Goal: Task Accomplishment & Management: Use online tool/utility

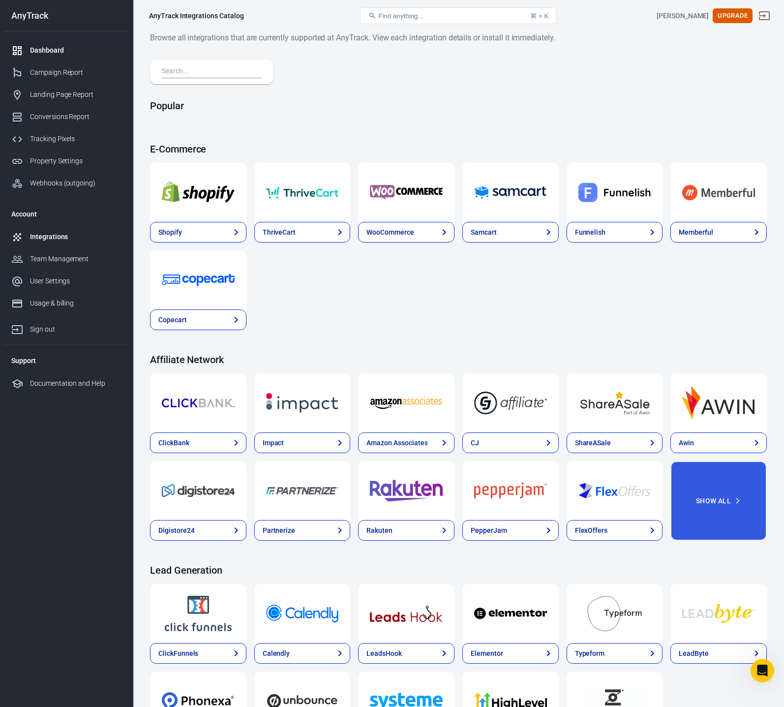
click at [51, 48] on div "Dashboard" at bounding box center [75, 50] width 91 height 10
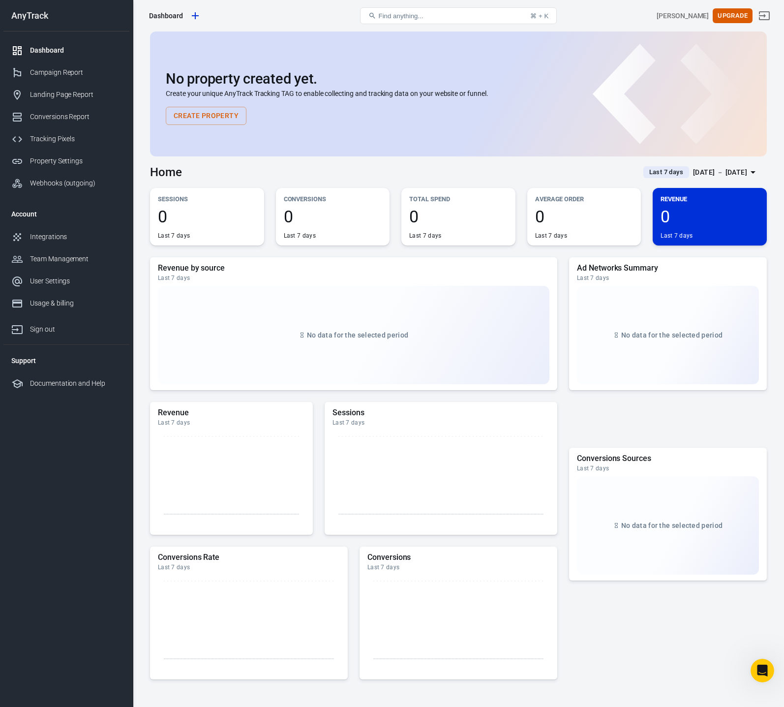
click at [311, 92] on p "Create your unique AnyTrack Tracking TAG to enable collecting and tracking data…" at bounding box center [458, 94] width 585 height 10
drag, startPoint x: 277, startPoint y: 77, endPoint x: 275, endPoint y: 70, distance: 7.3
click at [278, 77] on h2 "No property created yet." at bounding box center [458, 79] width 585 height 16
click at [199, 16] on icon "Create new property" at bounding box center [195, 16] width 12 height 12
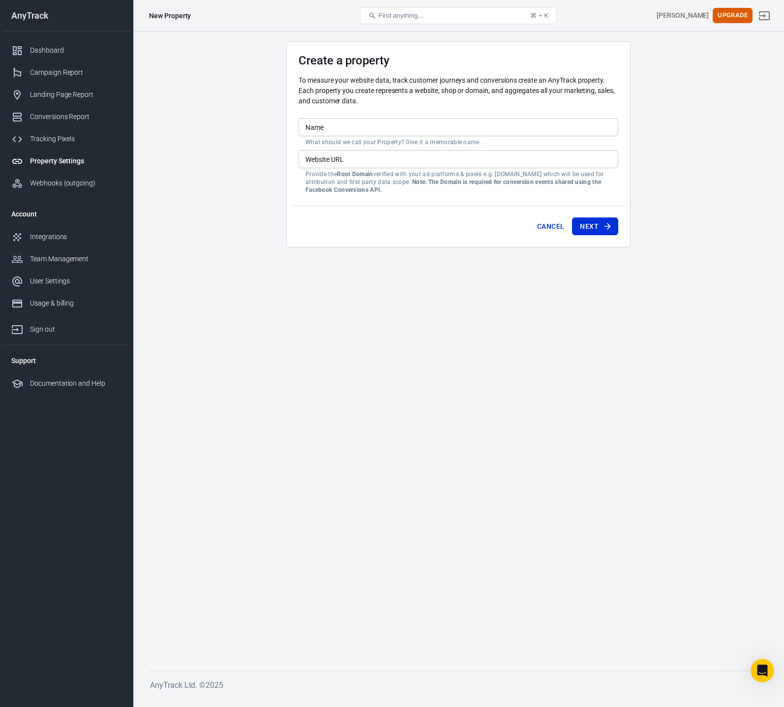
click at [199, 95] on main "Create a property To measure your website data, track customer journeys and con…" at bounding box center [458, 347] width 617 height 613
click at [214, 121] on main "Create a property To measure your website data, track customer journeys and con…" at bounding box center [458, 347] width 617 height 613
click at [167, 17] on div "New Property" at bounding box center [170, 16] width 42 height 10
click at [551, 230] on button "Cancel" at bounding box center [550, 226] width 35 height 18
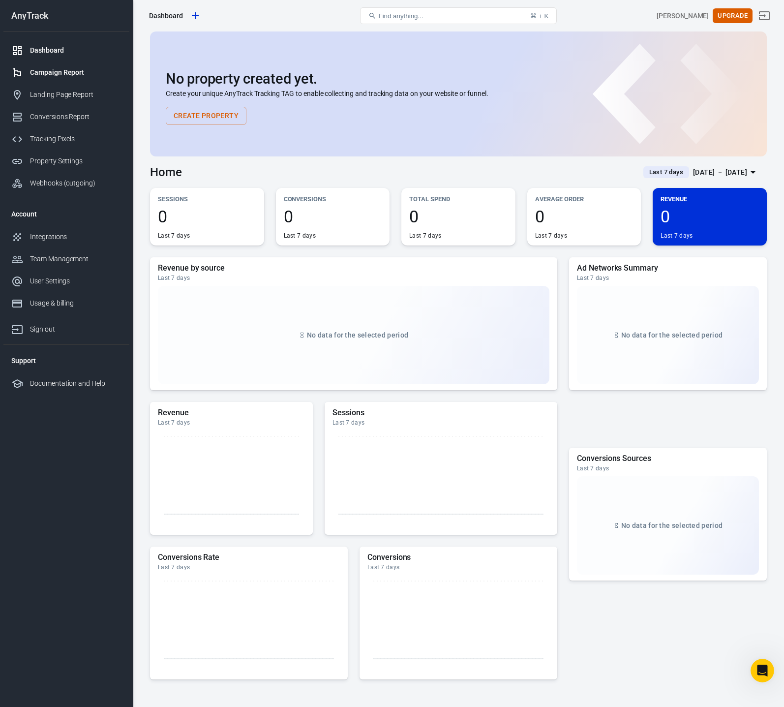
click at [40, 72] on div "Campaign Report" at bounding box center [75, 72] width 91 height 10
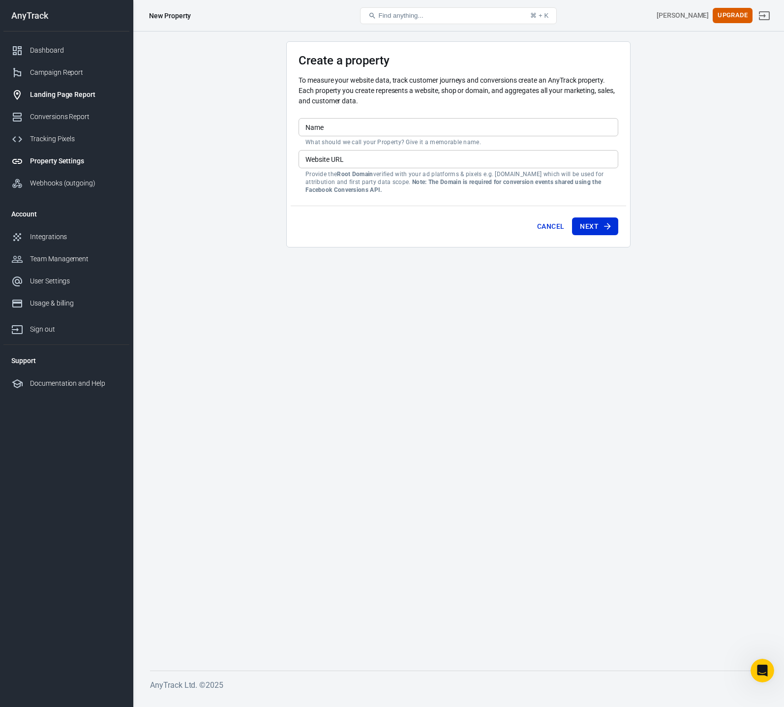
click at [72, 97] on div "Landing Page Report" at bounding box center [75, 94] width 91 height 10
click at [189, 95] on main "Create a property To measure your website data, track customer journeys and con…" at bounding box center [458, 347] width 617 height 613
click at [44, 95] on div "Landing Page Report" at bounding box center [75, 94] width 91 height 10
click at [145, 111] on div "Create a property To measure your website data, track customer journeys and con…" at bounding box center [458, 363] width 651 height 665
click at [37, 42] on link "Dashboard" at bounding box center [66, 50] width 126 height 22
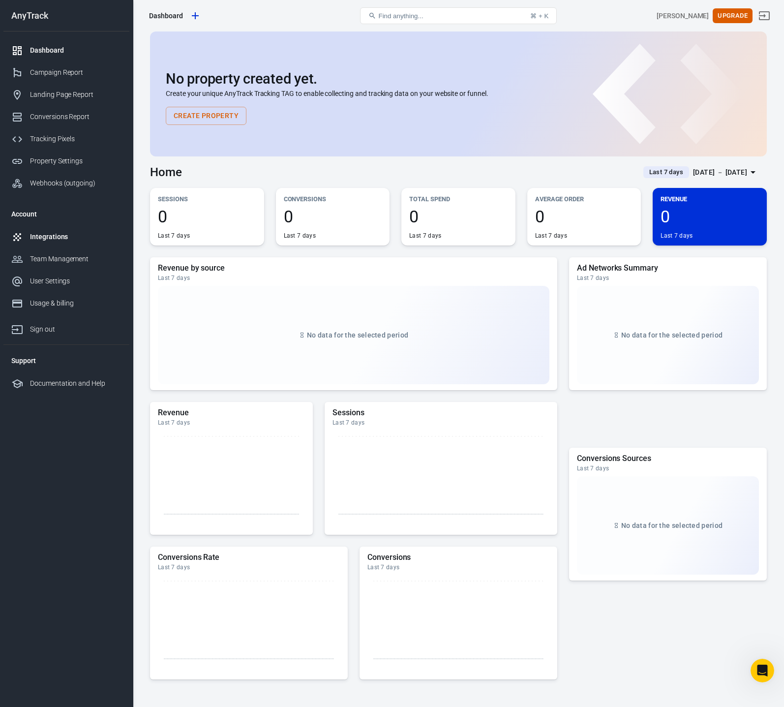
click at [47, 240] on div "Integrations" at bounding box center [75, 237] width 91 height 10
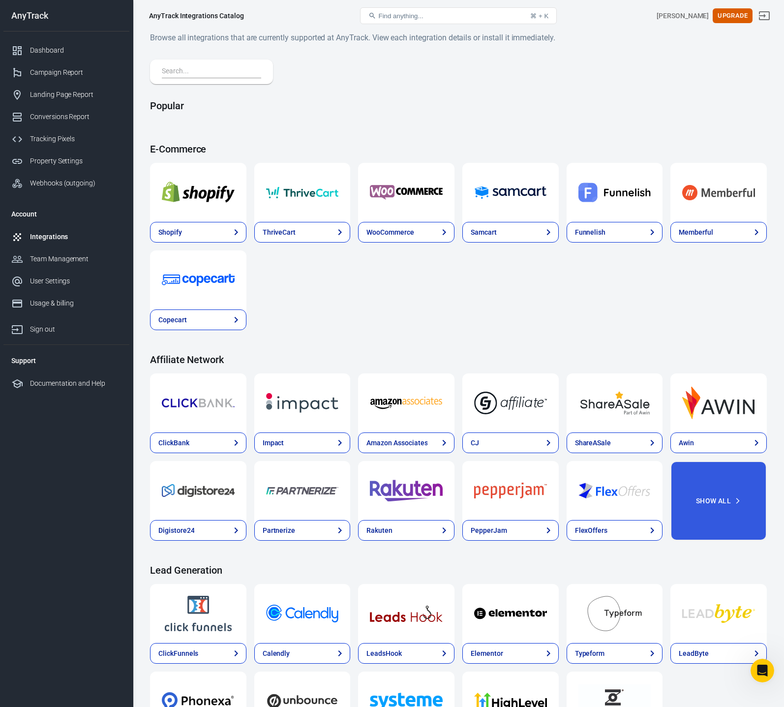
click at [438, 310] on div "Shopify ThriveCart WooCommerce Samcart Funnelish Memberful Copecart" at bounding box center [458, 246] width 617 height 167
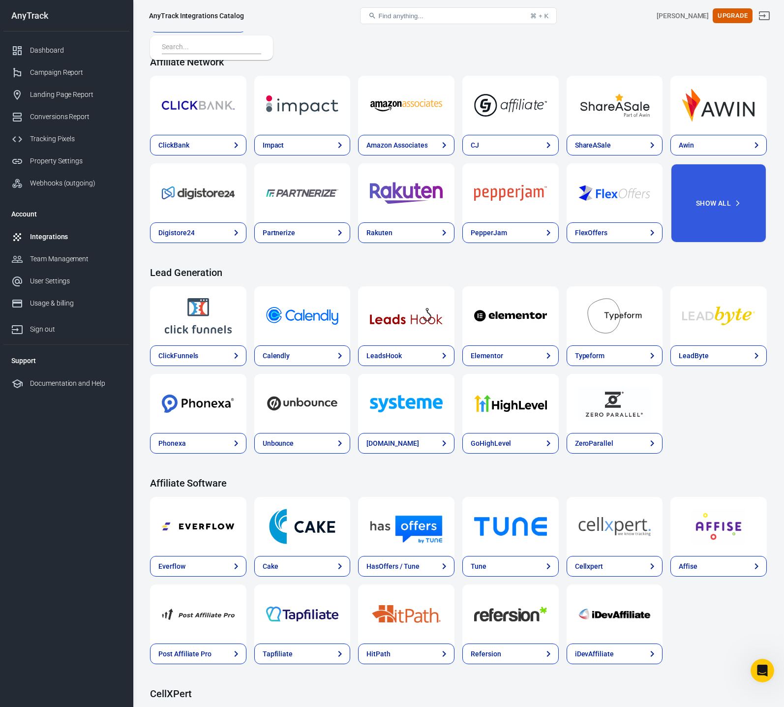
scroll to position [299, 0]
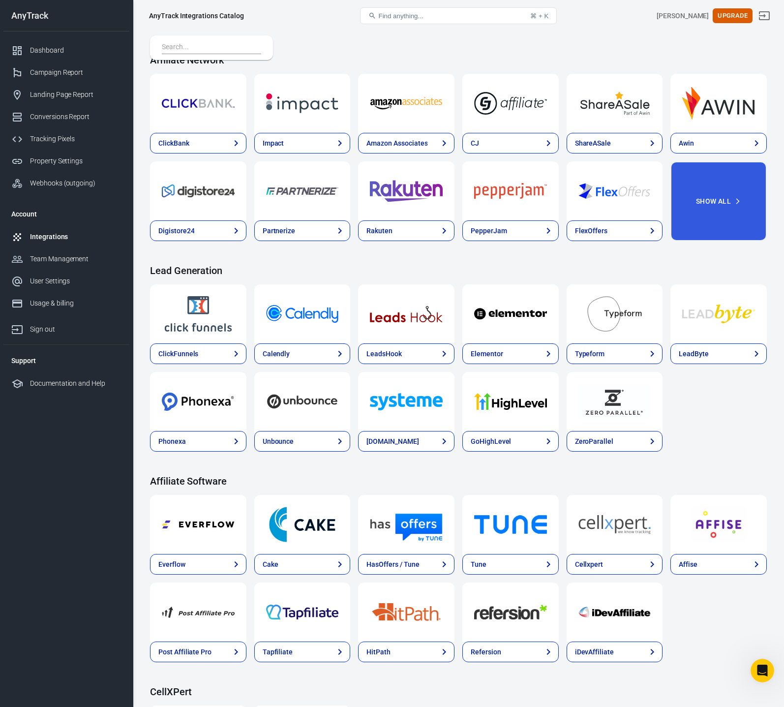
click at [732, 412] on div "ClickFunnels Calendly LeadsHook Elementor Typeform LeadByte Phonexa Unbounce Sy…" at bounding box center [458, 367] width 617 height 167
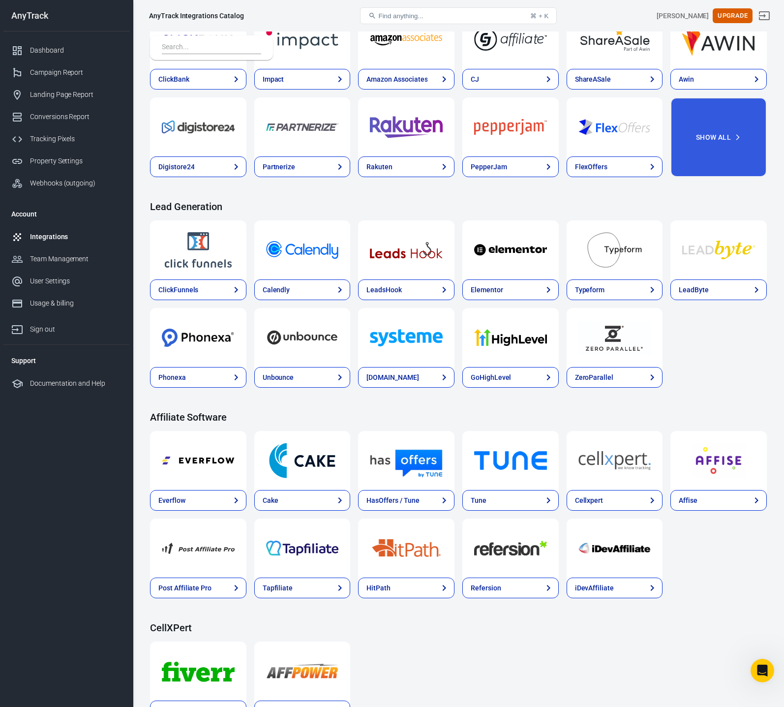
scroll to position [0, 0]
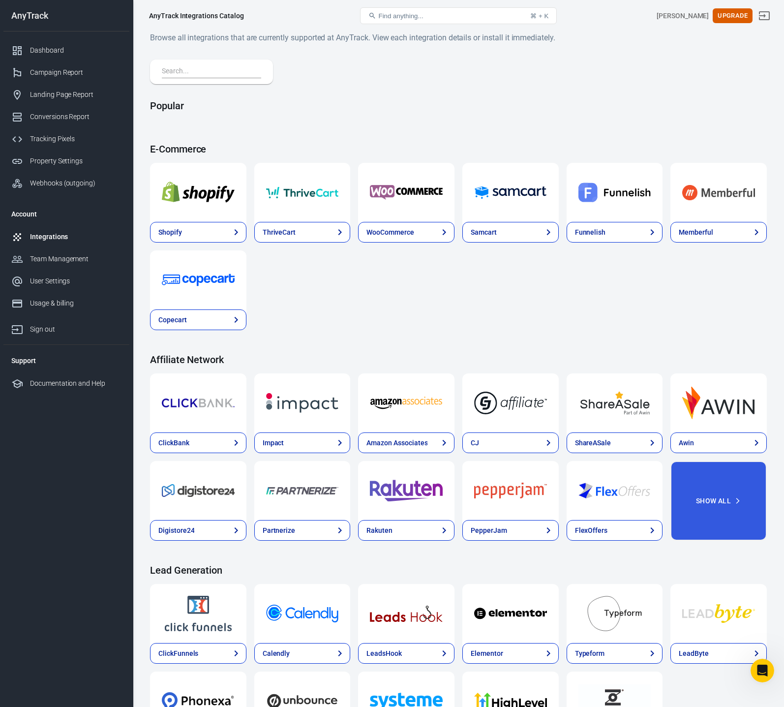
click at [425, 316] on div "Shopify ThriveCart WooCommerce Samcart Funnelish Memberful Copecart" at bounding box center [458, 246] width 617 height 167
drag, startPoint x: 393, startPoint y: 102, endPoint x: 387, endPoint y: 60, distance: 42.6
click at [393, 102] on h4 "Popular" at bounding box center [458, 106] width 617 height 12
click at [404, 10] on button "Find anything... ⌘ + K" at bounding box center [458, 15] width 197 height 17
click at [183, 73] on input "text" at bounding box center [209, 71] width 95 height 13
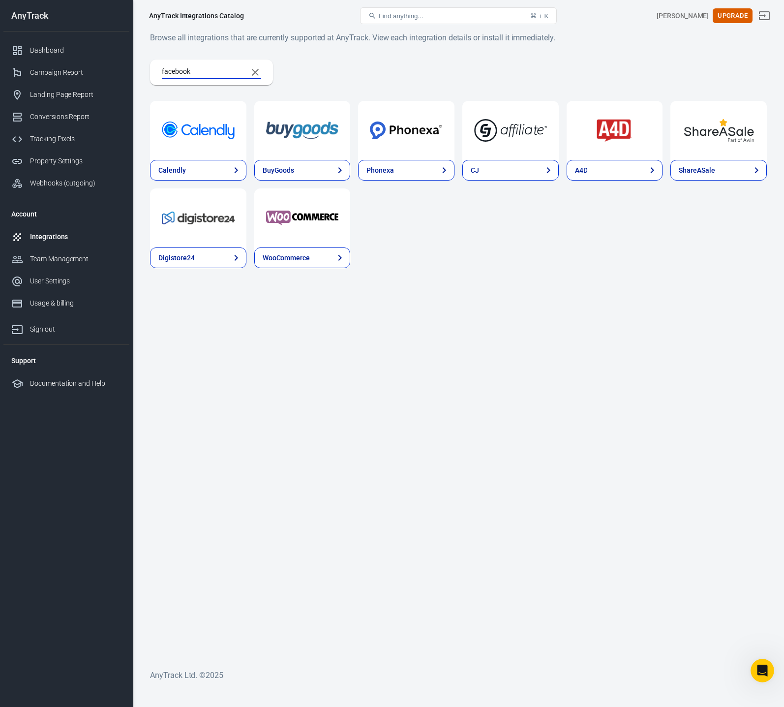
type input "facebook"
click at [492, 280] on main "Browse all integrations that are currently supported at AnyTrack. View each int…" at bounding box center [458, 337] width 617 height 613
click at [212, 73] on input "facebook" at bounding box center [201, 72] width 78 height 13
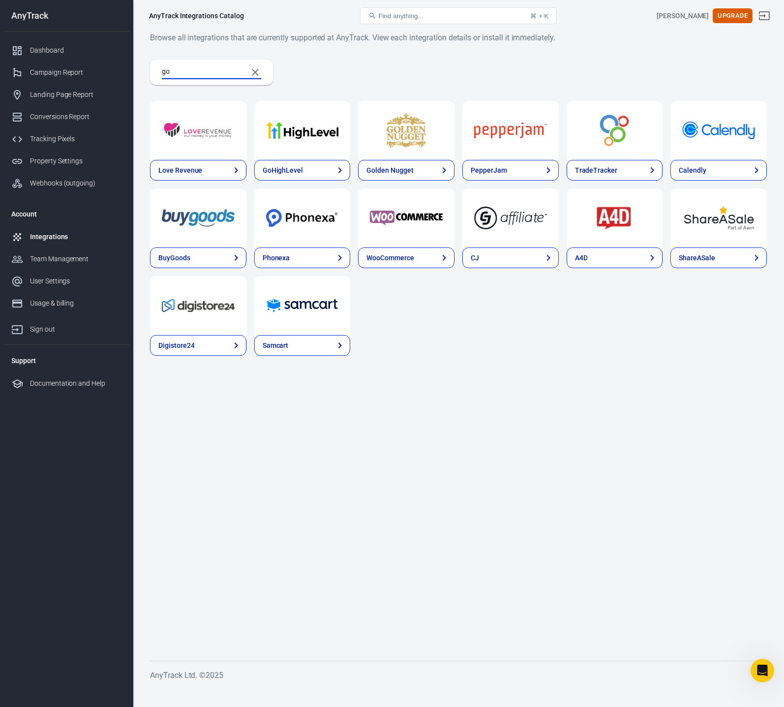
type input "g"
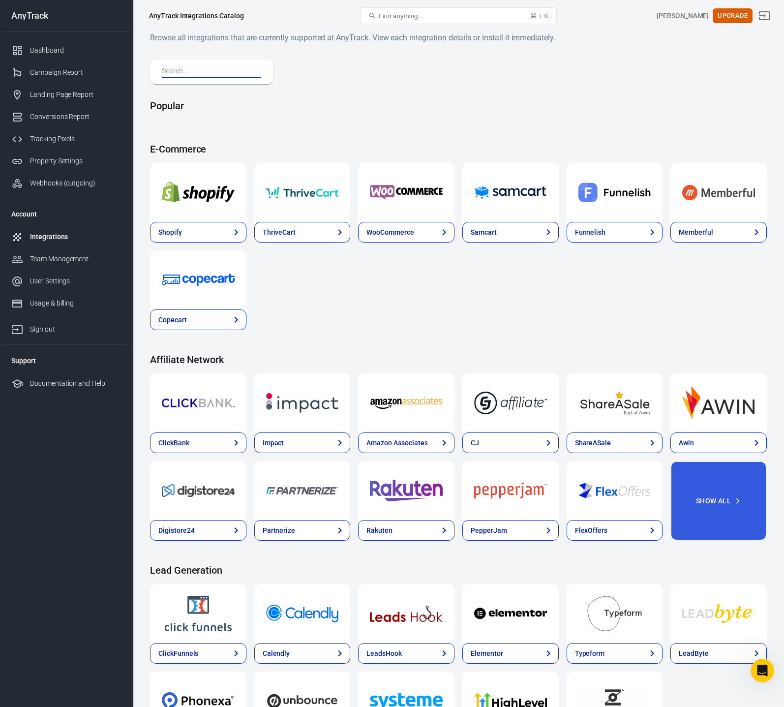
drag, startPoint x: 494, startPoint y: 88, endPoint x: 488, endPoint y: 89, distance: 6.0
click at [55, 157] on div "Property Settings" at bounding box center [75, 161] width 91 height 10
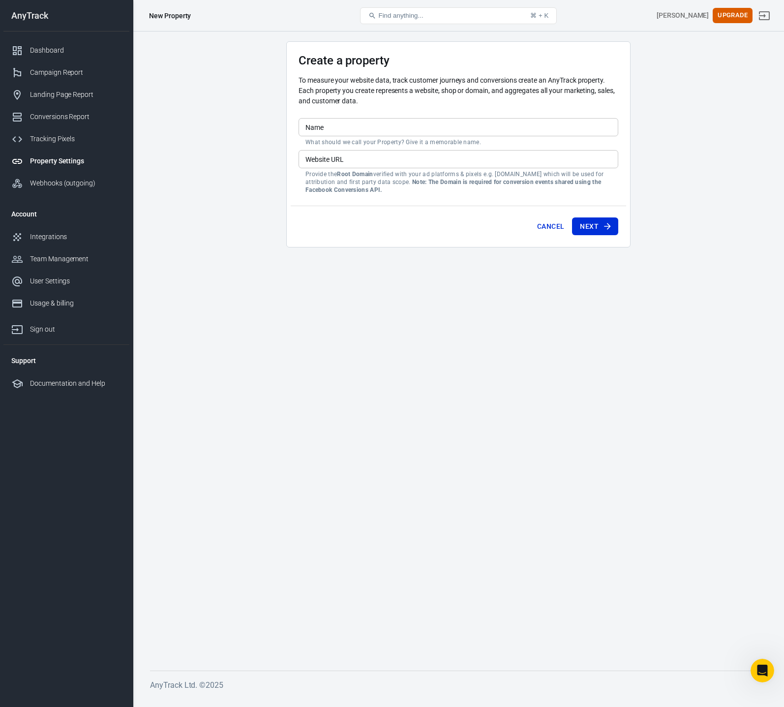
click at [160, 149] on main "Create a property To measure your website data, track customer journeys and con…" at bounding box center [458, 347] width 617 height 613
click at [51, 122] on link "Conversions Report" at bounding box center [66, 117] width 126 height 22
click at [41, 241] on div "Integrations" at bounding box center [75, 237] width 91 height 10
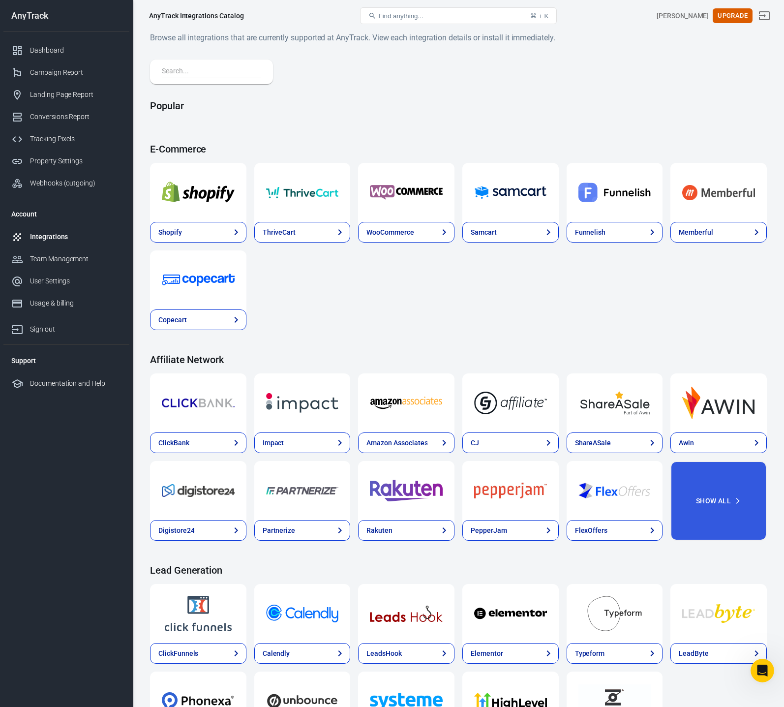
click at [464, 318] on div "Shopify ThriveCart WooCommerce Samcart Funnelish Memberful Copecart" at bounding box center [458, 246] width 617 height 167
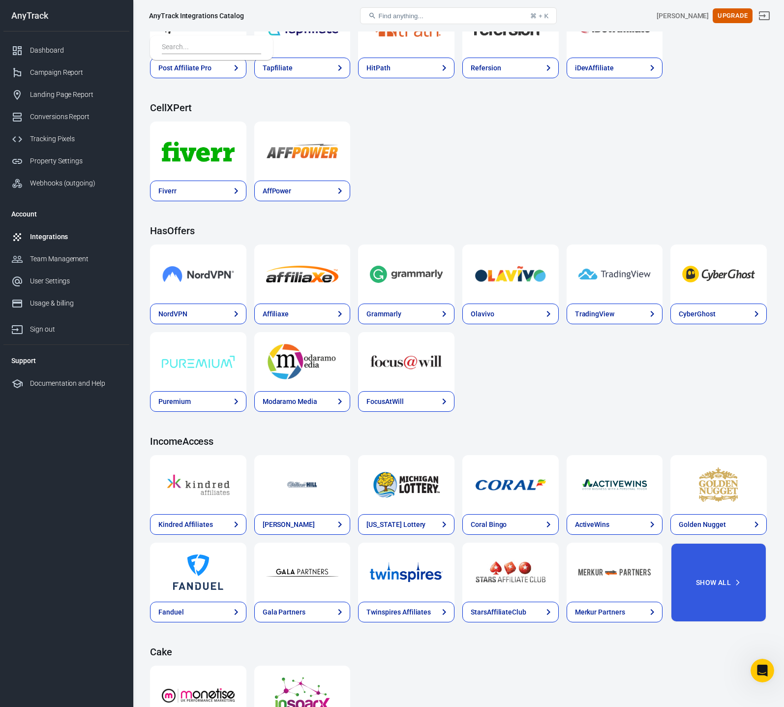
scroll to position [1174, 0]
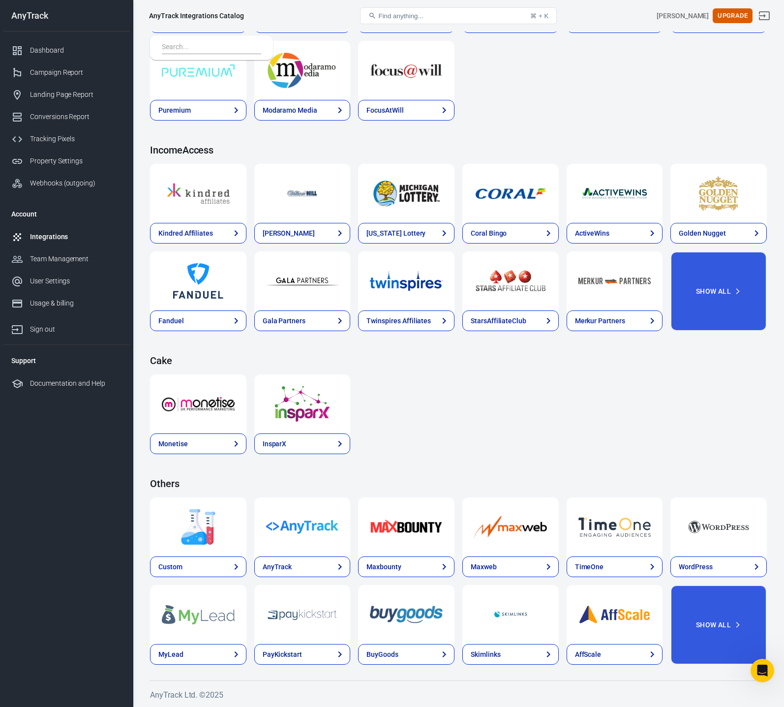
click at [727, 537] on img at bounding box center [718, 526] width 73 height 35
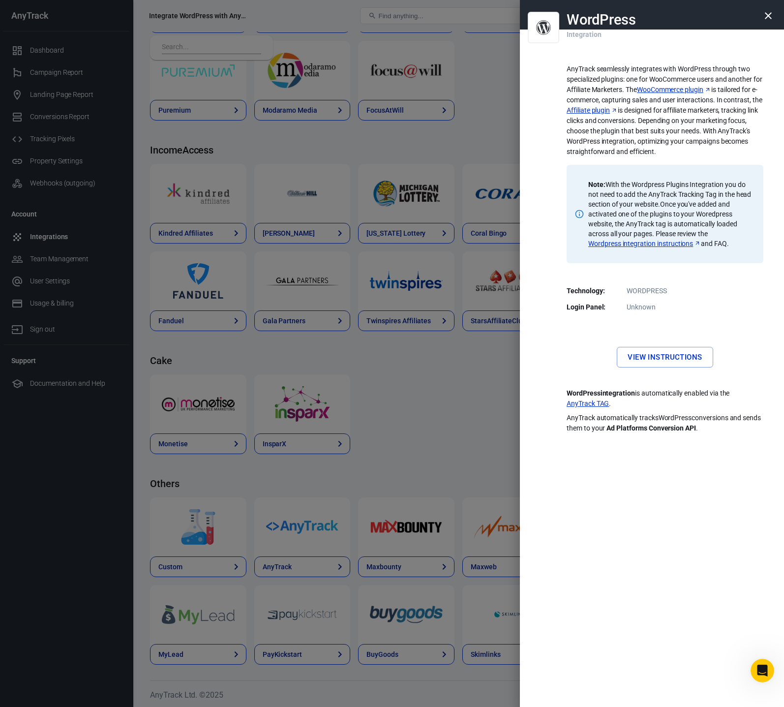
click at [720, 318] on div "AnyTrack seamlessly integrates with WordPress through two specialized plugins: …" at bounding box center [664, 245] width 197 height 376
click at [635, 306] on dd "Unknown" at bounding box center [664, 307] width 185 height 10
click at [712, 291] on dd "WORDPRESS" at bounding box center [664, 291] width 185 height 10
click at [676, 191] on p "Note: With the Wordpress Plugins Integration you do not need to add the AnyTrac…" at bounding box center [669, 213] width 163 height 69
click at [766, 21] on icon "button" at bounding box center [768, 16] width 12 height 12
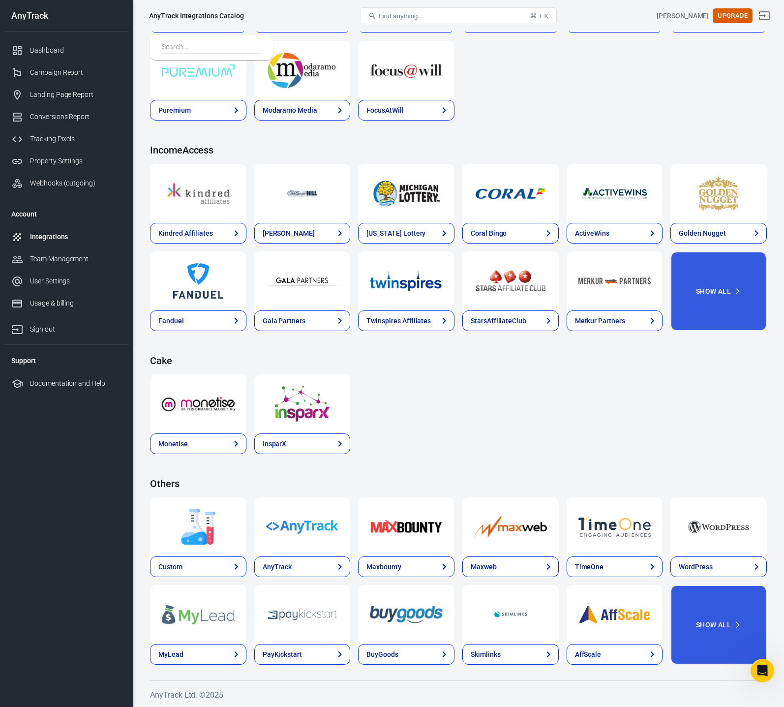
click at [549, 370] on div "Cake Monetise InsparX" at bounding box center [458, 404] width 617 height 99
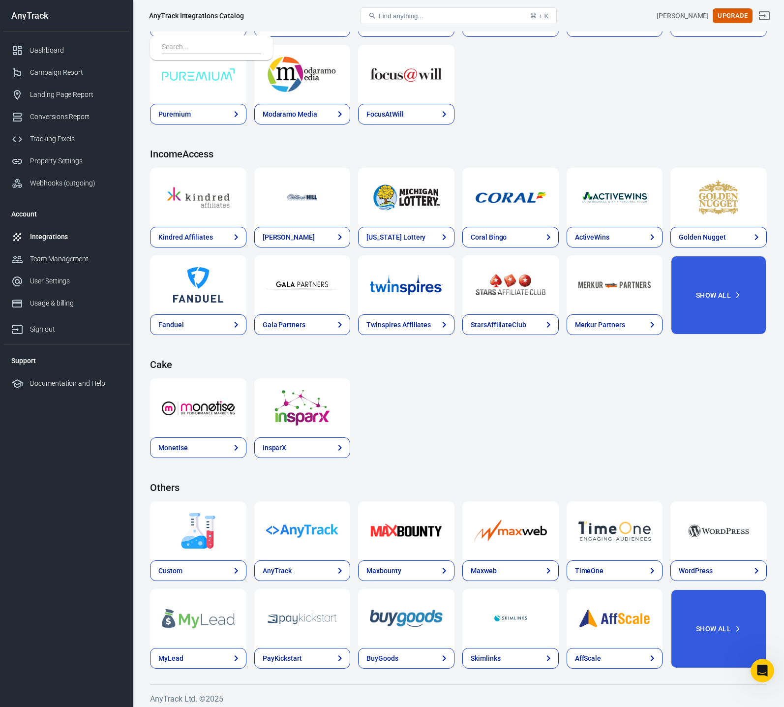
scroll to position [1174, 0]
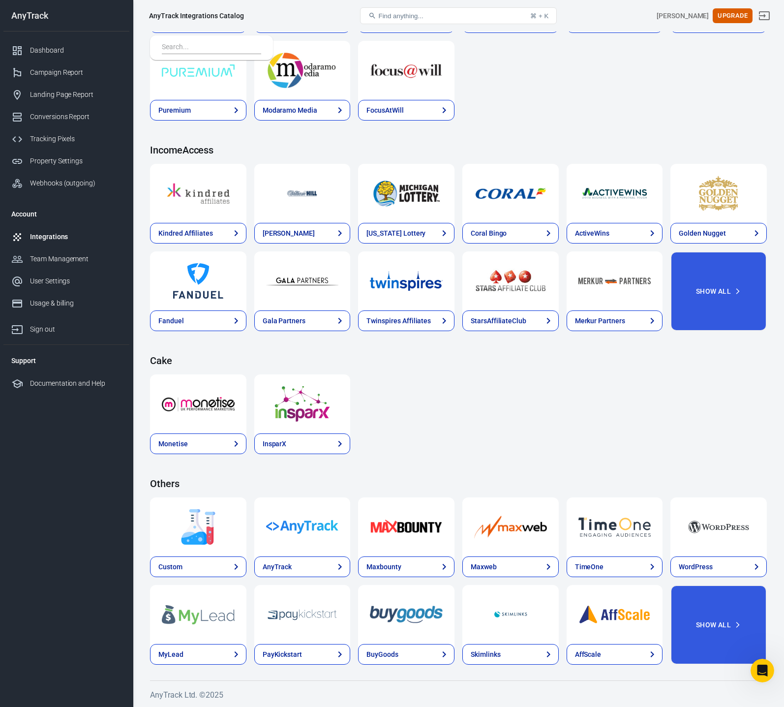
click at [196, 552] on div at bounding box center [198, 526] width 96 height 59
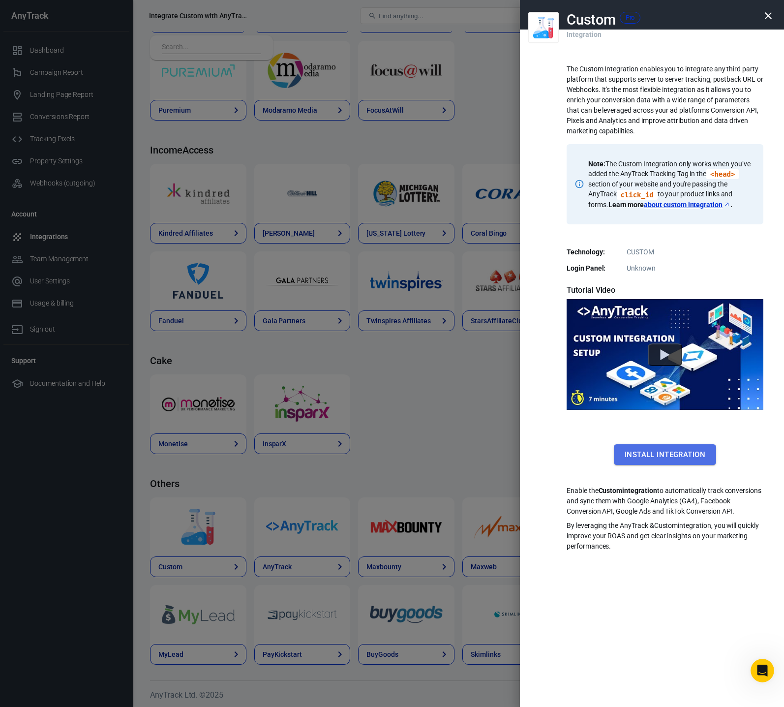
click at [680, 453] on button "Install Integration" at bounding box center [665, 454] width 102 height 21
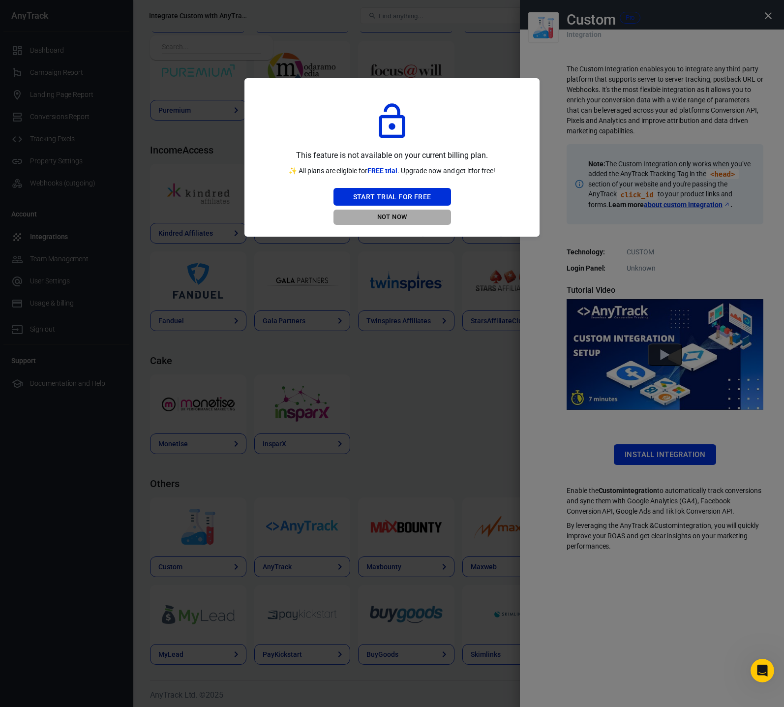
click at [399, 219] on button "Not Now" at bounding box center [392, 216] width 118 height 15
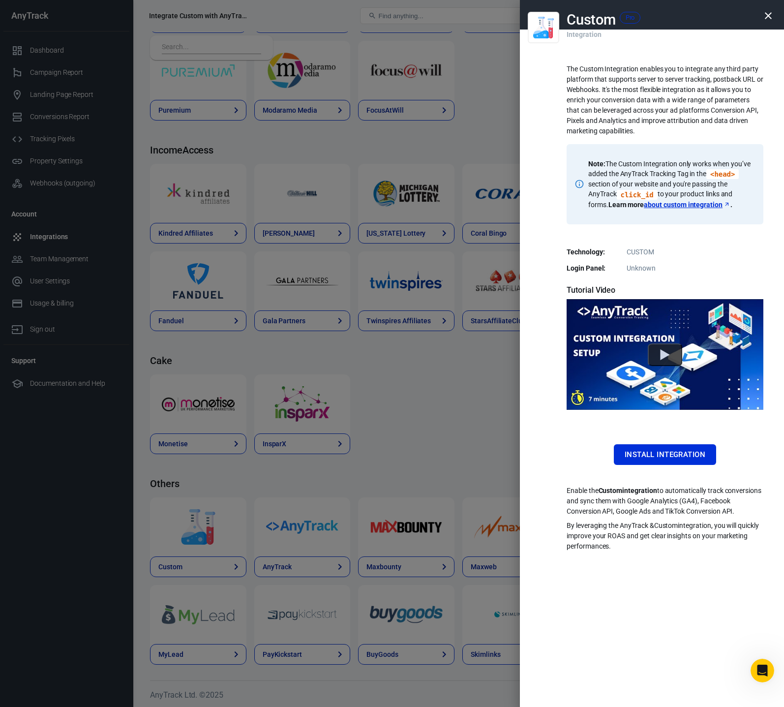
click at [712, 259] on dl "Technology: CUSTOM Login Panel: Unknown" at bounding box center [664, 260] width 197 height 27
click at [593, 80] on p "The Custom Integration enables you to integrate any third party platform that s…" at bounding box center [664, 100] width 197 height 72
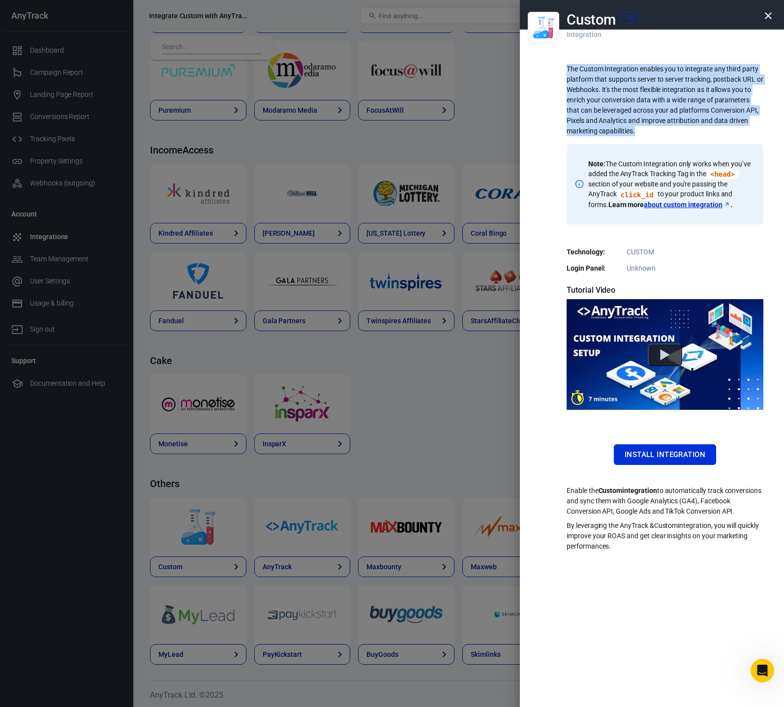
click at [593, 80] on p "The Custom Integration enables you to integrate any third party platform that s…" at bounding box center [664, 100] width 197 height 72
click at [649, 82] on p "The Custom Integration enables you to integrate any third party platform that s…" at bounding box center [664, 100] width 197 height 72
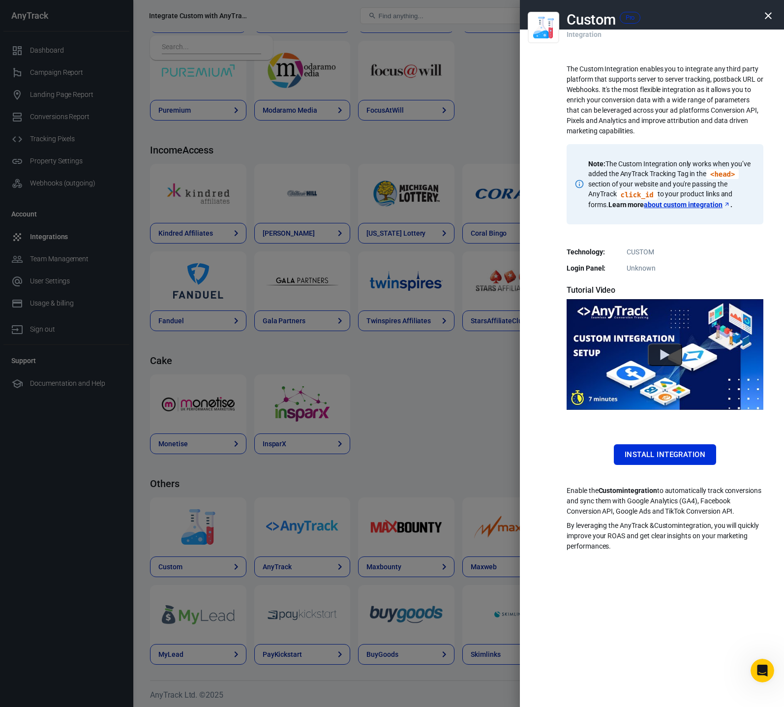
click at [768, 16] on icon "button" at bounding box center [768, 15] width 7 height 7
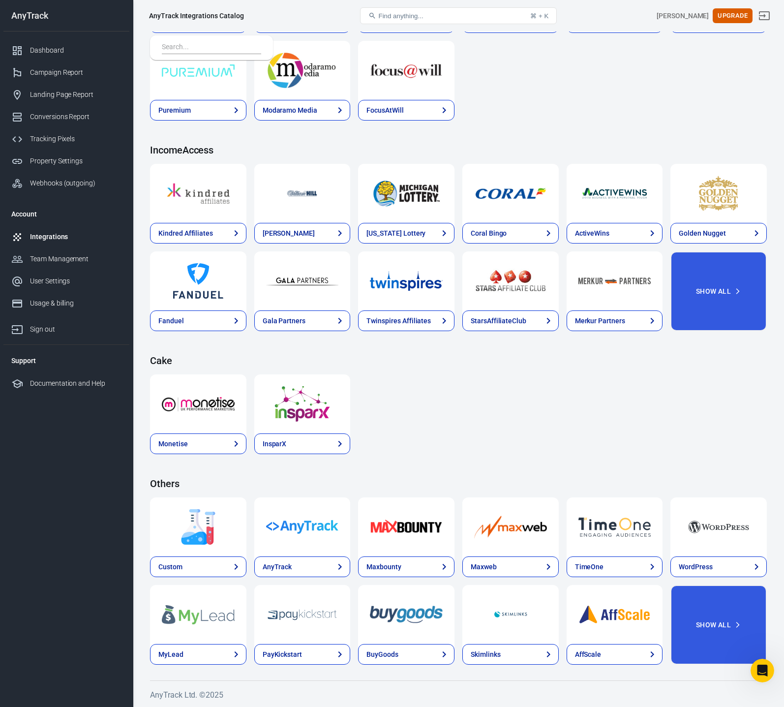
click at [561, 111] on div "NordVPN Affiliaxe Grammarly Olavivo TradingView CyberGhost Puremium Modaramo Me…" at bounding box center [458, 36] width 617 height 167
click at [731, 17] on button "Upgrade" at bounding box center [733, 15] width 40 height 15
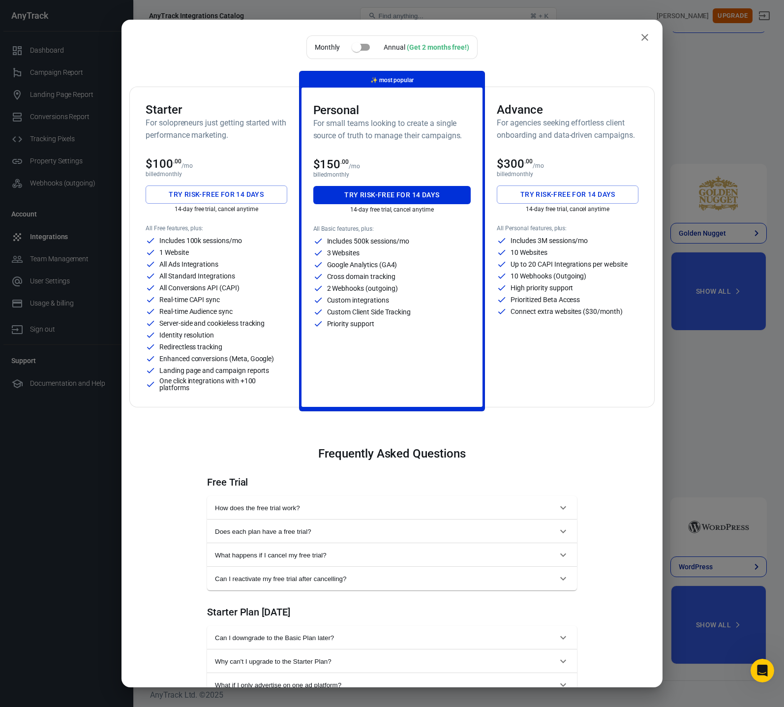
click at [179, 263] on p "All Ads Integrations" at bounding box center [188, 264] width 59 height 7
click at [364, 283] on div "Includes 500k sessions/mo 3 Websites Google Analytics (GA4) Cross domain tracki…" at bounding box center [392, 282] width 158 height 92
click at [376, 301] on p "Custom integrations" at bounding box center [358, 300] width 62 height 7
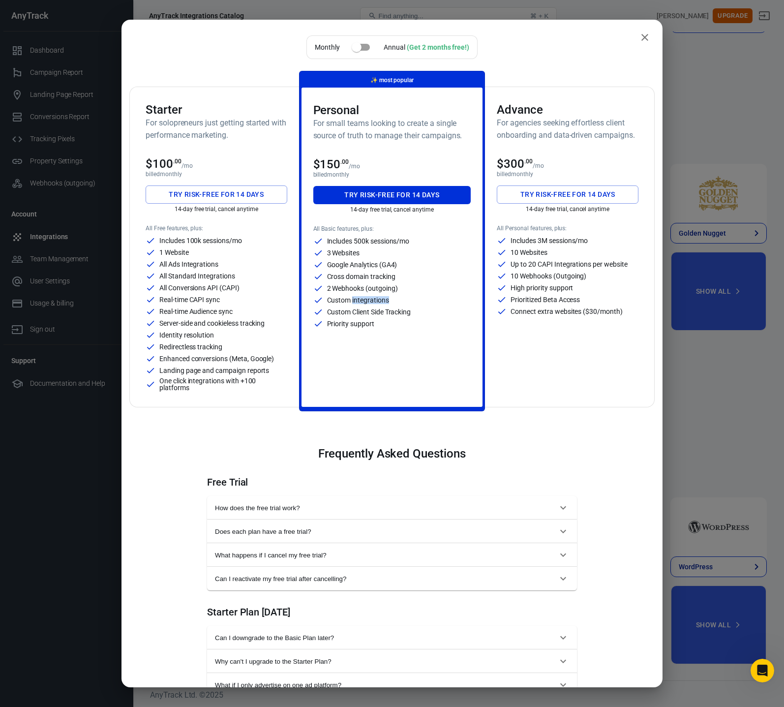
click at [376, 301] on p "Custom integrations" at bounding box center [358, 300] width 62 height 7
click at [544, 380] on div "All Personal features, plus: Includes 3M sessions/mo 10 Websites Up to 20 CAPI …" at bounding box center [568, 308] width 142 height 166
click at [175, 131] on h6 "For solopreneurs just getting started with performance marketing." at bounding box center [217, 129] width 142 height 25
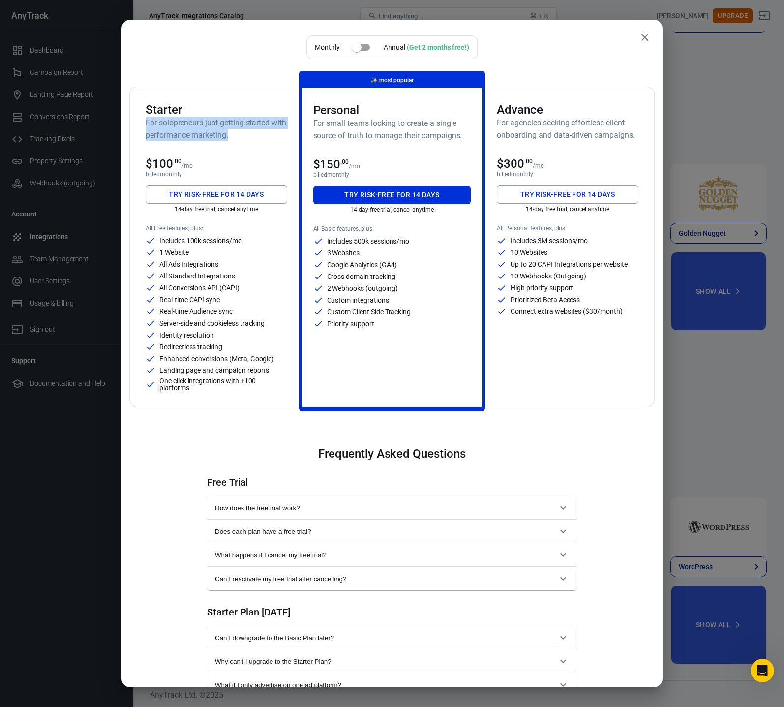
click at [175, 131] on h6 "For solopreneurs just getting started with performance marketing." at bounding box center [217, 129] width 142 height 25
click at [224, 134] on h6 "For solopreneurs just getting started with performance marketing." at bounding box center [217, 129] width 142 height 25
click at [386, 352] on div "All Basic features, plus: Includes 500k sessions/mo 3 Websites Google Analytics…" at bounding box center [392, 308] width 158 height 166
click at [564, 300] on p "Prioritized Beta Access" at bounding box center [544, 299] width 69 height 7
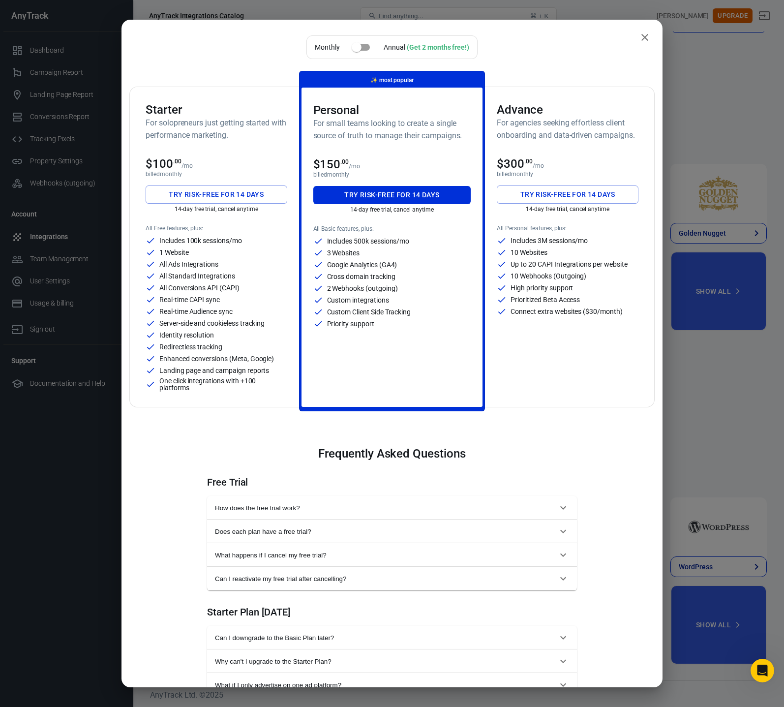
click at [558, 313] on p "Connect extra websites ($30/month)" at bounding box center [566, 311] width 112 height 7
click at [580, 317] on div "All Personal features, plus: Includes 3M sessions/mo 10 Websites Up to 20 CAPI …" at bounding box center [568, 308] width 142 height 166
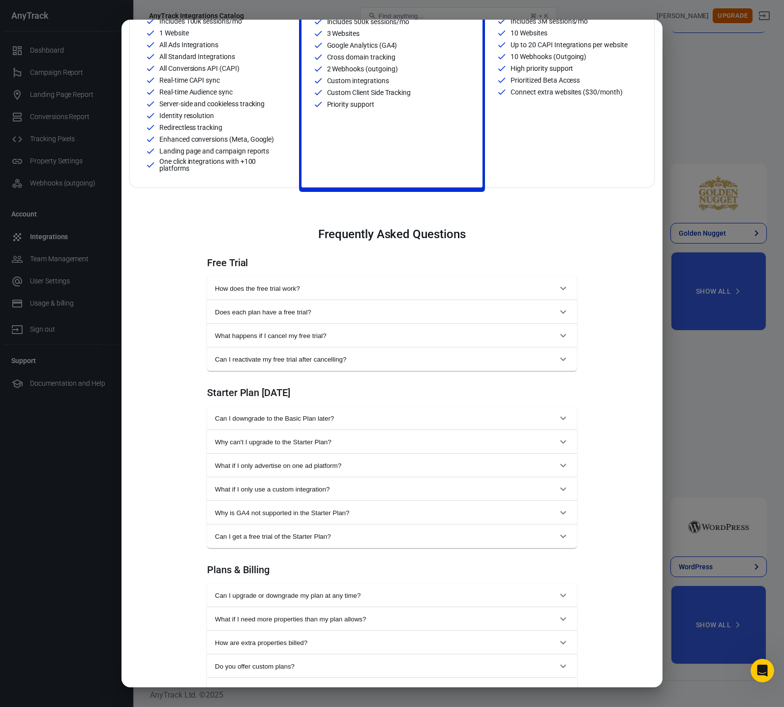
scroll to position [258, 0]
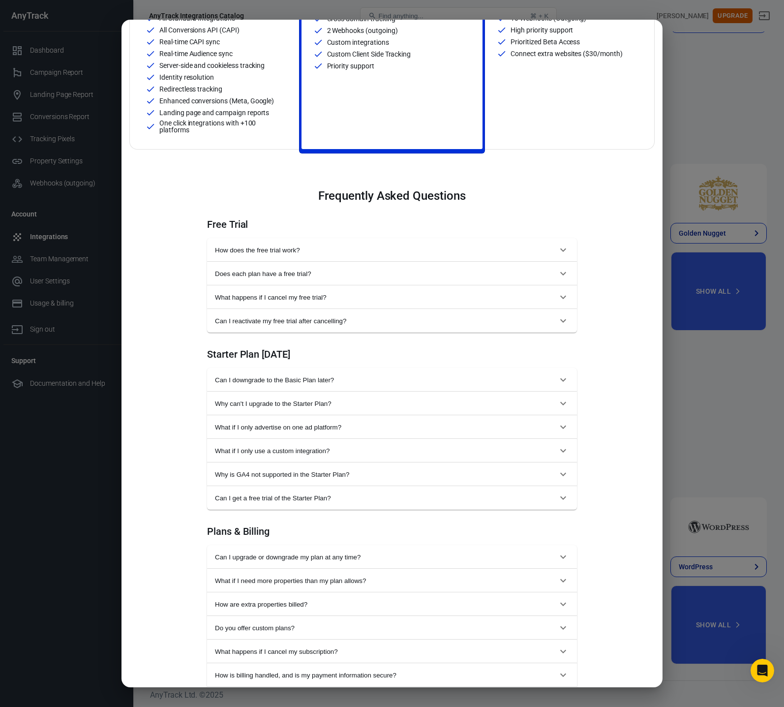
click at [292, 278] on button "Does each plan have a free trial?" at bounding box center [392, 274] width 370 height 24
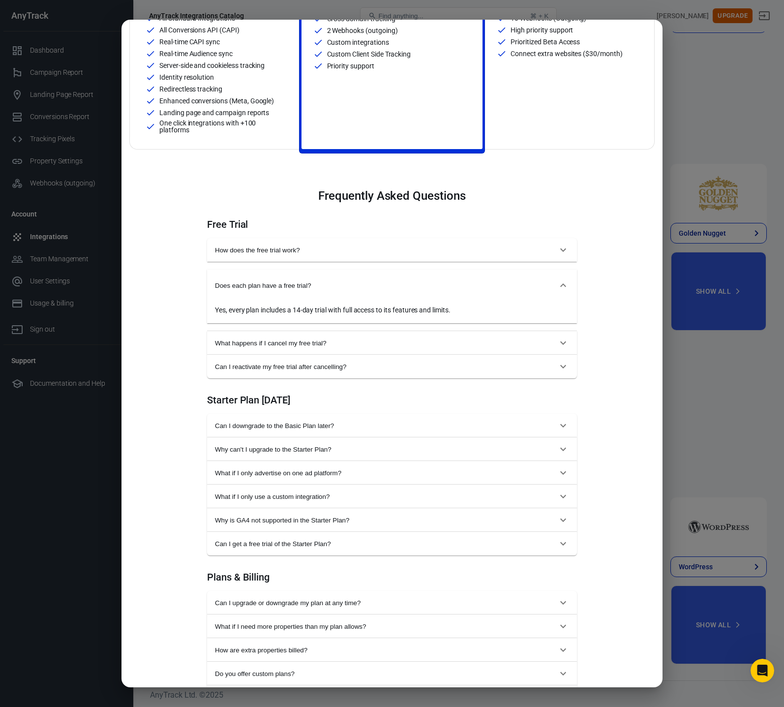
click at [285, 284] on span "Does each plan have a free trial?" at bounding box center [386, 285] width 342 height 7
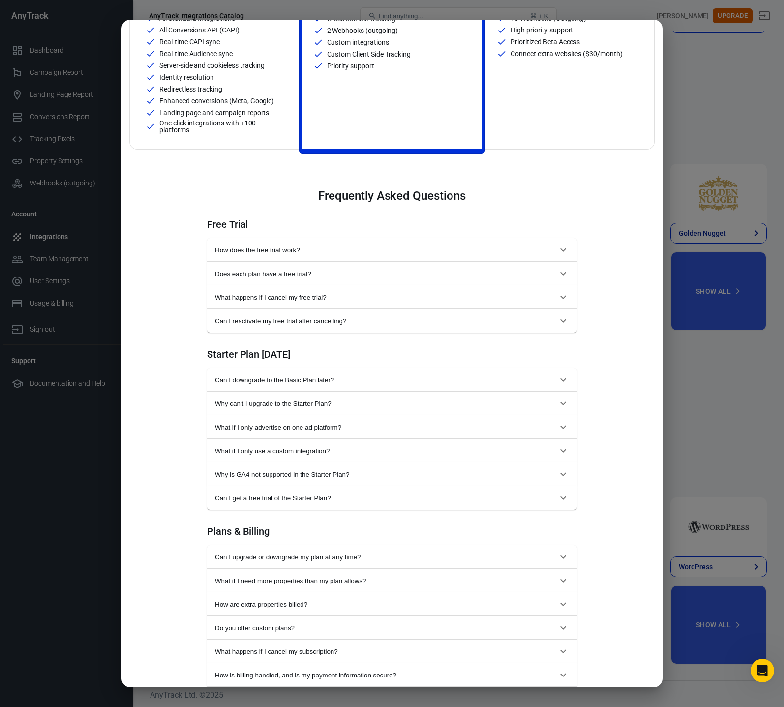
click at [284, 282] on button "Does each plan have a free trial?" at bounding box center [392, 274] width 370 height 24
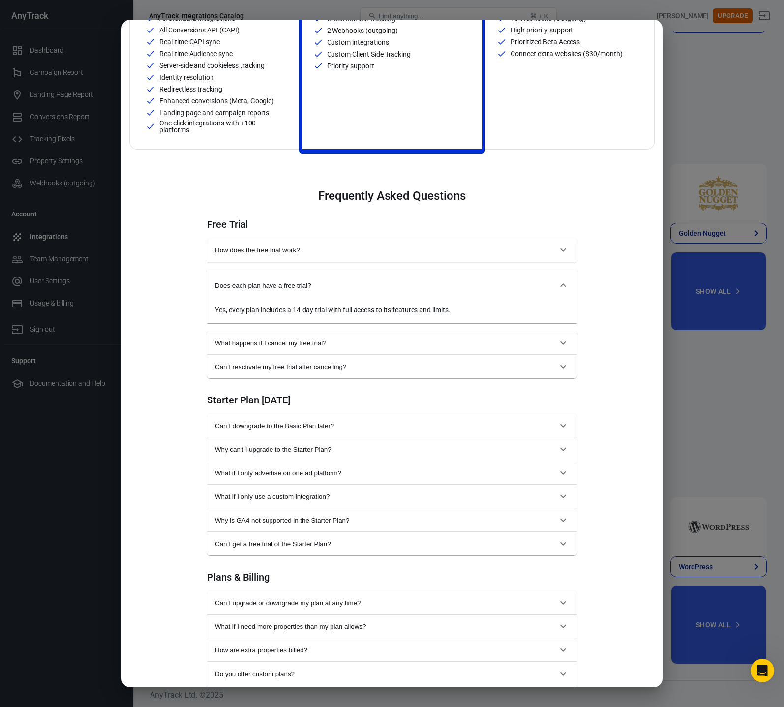
click at [280, 284] on span "Does each plan have a free trial?" at bounding box center [386, 285] width 342 height 7
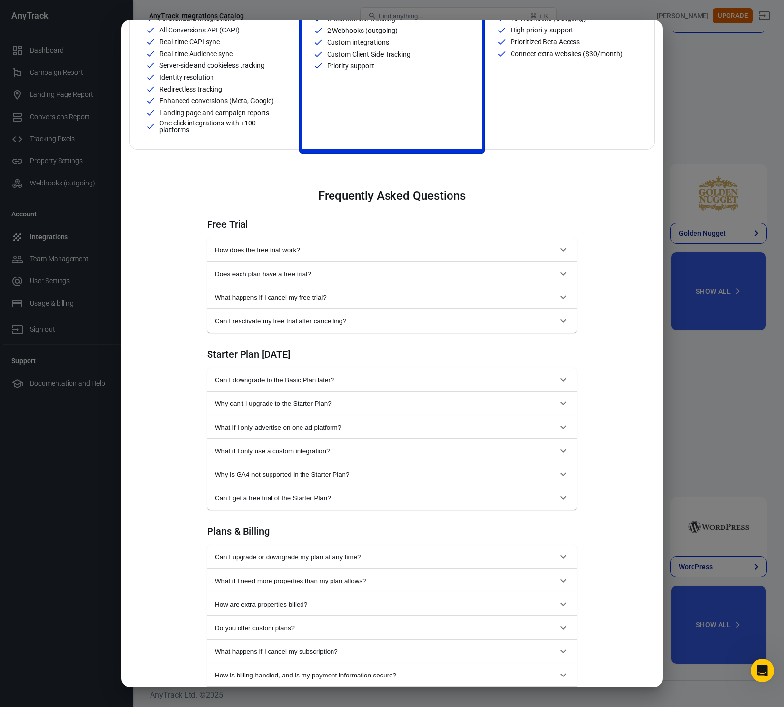
click at [270, 296] on span "What happens if I cancel my free trial?" at bounding box center [386, 297] width 342 height 7
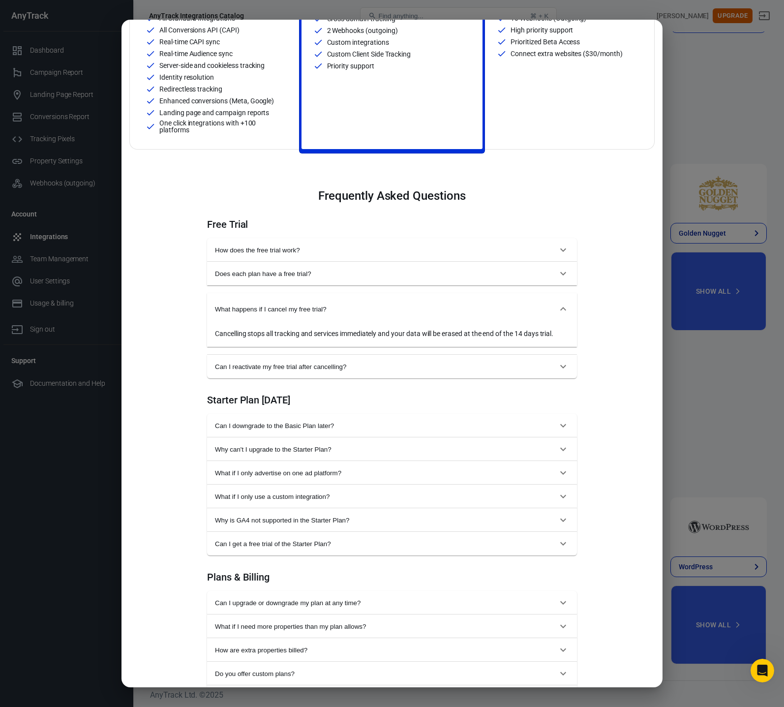
click at [286, 306] on span "What happens if I cancel my free trial?" at bounding box center [386, 308] width 342 height 7
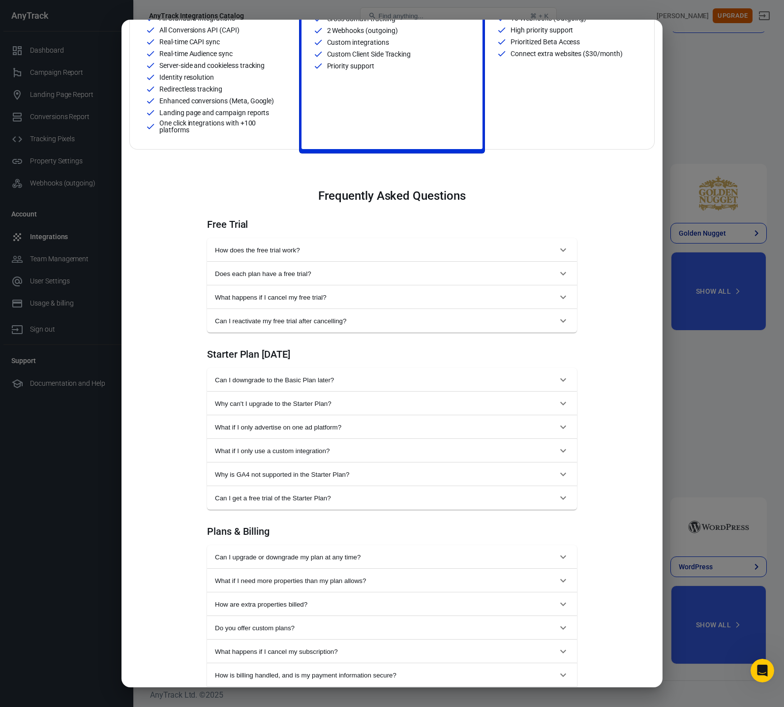
click at [286, 306] on button "What happens if I cancel my free trial?" at bounding box center [392, 297] width 370 height 24
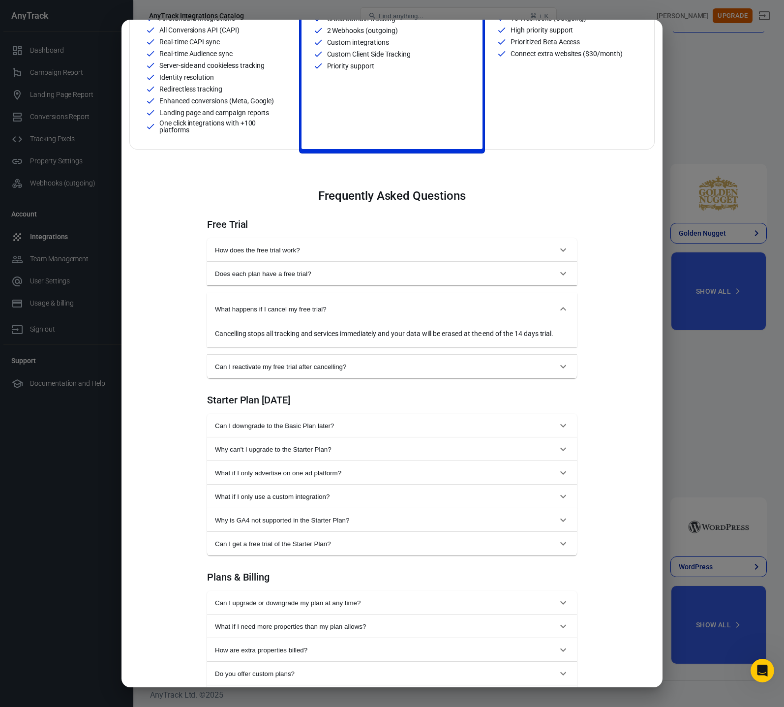
click at [285, 306] on span "What happens if I cancel my free trial?" at bounding box center [386, 308] width 342 height 7
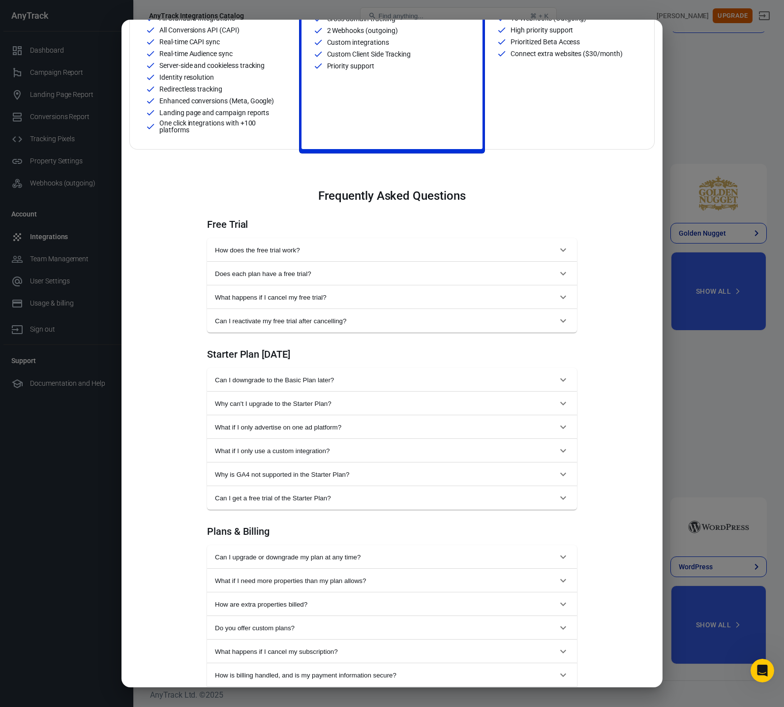
click at [268, 321] on span "Can I reactivate my free trial after cancelling?" at bounding box center [386, 320] width 342 height 7
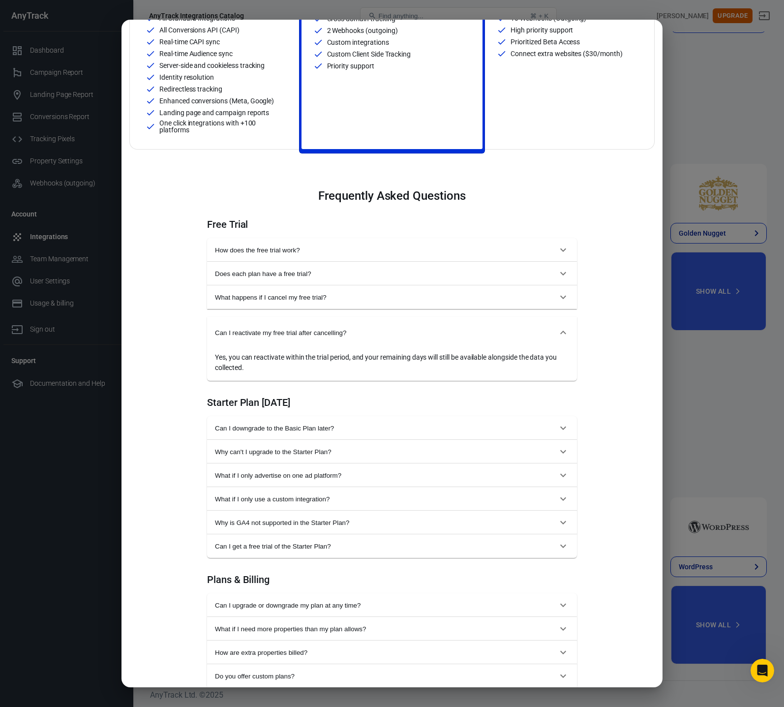
click at [219, 331] on span "Can I reactivate my free trial after cancelling?" at bounding box center [386, 332] width 342 height 7
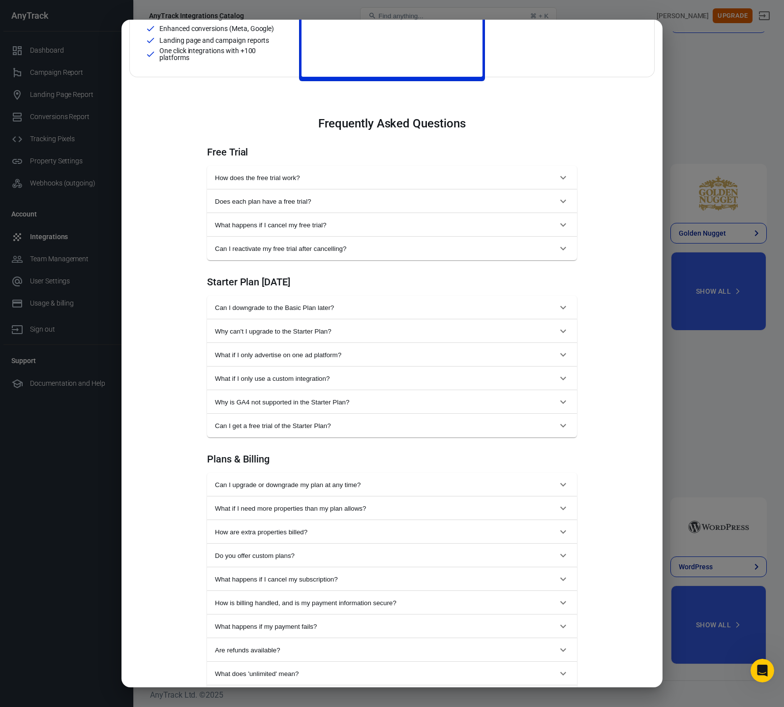
scroll to position [348, 0]
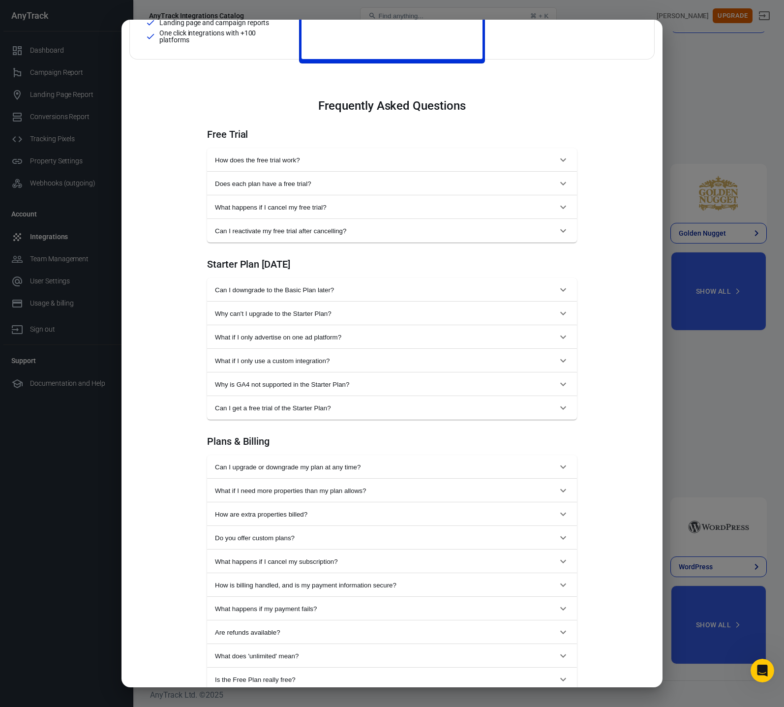
click at [293, 291] on span "Can I downgrade to the Basic Plan later?" at bounding box center [386, 289] width 342 height 7
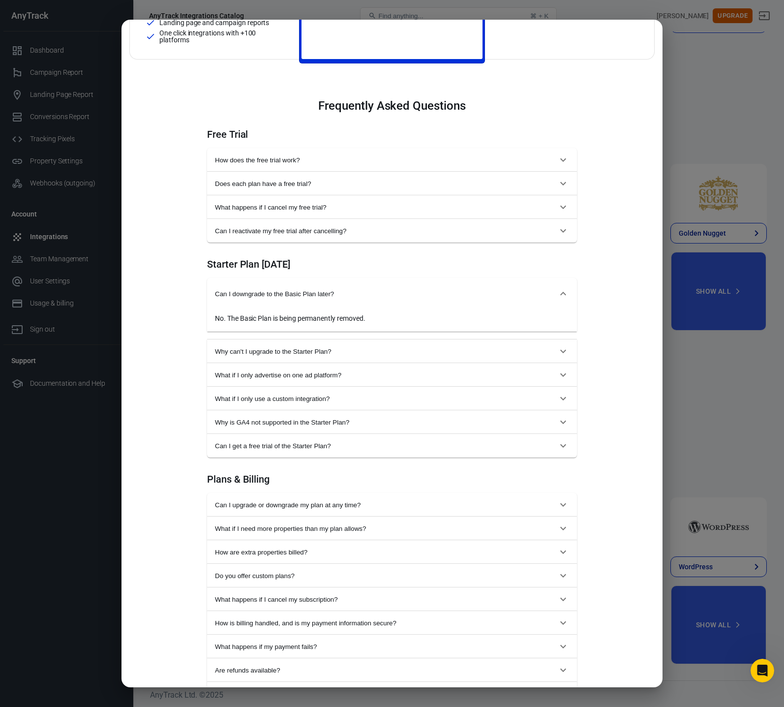
click at [294, 292] on span "Can I downgrade to the Basic Plan later?" at bounding box center [386, 293] width 342 height 7
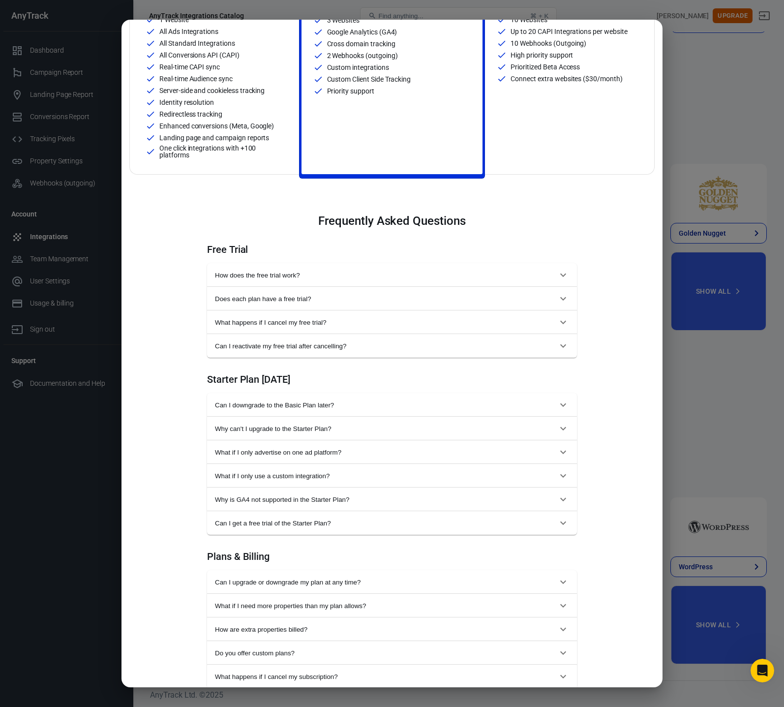
scroll to position [297, 0]
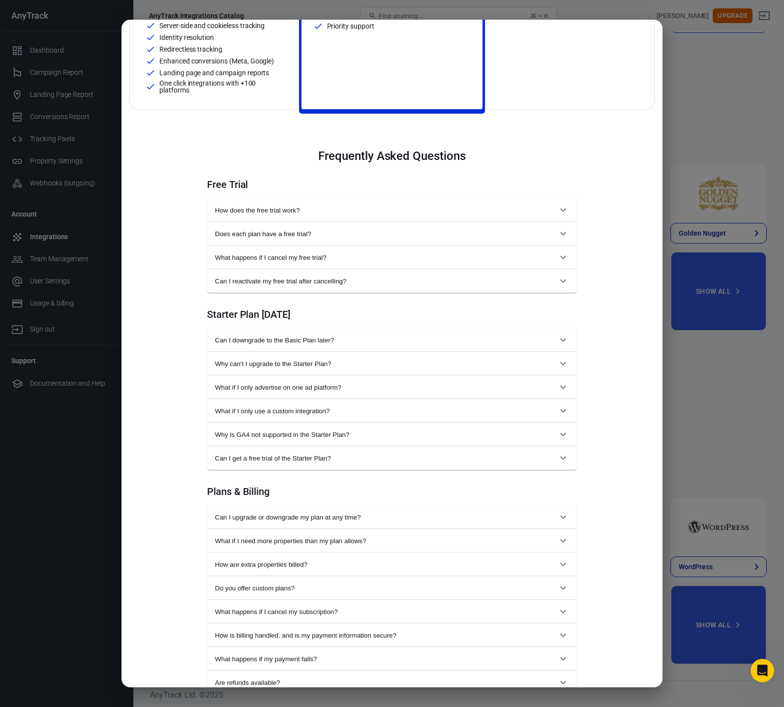
click at [277, 342] on span "Can I downgrade to the Basic Plan later?" at bounding box center [386, 339] width 342 height 7
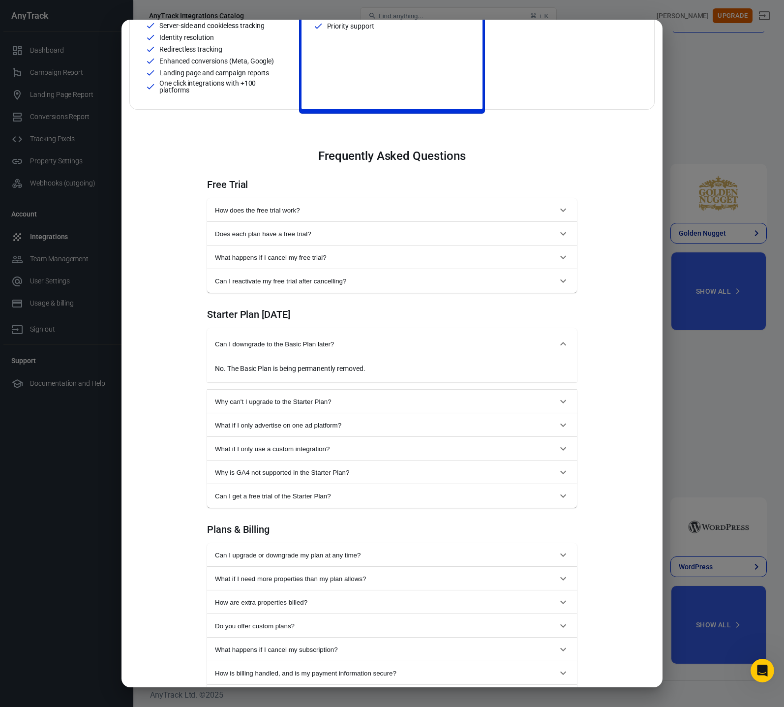
click at [276, 342] on span "Can I downgrade to the Basic Plan later?" at bounding box center [386, 343] width 342 height 7
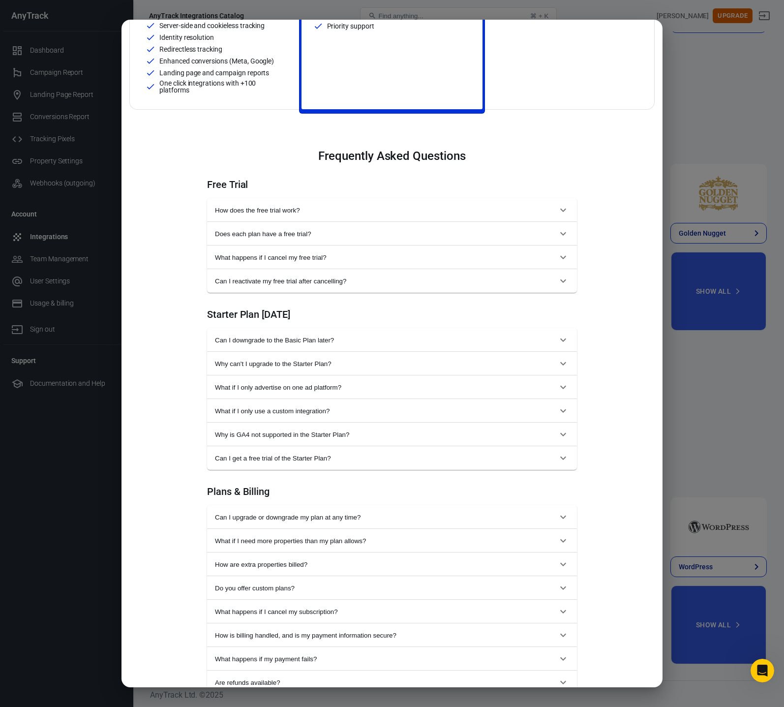
click at [268, 366] on span "Why can't I upgrade to the Starter Plan?" at bounding box center [386, 363] width 342 height 7
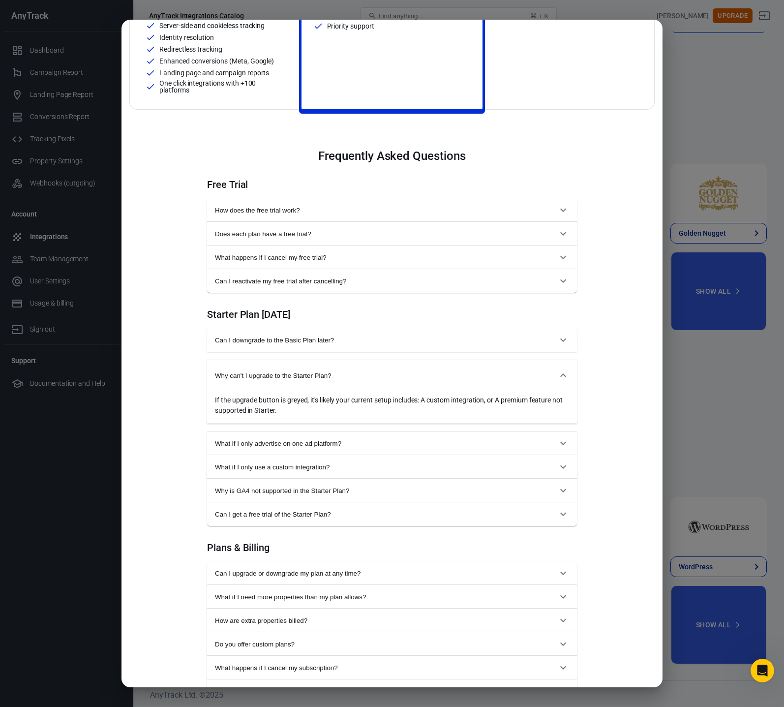
click at [352, 375] on span "Why can't I upgrade to the Starter Plan?" at bounding box center [386, 375] width 342 height 7
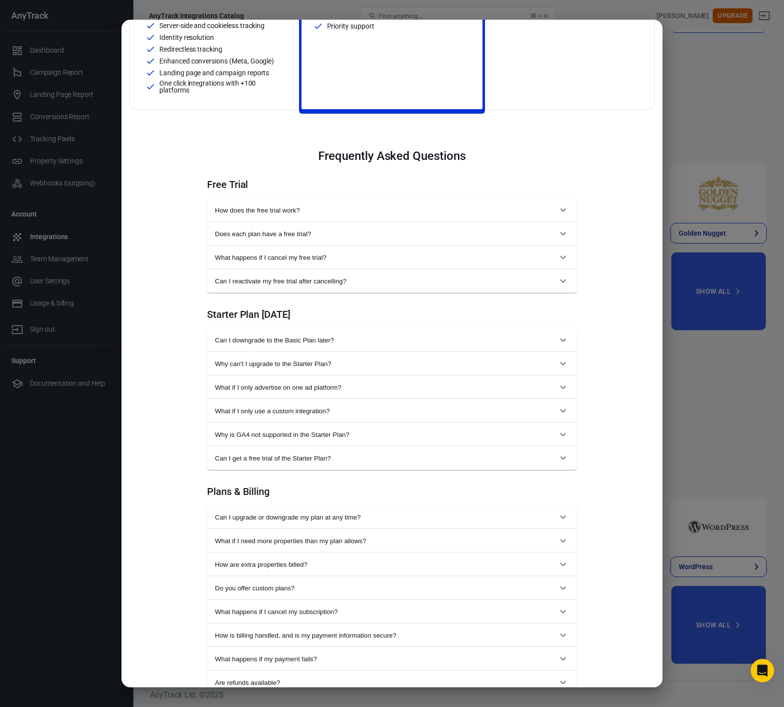
click at [338, 390] on span "What if I only advertise on one ad platform?" at bounding box center [386, 387] width 342 height 7
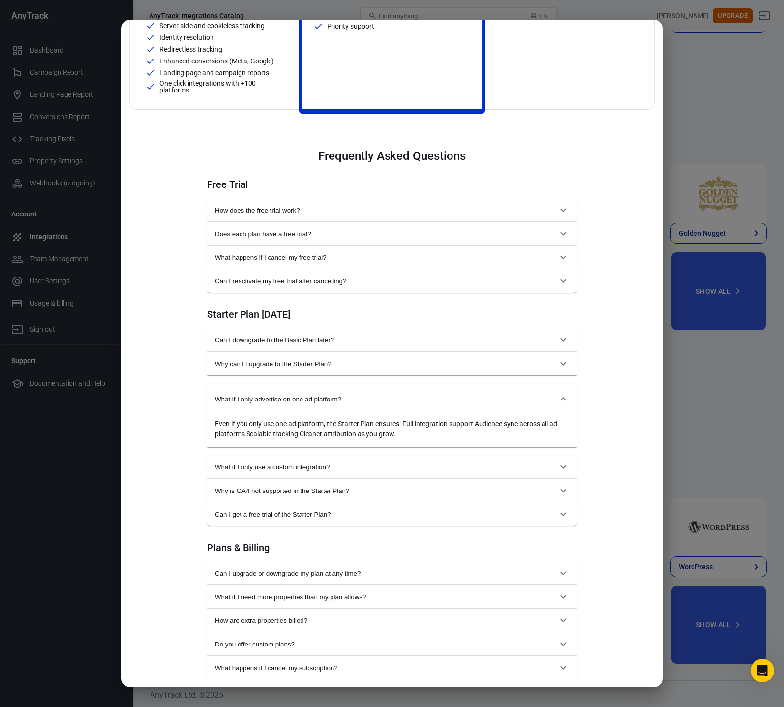
click at [309, 398] on span "What if I only advertise on one ad platform?" at bounding box center [386, 398] width 342 height 7
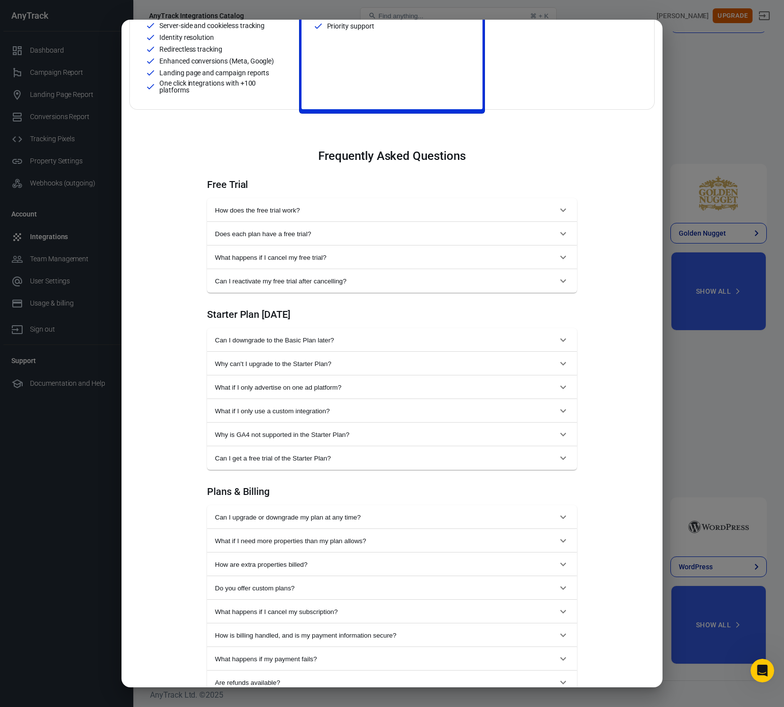
click at [310, 413] on span "What if I only use a custom integration?" at bounding box center [386, 410] width 342 height 7
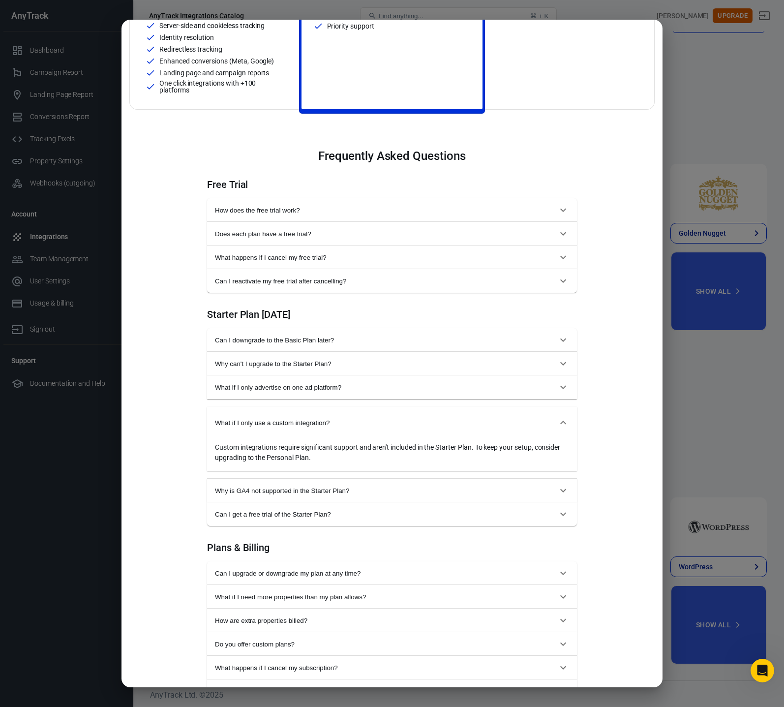
click at [312, 422] on span "What if I only use a custom integration?" at bounding box center [386, 422] width 342 height 7
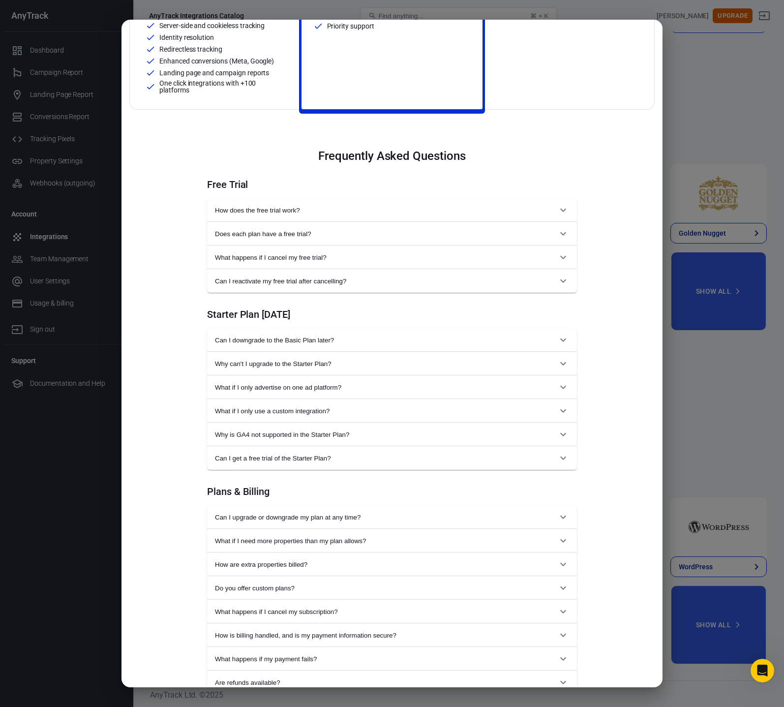
click at [288, 436] on span "Why is GA4 not supported in the Starter Plan?" at bounding box center [386, 434] width 342 height 7
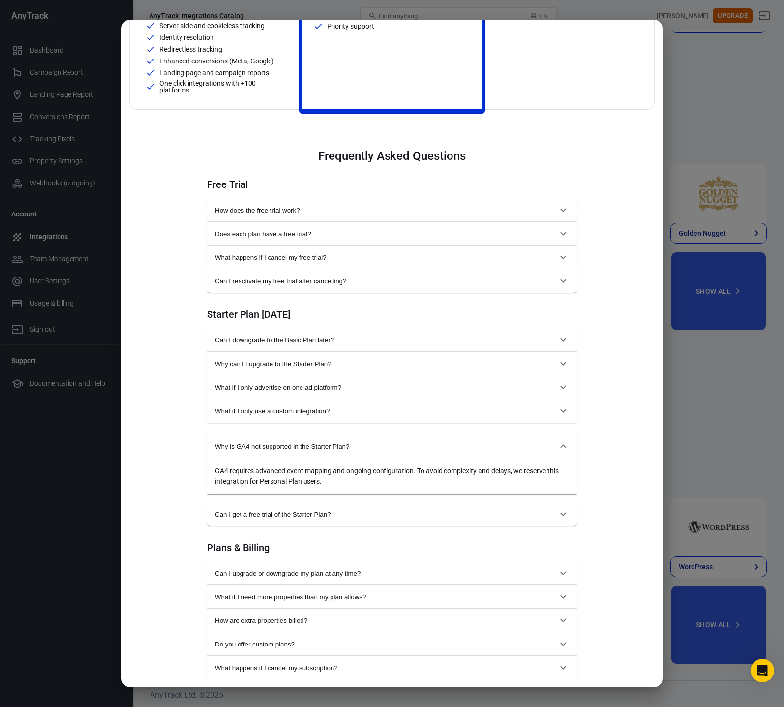
click at [330, 447] on span "Why is GA4 not supported in the Starter Plan?" at bounding box center [386, 446] width 342 height 7
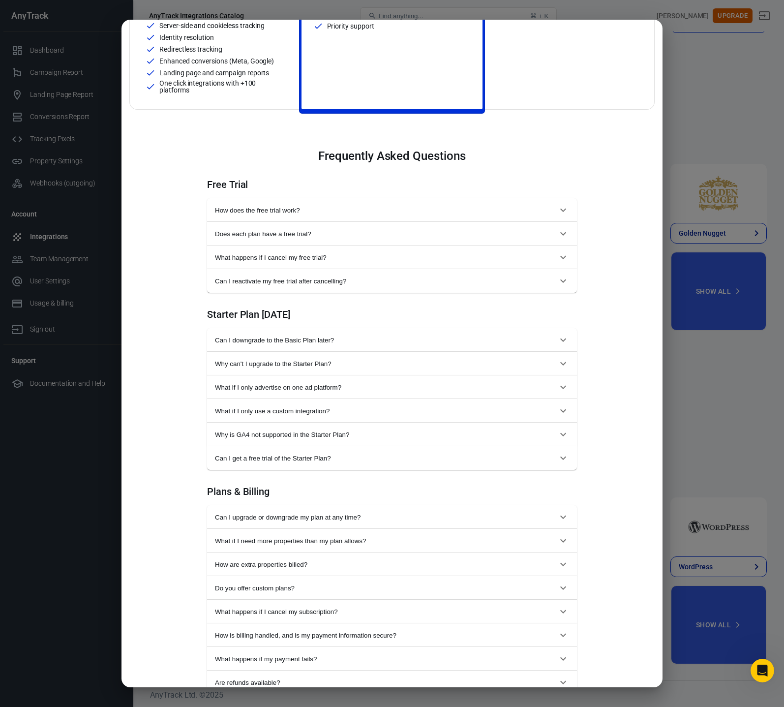
click at [321, 461] on span "Can I get a free trial of the Starter Plan?" at bounding box center [386, 457] width 342 height 7
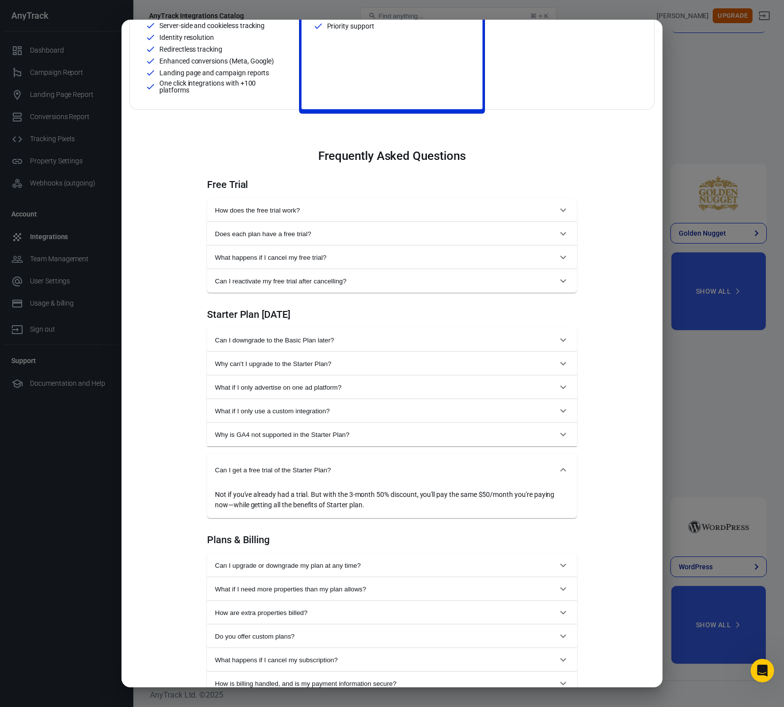
click at [310, 469] on span "Can I get a free trial of the Starter Plan?" at bounding box center [386, 469] width 342 height 7
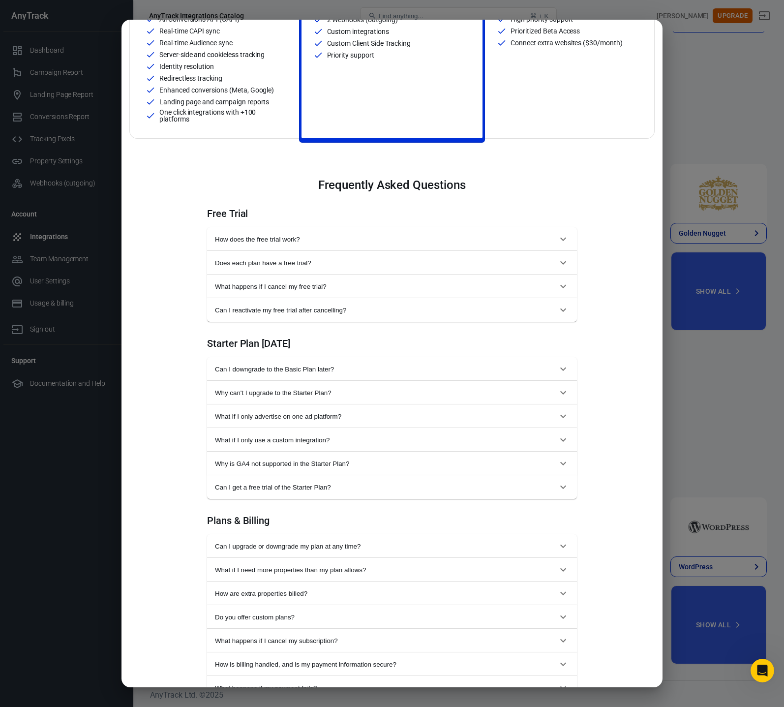
scroll to position [271, 0]
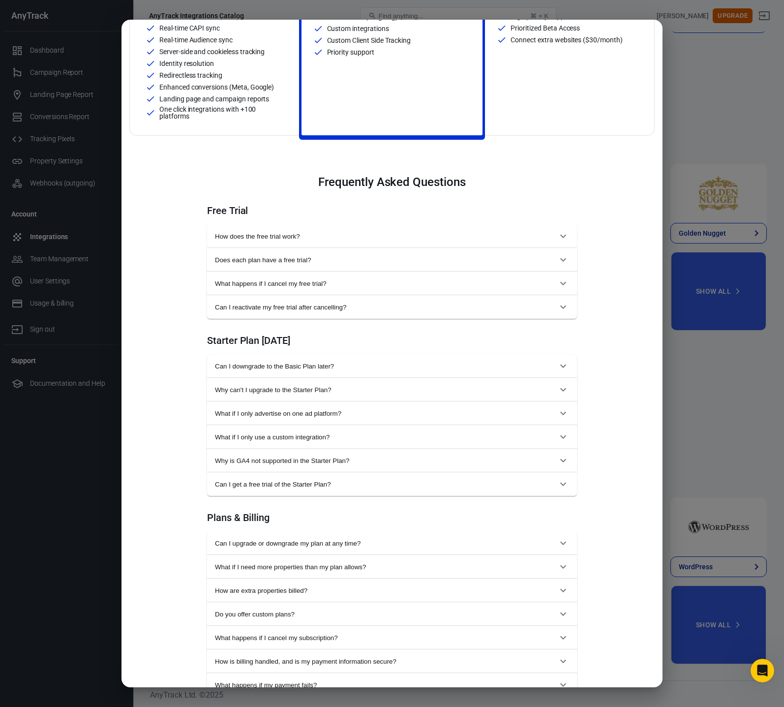
click at [328, 541] on span "Can I upgrade or downgrade my plan at any time?" at bounding box center [386, 542] width 342 height 7
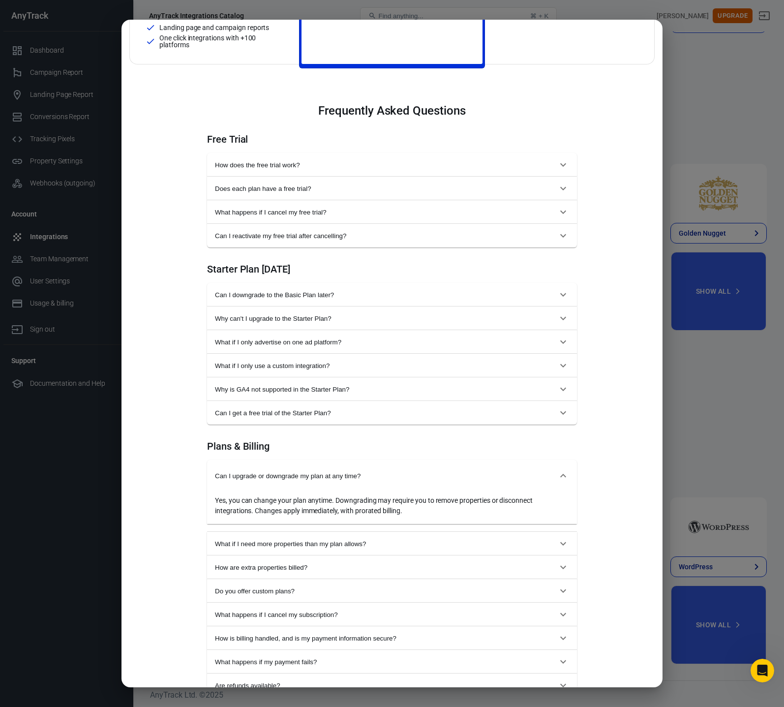
scroll to position [350, 0]
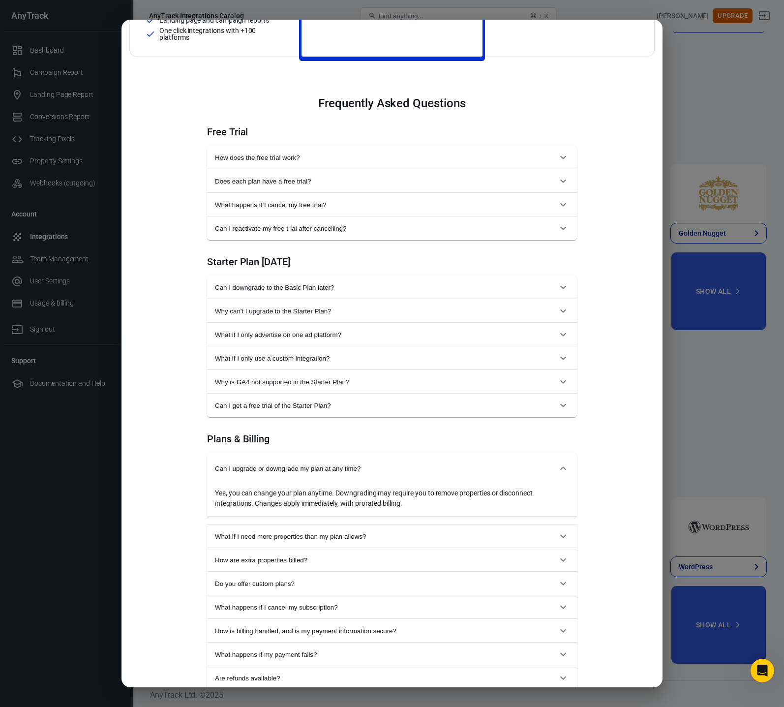
click at [241, 561] on span "How are extra properties billed?" at bounding box center [386, 559] width 342 height 7
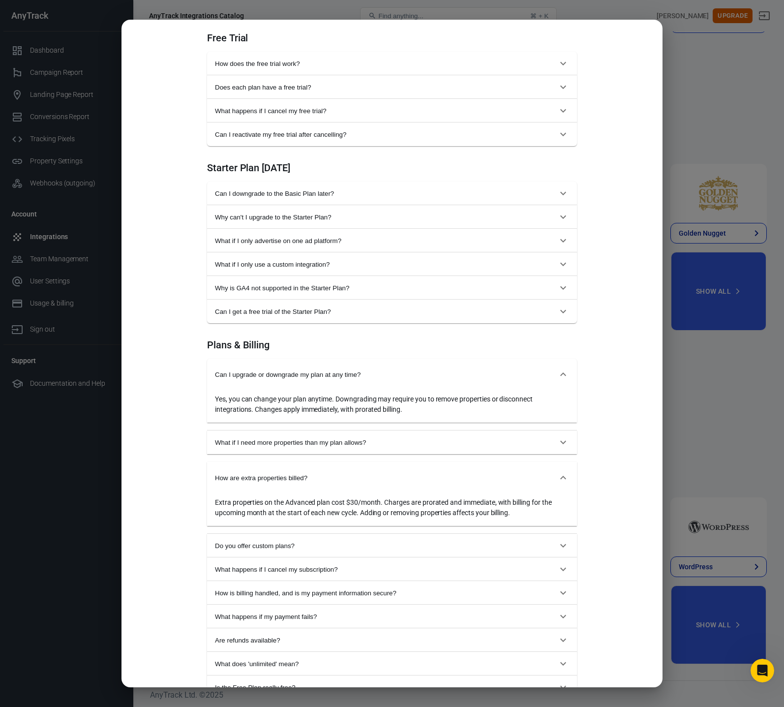
scroll to position [446, 0]
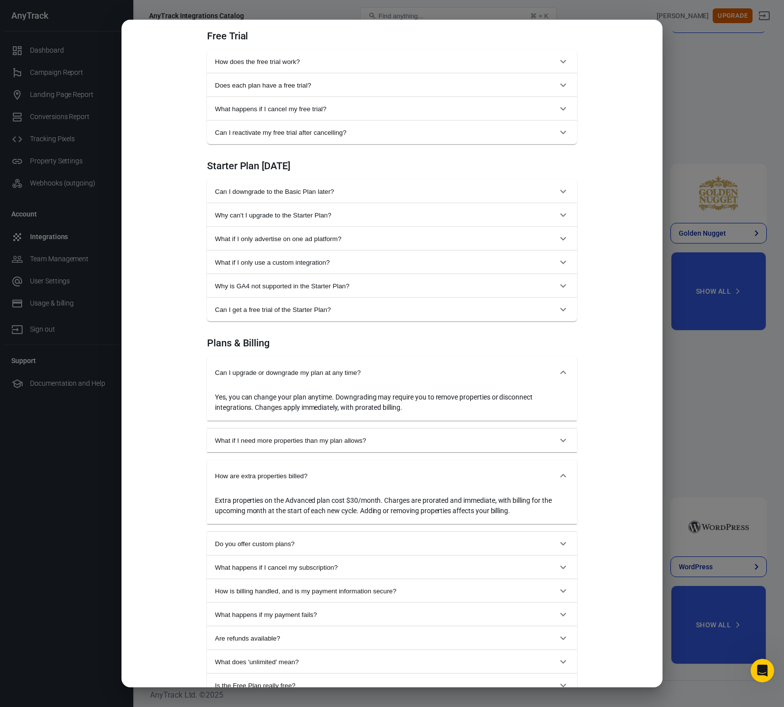
click at [247, 539] on button "Do you offer custom plans?" at bounding box center [392, 544] width 370 height 24
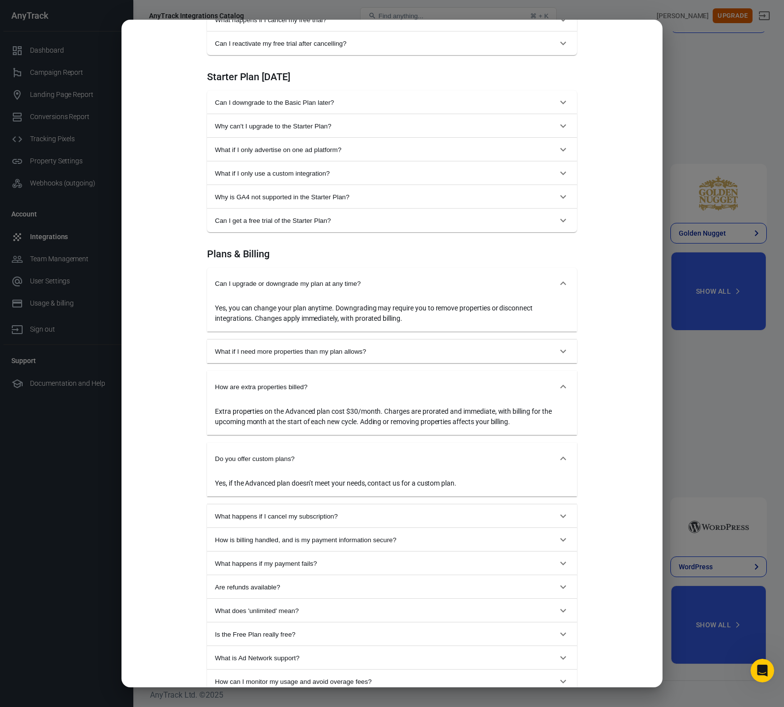
scroll to position [535, 0]
click at [278, 542] on span "How is billing handled, and is my payment information secure?" at bounding box center [386, 539] width 342 height 7
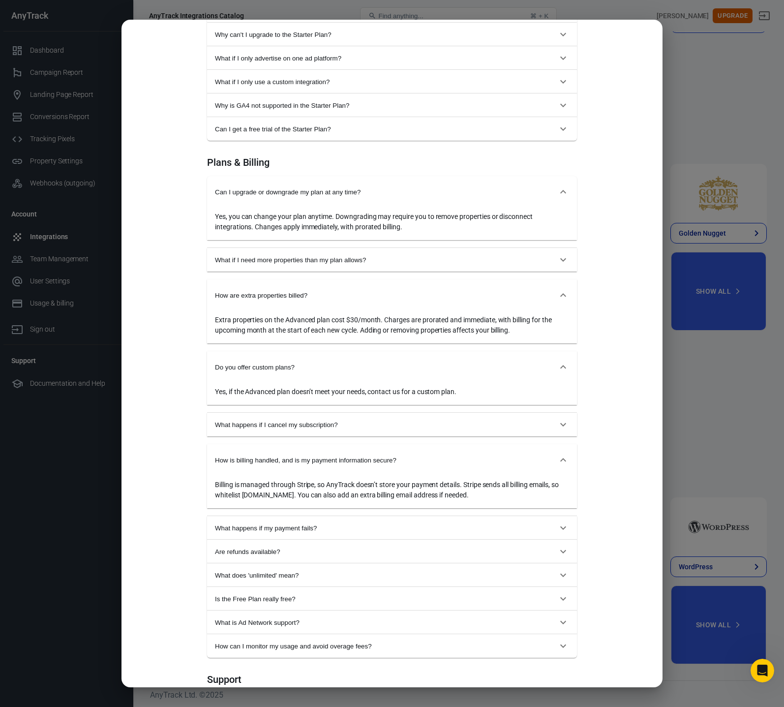
scroll to position [627, 0]
click at [236, 530] on span "What happens if my payment fails?" at bounding box center [386, 526] width 342 height 7
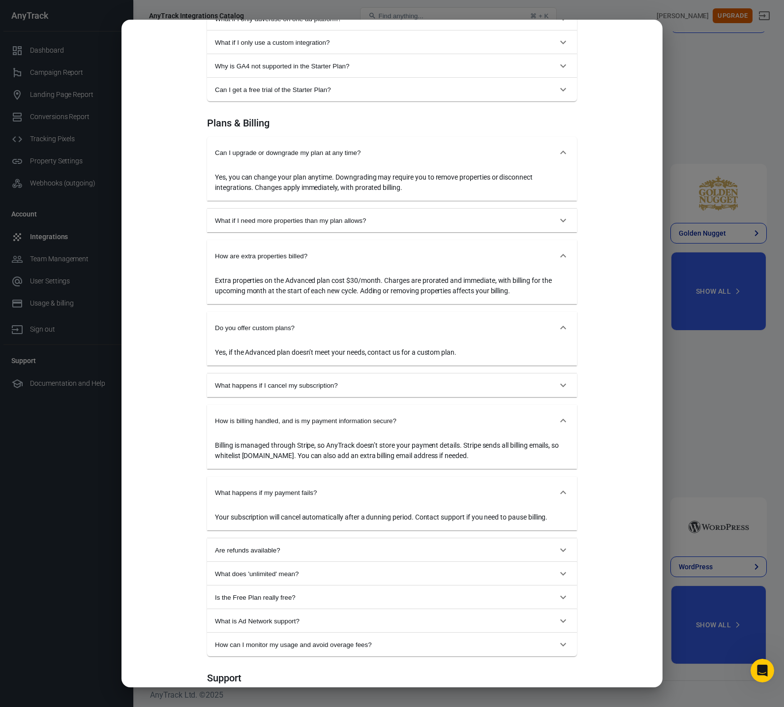
scroll to position [667, 0]
click at [239, 552] on button "Are refunds available?" at bounding box center [392, 548] width 370 height 24
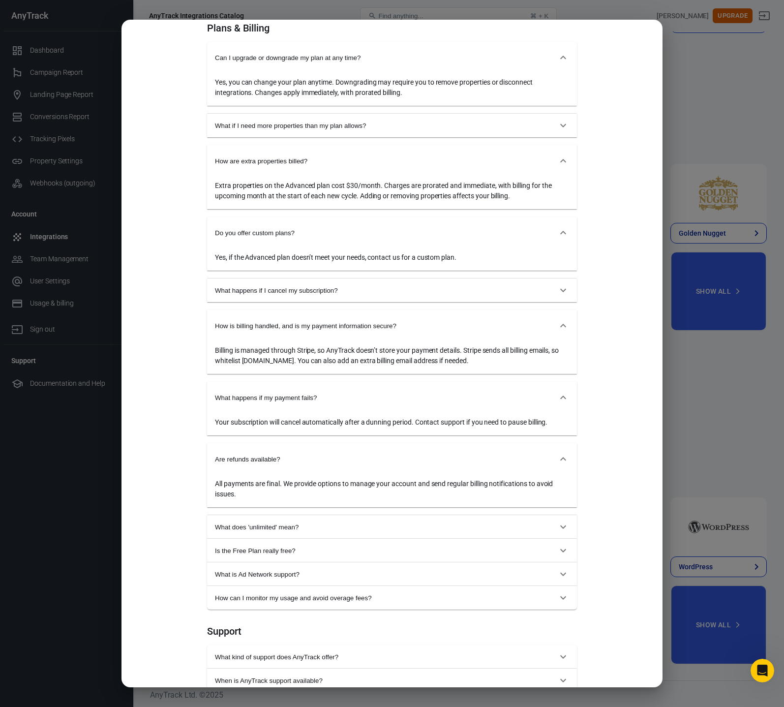
scroll to position [763, 0]
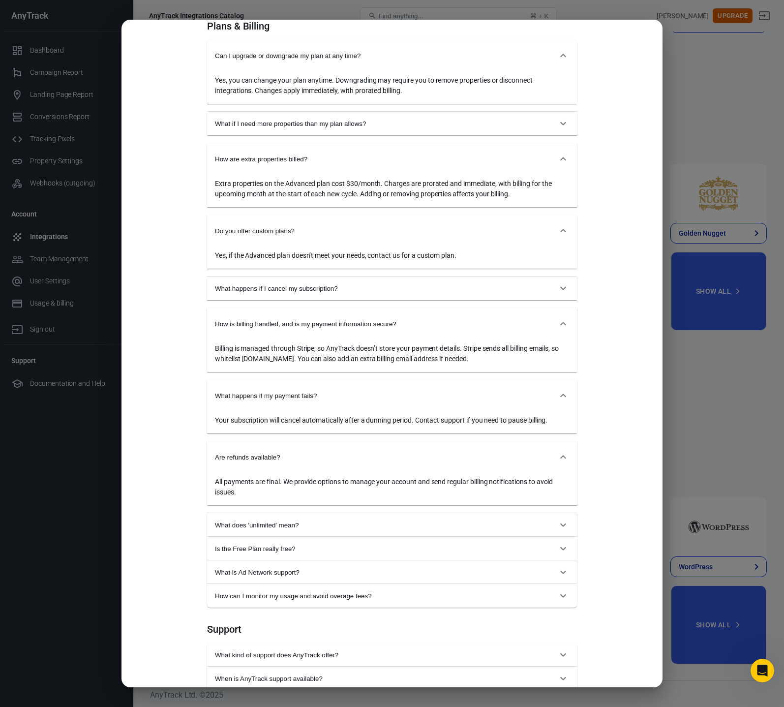
click at [258, 547] on span "Is the Free Plan really free?" at bounding box center [386, 548] width 342 height 7
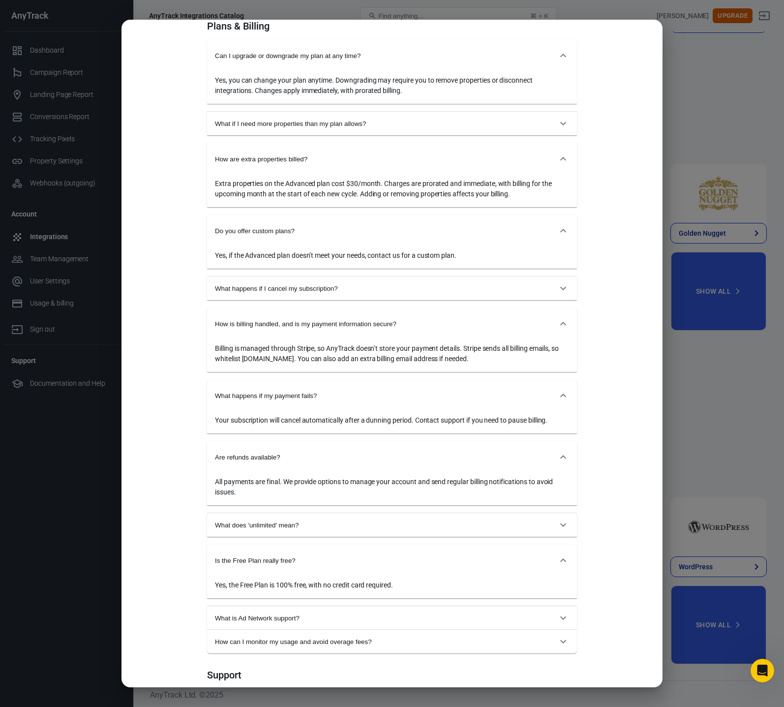
click at [187, 551] on div "Monthly Annual (Get 2 months free!) Starter For solopreneurs just getting start…" at bounding box center [391, 353] width 541 height 667
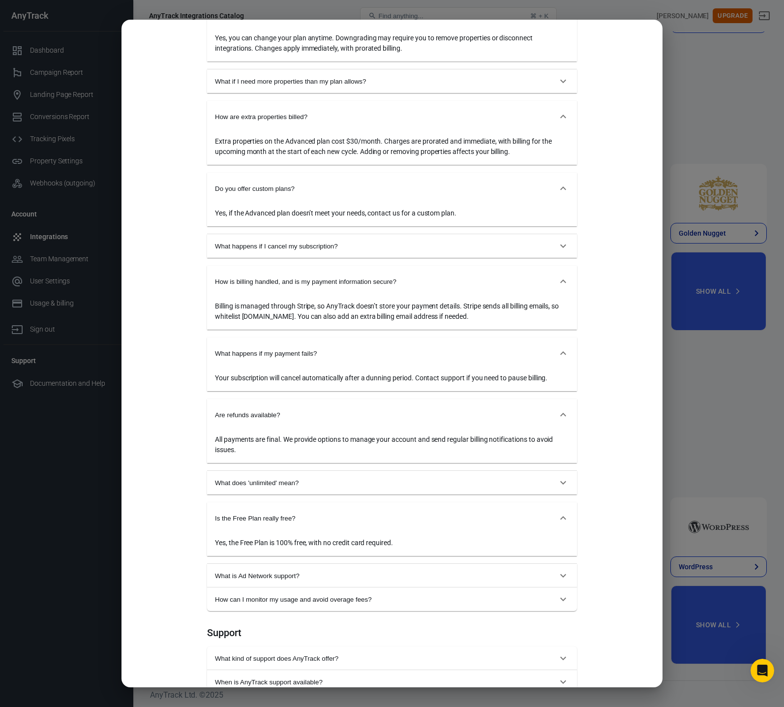
scroll to position [949, 0]
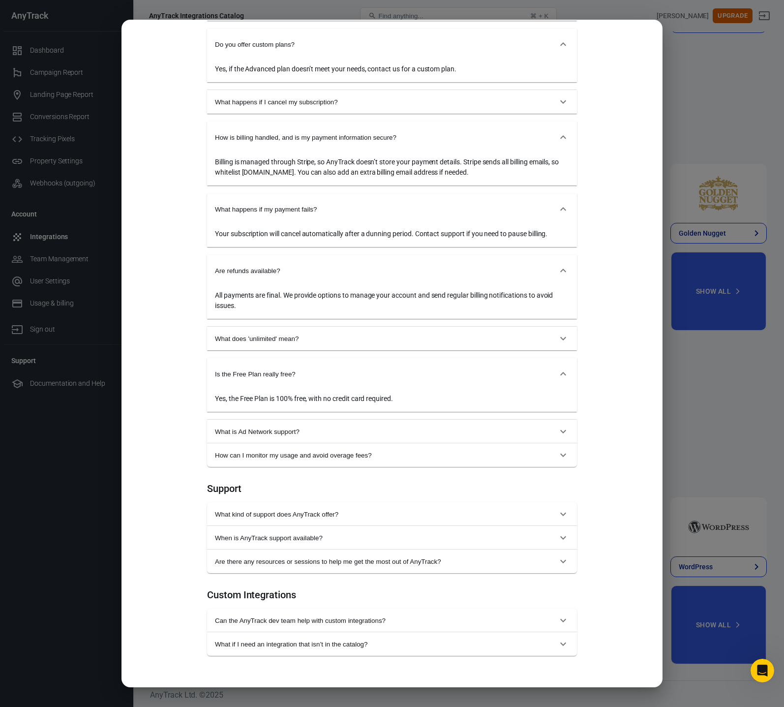
click at [677, 242] on div "Monthly Annual (Get 2 months free!) Starter For solopreneurs just getting start…" at bounding box center [392, 353] width 784 height 707
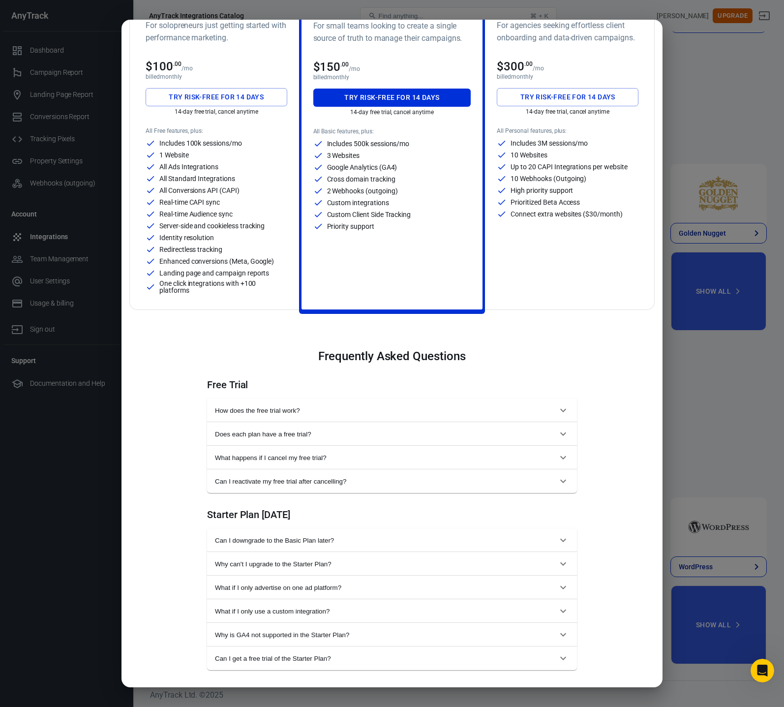
scroll to position [0, 0]
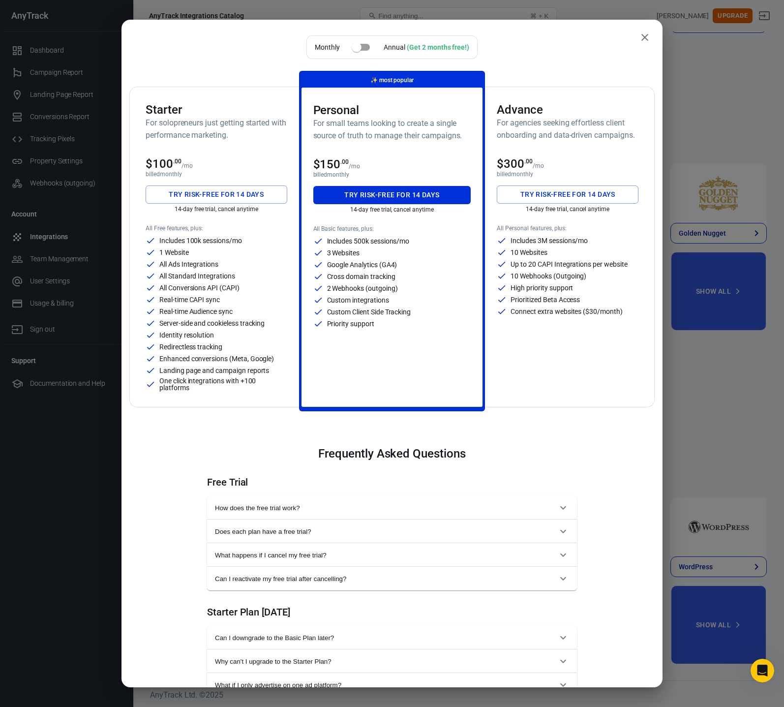
click at [643, 37] on icon "close" at bounding box center [645, 37] width 12 height 12
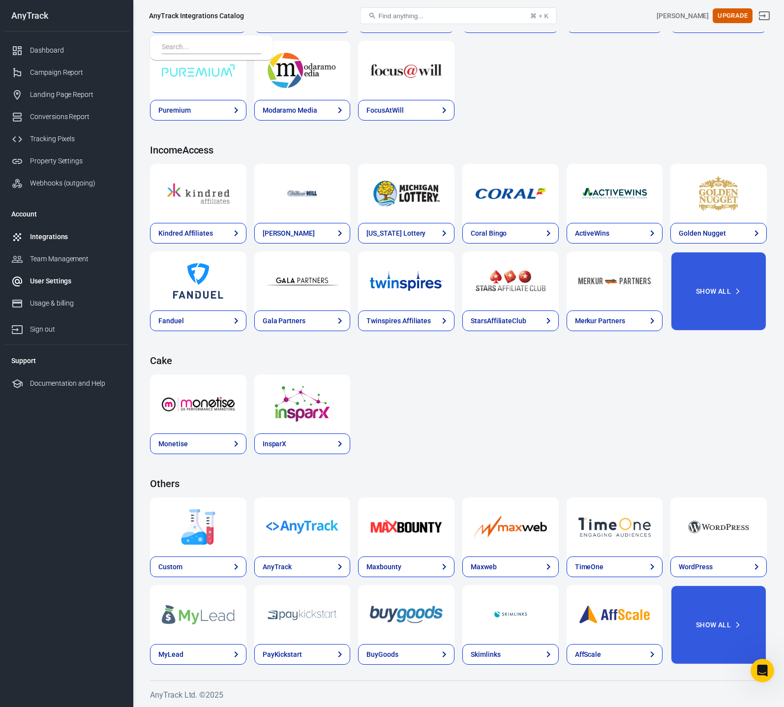
click at [43, 281] on div "User Settings" at bounding box center [75, 281] width 91 height 10
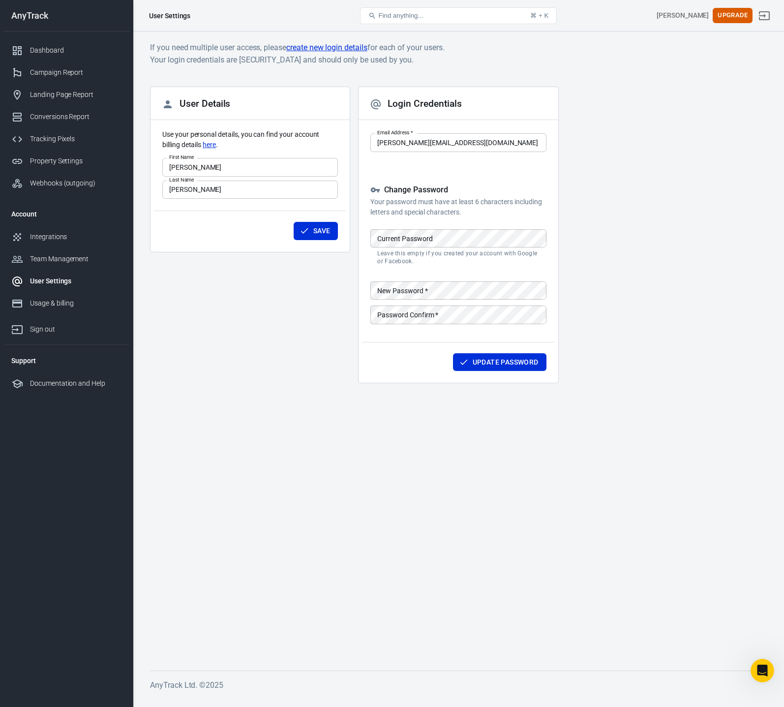
click at [566, 60] on h6 "If you need multiple user access, please create new login details for each of y…" at bounding box center [458, 53] width 617 height 25
click at [53, 302] on div "Usage & billing" at bounding box center [75, 303] width 91 height 10
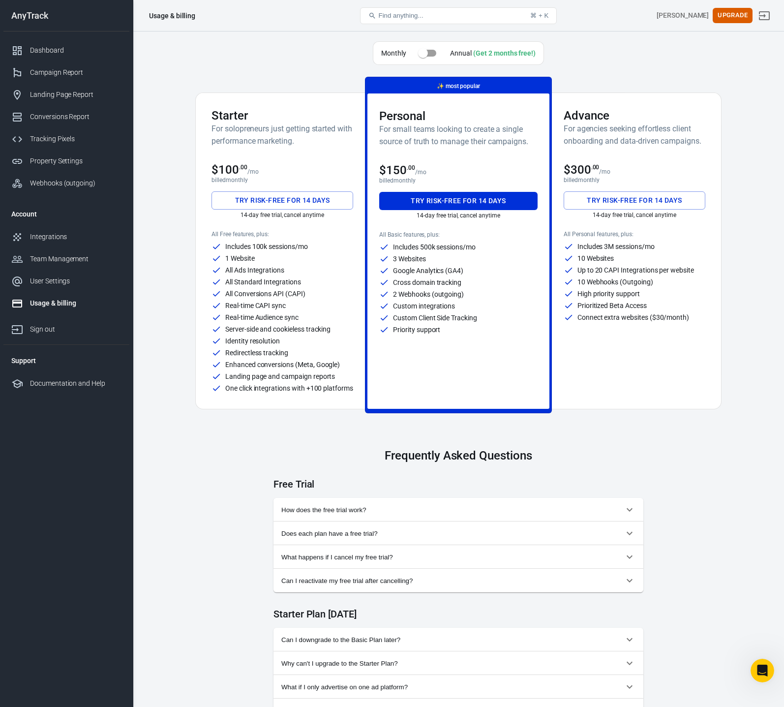
click at [193, 61] on main "Monthly Annual (Get 2 months free!) Starter For solopreneurs just getting start…" at bounding box center [458, 666] width 617 height 1251
click at [449, 201] on button "Try risk-free for 14 days" at bounding box center [458, 201] width 158 height 18
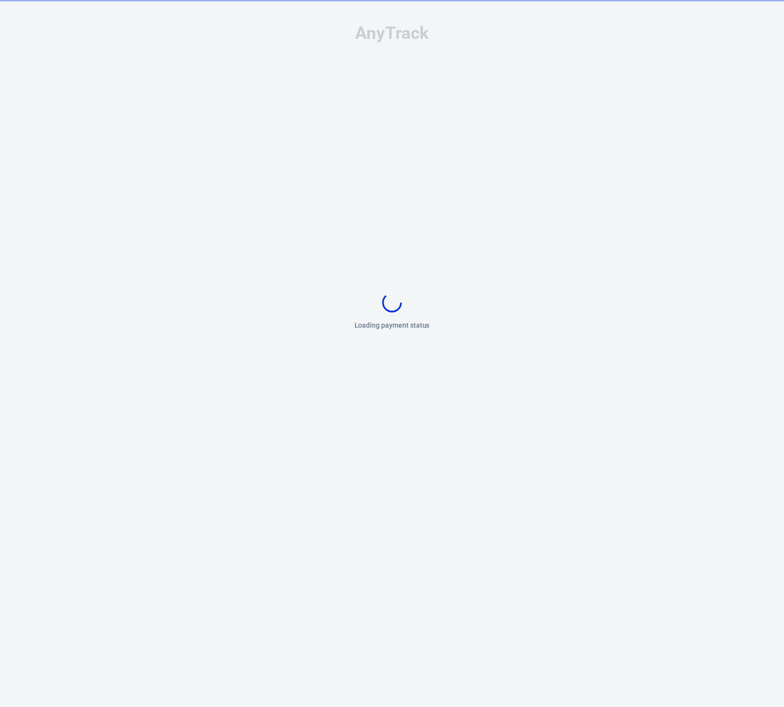
click at [572, 359] on div "AnyTrack Loading payment status" at bounding box center [392, 279] width 784 height 559
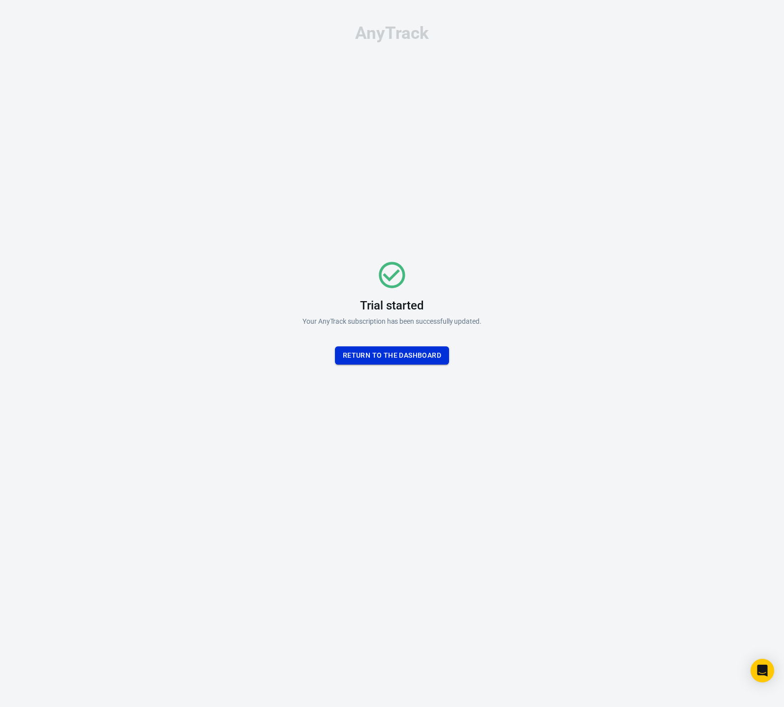
click at [421, 356] on button "Return To the dashboard" at bounding box center [392, 355] width 114 height 18
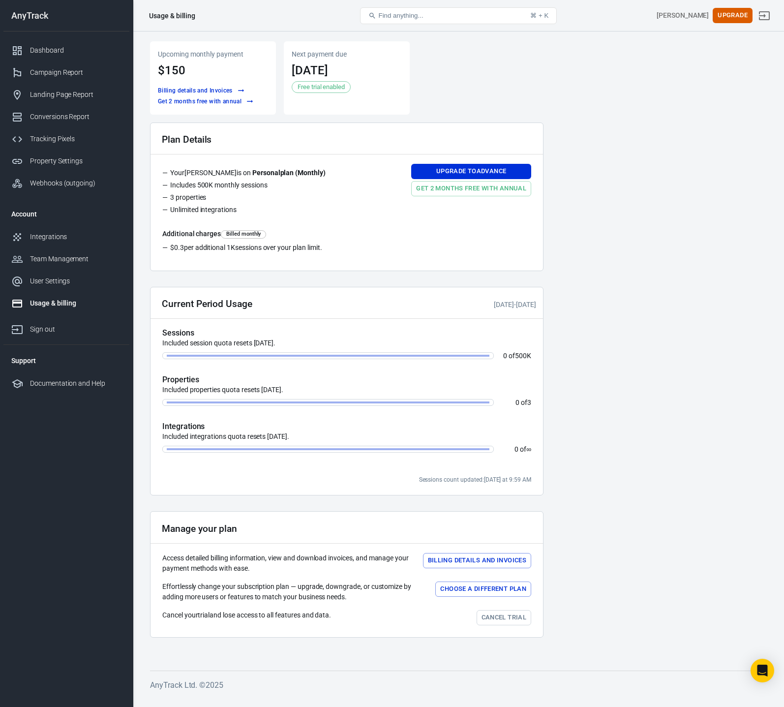
click at [522, 86] on div "Upcoming monthly payment $150 Billing details and Invoices Get 2 months free wi…" at bounding box center [346, 77] width 393 height 73
click at [59, 54] on div "Dashboard" at bounding box center [75, 50] width 91 height 10
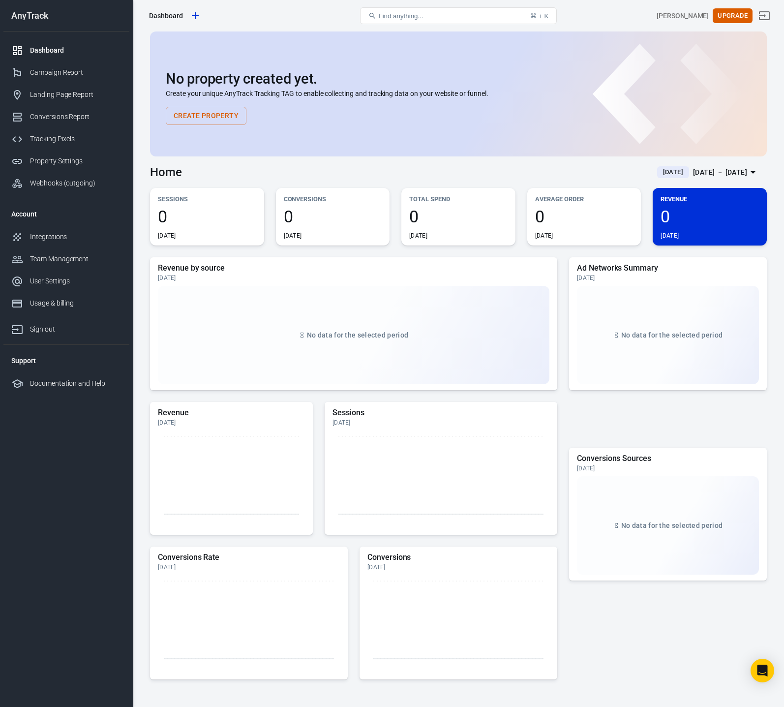
click at [397, 169] on div "Home [DATE] [DATE] － [DATE]" at bounding box center [458, 168] width 617 height 24
click at [737, 16] on button "Upgrade" at bounding box center [733, 15] width 40 height 15
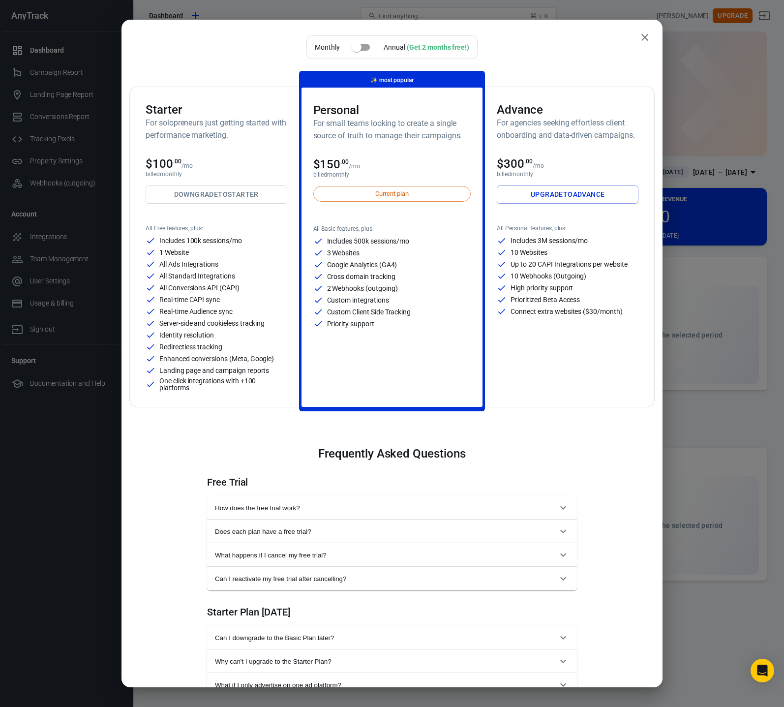
click at [647, 36] on icon "close" at bounding box center [645, 37] width 12 height 12
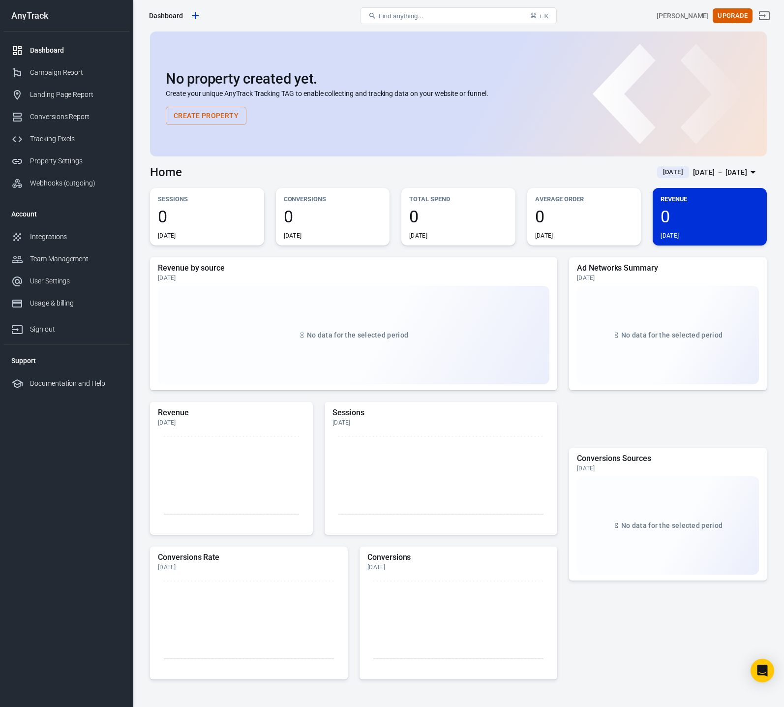
click at [305, 36] on div "No property created yet. Create your unique AnyTrack Tracking TAG to enable col…" at bounding box center [458, 93] width 617 height 125
click at [194, 14] on icon "Create new property" at bounding box center [195, 16] width 12 height 12
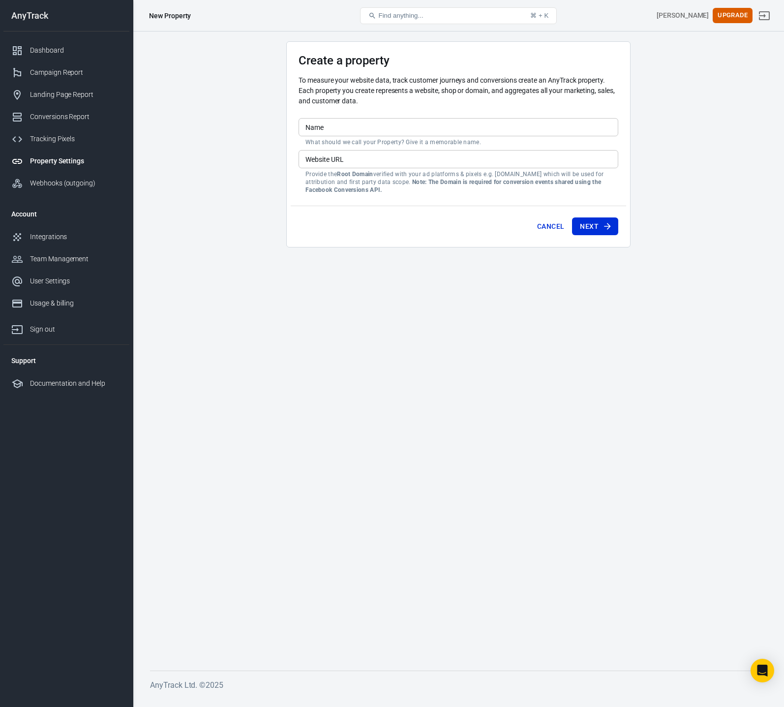
click at [225, 115] on main "Create a property To measure your website data, track customer journeys and con…" at bounding box center [458, 347] width 617 height 613
click at [213, 99] on main "Create a property To measure your website data, track customer journeys and con…" at bounding box center [458, 347] width 617 height 613
click at [350, 127] on input "Name" at bounding box center [458, 127] width 320 height 18
type input "ABD"
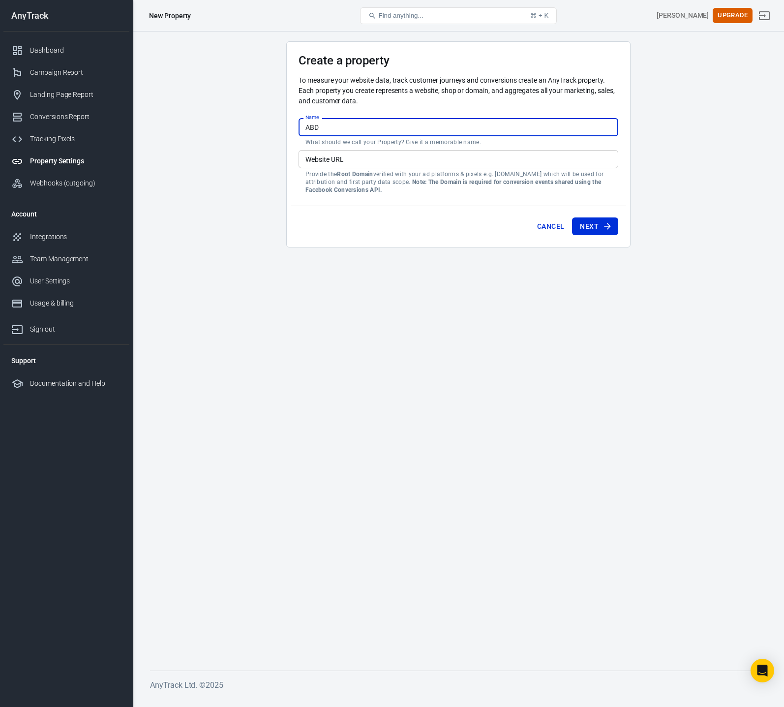
click at [341, 164] on input "Website URL" at bounding box center [458, 159] width 320 height 18
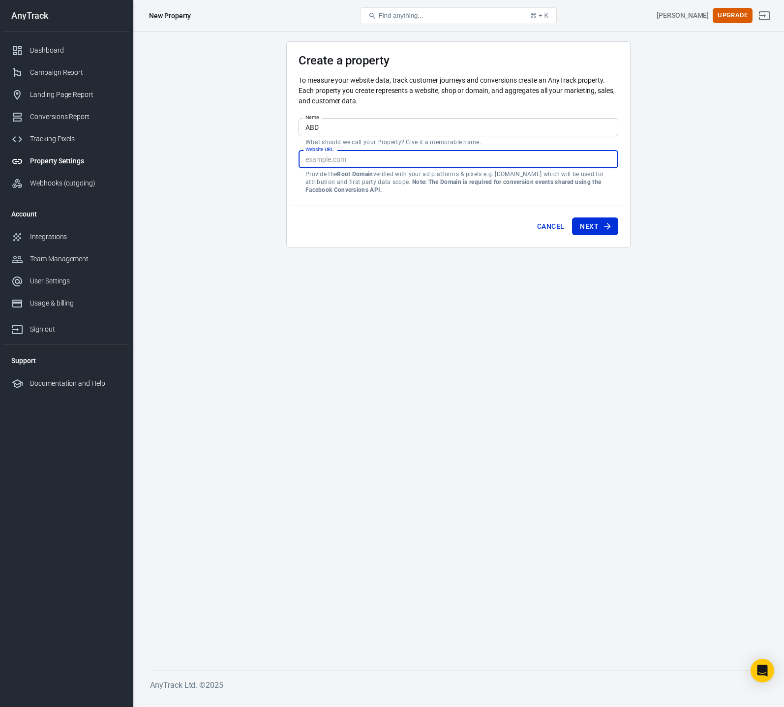
paste input "[URL][DOMAIN_NAME]"
drag, startPoint x: 327, startPoint y: 160, endPoint x: 295, endPoint y: 158, distance: 32.5
click at [295, 158] on div "Create a property To measure your website data, track customer journeys and con…" at bounding box center [458, 144] width 344 height 206
type input "[DOMAIN_NAME]"
click at [587, 227] on button "Next" at bounding box center [595, 226] width 46 height 18
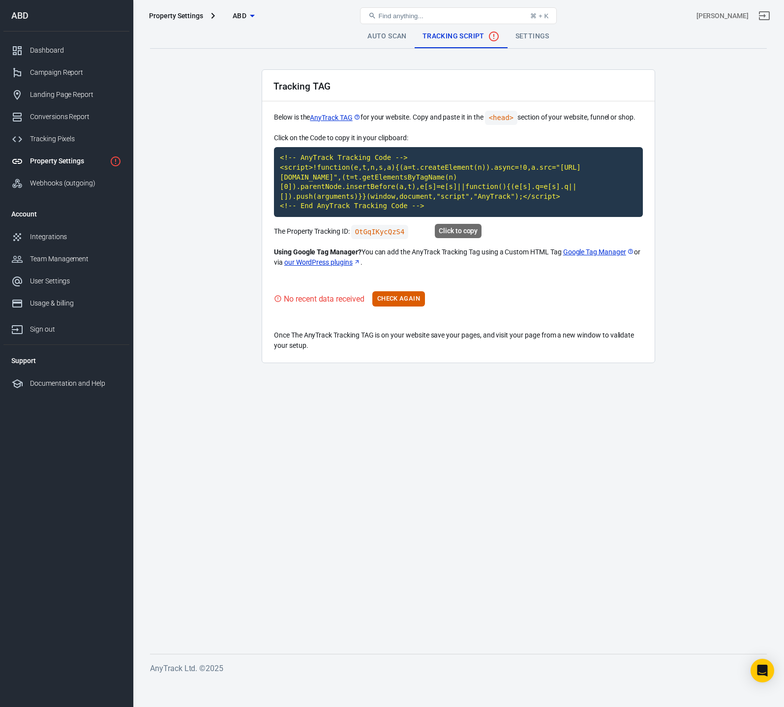
click at [453, 232] on div "Click to copy" at bounding box center [458, 231] width 47 height 14
click at [442, 197] on code "<!-- AnyTrack Tracking Code --> <script>!function(e,t,n,s,a){(a=t.createElement…" at bounding box center [458, 182] width 369 height 70
click at [594, 252] on link "Google Tag Manager" at bounding box center [598, 252] width 71 height 10
click at [380, 234] on code "OtGqIKycQzS4" at bounding box center [380, 232] width 58 height 14
drag, startPoint x: 704, startPoint y: 176, endPoint x: 701, endPoint y: 167, distance: 9.8
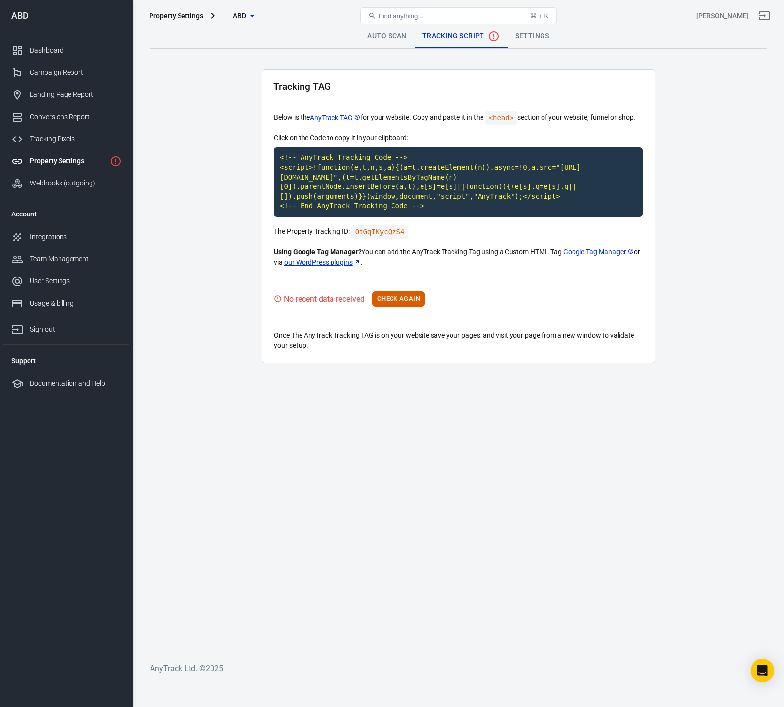
click at [704, 176] on main "Auto Scan Tracking Script Settings Tracking TAG Below is the AnyTrack TAG for y…" at bounding box center [458, 331] width 617 height 613
click at [398, 448] on main "Auto Scan Tracking Script Settings Tracking TAG Below is the AnyTrack TAG for y…" at bounding box center [458, 331] width 617 height 613
click at [400, 300] on button "Check Again" at bounding box center [398, 298] width 53 height 15
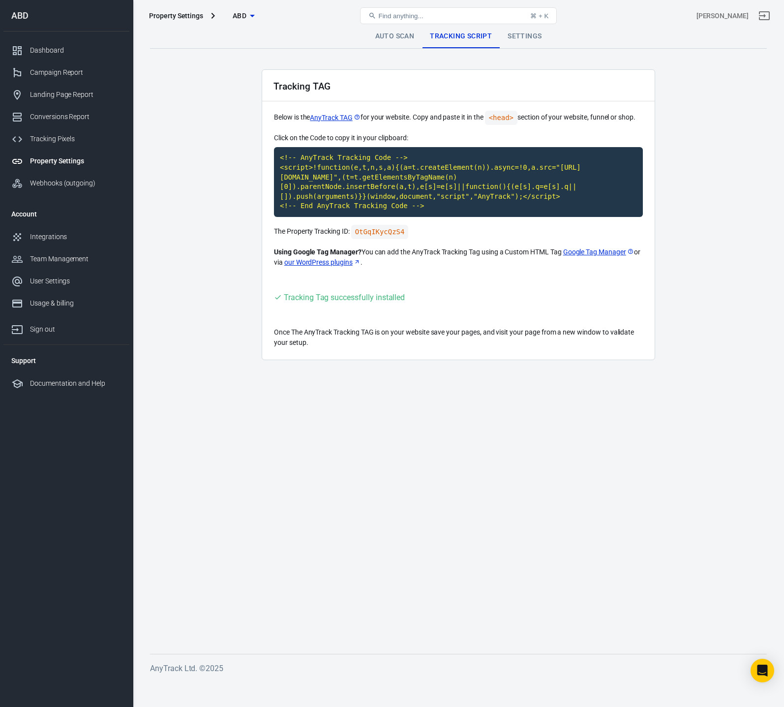
drag, startPoint x: 491, startPoint y: 423, endPoint x: 433, endPoint y: 343, distance: 98.3
click at [491, 423] on main "Auto Scan Tracking Script Settings Tracking TAG Below is the AnyTrack TAG for y…" at bounding box center [458, 331] width 617 height 613
click at [447, 303] on div "Tracking Tag successfully installed" at bounding box center [458, 297] width 369 height 12
click at [520, 38] on link "Settings" at bounding box center [525, 37] width 50 height 24
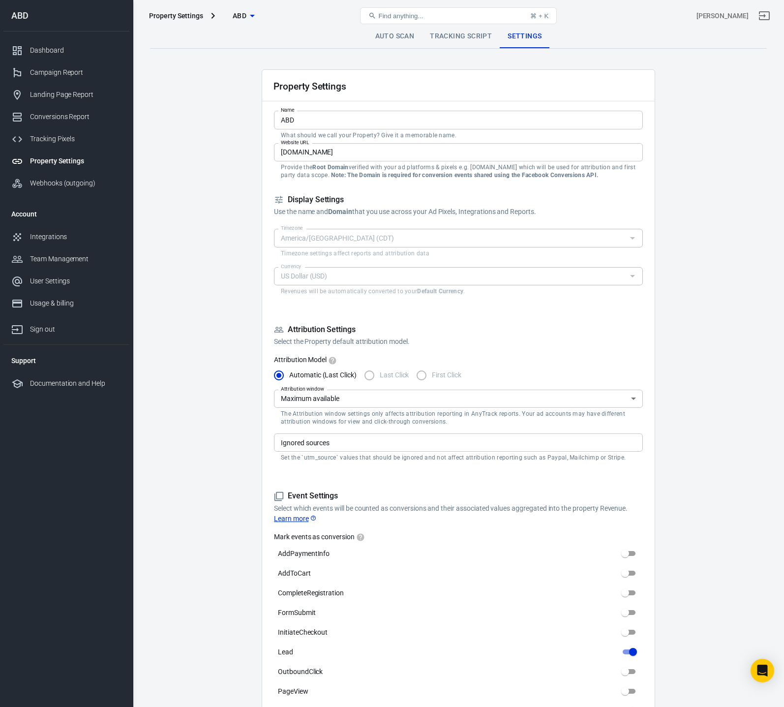
click at [682, 197] on main "Auto Scan Tracking Script Settings Property Settings Name ABD Name What should …" at bounding box center [458, 651] width 617 height 1252
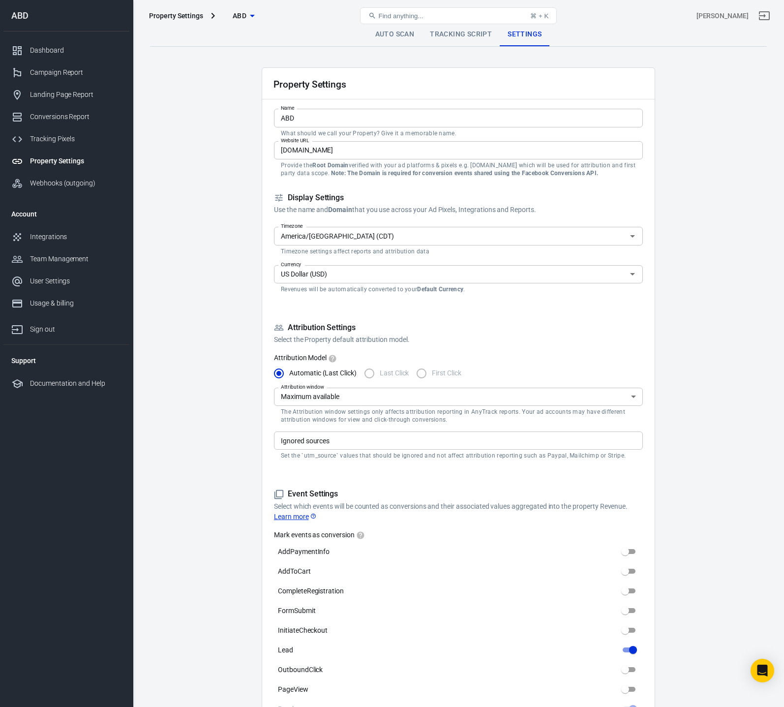
click at [493, 239] on input "America/Chicago (CDT)" at bounding box center [450, 236] width 347 height 12
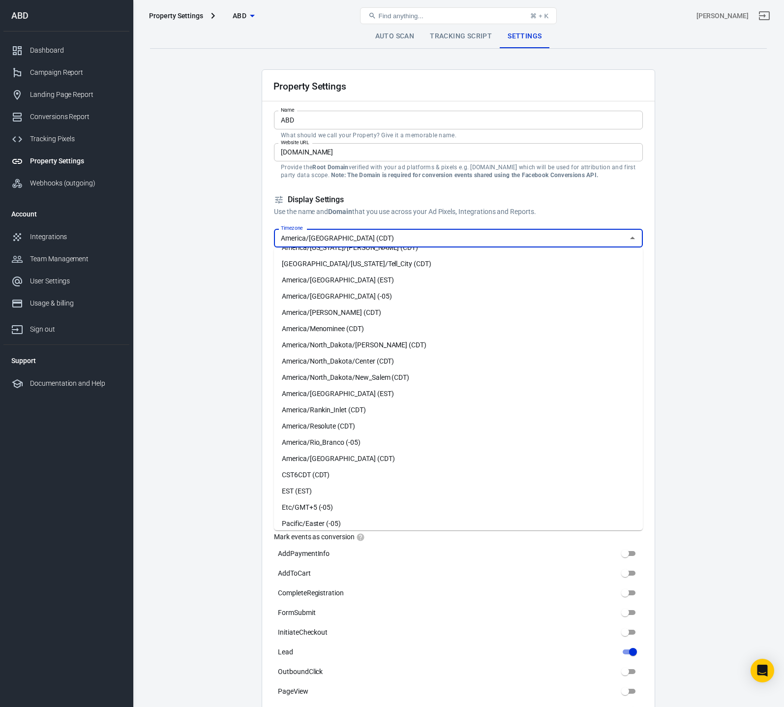
scroll to position [0, 0]
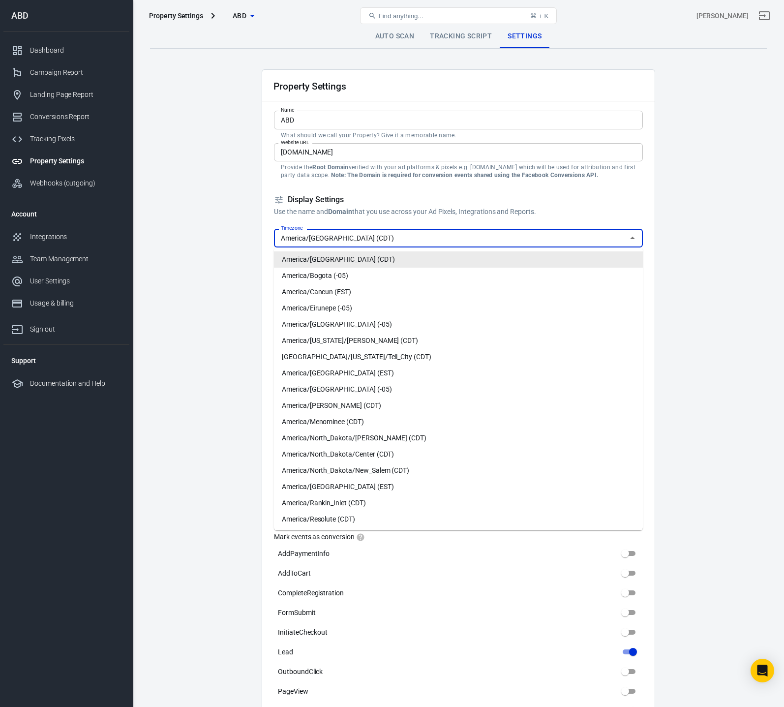
click at [382, 240] on input "America/Chicago (CDT)" at bounding box center [450, 238] width 347 height 12
type input "c"
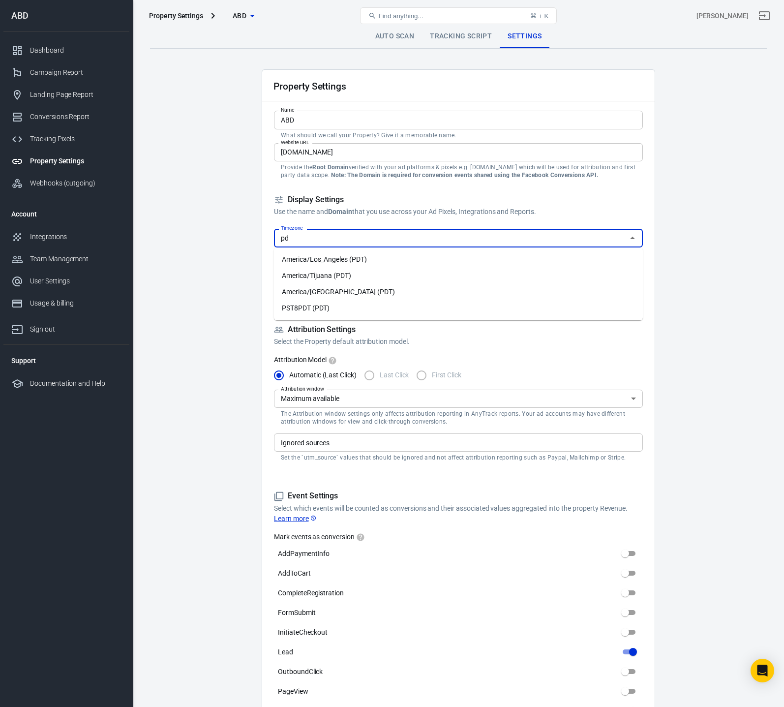
click at [341, 261] on li "America/Los_Angeles (PDT)" at bounding box center [458, 259] width 369 height 16
type input "America/Los_Angeles (PDT)"
drag, startPoint x: 712, startPoint y: 317, endPoint x: 709, endPoint y: 321, distance: 5.3
click at [712, 318] on main "Auto Scan Tracking Script Settings Property Settings Name ABD Name What should …" at bounding box center [458, 651] width 617 height 1252
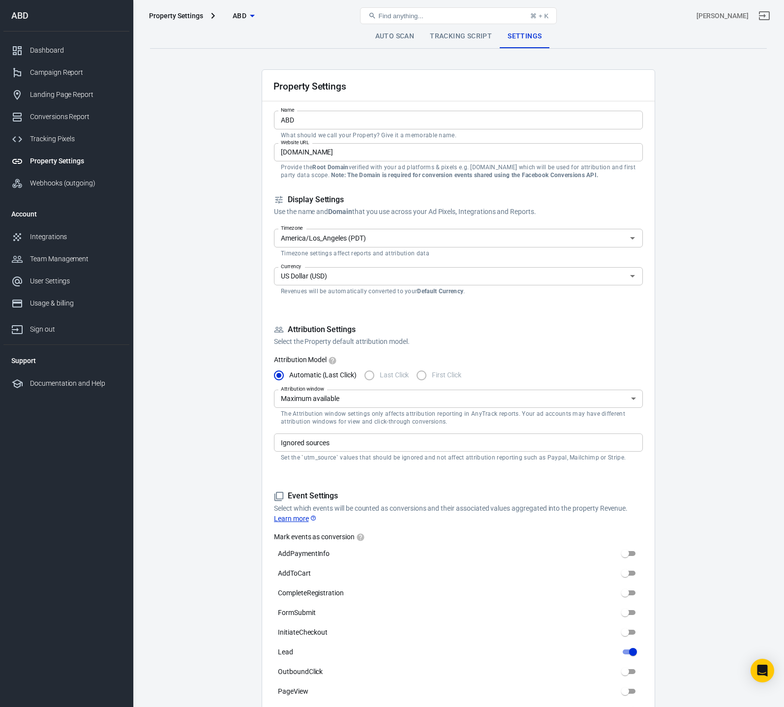
click at [245, 359] on main "Auto Scan Tracking Script Settings Property Settings Name ABD Name What should …" at bounding box center [458, 651] width 617 height 1252
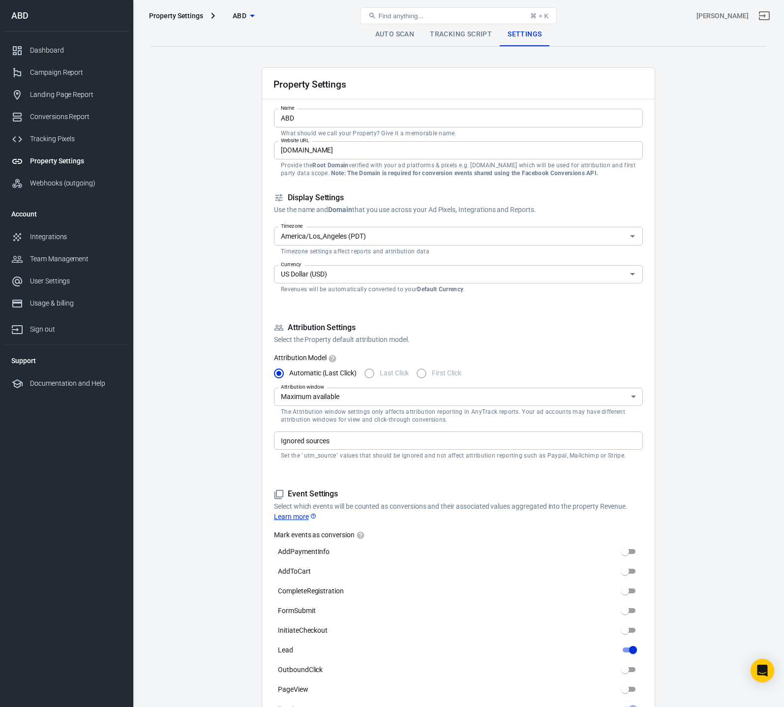
click at [347, 437] on input "Ignored sources" at bounding box center [457, 440] width 361 height 12
click at [244, 440] on main "Auto Scan Tracking Script Settings Property Settings Name ABD Name What should …" at bounding box center [458, 649] width 617 height 1252
click at [316, 441] on input "Ignored sources" at bounding box center [457, 440] width 361 height 12
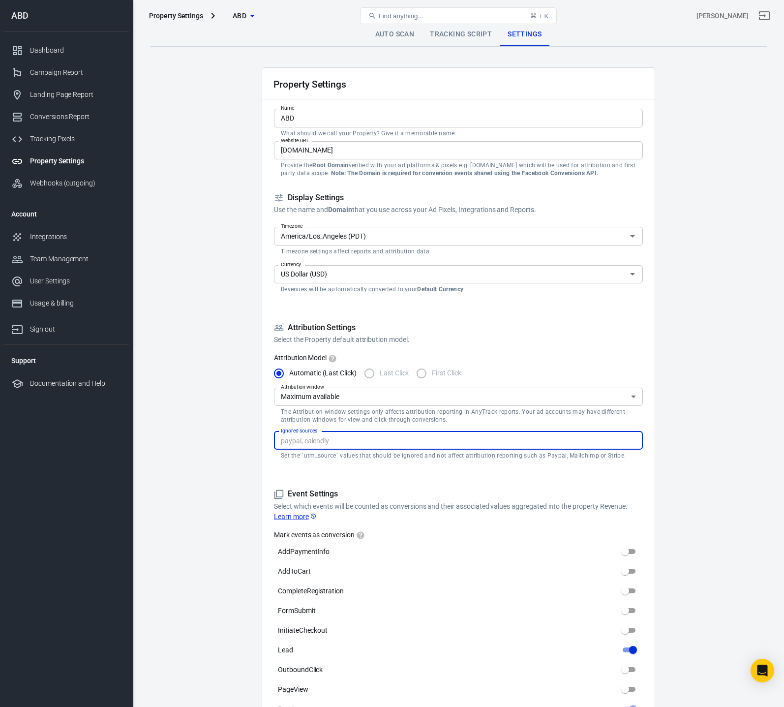
click at [248, 433] on main "Auto Scan Tracking Script Settings Property Settings Name ABD Name What should …" at bounding box center [458, 649] width 617 height 1252
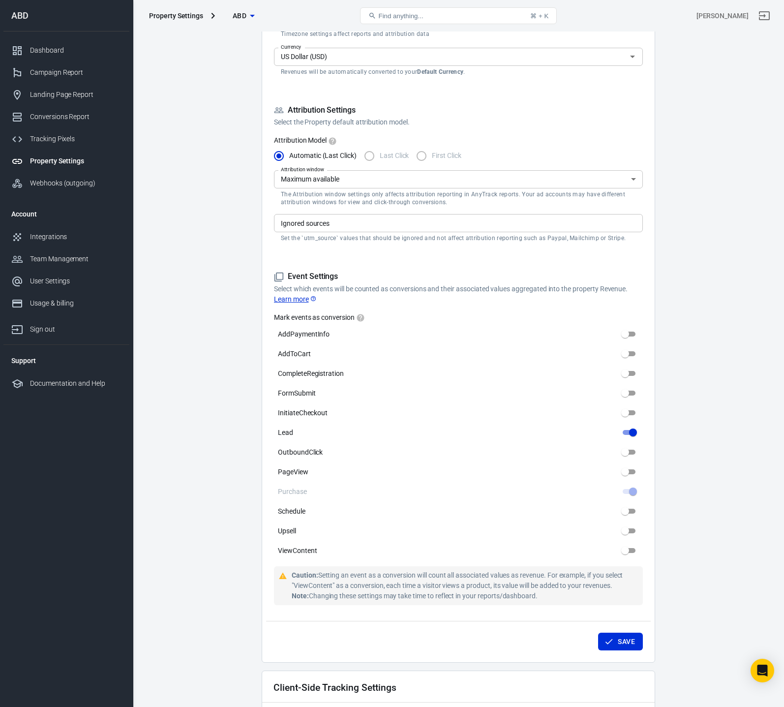
scroll to position [221, 0]
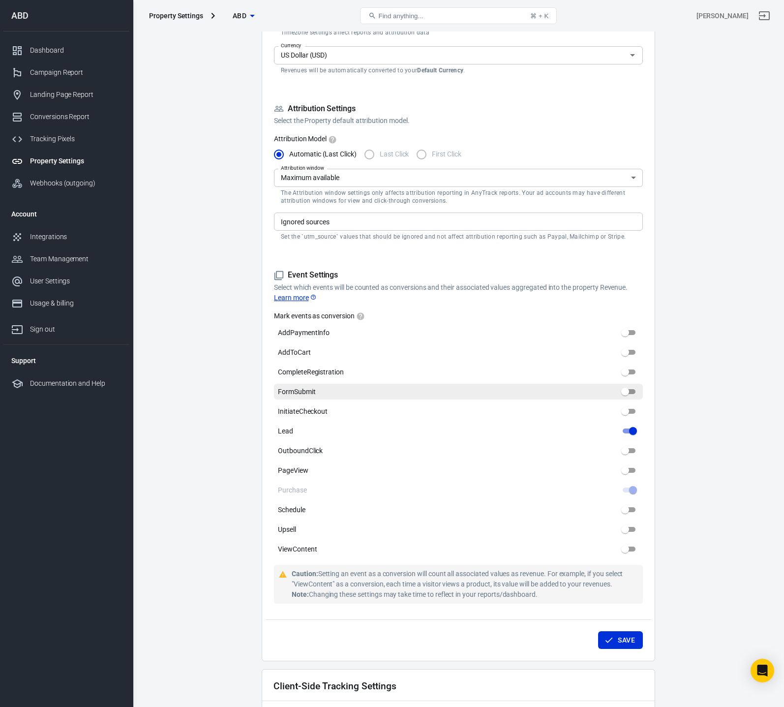
click at [625, 392] on input "FormSubmit" at bounding box center [624, 392] width 35 height 12
checkbox input "true"
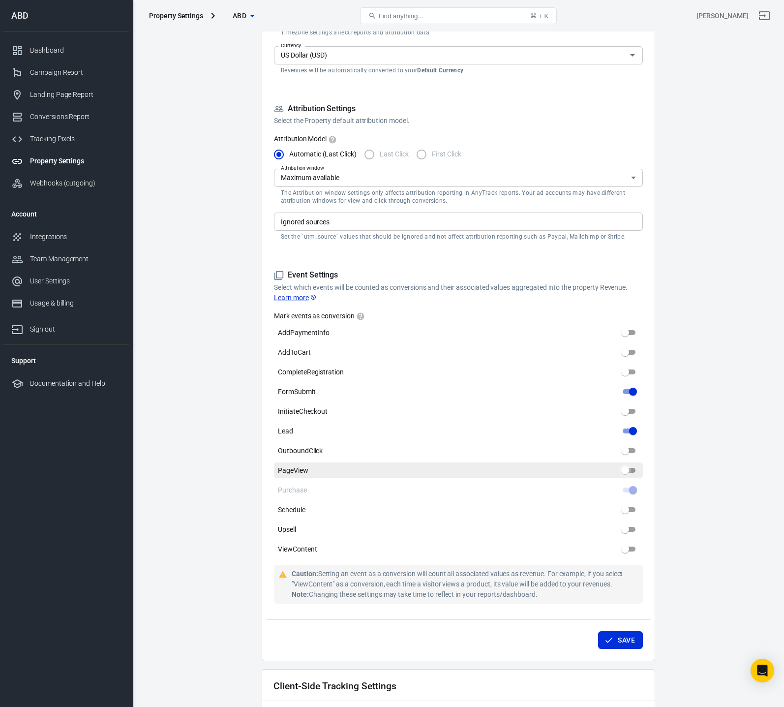
click at [630, 470] on input "PageView" at bounding box center [624, 470] width 35 height 12
checkbox input "true"
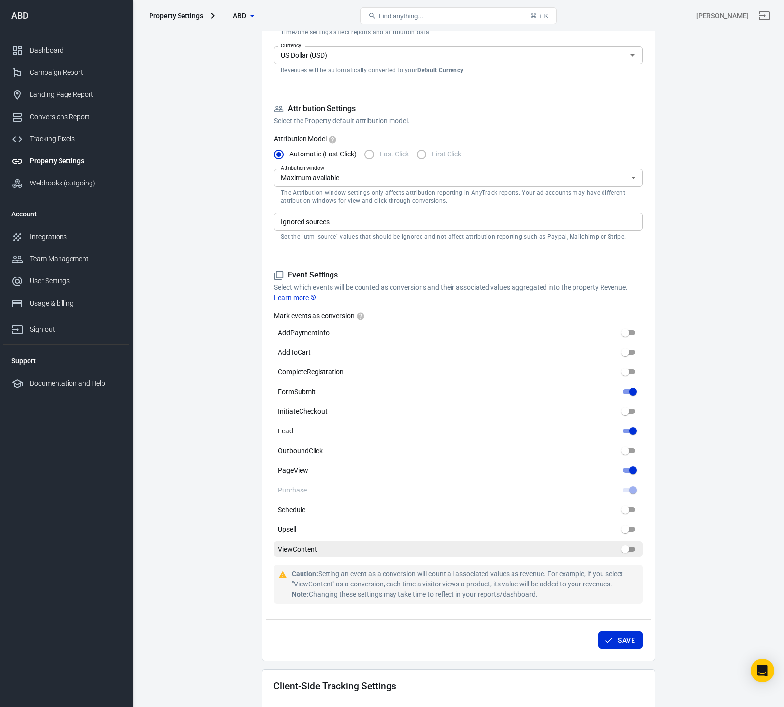
click at [627, 553] on input "ViewContent" at bounding box center [624, 549] width 35 height 12
checkbox input "true"
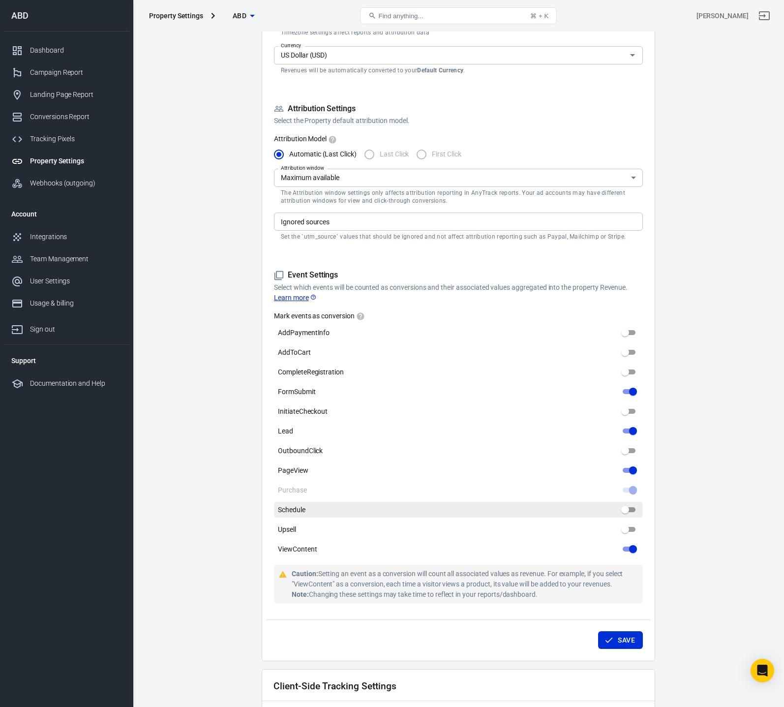
click at [624, 511] on input "Schedule" at bounding box center [624, 510] width 35 height 12
checkbox input "true"
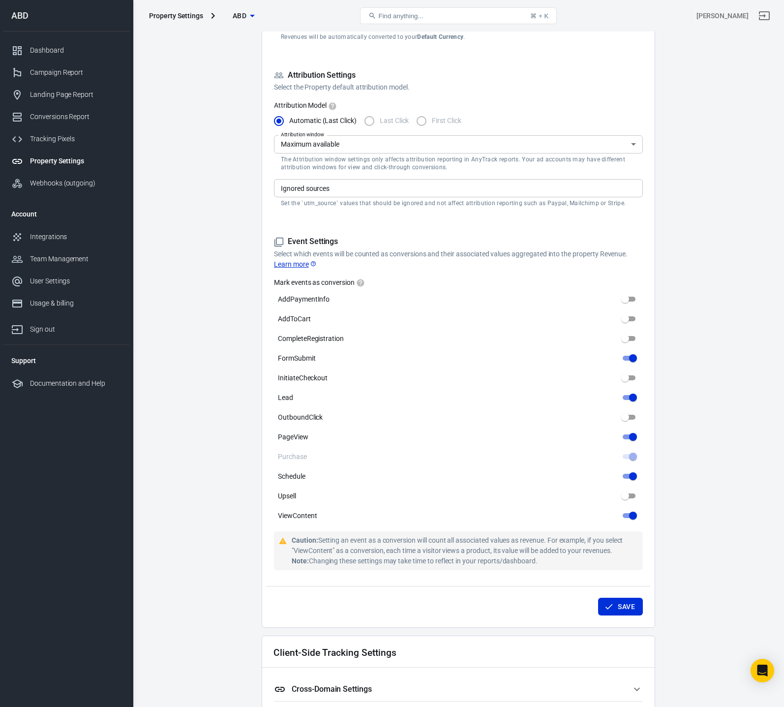
scroll to position [256, 0]
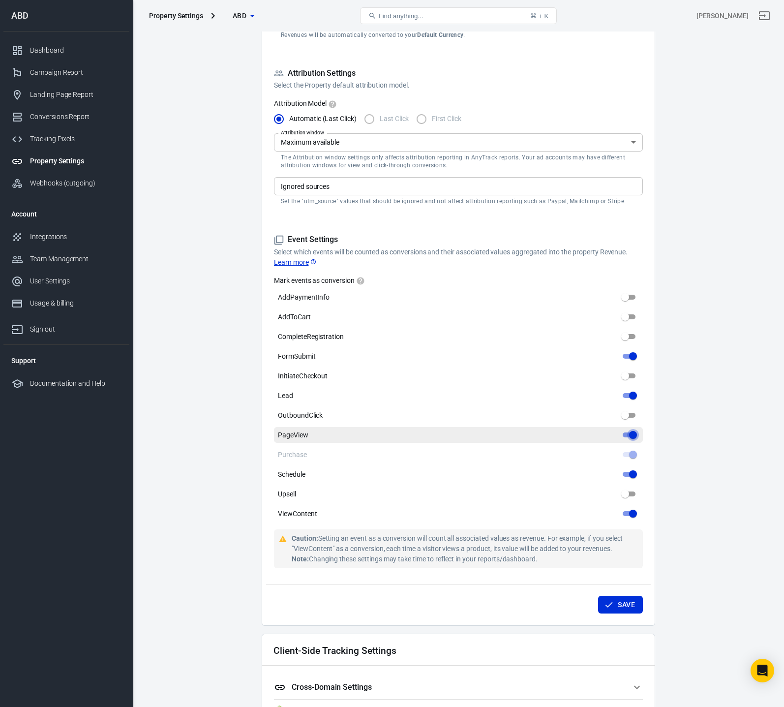
click at [628, 433] on input "PageView" at bounding box center [632, 435] width 35 height 12
checkbox input "false"
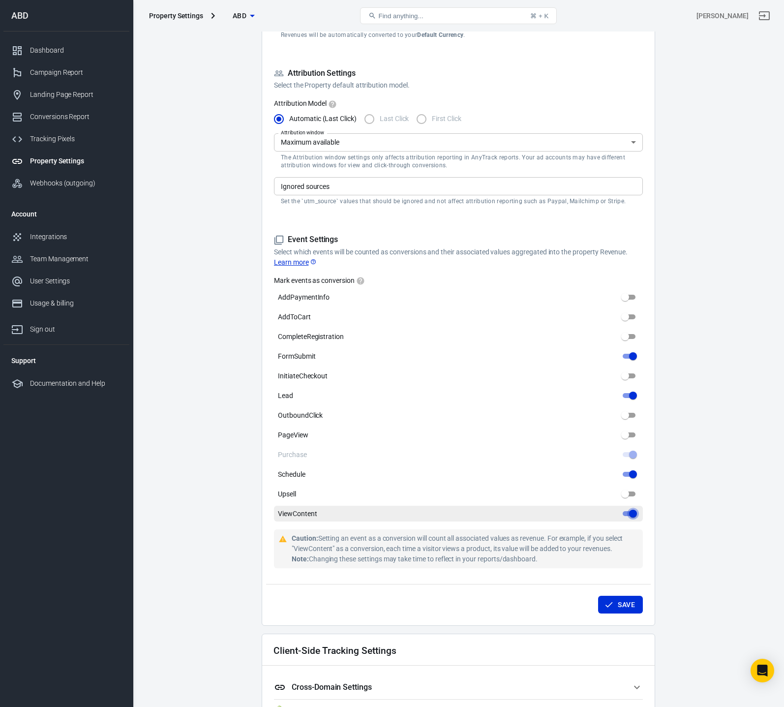
click at [630, 514] on input "ViewContent" at bounding box center [632, 513] width 35 height 12
checkbox input "false"
click at [686, 501] on main "Auto Scan Tracking Script Settings Property Settings Name ABD Name What should …" at bounding box center [458, 394] width 617 height 1252
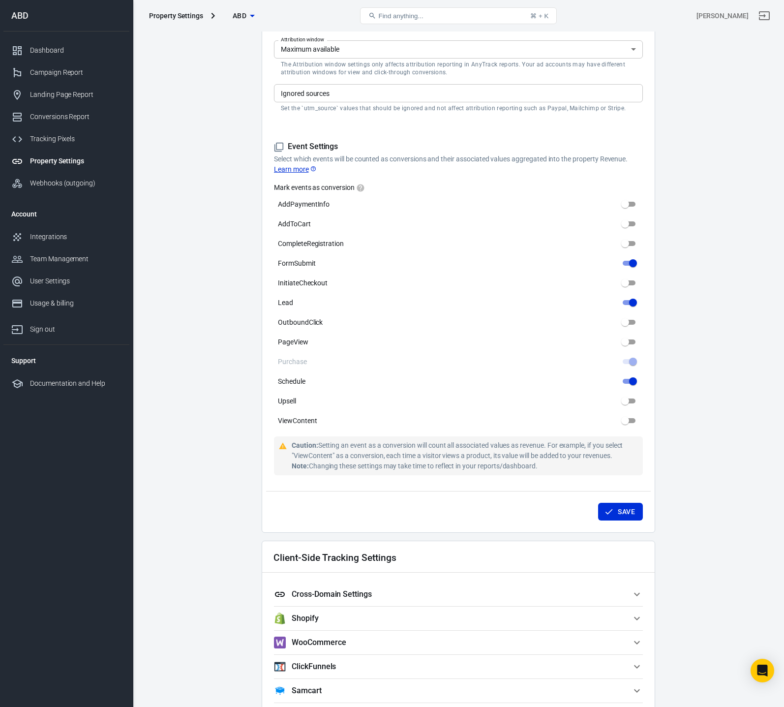
scroll to position [406, 0]
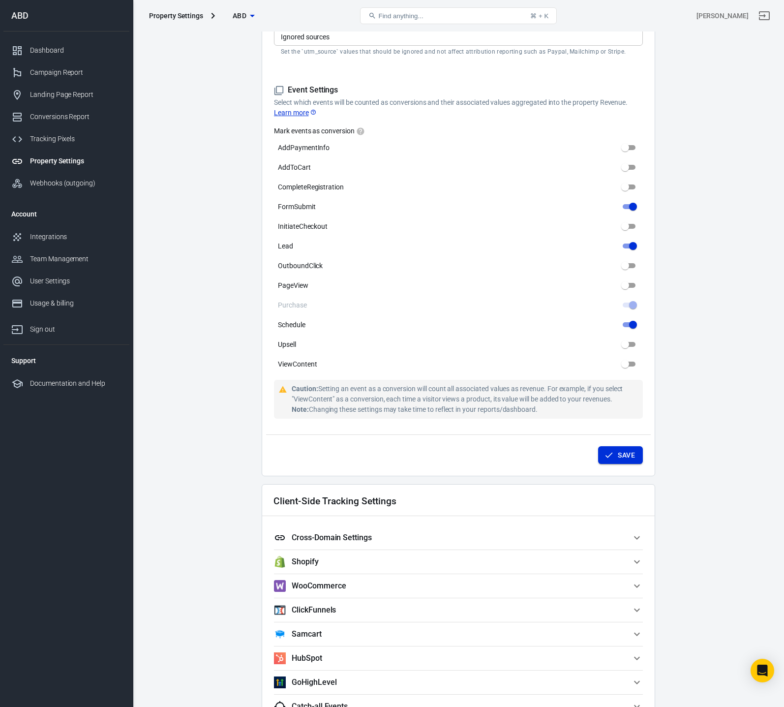
click at [619, 455] on button "Save" at bounding box center [620, 455] width 45 height 18
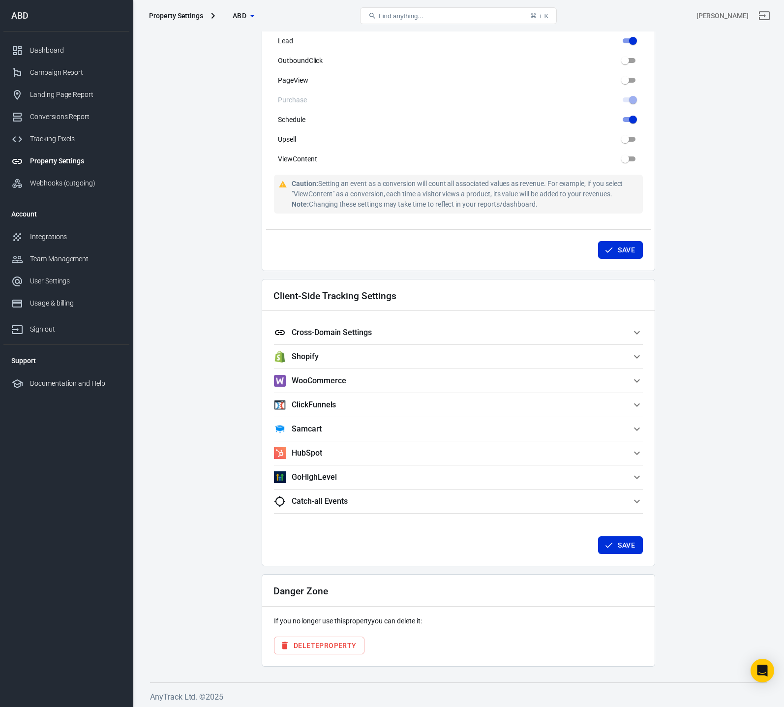
scroll to position [611, 0]
click at [327, 499] on h5 "Catch-all Events" at bounding box center [320, 501] width 56 height 10
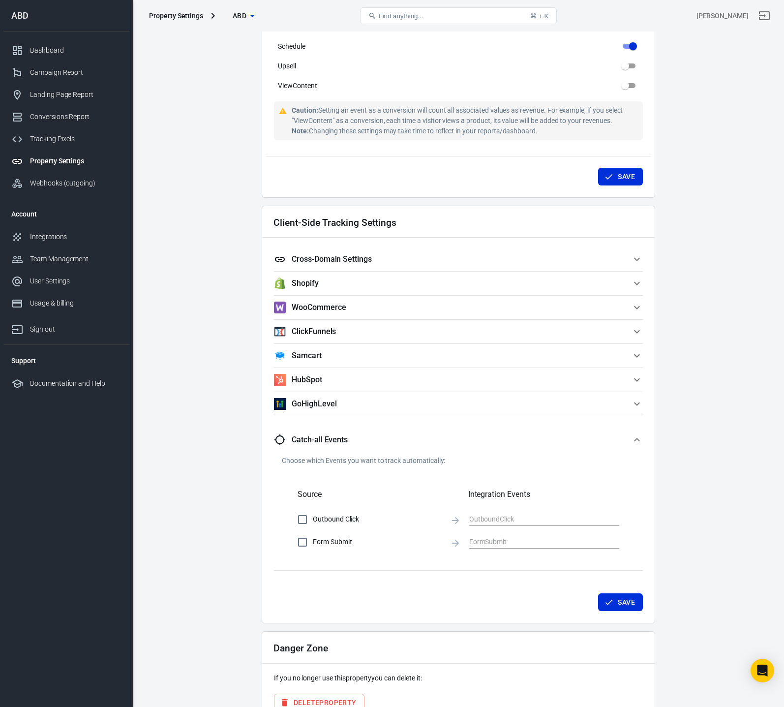
scroll to position [711, 0]
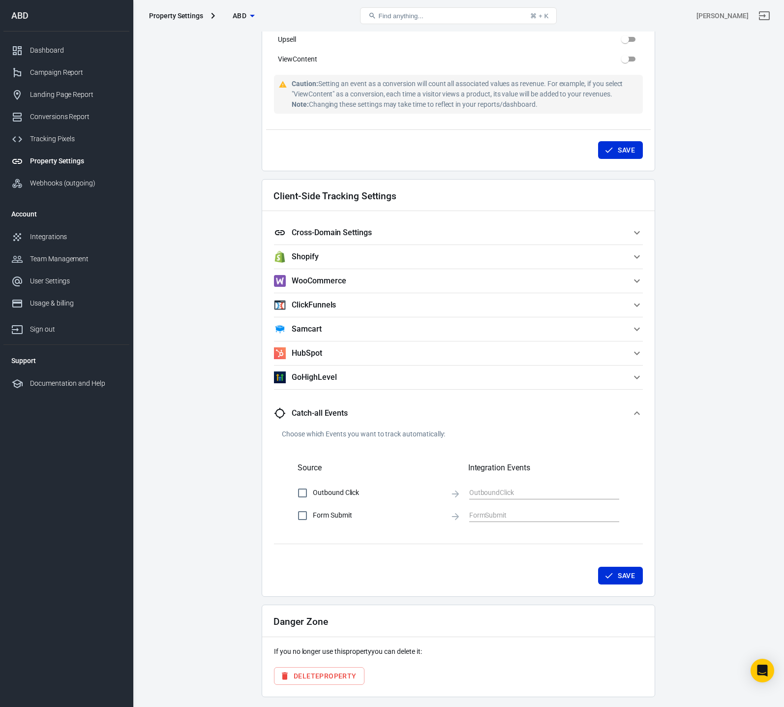
click at [327, 417] on h5 "Catch-all Events" at bounding box center [320, 413] width 56 height 10
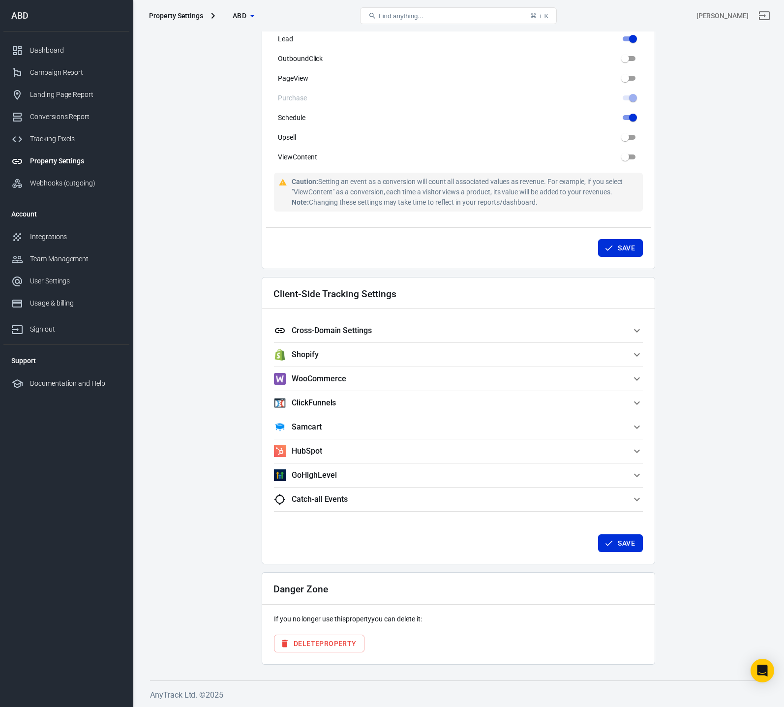
scroll to position [613, 0]
click at [327, 473] on h5 "GoHighLevel" at bounding box center [314, 475] width 45 height 10
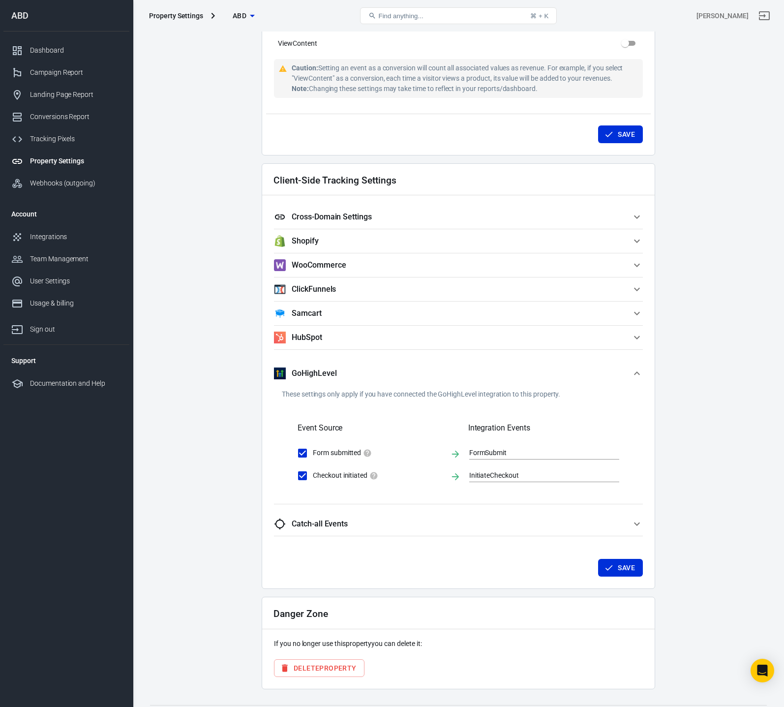
scroll to position [751, 0]
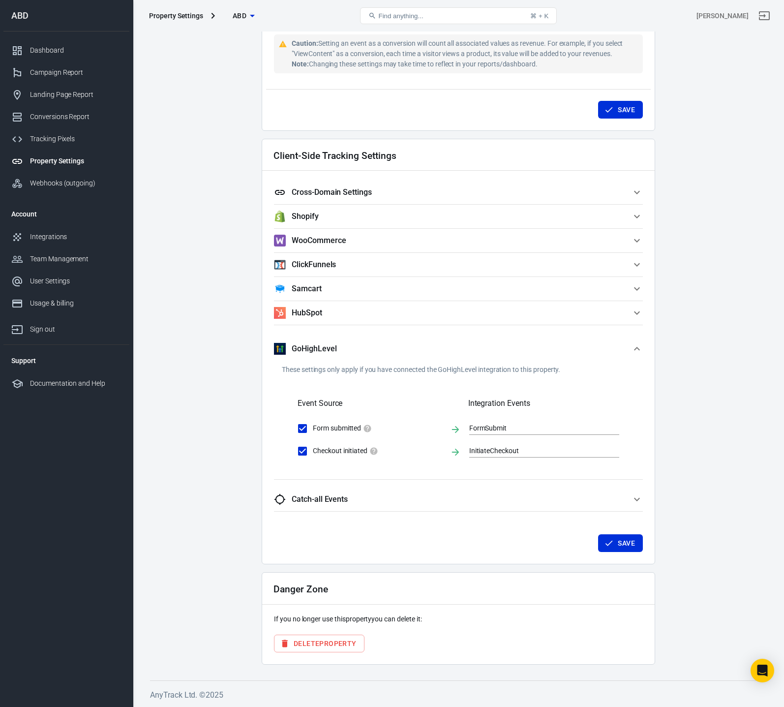
click at [318, 348] on h5 "GoHighLevel" at bounding box center [314, 349] width 45 height 10
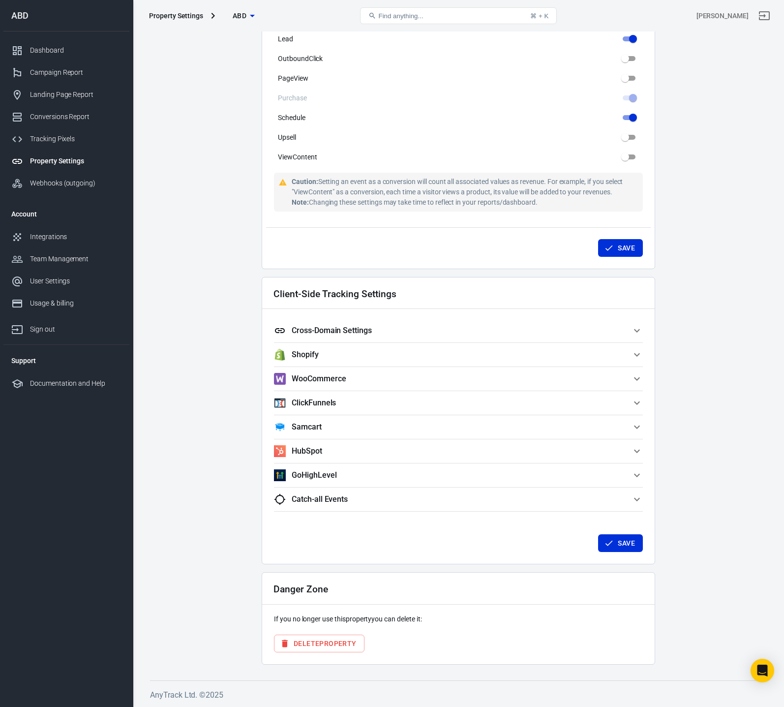
scroll to position [613, 0]
click at [332, 331] on h5 "Cross-Domain Settings" at bounding box center [332, 331] width 80 height 10
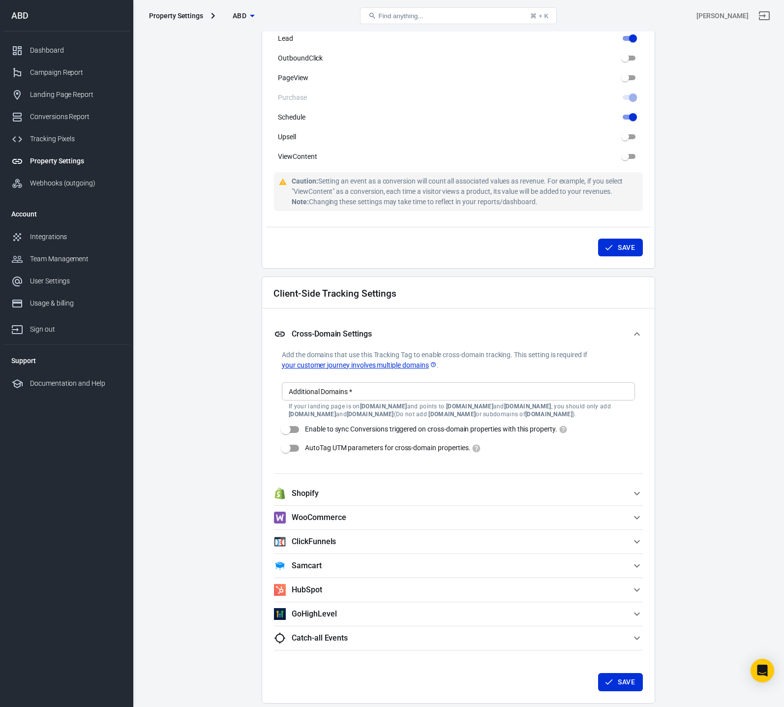
click at [332, 331] on h5 "Cross-Domain Settings" at bounding box center [332, 334] width 80 height 10
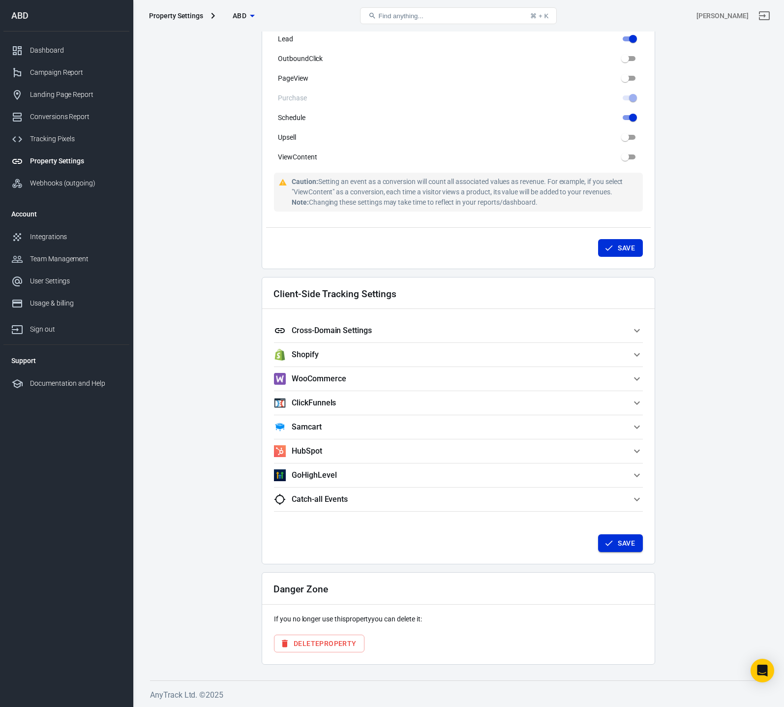
click at [628, 542] on button "Save" at bounding box center [620, 543] width 45 height 18
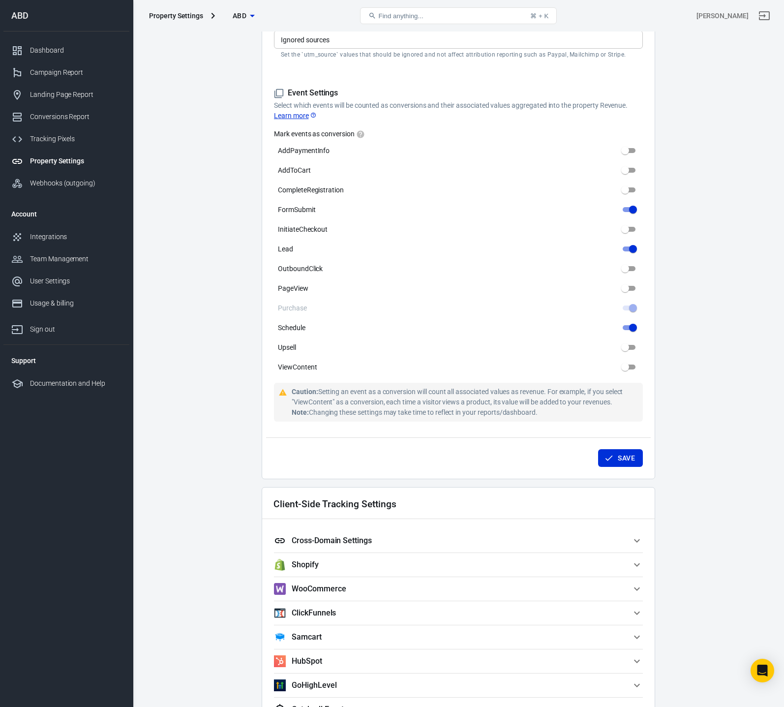
scroll to position [0, 0]
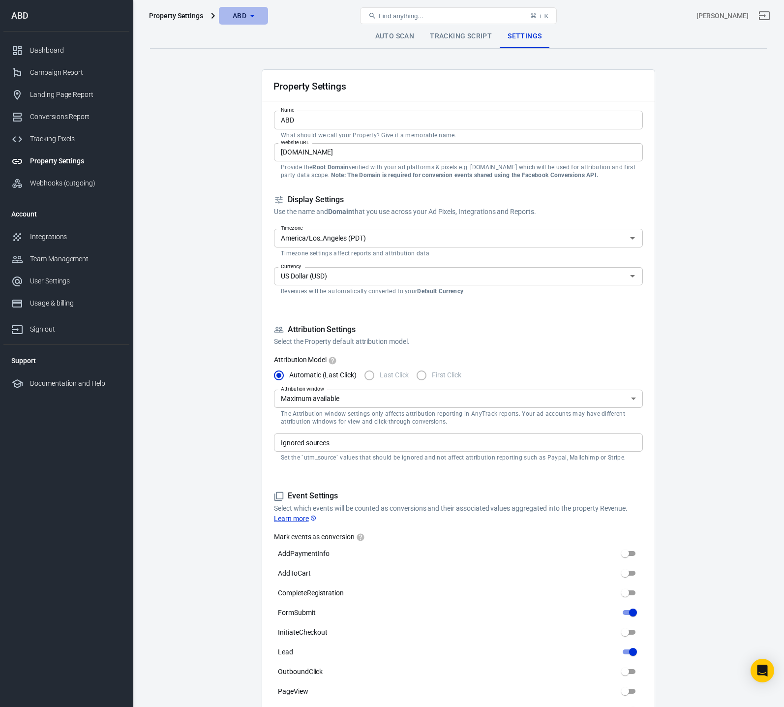
click at [252, 13] on icon "button" at bounding box center [252, 16] width 12 height 12
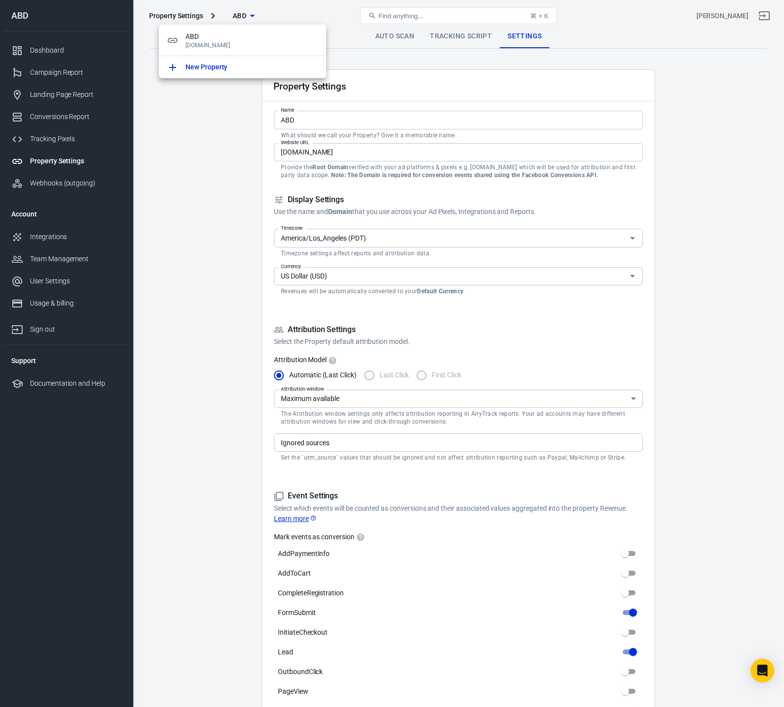
click at [196, 139] on div at bounding box center [392, 353] width 784 height 707
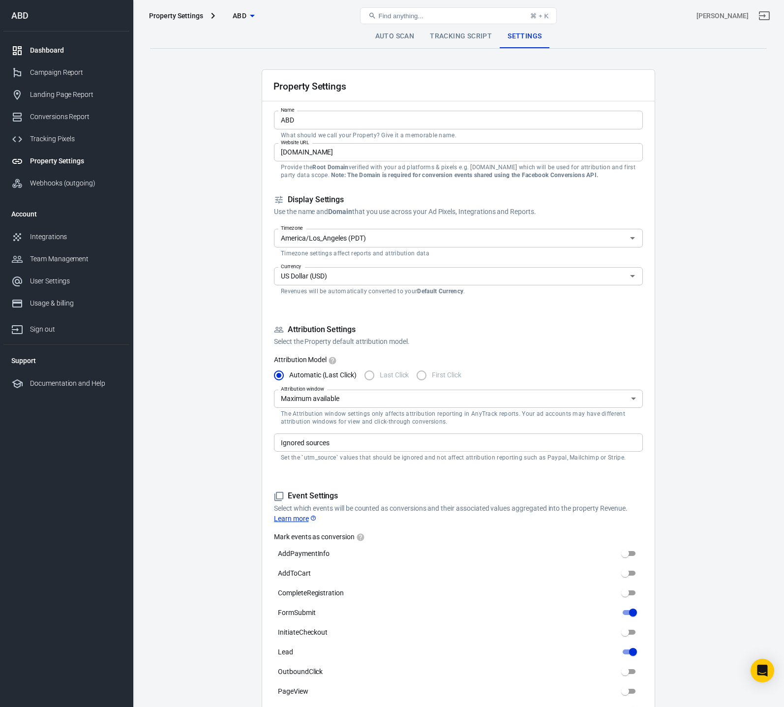
click at [53, 51] on div "Dashboard" at bounding box center [75, 50] width 91 height 10
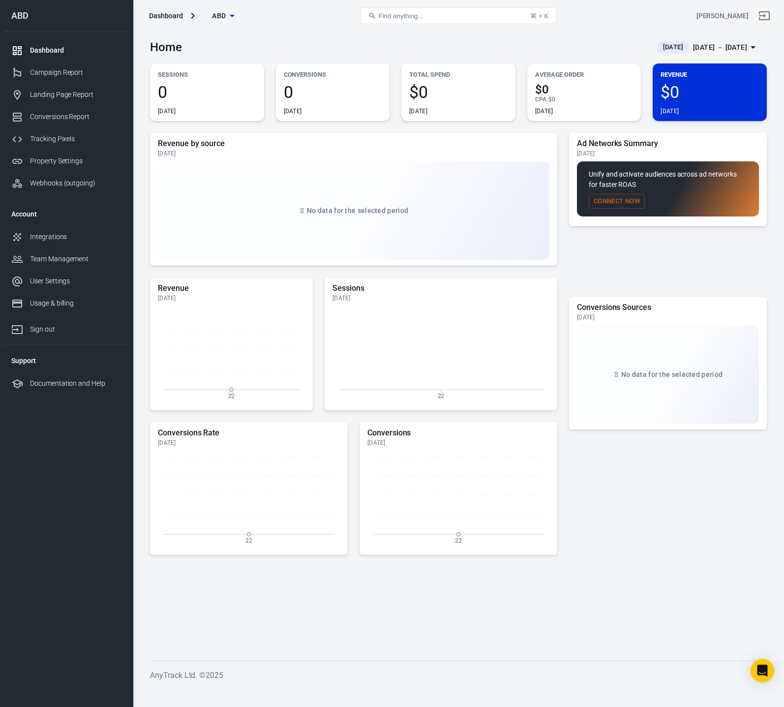
click at [517, 36] on div "Home Today Sep 22 － Sep 22, 2025" at bounding box center [458, 43] width 617 height 24
click at [75, 68] on div "Campaign Report" at bounding box center [75, 72] width 91 height 10
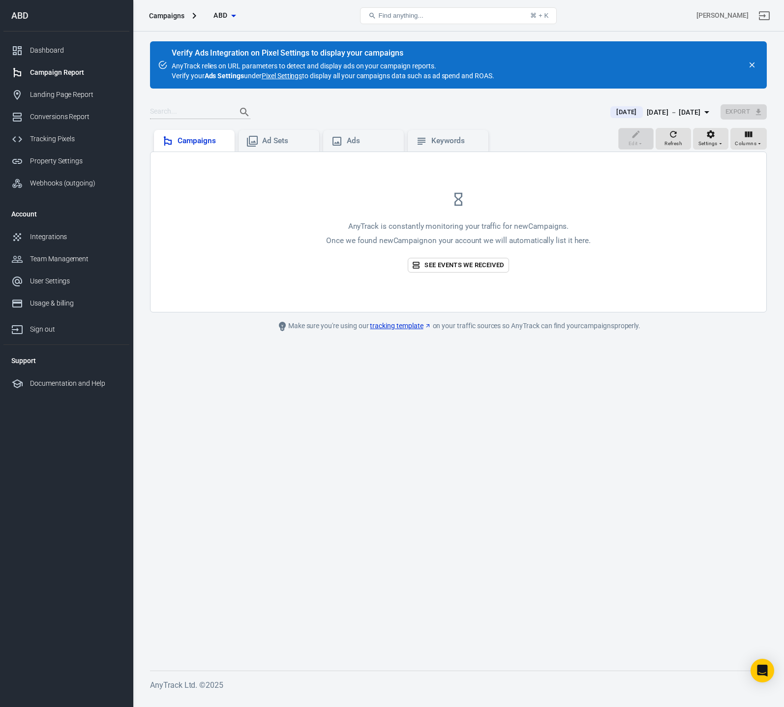
click at [180, 140] on div "Campaigns" at bounding box center [202, 141] width 49 height 10
click at [270, 142] on div "Ad Sets" at bounding box center [286, 141] width 49 height 10
click at [333, 143] on icon at bounding box center [337, 141] width 12 height 12
click at [443, 139] on div "Keywords" at bounding box center [455, 141] width 49 height 10
click at [198, 135] on div "Campaigns" at bounding box center [194, 141] width 65 height 12
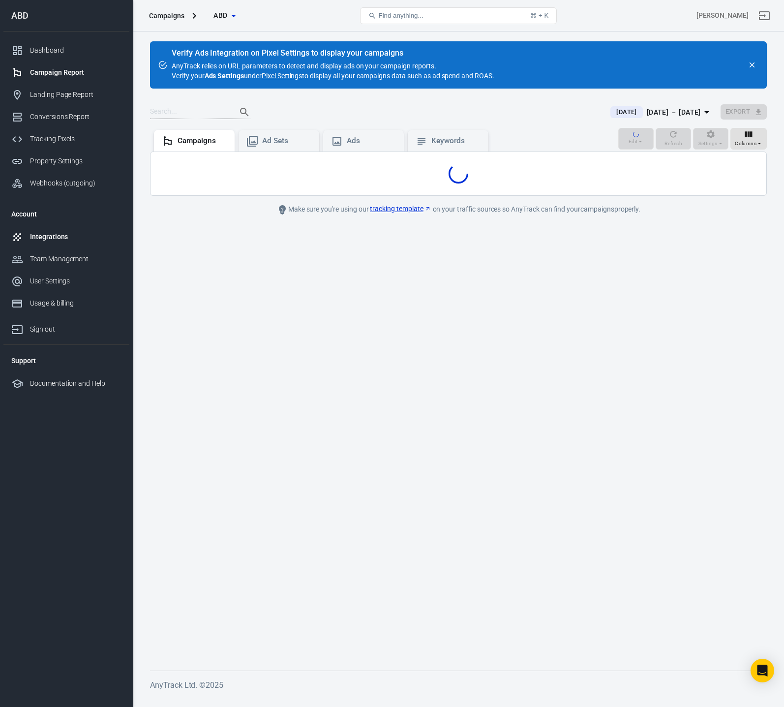
click at [69, 240] on div "Integrations" at bounding box center [75, 237] width 91 height 10
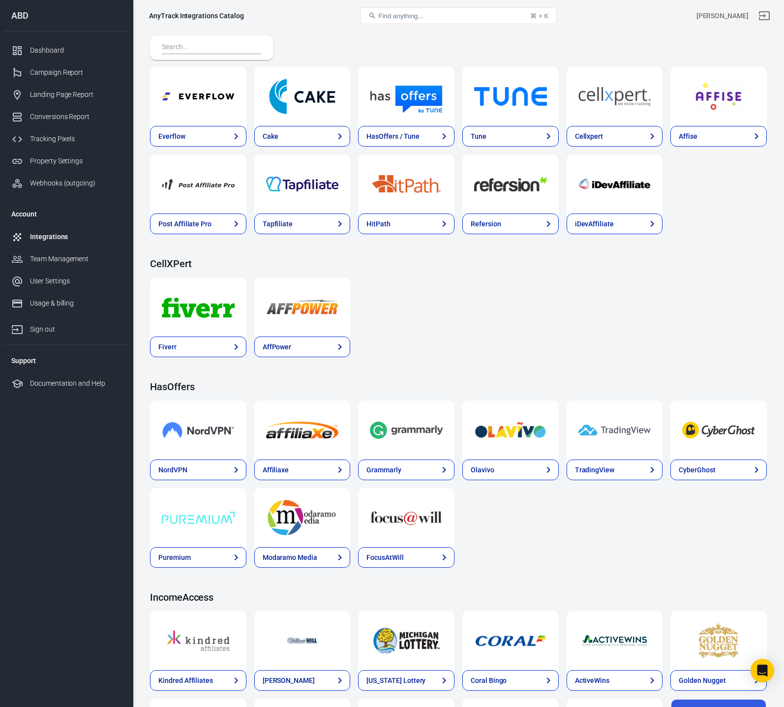
scroll to position [1174, 0]
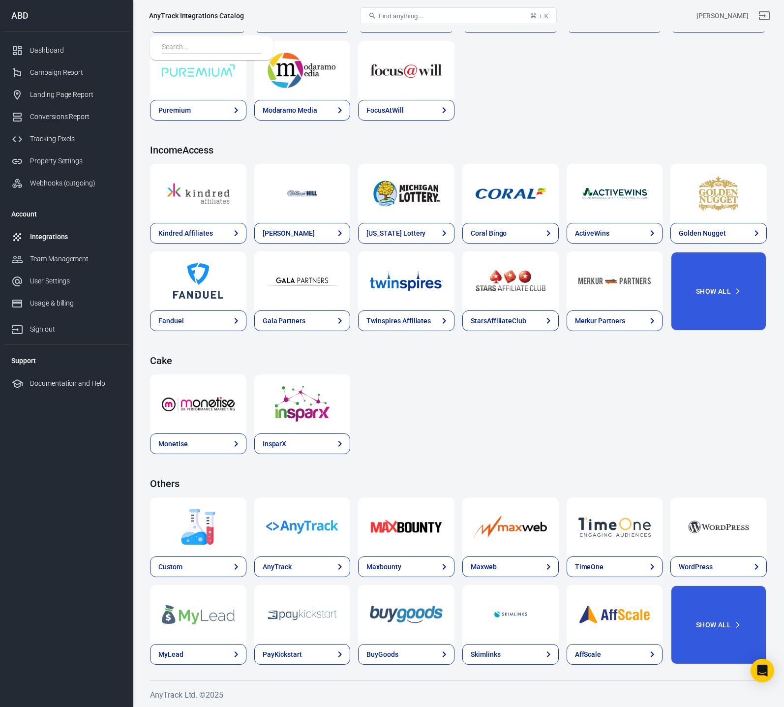
click at [188, 513] on img at bounding box center [198, 526] width 73 height 35
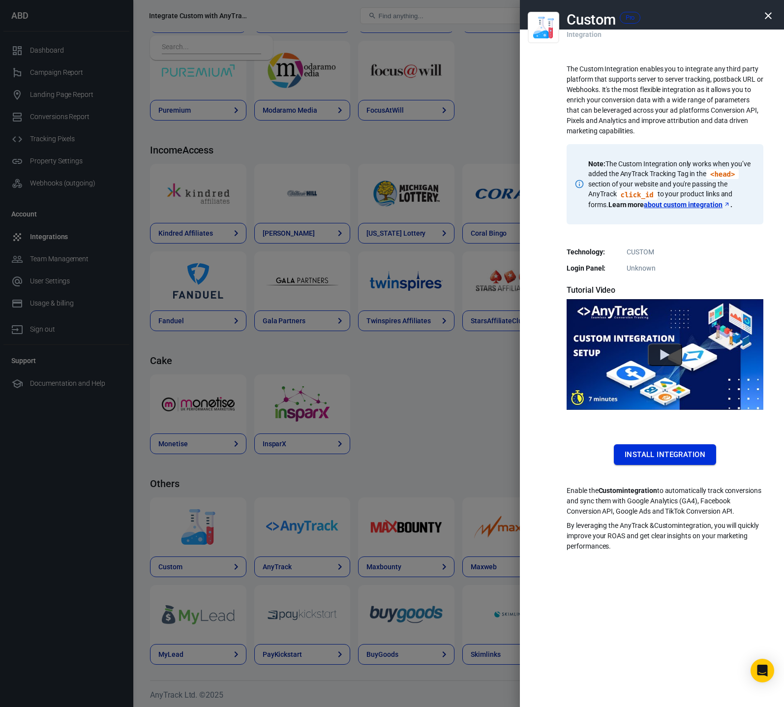
click at [659, 445] on button "Install Integration" at bounding box center [665, 454] width 102 height 21
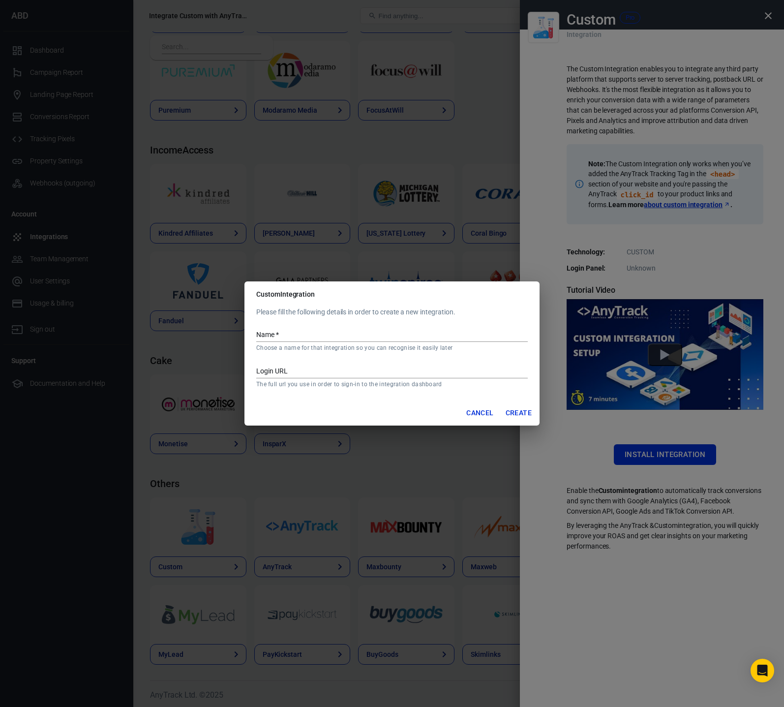
click at [295, 334] on input "Name   *" at bounding box center [391, 335] width 271 height 13
click at [371, 313] on p "Please fill the following details in order to create a new integration." at bounding box center [391, 312] width 271 height 10
click at [345, 395] on div "Please fill the following details in order to create a new integration. Name   …" at bounding box center [391, 353] width 295 height 93
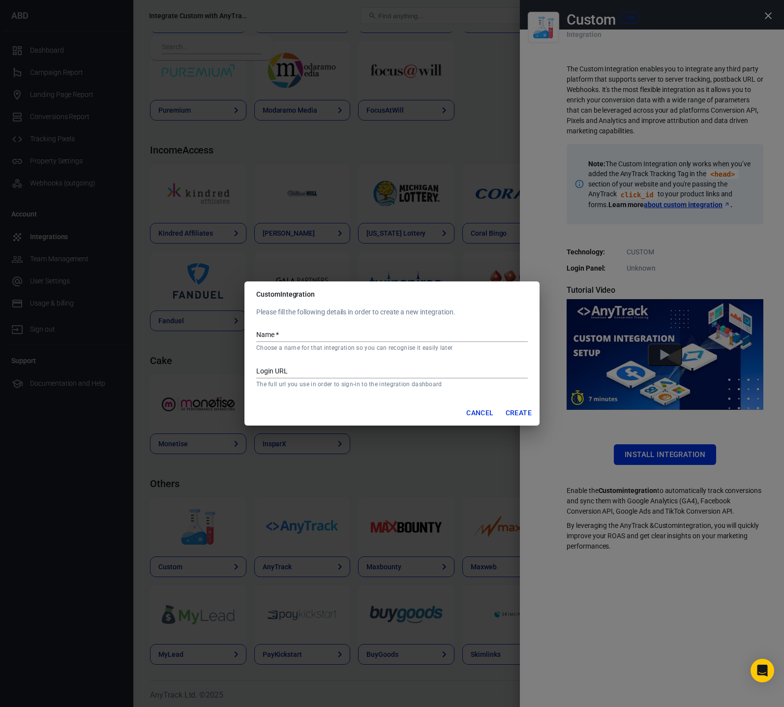
click at [698, 200] on div "Custom Integration Please fill the following details in order to create a new i…" at bounding box center [392, 353] width 784 height 707
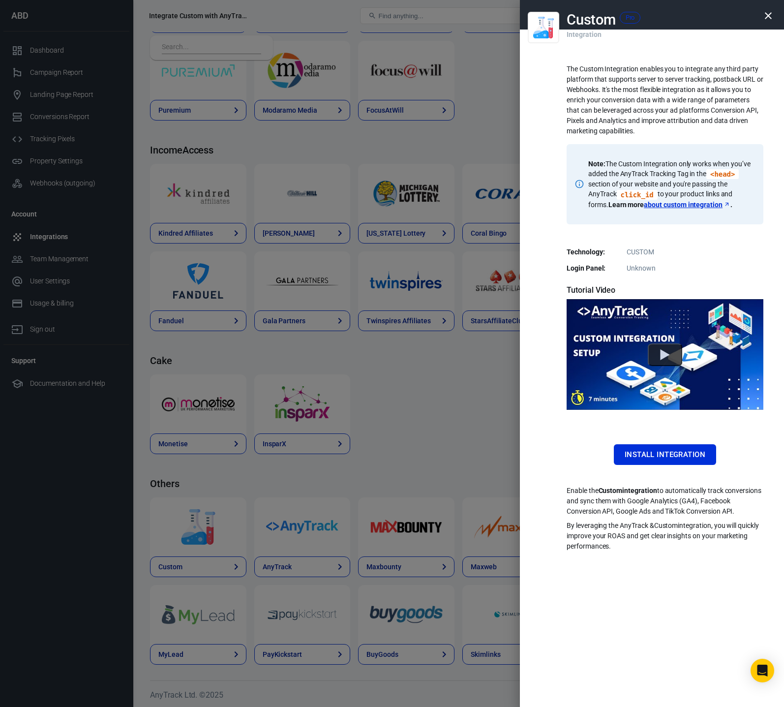
click at [440, 420] on div at bounding box center [392, 353] width 784 height 707
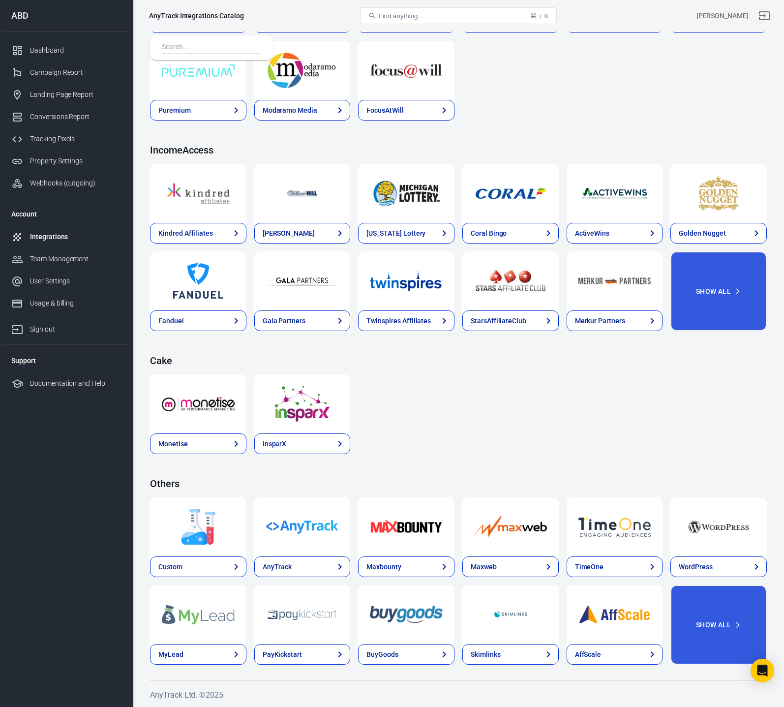
click at [420, 14] on span "Find anything..." at bounding box center [400, 15] width 45 height 7
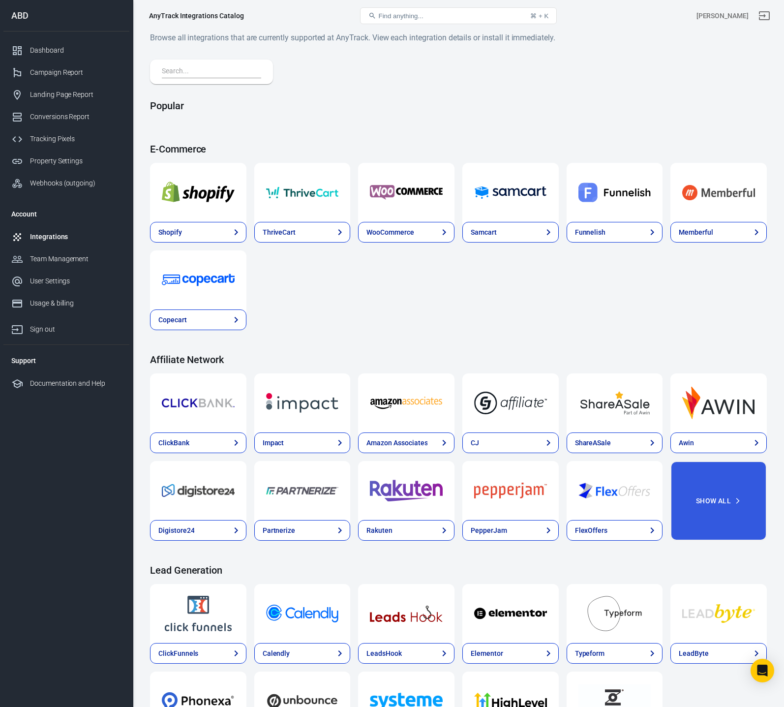
click at [193, 71] on input "text" at bounding box center [209, 71] width 95 height 13
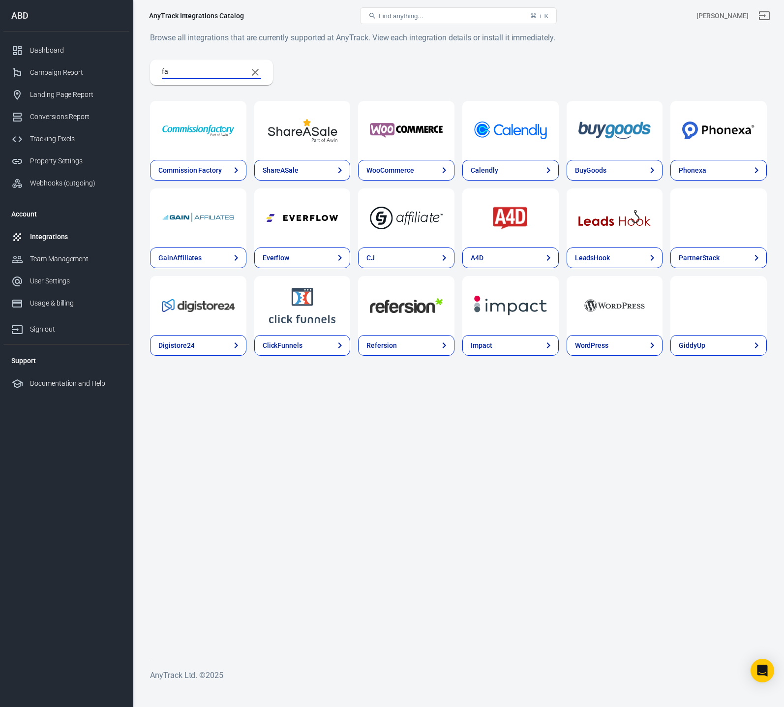
type input "f"
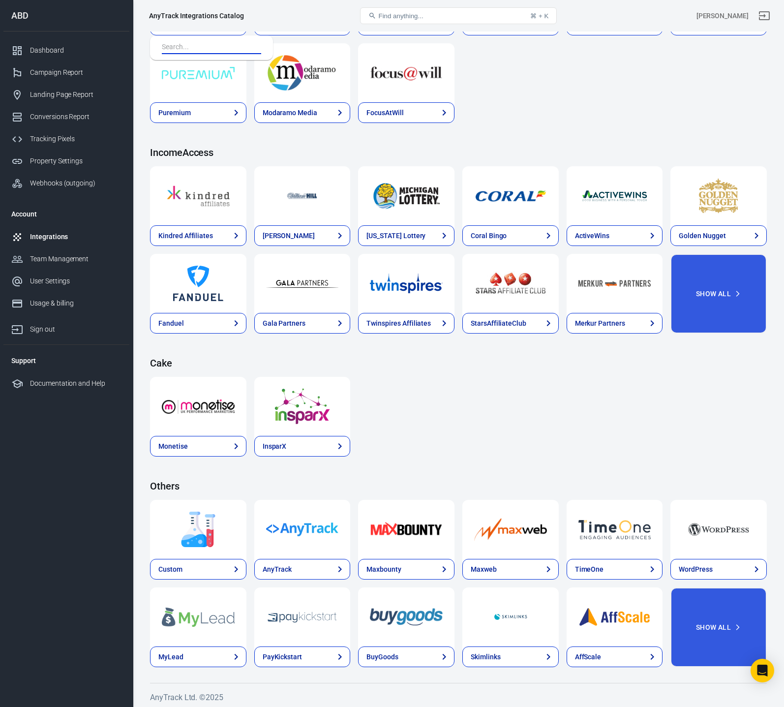
scroll to position [1174, 0]
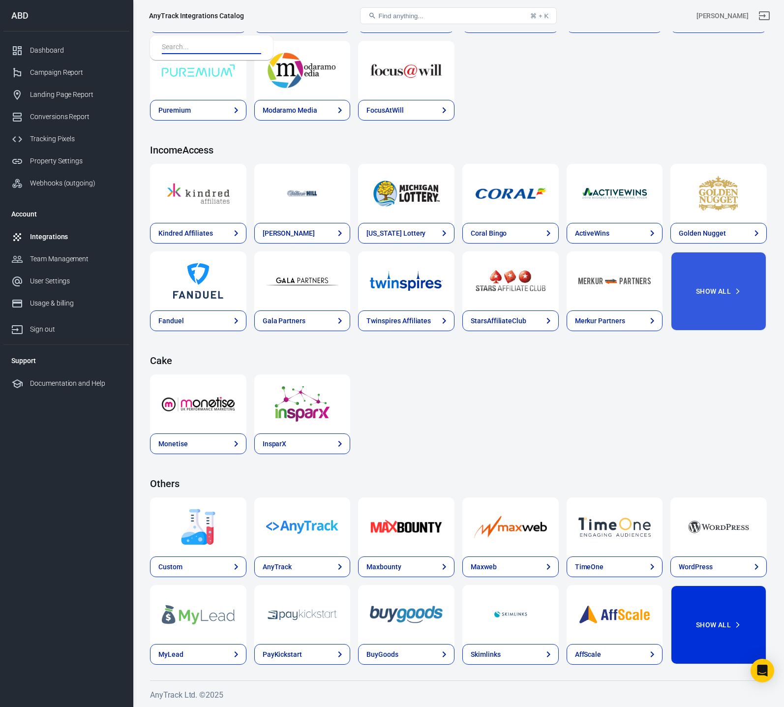
click at [736, 632] on button "Show All" at bounding box center [718, 625] width 96 height 80
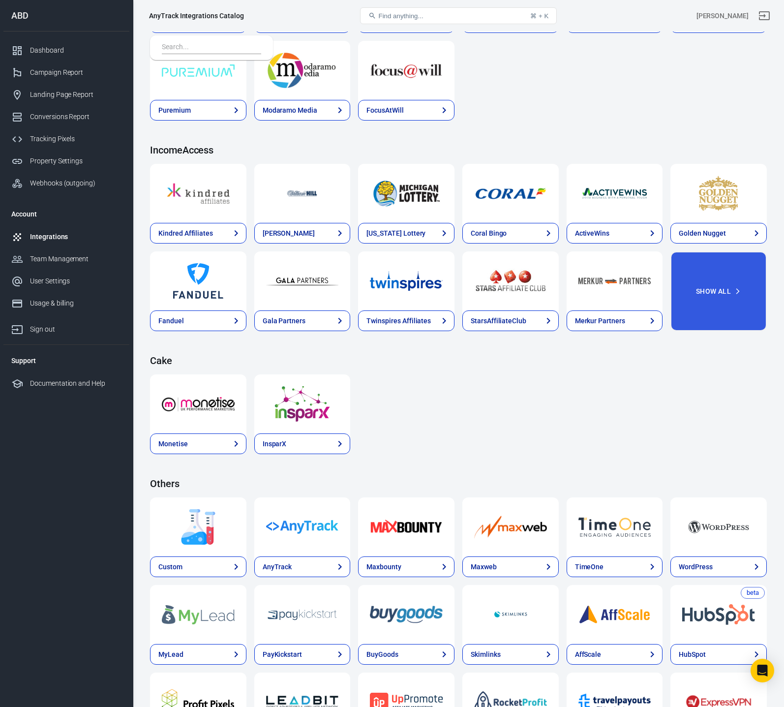
scroll to position [1437, 0]
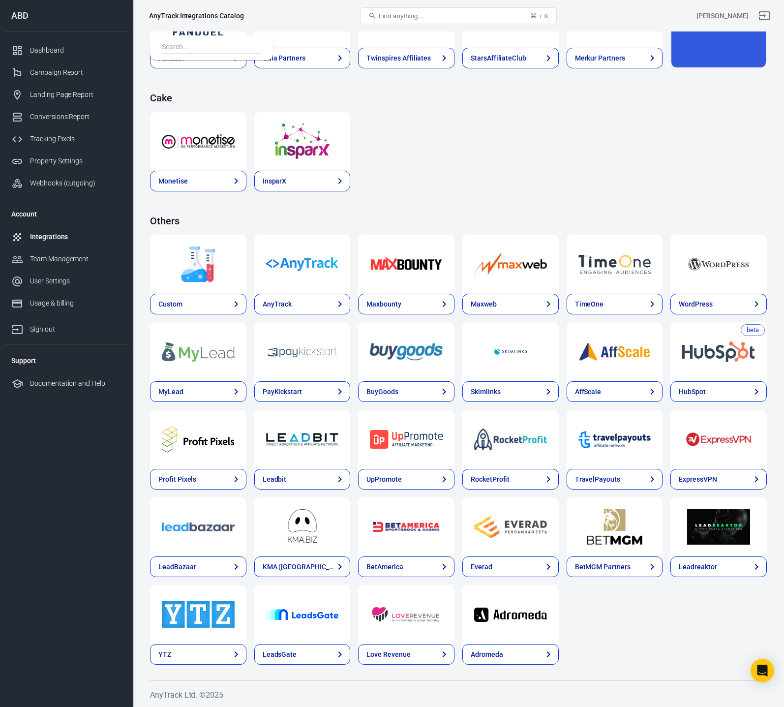
click at [198, 280] on img at bounding box center [198, 263] width 73 height 35
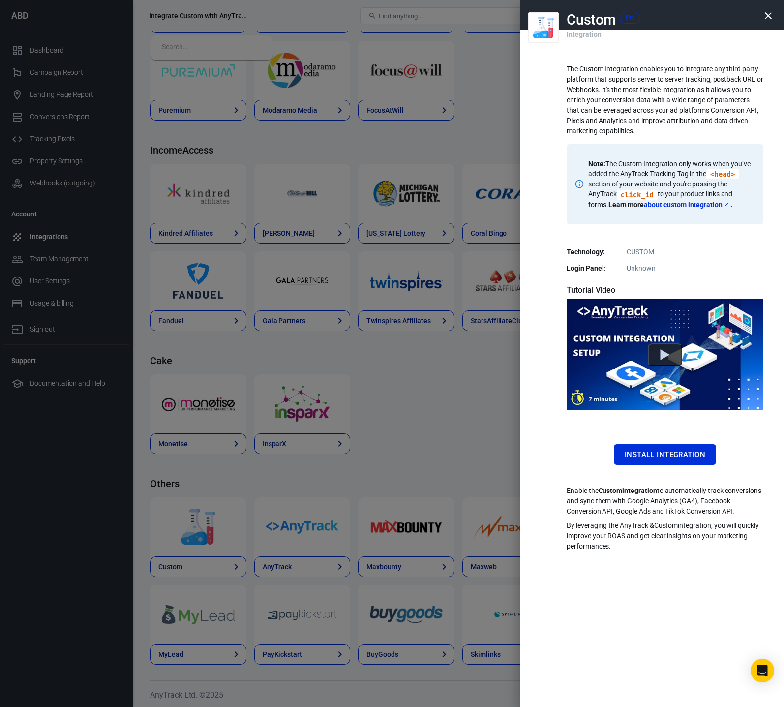
scroll to position [1174, 0]
click at [611, 79] on p "The Custom Integration enables you to integrate any third party platform that s…" at bounding box center [664, 100] width 197 height 72
click at [56, 231] on div at bounding box center [392, 353] width 784 height 707
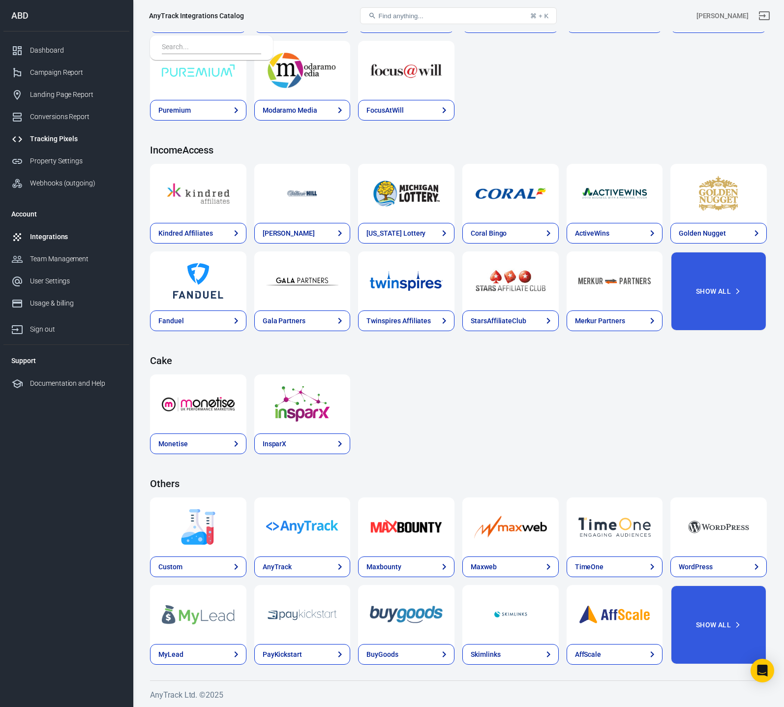
click at [47, 141] on div "Tracking Pixels" at bounding box center [75, 139] width 91 height 10
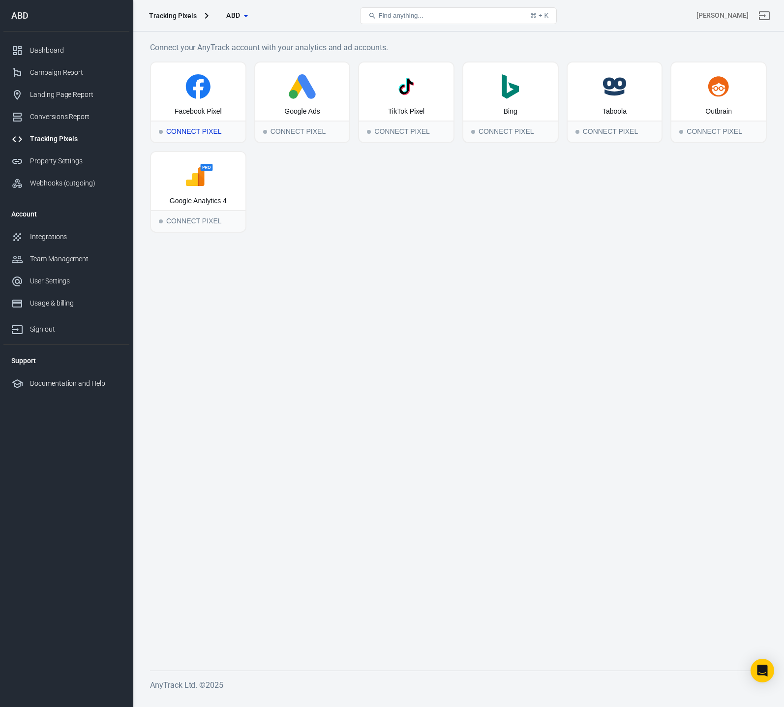
click at [212, 92] on icon at bounding box center [198, 86] width 87 height 25
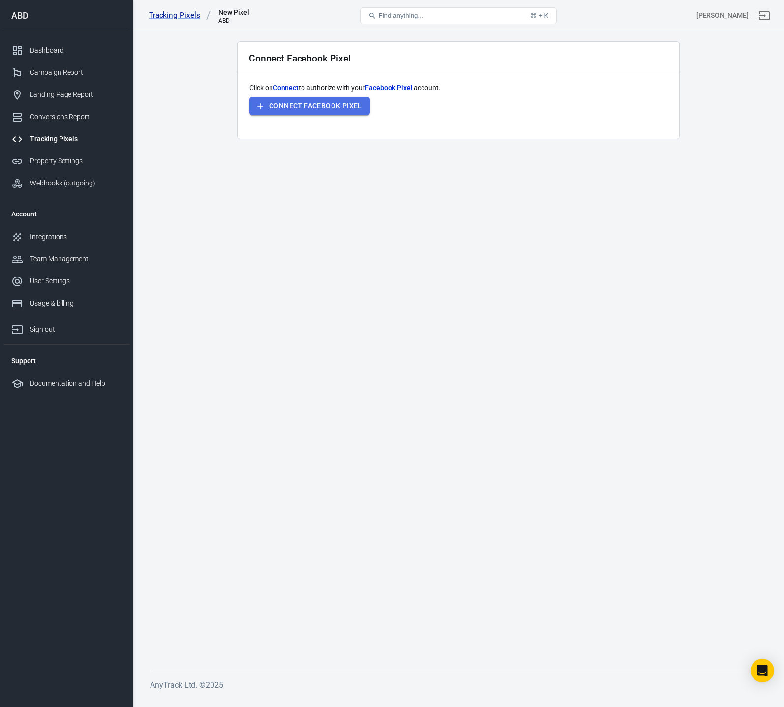
click at [317, 105] on button "Connect Facebook Pixel" at bounding box center [309, 106] width 120 height 18
click at [457, 223] on main "Connect Facebook Pixel Click on Connect to authorize with your Facebook Pixel a…" at bounding box center [458, 347] width 617 height 613
click at [83, 140] on div "Tracking Pixels" at bounding box center [75, 139] width 91 height 10
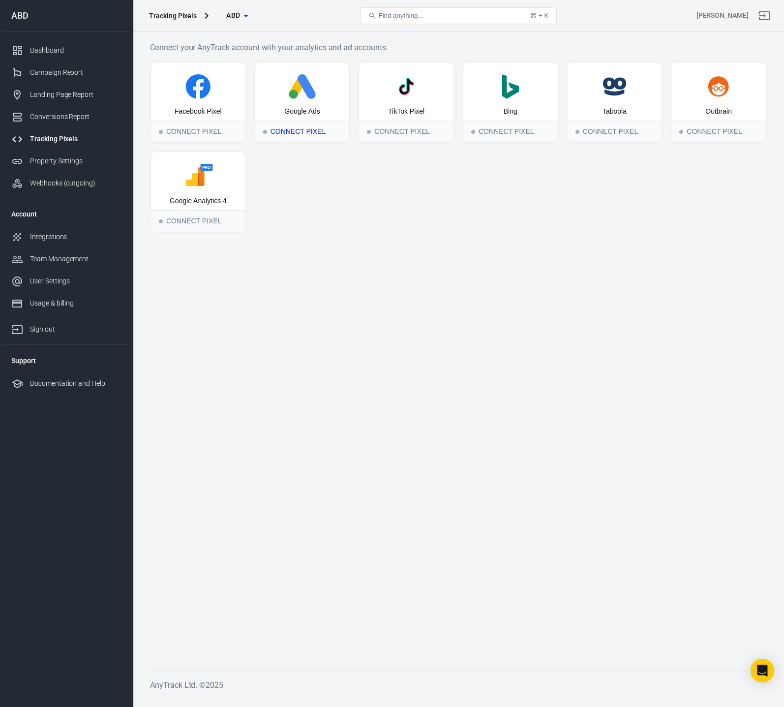
click at [301, 131] on div "Connect Pixel" at bounding box center [302, 131] width 94 height 22
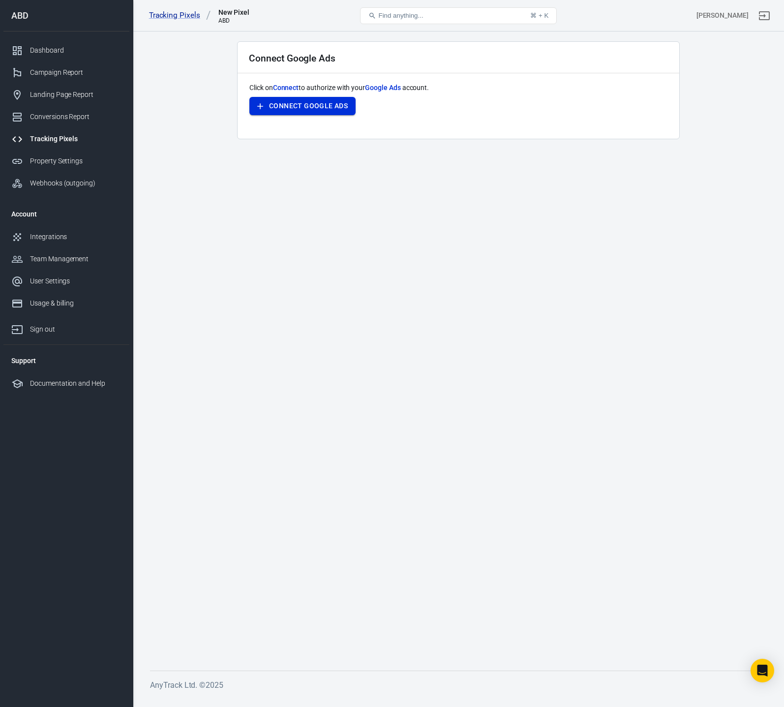
click at [324, 107] on button "Connect Google Ads" at bounding box center [302, 106] width 106 height 18
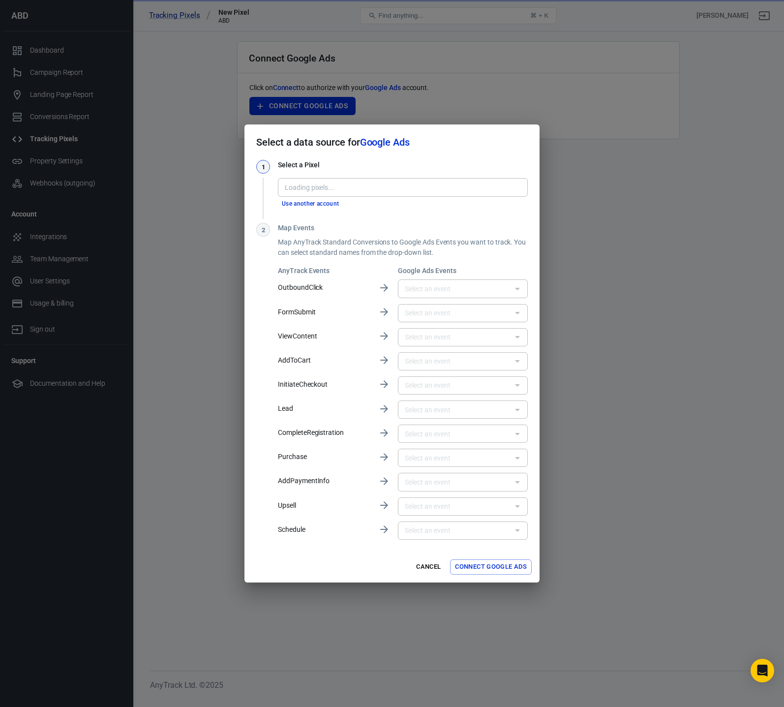
click at [366, 210] on div "1 Select a Pixel Loading pixels... Loading pixels... Use another account 2 Map …" at bounding box center [391, 350] width 271 height 381
click at [385, 144] on span "Google Ads" at bounding box center [385, 142] width 50 height 12
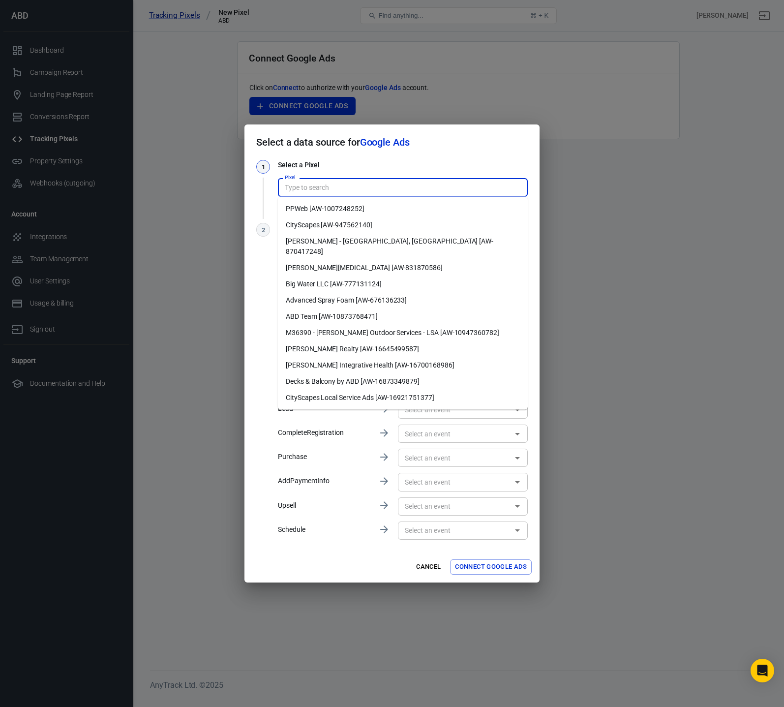
drag, startPoint x: 327, startPoint y: 187, endPoint x: 338, endPoint y: 187, distance: 10.8
click at [327, 187] on input "Pixel" at bounding box center [402, 187] width 242 height 12
click at [355, 308] on li "ABD Team [AW-10873768471]" at bounding box center [403, 316] width 250 height 16
type input "ABD Team [AW-10873768471]"
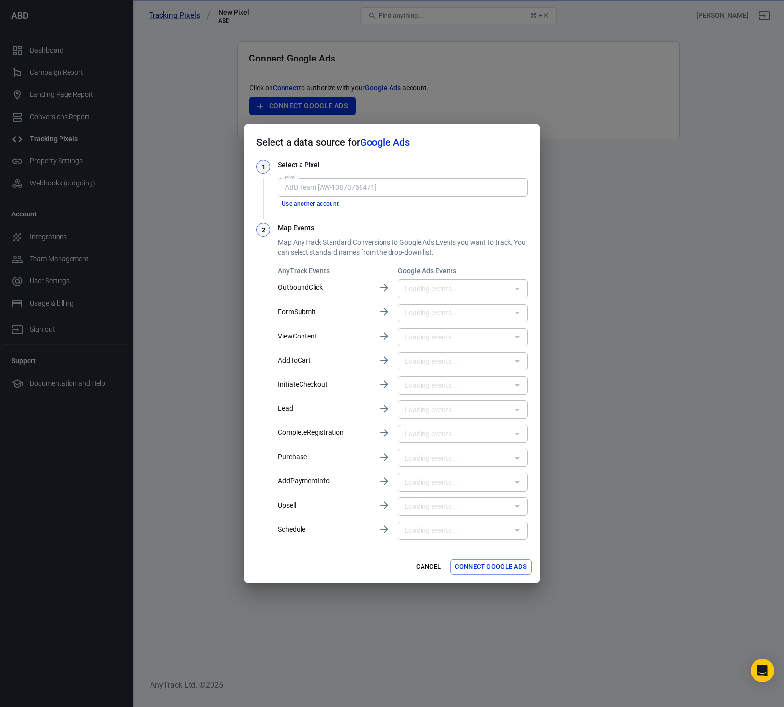
type input "GTM - Contact Us [kKFyCJTM5KMZEJeUgsEo]"
click at [445, 286] on input "text" at bounding box center [455, 288] width 108 height 12
click at [495, 244] on p "Map AnyTrack Standard Conversions to Google Ads Events you want to track. You c…" at bounding box center [403, 247] width 250 height 21
click at [455, 311] on input "text" at bounding box center [455, 313] width 108 height 12
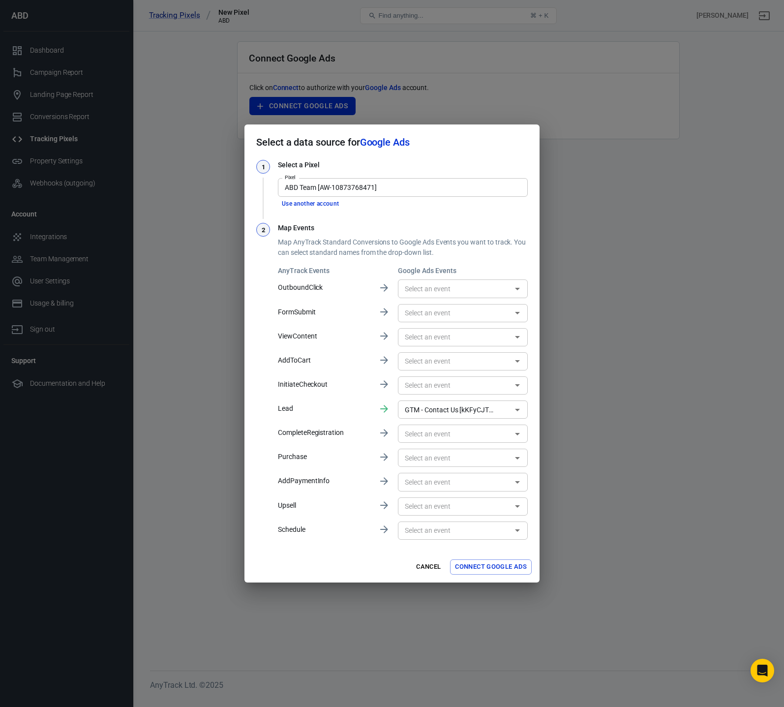
click at [470, 245] on p "Map AnyTrack Standard Conversions to Google Ads Events you want to track. You c…" at bounding box center [403, 247] width 250 height 21
click at [435, 316] on input "text" at bounding box center [455, 313] width 108 height 12
click at [472, 247] on p "Map AnyTrack Standard Conversions to Google Ads Events you want to track. You c…" at bounding box center [403, 247] width 250 height 21
click at [365, 242] on p "Map AnyTrack Standard Conversions to Google Ads Events you want to track. You c…" at bounding box center [403, 247] width 250 height 21
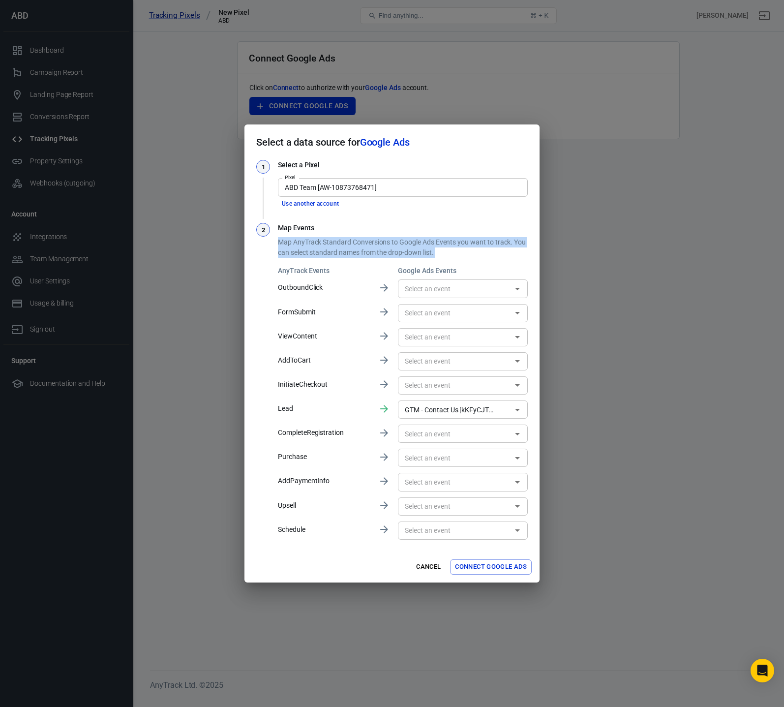
click at [365, 242] on p "Map AnyTrack Standard Conversions to Google Ads Events you want to track. You c…" at bounding box center [403, 247] width 250 height 21
click at [418, 237] on p "Map AnyTrack Standard Conversions to Google Ads Events you want to track. You c…" at bounding box center [403, 247] width 250 height 21
click at [440, 312] on input "text" at bounding box center [455, 313] width 108 height 12
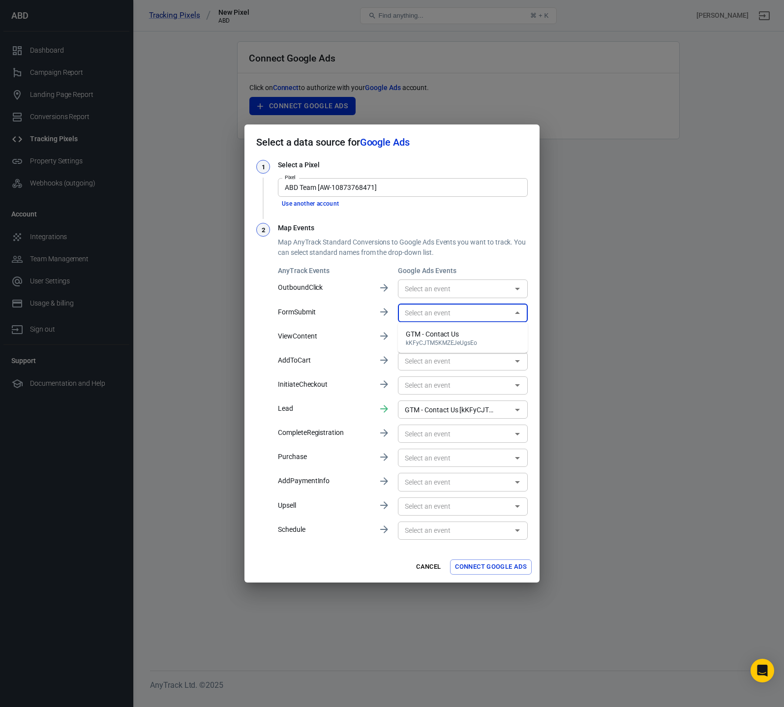
click at [434, 223] on h3 "Map Events" at bounding box center [403, 228] width 250 height 10
click at [468, 238] on p "Map AnyTrack Standard Conversions to Google Ads Events you want to track. You c…" at bounding box center [403, 247] width 250 height 21
click at [467, 238] on p "Map AnyTrack Standard Conversions to Google Ads Events you want to track. You c…" at bounding box center [403, 247] width 250 height 21
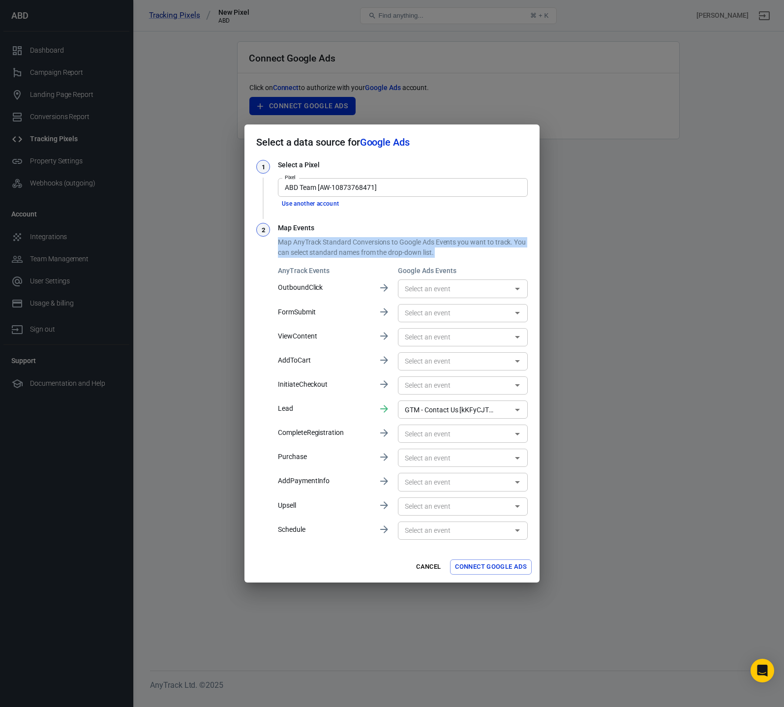
click at [467, 238] on p "Map AnyTrack Standard Conversions to Google Ads Events you want to track. You c…" at bounding box center [403, 247] width 250 height 21
click at [463, 244] on p "Map AnyTrack Standard Conversions to Google Ads Events you want to track. You c…" at bounding box center [403, 247] width 250 height 21
click at [324, 432] on p "CompleteRegistration" at bounding box center [324, 432] width 92 height 10
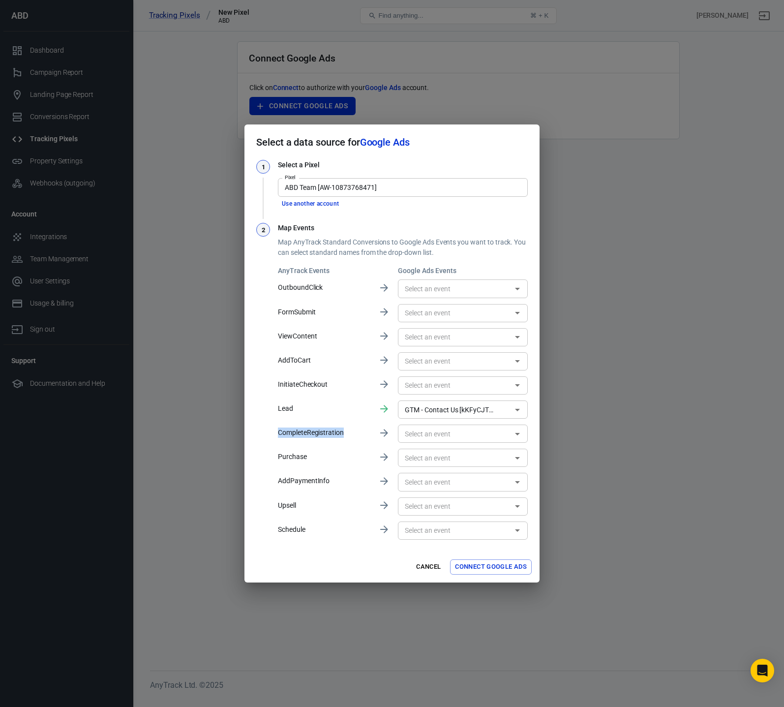
click at [362, 435] on p "CompleteRegistration" at bounding box center [324, 432] width 92 height 10
click at [452, 411] on input "GTM - Contact Us [kKFyCJTM5KMZEJeUgsEo]" at bounding box center [448, 409] width 95 height 12
click at [473, 410] on input "GTM - Contact Us [kKFyCJTM5KMZEJeUgsEo]" at bounding box center [448, 409] width 95 height 12
click at [434, 434] on div "GTM - Contact Us" at bounding box center [441, 430] width 71 height 10
click at [324, 556] on div "Cancel Connect Google Ads" at bounding box center [391, 566] width 295 height 31
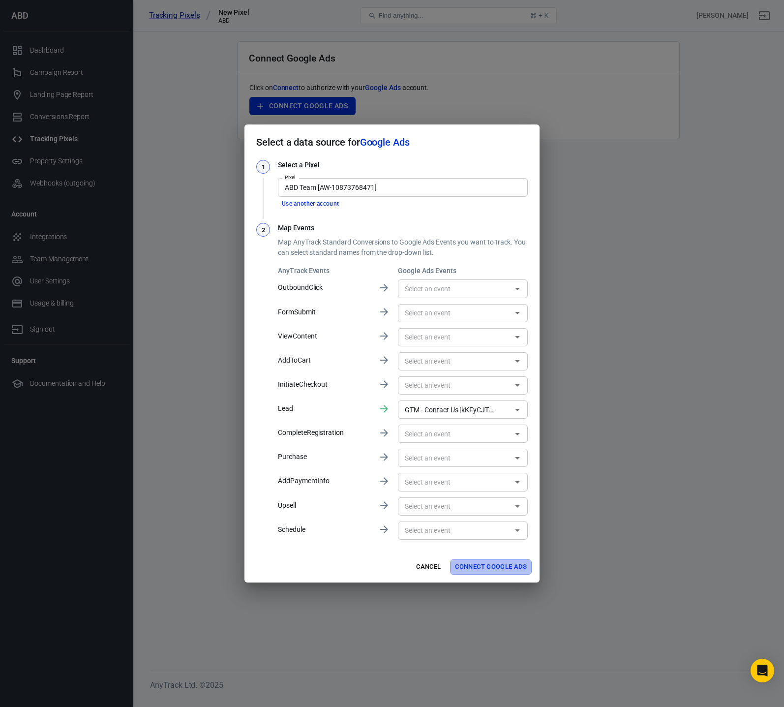
click at [505, 566] on button "Connect Google Ads" at bounding box center [491, 566] width 82 height 15
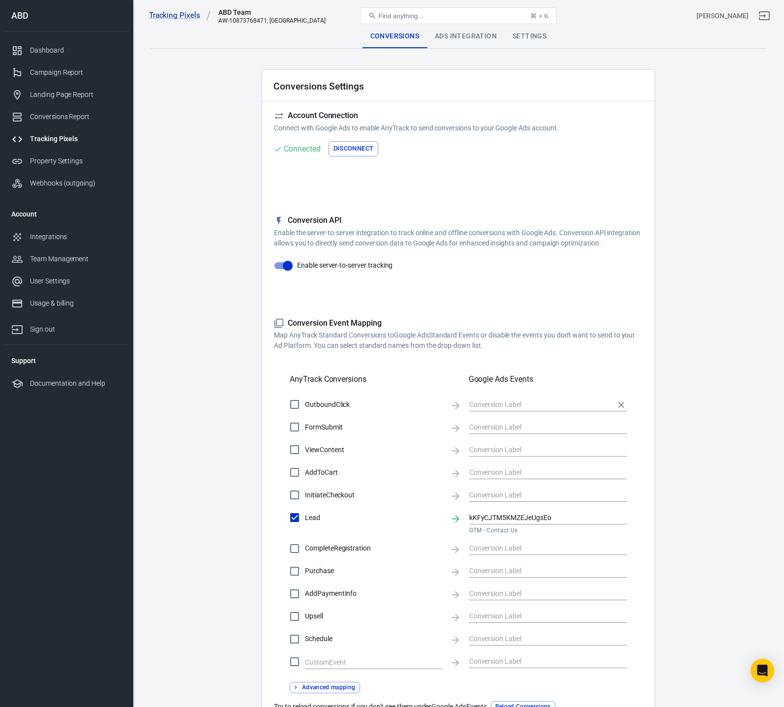
click at [528, 401] on input "text" at bounding box center [540, 404] width 143 height 12
click at [686, 326] on main "Conversions Ads Integration Settings Conversions Settings Account Connection Co…" at bounding box center [458, 397] width 617 height 744
click at [517, 403] on input "text" at bounding box center [540, 404] width 143 height 12
click at [671, 331] on main "Conversions Ads Integration Settings Conversions Settings Account Connection Co…" at bounding box center [458, 397] width 617 height 744
click at [366, 335] on p "Map AnyTrack Standard Conversions to Google Ads Standard Events or disable the …" at bounding box center [458, 340] width 369 height 21
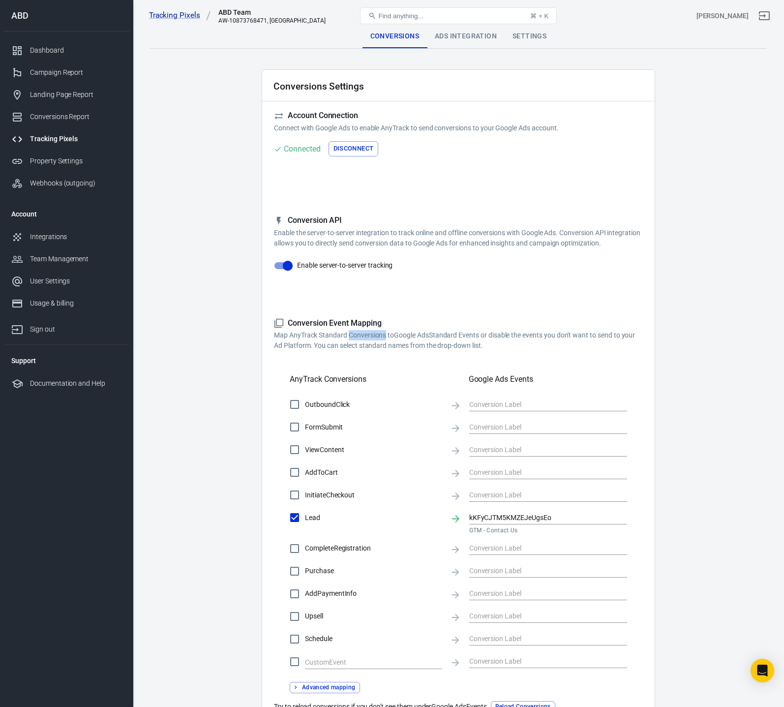
click at [366, 335] on p "Map AnyTrack Standard Conversions to Google Ads Standard Events or disable the …" at bounding box center [458, 340] width 369 height 21
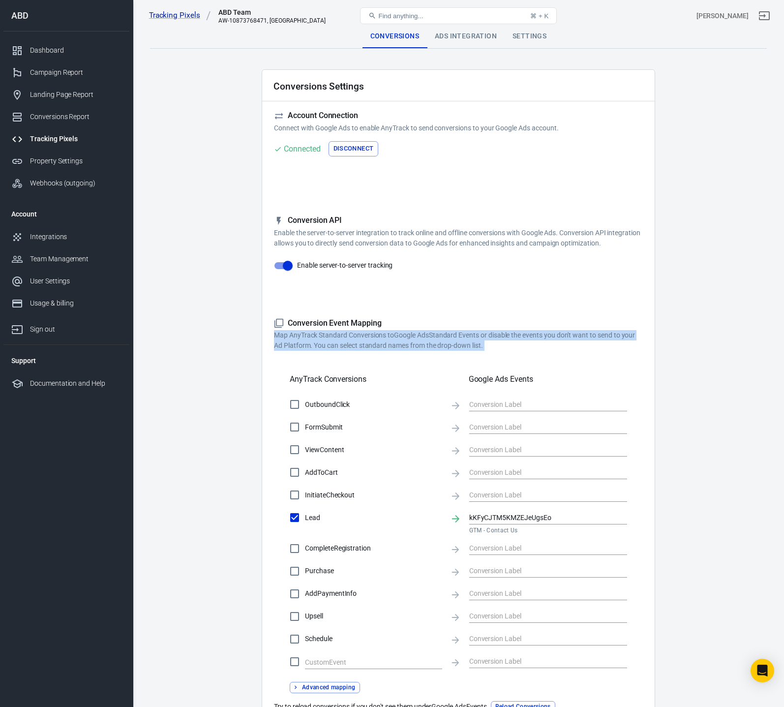
click at [366, 335] on p "Map AnyTrack Standard Conversions to Google Ads Standard Events or disable the …" at bounding box center [458, 340] width 369 height 21
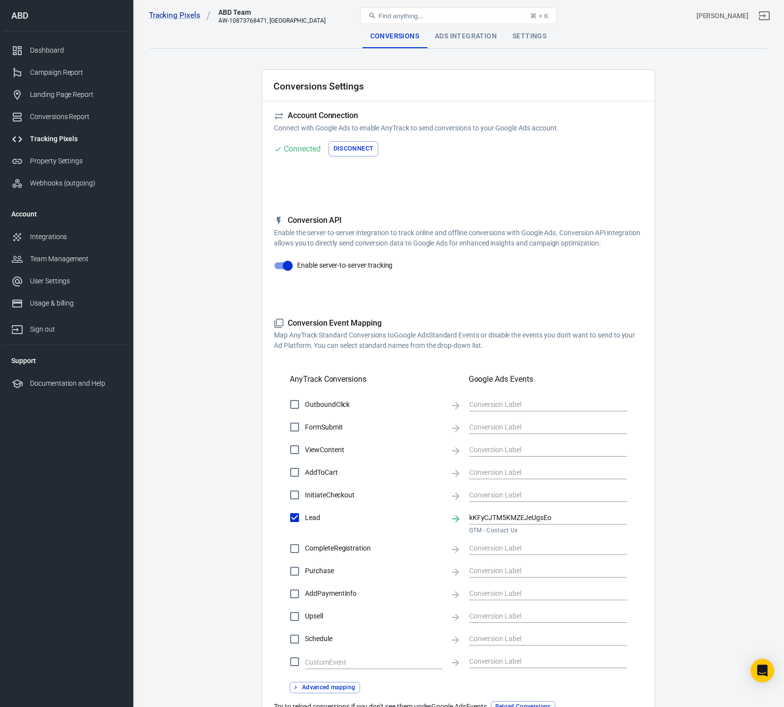
click at [492, 328] on h5 "Conversion Event Mapping" at bounding box center [458, 323] width 369 height 10
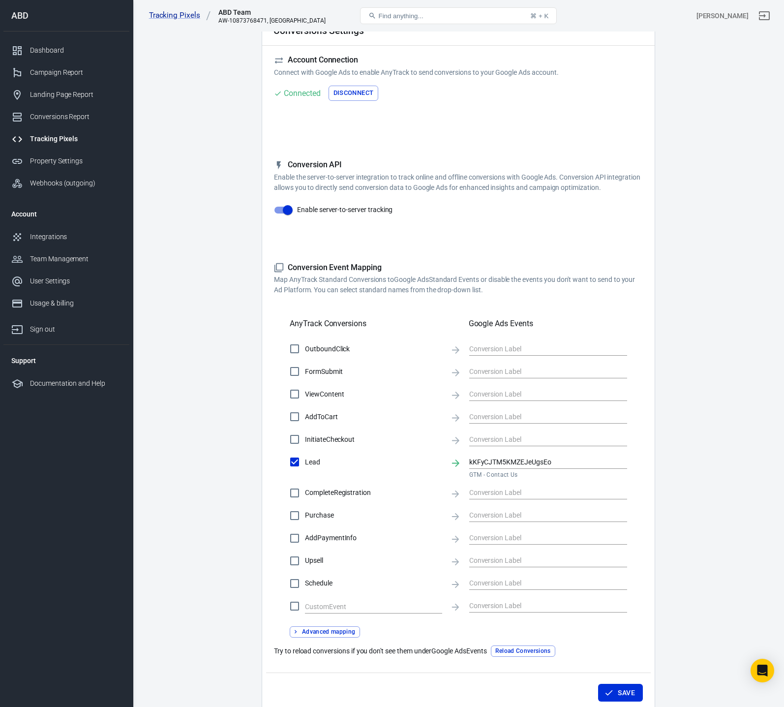
scroll to position [106, 0]
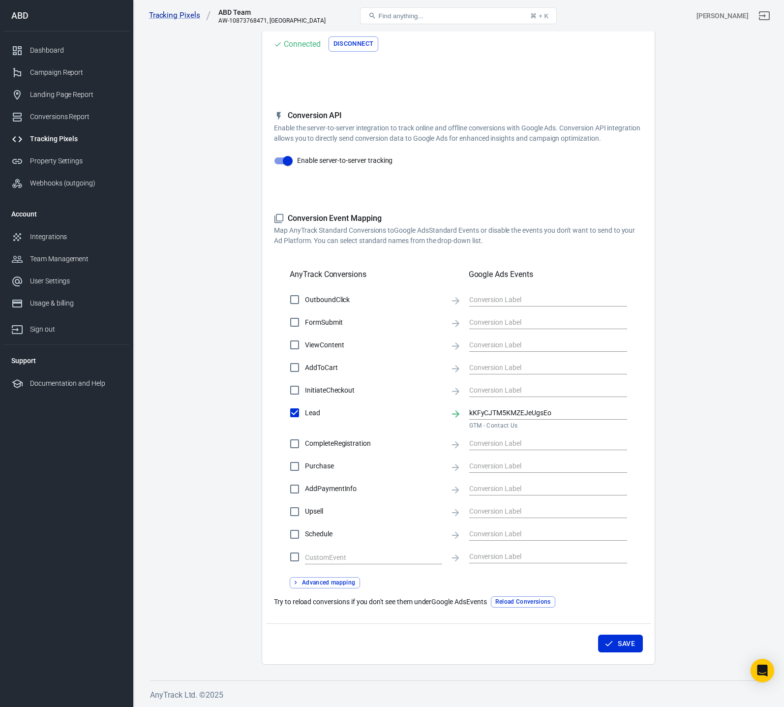
click at [334, 582] on button "Advanced mapping" at bounding box center [325, 582] width 70 height 11
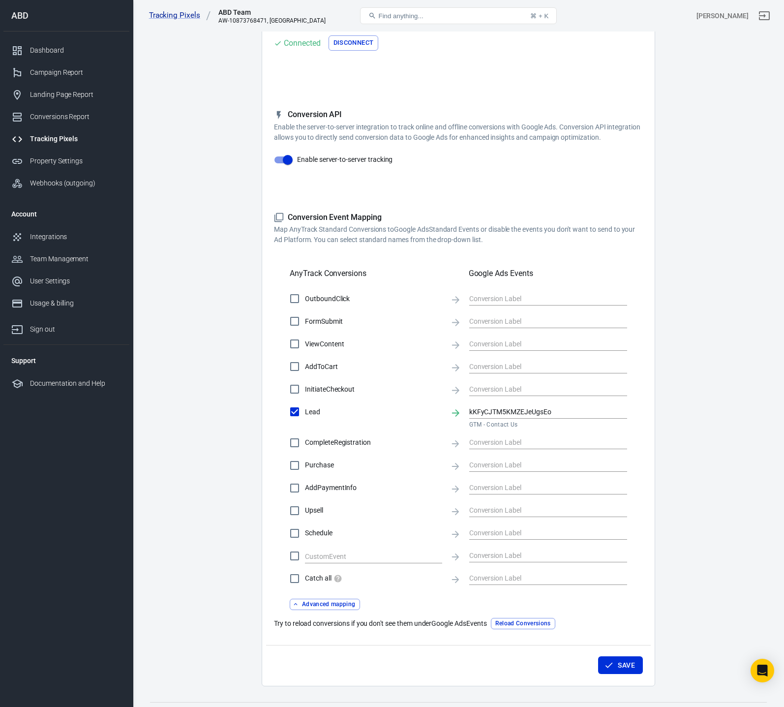
click at [447, 591] on div "Catch all Advanced mapping" at bounding box center [458, 589] width 369 height 42
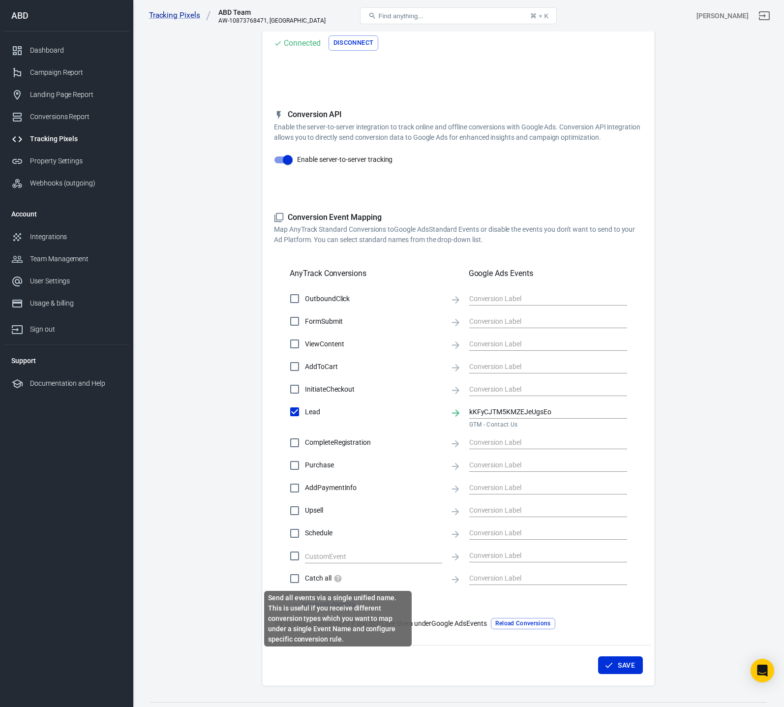
click at [339, 579] on icon "Send all events via a single unified name. This is useful if you receive differ…" at bounding box center [337, 578] width 7 height 7
click at [305, 579] on input "Catch all" at bounding box center [294, 578] width 21 height 21
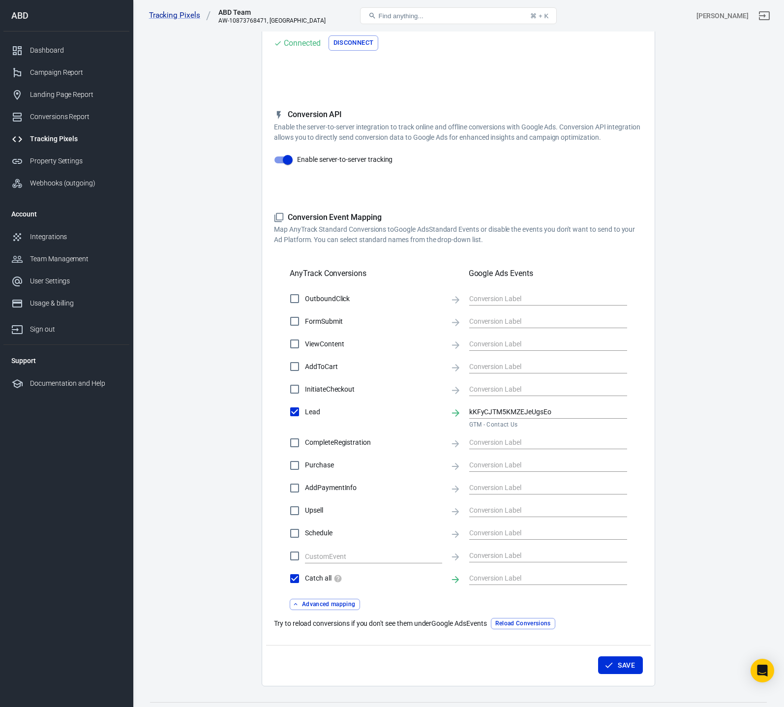
drag, startPoint x: 429, startPoint y: 588, endPoint x: 395, endPoint y: 593, distance: 33.9
click at [428, 588] on label "Catch all" at bounding box center [363, 578] width 158 height 21
click at [305, 588] on input "Catch all" at bounding box center [294, 578] width 21 height 21
checkbox input "false"
click at [347, 602] on button "Advanced mapping" at bounding box center [325, 603] width 70 height 11
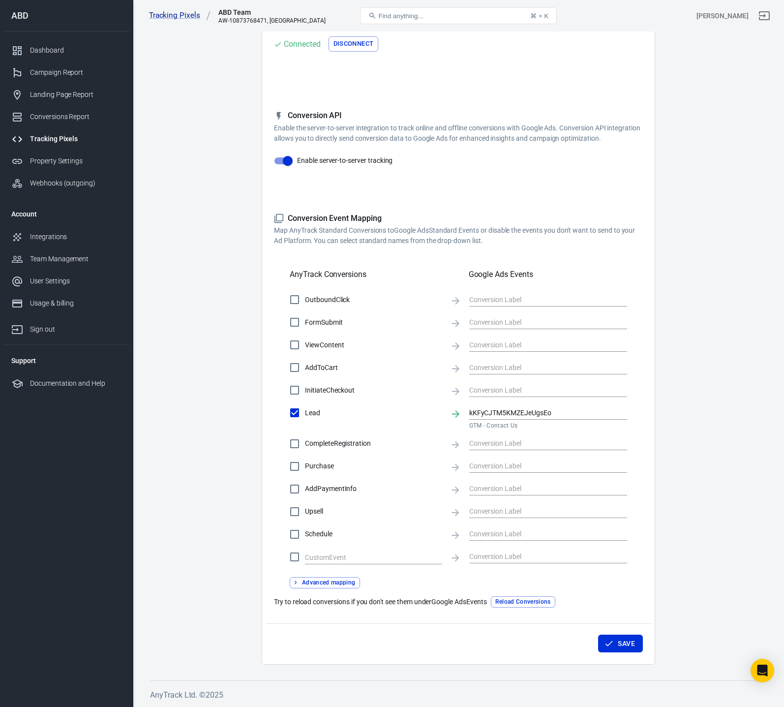
drag, startPoint x: 537, startPoint y: 600, endPoint x: 545, endPoint y: 600, distance: 8.4
click at [537, 600] on button "Reload Conversions" at bounding box center [523, 601] width 64 height 11
click at [541, 384] on input "text" at bounding box center [540, 390] width 143 height 12
drag, startPoint x: 692, startPoint y: 426, endPoint x: 691, endPoint y: 433, distance: 6.4
click at [691, 426] on main "Conversions Ads Integration Settings Conversions Settings Account Connection Co…" at bounding box center [458, 292] width 617 height 744
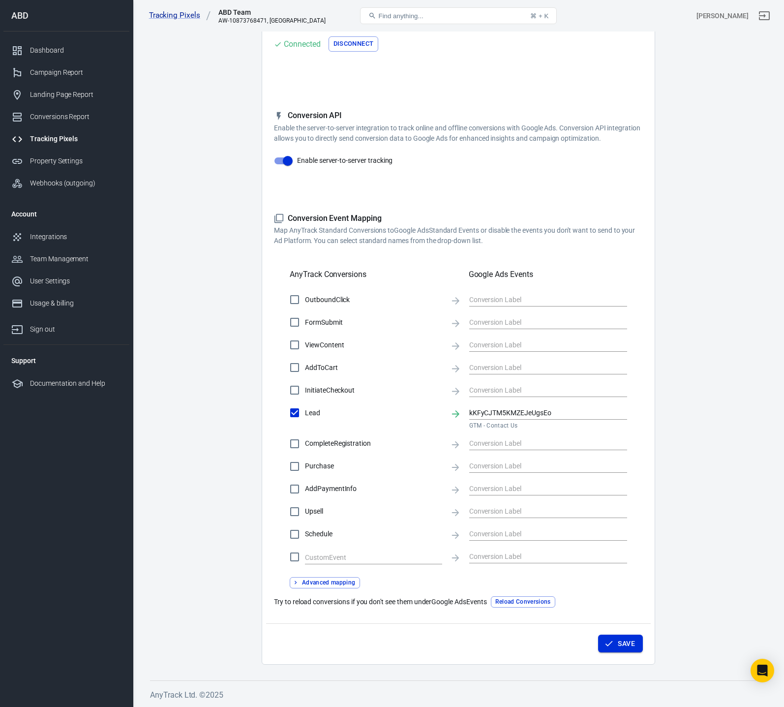
click at [627, 648] on button "Save" at bounding box center [620, 643] width 45 height 18
click at [694, 477] on main "Conversions Ads Integration Settings Conversions Settings Account Connection Co…" at bounding box center [458, 292] width 617 height 744
drag, startPoint x: 203, startPoint y: 228, endPoint x: 152, endPoint y: 79, distance: 156.9
click at [203, 226] on main "Conversions Ads Integration Settings Conversions Settings Account Connection Co…" at bounding box center [458, 292] width 617 height 744
click at [163, 16] on link "Tracking Pixels" at bounding box center [180, 15] width 62 height 10
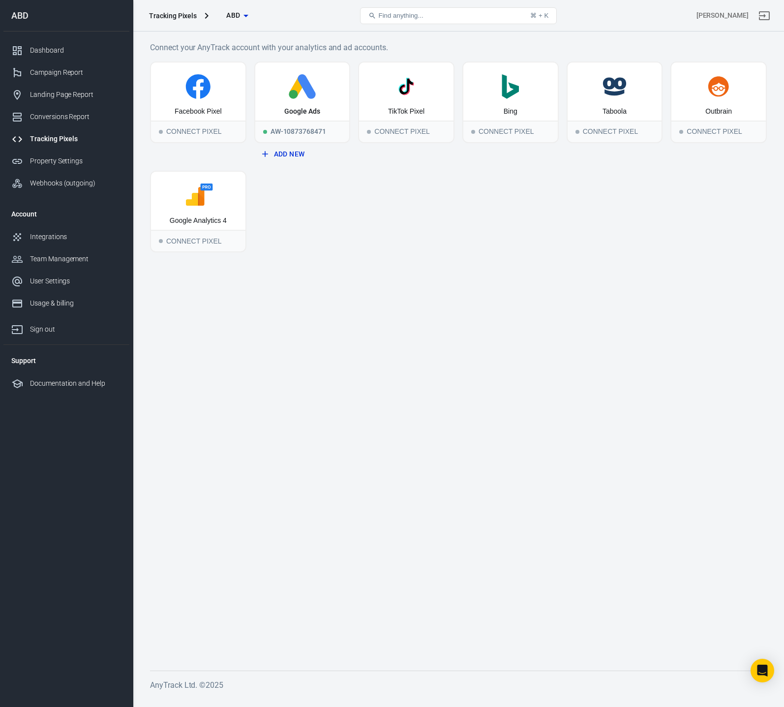
click at [409, 222] on div "Facebook Pixel Connect Pixel Google Ads AW-10873768471 Add New TikTok Pixel Con…" at bounding box center [458, 156] width 617 height 191
click at [198, 210] on div "Google Analytics 4" at bounding box center [198, 201] width 94 height 58
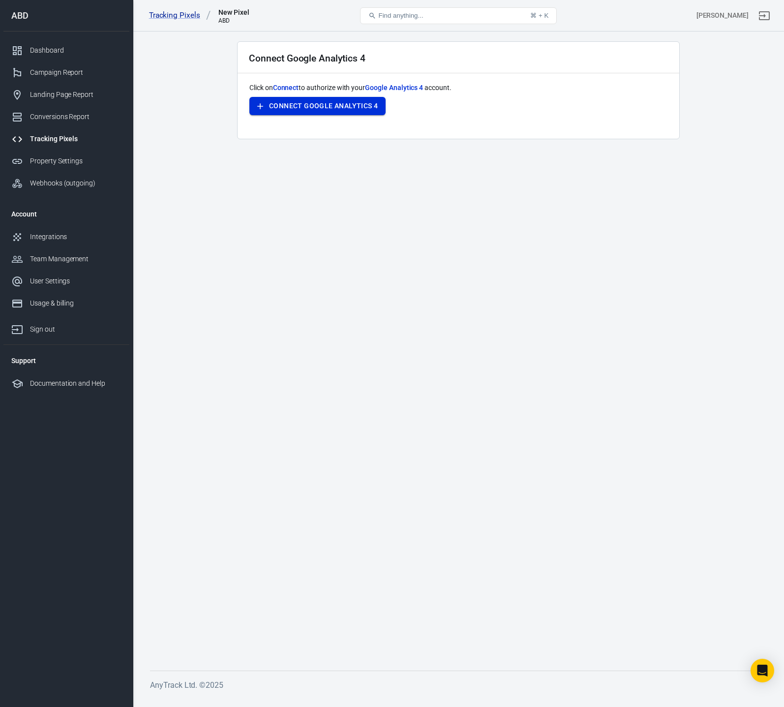
click at [310, 113] on button "Connect Google Analytics 4" at bounding box center [317, 106] width 136 height 18
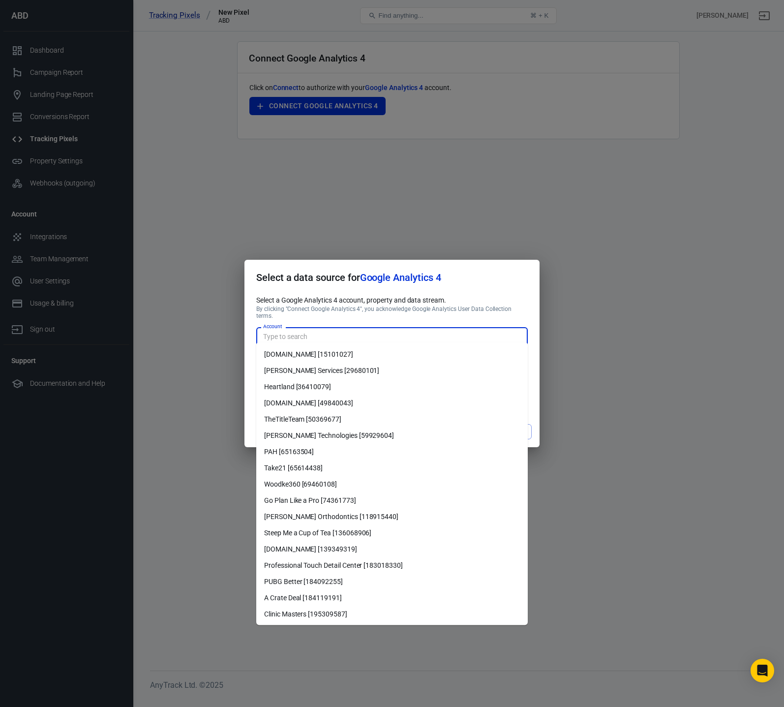
click at [374, 331] on input "Account" at bounding box center [391, 336] width 264 height 12
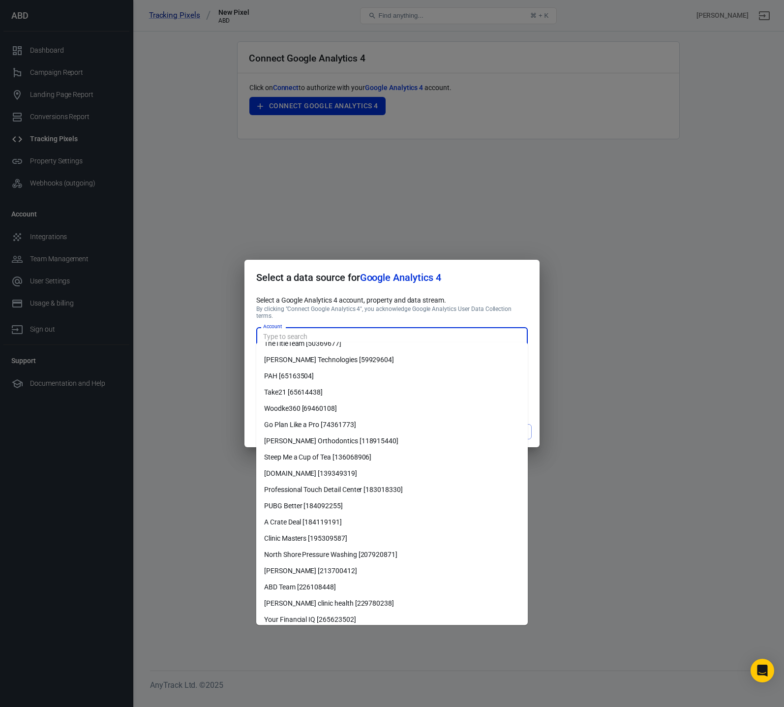
scroll to position [98, 0]
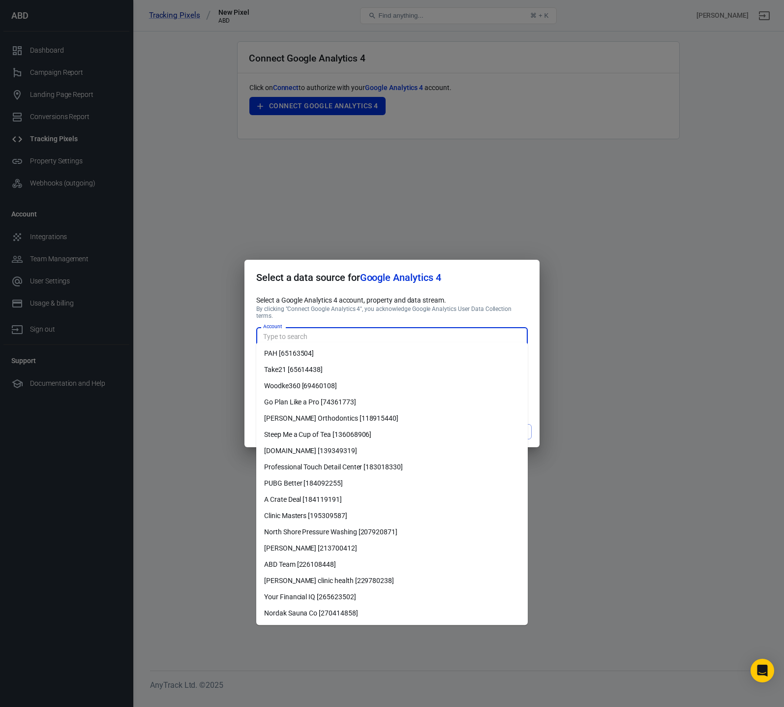
click at [331, 559] on li "ABD Team [226108448]" at bounding box center [391, 564] width 271 height 16
type input "ABD Team [226108448]"
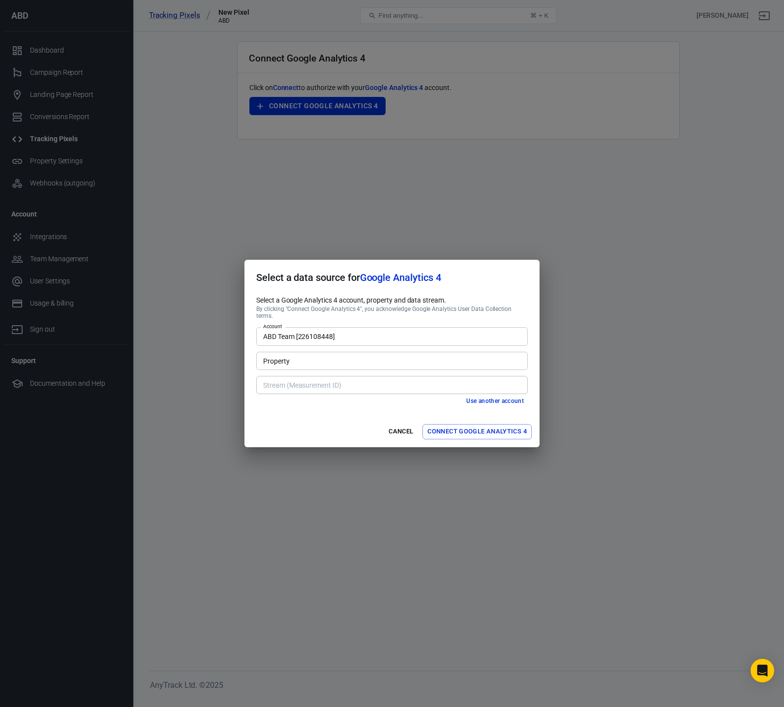
click at [332, 358] on input "Property" at bounding box center [391, 361] width 264 height 12
click at [314, 379] on li "ABDTeam, America/Los_Angeles, USD [311352471]" at bounding box center [391, 378] width 271 height 16
type input "ABDTeam, America/Los_Angeles, USD [311352471]"
click at [344, 382] on input "Stream (Measurement ID)" at bounding box center [391, 385] width 264 height 12
click at [319, 401] on li "ABD Team [G-RS6JFYVTMX]" at bounding box center [391, 402] width 271 height 16
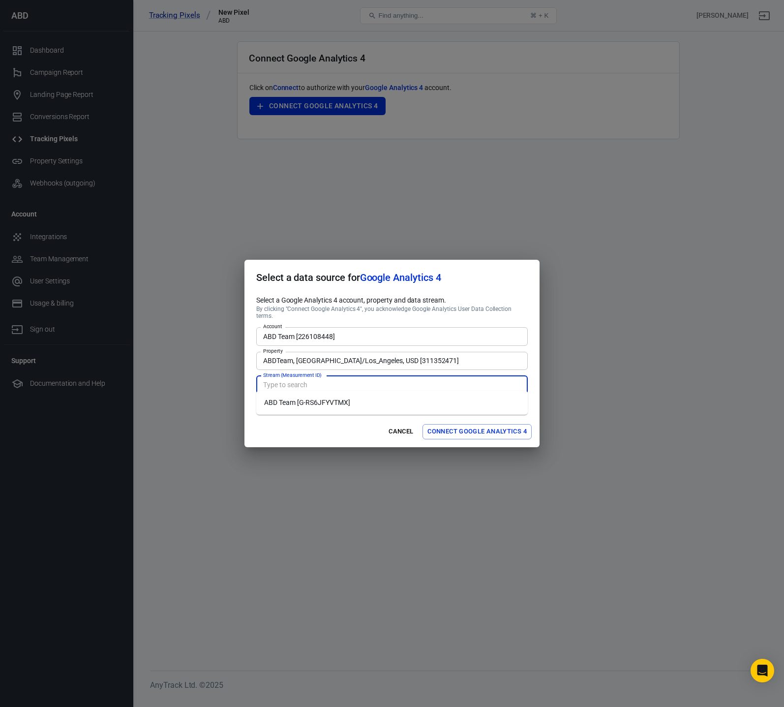
type input "ABD Team [G-RS6JFYVTMX]"
click at [478, 430] on button "Connect Google Analytics 4" at bounding box center [476, 431] width 109 height 15
click at [473, 434] on button "Connect Google Analytics 4" at bounding box center [476, 431] width 109 height 15
click at [471, 433] on button "Connect Google Analytics 4" at bounding box center [476, 431] width 109 height 15
click at [473, 430] on button "Connect Google Analytics 4" at bounding box center [476, 431] width 109 height 15
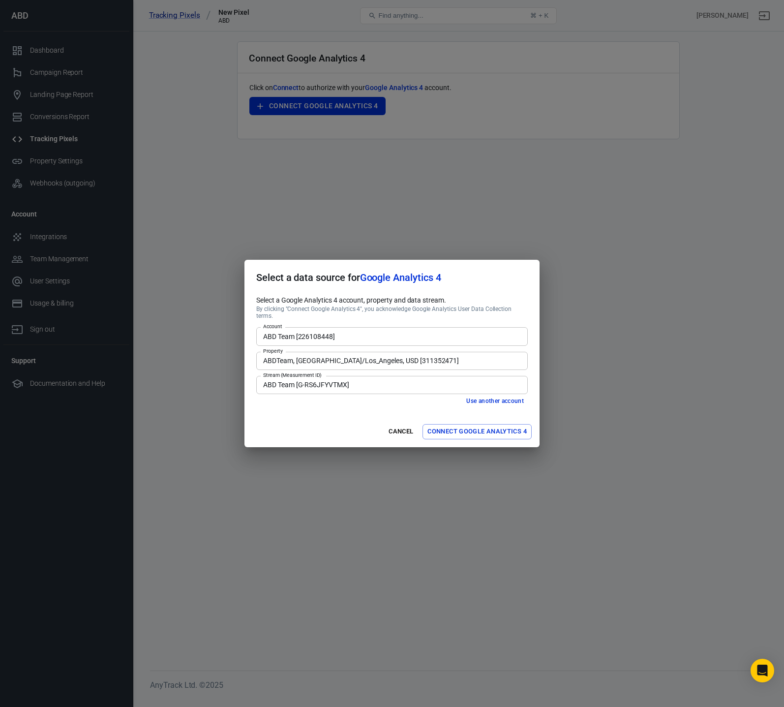
click at [473, 430] on div "Cancel Connect Google Analytics 4" at bounding box center [391, 431] width 295 height 31
click at [473, 430] on button "Connect Google Analytics 4" at bounding box center [476, 431] width 109 height 15
click at [473, 430] on div "Cancel Connect Google Analytics 4" at bounding box center [391, 431] width 295 height 31
click at [473, 430] on button "Connect Google Analytics 4" at bounding box center [476, 431] width 109 height 15
click at [473, 430] on div "Cancel Connect Google Analytics 4" at bounding box center [391, 431] width 295 height 31
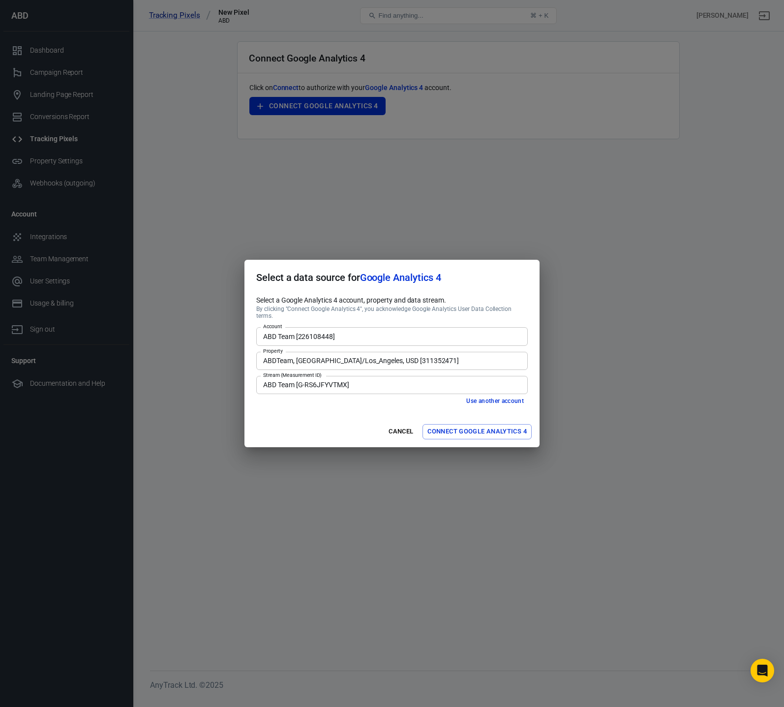
click at [349, 383] on input "ABD Team [G-RS6JFYVTMX]" at bounding box center [391, 385] width 264 height 12
click at [333, 401] on li "ABD Team [G-RS6JFYVTMX]" at bounding box center [391, 402] width 271 height 16
click at [316, 416] on div "Cancel Connect Google Analytics 4" at bounding box center [391, 431] width 295 height 31
click at [440, 430] on button "Connect Google Analytics 4" at bounding box center [476, 431] width 109 height 15
click at [646, 522] on div "Select a data source for Google Analytics 4 Select a Google Analytics 4 account…" at bounding box center [392, 353] width 784 height 707
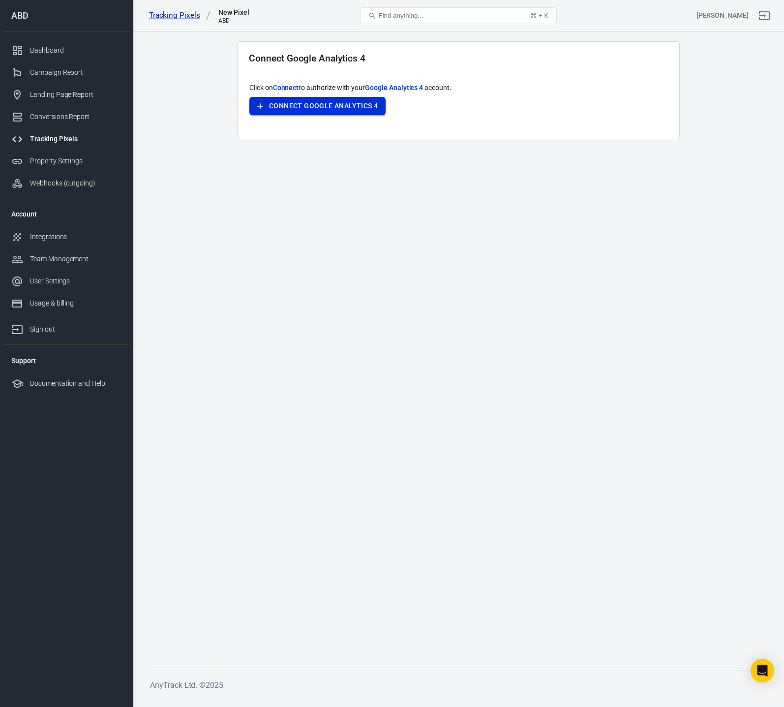
click at [323, 103] on button "Connect Google Analytics 4" at bounding box center [317, 106] width 136 height 18
click at [319, 107] on button "Connect Google Analytics 4" at bounding box center [317, 106] width 136 height 18
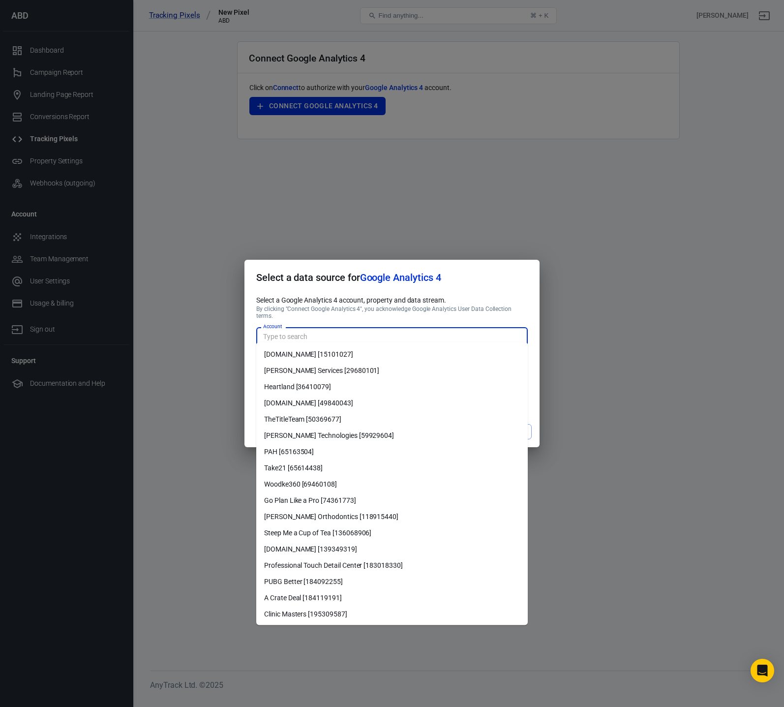
click at [335, 336] on input "Account" at bounding box center [391, 336] width 264 height 12
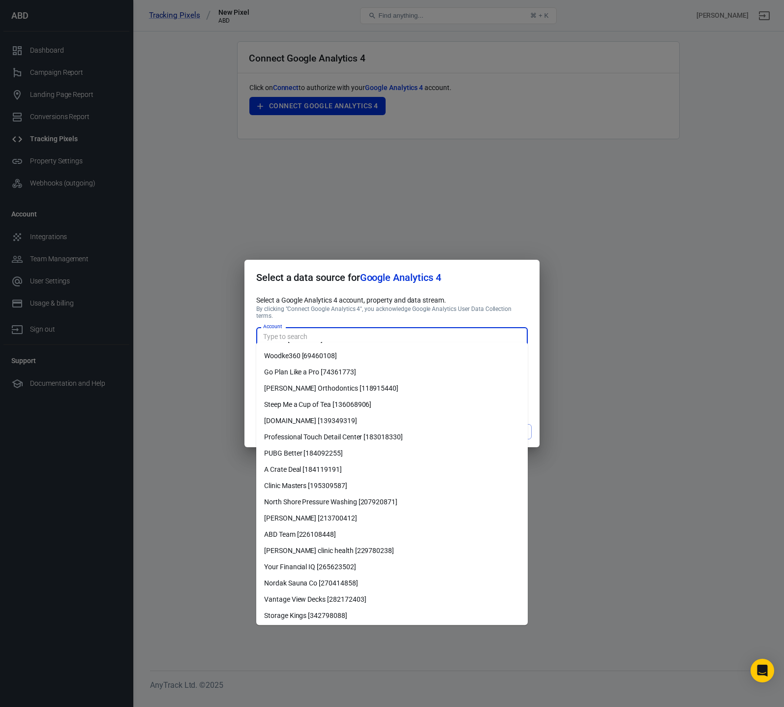
scroll to position [131, 0]
click at [313, 531] on li "ABD Team [226108448]" at bounding box center [391, 532] width 271 height 16
type input "ABD Team [226108448]"
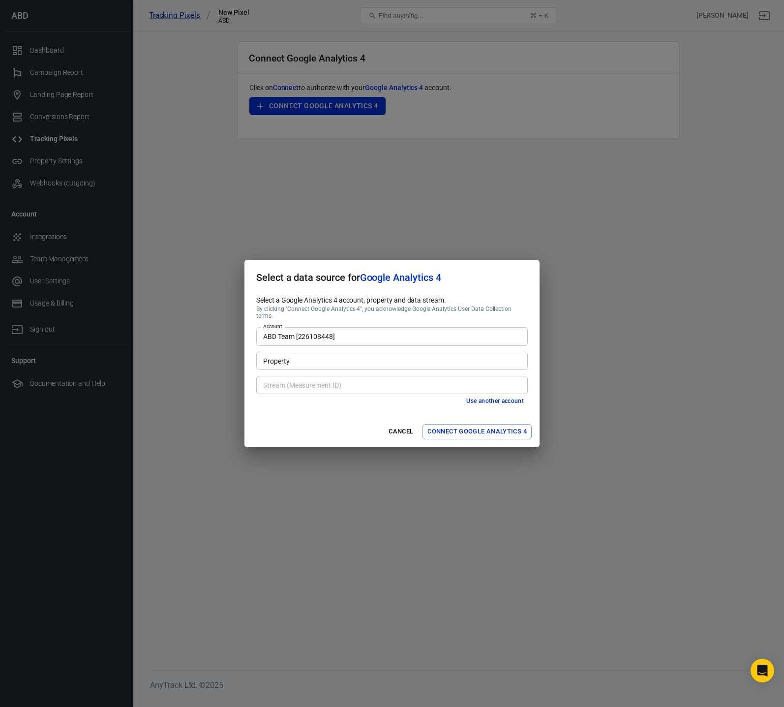
click at [315, 360] on input "Property" at bounding box center [391, 361] width 264 height 12
click at [306, 380] on li "ABDTeam, America/Los_Angeles, USD [311352471]" at bounding box center [391, 378] width 271 height 16
type input "ABDTeam, America/Los_Angeles, USD [311352471]"
click at [307, 381] on input "Stream (Measurement ID)" at bounding box center [391, 385] width 264 height 12
click at [308, 407] on li "ABD Team [G-RS6JFYVTMX]" at bounding box center [391, 402] width 271 height 16
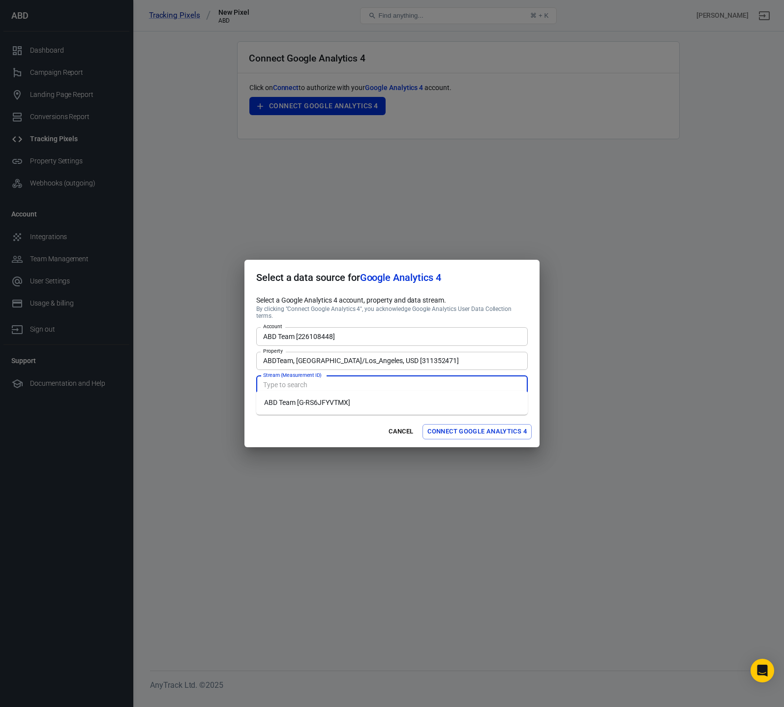
type input "ABD Team [G-RS6JFYVTMX]"
click at [476, 429] on button "Connect Google Analytics 4" at bounding box center [476, 431] width 109 height 15
click at [476, 431] on button "Connect Google Analytics 4" at bounding box center [476, 431] width 109 height 15
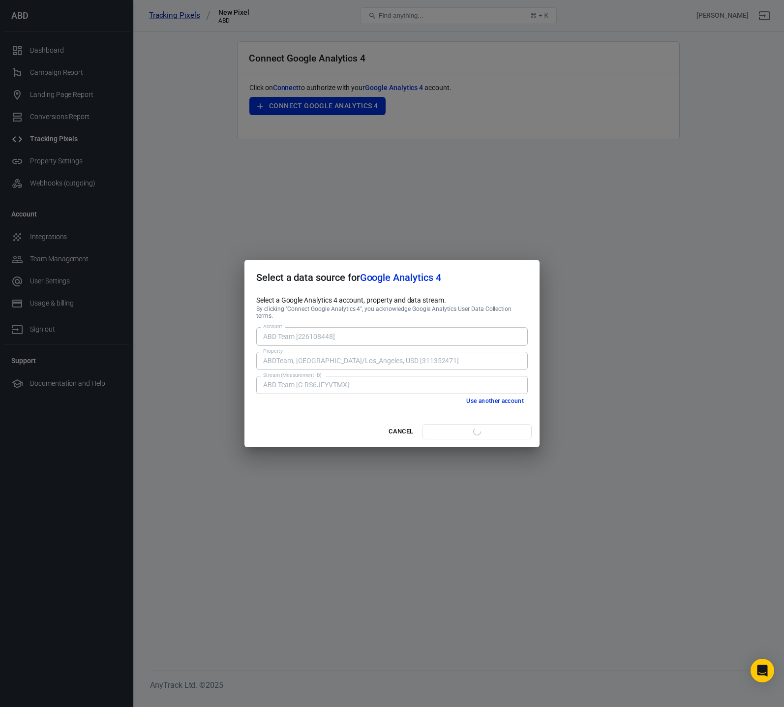
click at [476, 431] on button "Connect Google Analytics 4" at bounding box center [476, 431] width 109 height 15
click at [476, 431] on div "Cancel Connect Google Analytics 4" at bounding box center [391, 431] width 295 height 31
click at [476, 431] on button "Connect Google Analytics 4" at bounding box center [476, 431] width 109 height 15
click at [476, 431] on div "Cancel Connect Google Analytics 4" at bounding box center [391, 431] width 295 height 31
click at [476, 431] on button "Connect Google Analytics 4" at bounding box center [476, 431] width 109 height 15
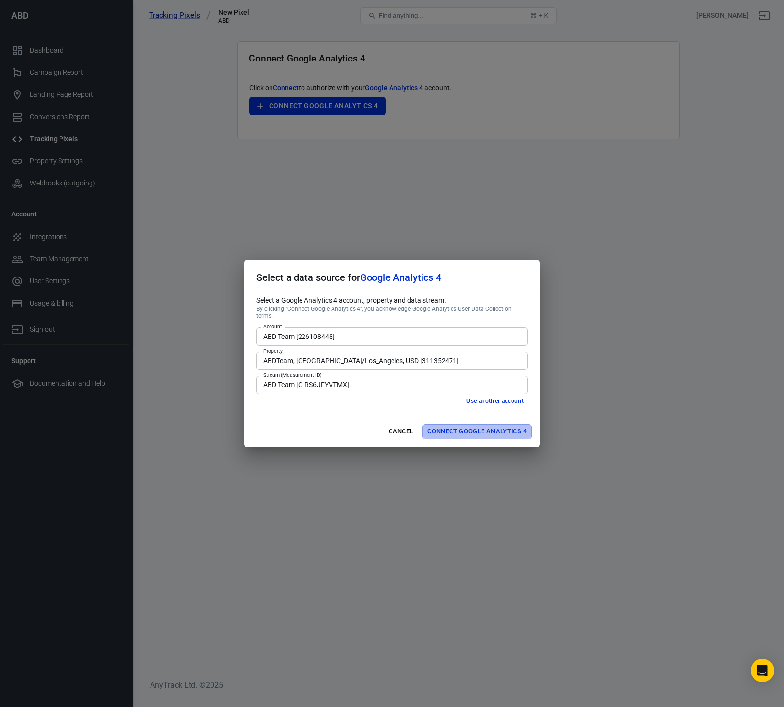
click at [477, 428] on button "Connect Google Analytics 4" at bounding box center [476, 431] width 109 height 15
click at [477, 428] on div "Cancel Connect Google Analytics 4" at bounding box center [391, 431] width 295 height 31
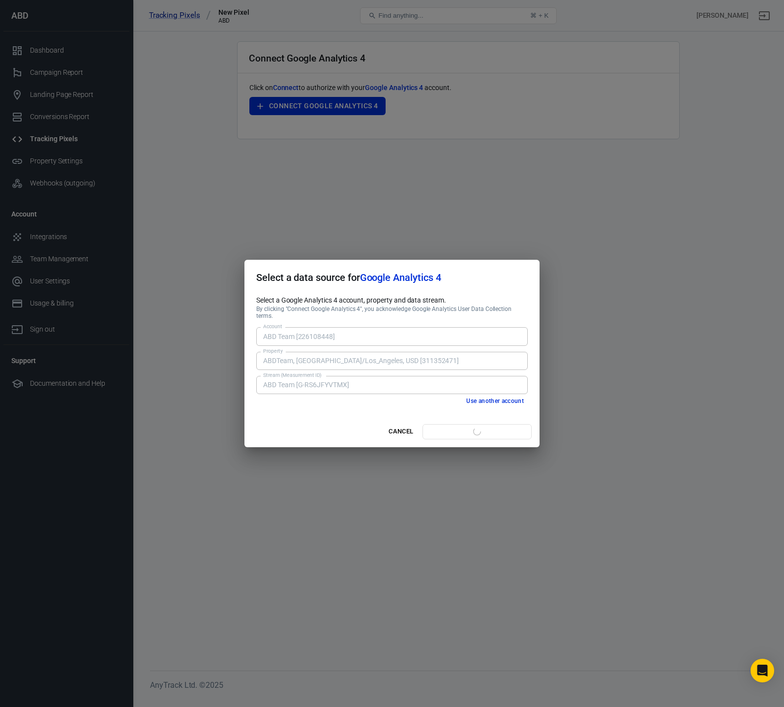
click at [477, 428] on button "Connect Google Analytics 4" at bounding box center [476, 431] width 109 height 15
click at [477, 428] on div "Cancel Connect Google Analytics 4" at bounding box center [391, 431] width 295 height 31
click at [477, 428] on button "Connect Google Analytics 4" at bounding box center [476, 431] width 109 height 15
click at [274, 407] on div "Select a Google Analytics 4 account, property and data stream. By clicking "Con…" at bounding box center [391, 355] width 295 height 120
click at [472, 418] on div "Cancel Connect Google Analytics 4" at bounding box center [391, 431] width 295 height 31
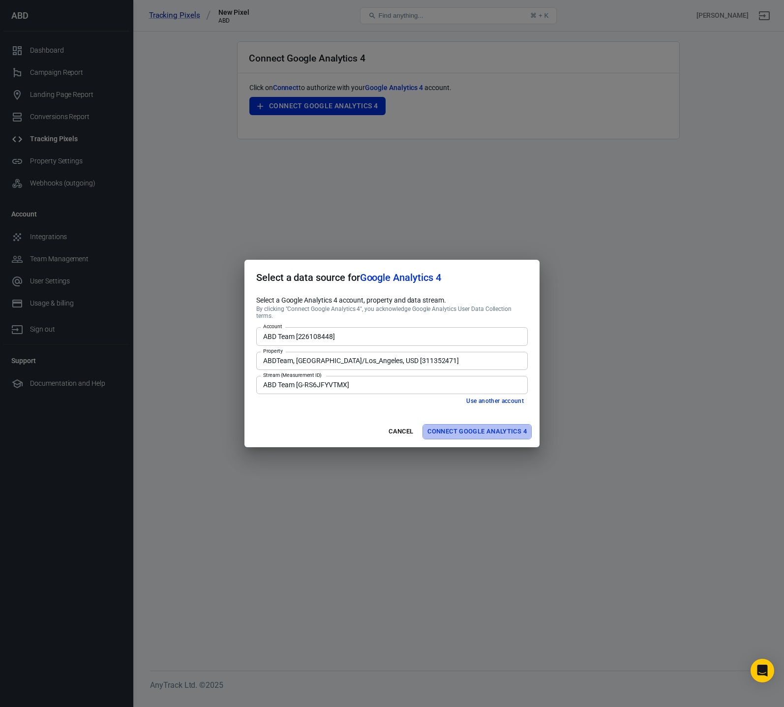
click at [469, 433] on button "Connect Google Analytics 4" at bounding box center [476, 431] width 109 height 15
click at [469, 433] on div "Cancel Connect Google Analytics 4" at bounding box center [391, 431] width 295 height 31
click at [469, 433] on button "Connect Google Analytics 4" at bounding box center [476, 431] width 109 height 15
click at [469, 433] on div "Cancel Connect Google Analytics 4" at bounding box center [391, 431] width 295 height 31
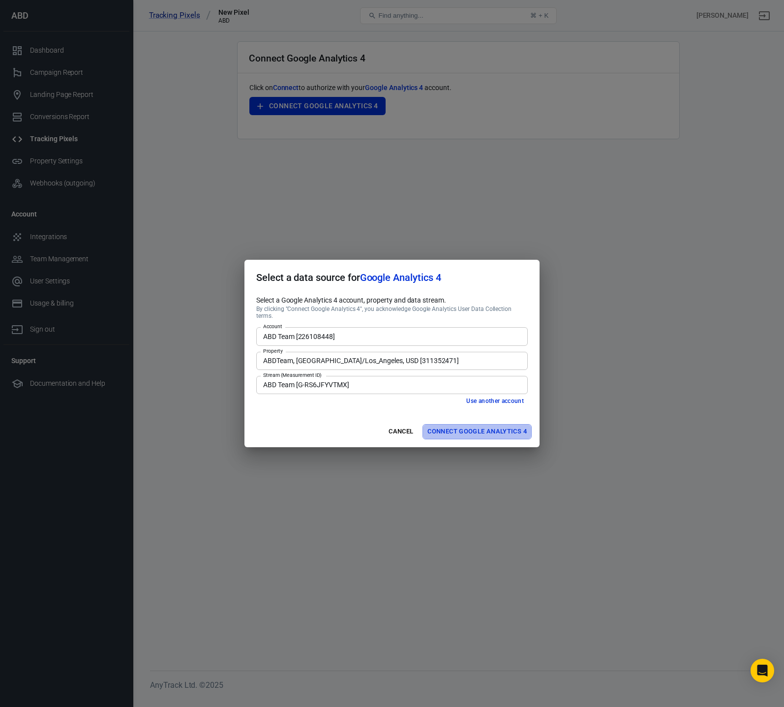
click at [469, 433] on button "Connect Google Analytics 4" at bounding box center [476, 431] width 109 height 15
click at [469, 433] on div "Cancel Connect Google Analytics 4" at bounding box center [391, 431] width 295 height 31
click at [469, 433] on button "Connect Google Analytics 4" at bounding box center [476, 431] width 109 height 15
click at [469, 433] on div "Cancel Connect Google Analytics 4" at bounding box center [391, 431] width 295 height 31
click at [469, 433] on button "Connect Google Analytics 4" at bounding box center [476, 431] width 109 height 15
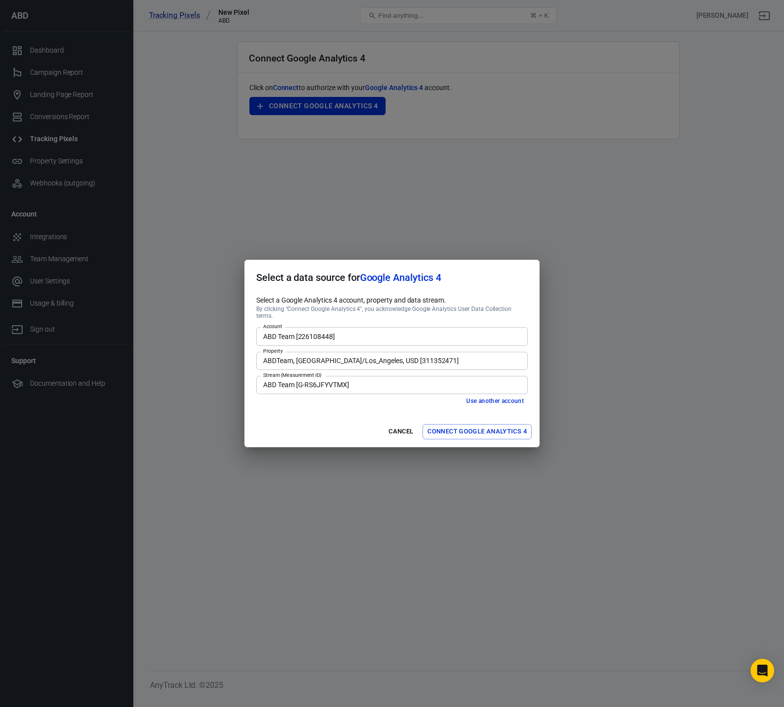
click at [362, 397] on div "Use another account" at bounding box center [391, 401] width 271 height 10
click at [477, 426] on button "Connect Google Analytics 4" at bounding box center [476, 431] width 109 height 15
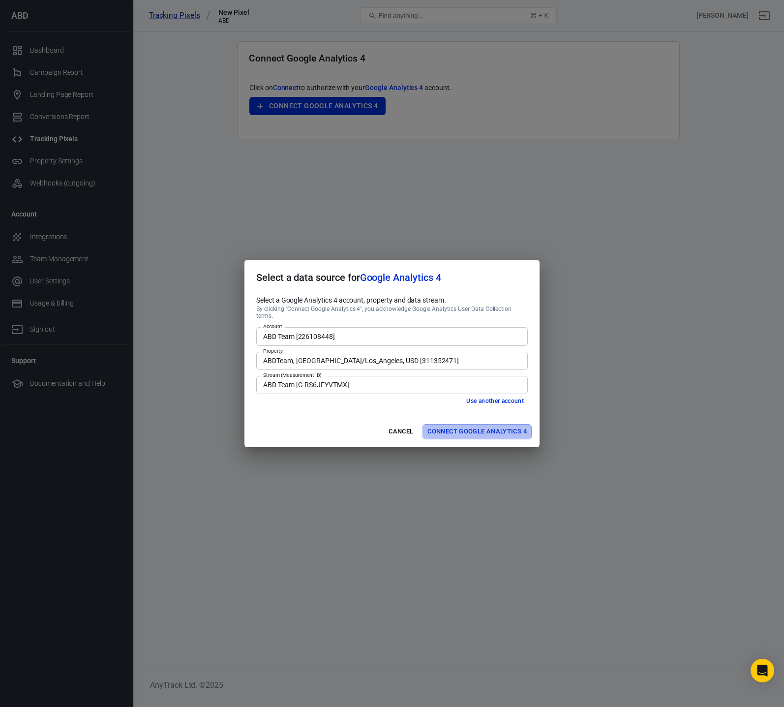
click at [477, 426] on button "Connect Google Analytics 4" at bounding box center [476, 431] width 109 height 15
click at [288, 419] on div "Cancel Connect Google Analytics 4" at bounding box center [391, 431] width 295 height 31
drag, startPoint x: 323, startPoint y: 421, endPoint x: 417, endPoint y: 419, distance: 94.4
click at [328, 421] on div "Cancel Connect Google Analytics 4" at bounding box center [391, 431] width 295 height 31
click at [515, 434] on button "Connect Google Analytics 4" at bounding box center [476, 431] width 109 height 15
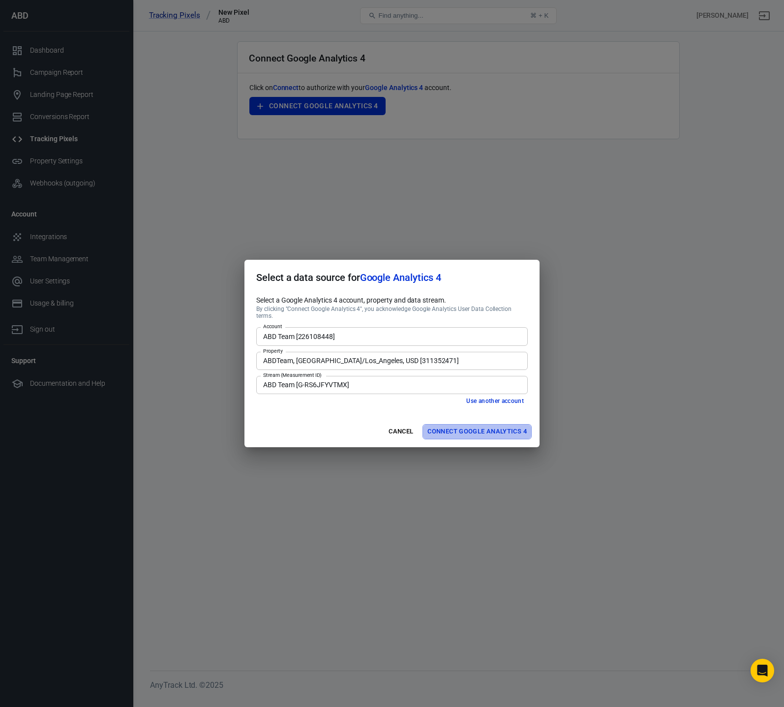
click at [516, 431] on button "Connect Google Analytics 4" at bounding box center [476, 431] width 109 height 15
click at [516, 431] on div "Cancel Connect Google Analytics 4" at bounding box center [391, 431] width 295 height 31
click at [516, 431] on button "Connect Google Analytics 4" at bounding box center [476, 431] width 109 height 15
click at [516, 431] on div "Cancel Connect Google Analytics 4" at bounding box center [391, 431] width 295 height 31
click at [516, 431] on button "Connect Google Analytics 4" at bounding box center [476, 431] width 109 height 15
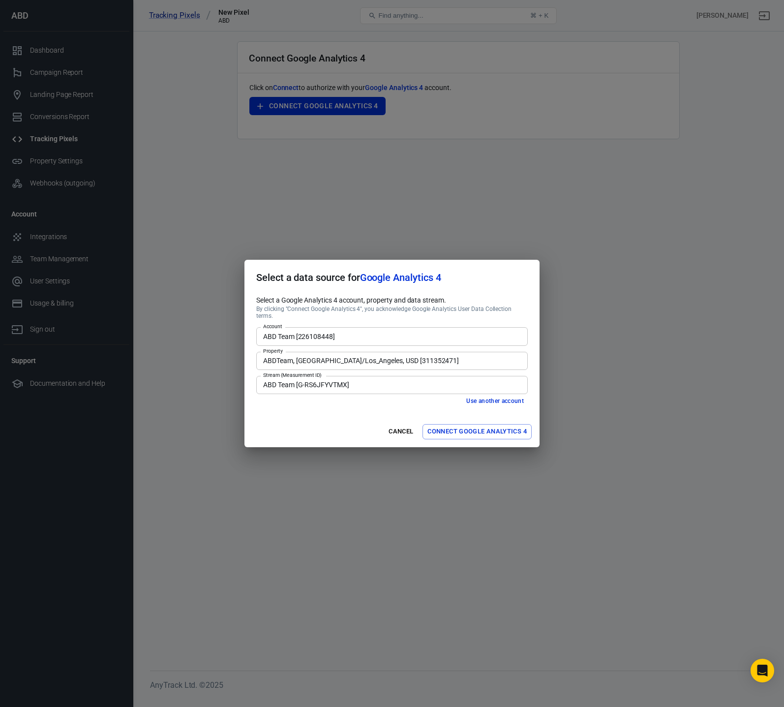
click at [627, 279] on div "Select a data source for Google Analytics 4 Select a Google Analytics 4 account…" at bounding box center [392, 353] width 784 height 707
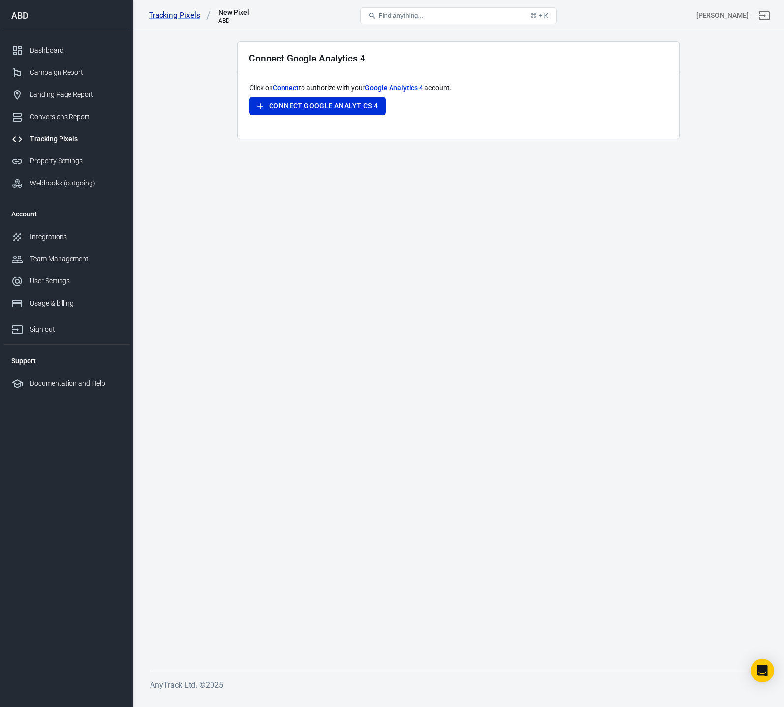
click at [485, 246] on main "Connect Google Analytics 4 Click on Connect to authorize with your Google Analy…" at bounding box center [458, 347] width 617 height 613
click at [340, 108] on button "Connect Google Analytics 4" at bounding box center [317, 106] width 136 height 18
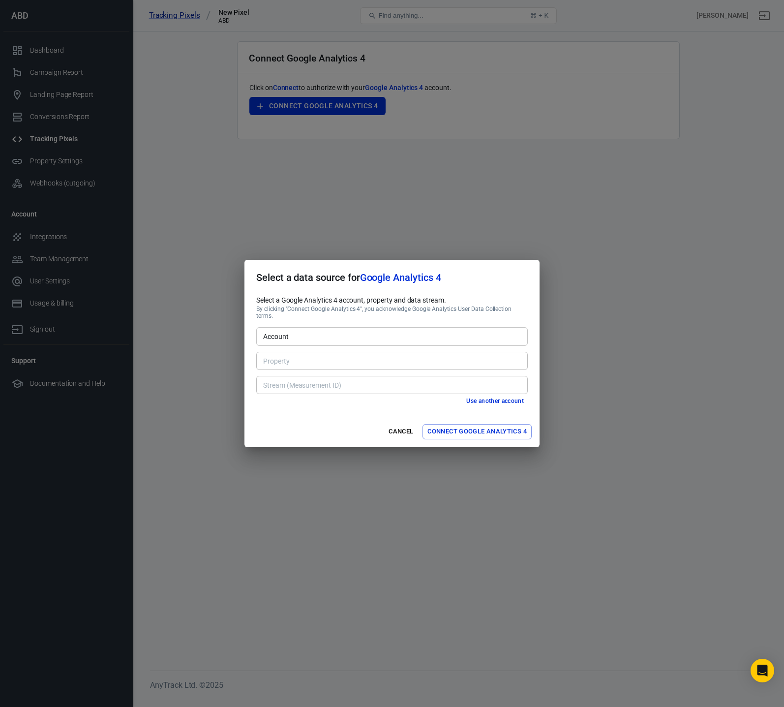
click at [343, 343] on div "Account Account" at bounding box center [391, 335] width 271 height 24
click at [344, 335] on input "Account" at bounding box center [391, 336] width 264 height 12
click at [345, 334] on input "Account" at bounding box center [391, 336] width 264 height 12
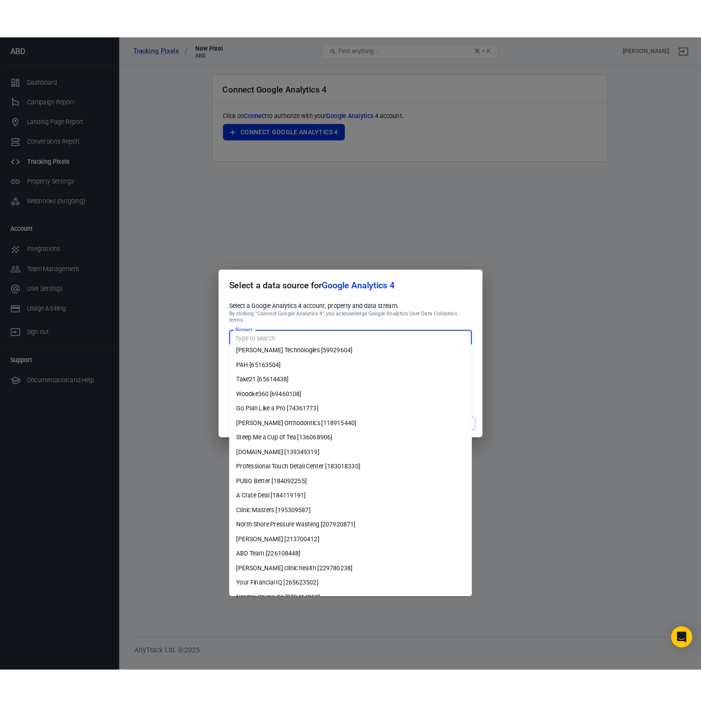
scroll to position [131, 0]
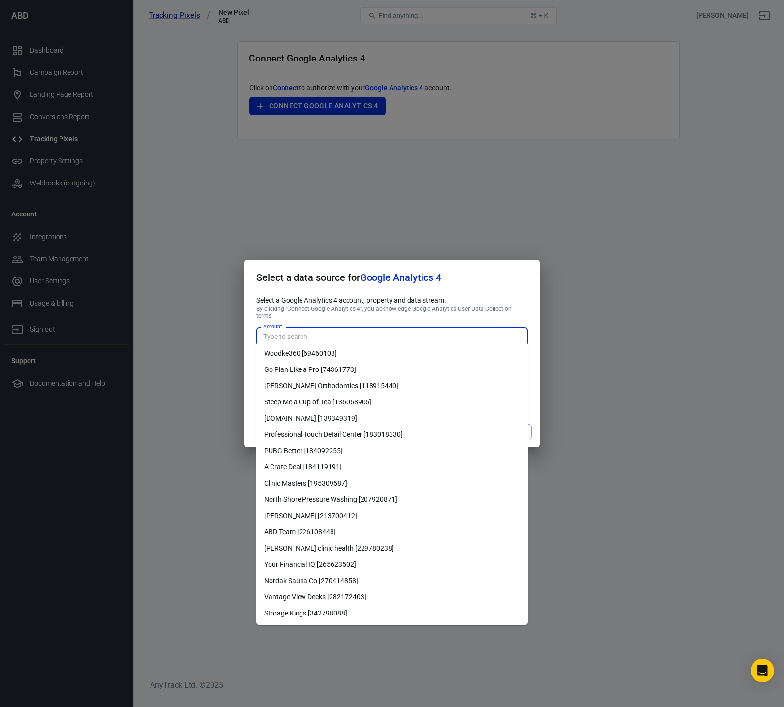
click at [306, 535] on li "ABD Team [226108448]" at bounding box center [391, 532] width 271 height 16
type input "ABD Team [226108448]"
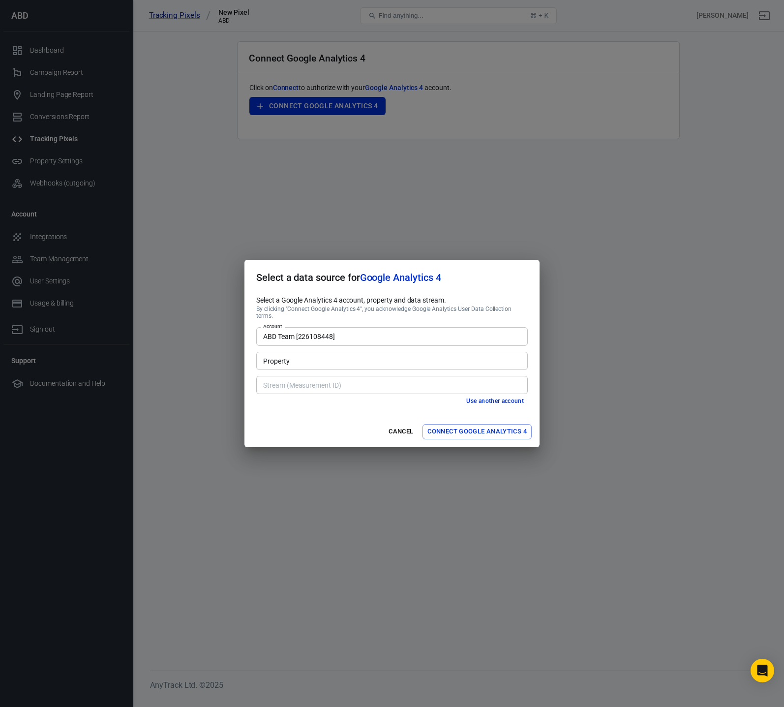
click at [314, 359] on input "Property" at bounding box center [391, 361] width 264 height 12
click at [315, 381] on li "ABDTeam, America/Los_Angeles, USD [311352471]" at bounding box center [391, 378] width 271 height 16
type input "ABDTeam, America/Los_Angeles, USD [311352471]"
click at [311, 378] on div "Stream (Measurement ID) Stream (Measurement ID)" at bounding box center [391, 385] width 271 height 18
click at [317, 404] on li "ABD Team [G-RS6JFYVTMX]" at bounding box center [391, 402] width 271 height 16
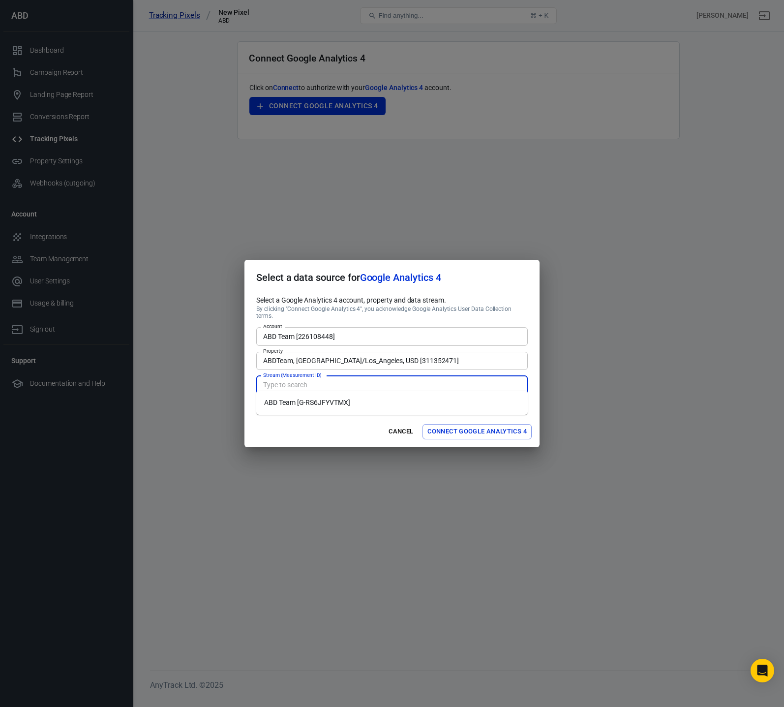
type input "ABD Team [G-RS6JFYVTMX]"
click at [468, 429] on button "Connect Google Analytics 4" at bounding box center [476, 431] width 109 height 15
click at [468, 431] on button "Connect Google Analytics 4" at bounding box center [476, 431] width 109 height 15
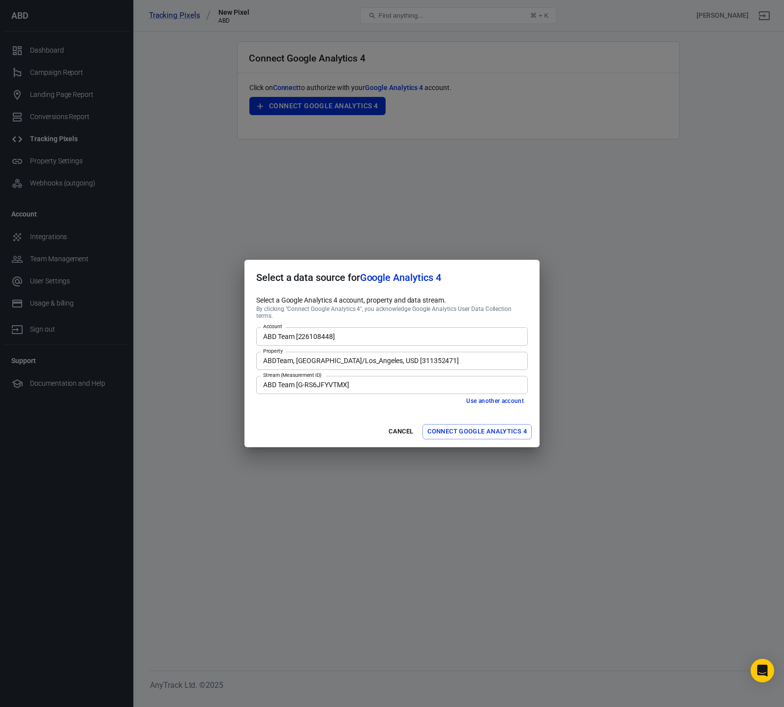
click at [468, 431] on button "Connect Google Analytics 4" at bounding box center [476, 431] width 109 height 15
click at [468, 431] on div "Cancel Connect Google Analytics 4" at bounding box center [391, 431] width 295 height 31
click at [468, 431] on button "Connect Google Analytics 4" at bounding box center [476, 431] width 109 height 15
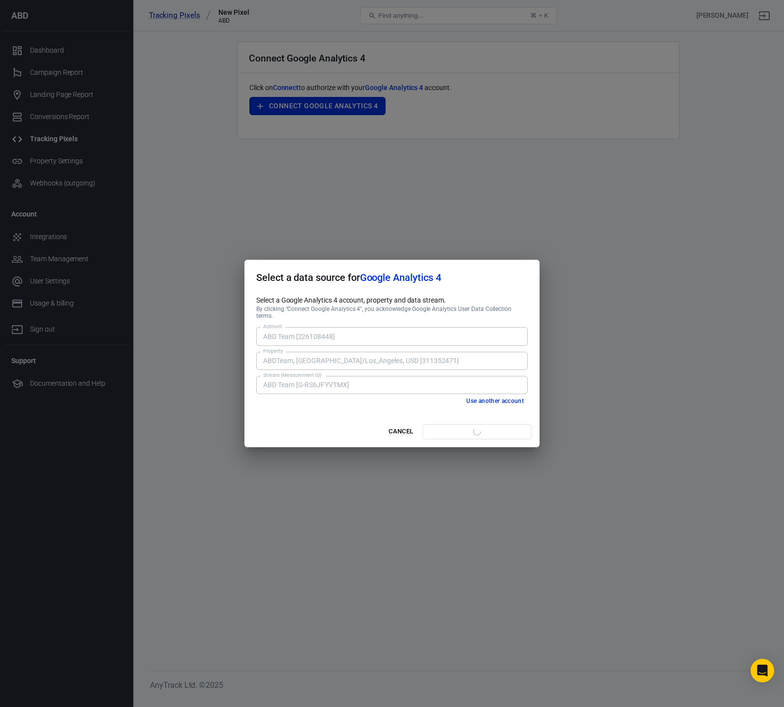
click at [468, 431] on button "Connect Google Analytics 4" at bounding box center [476, 431] width 109 height 15
click at [468, 431] on div "Cancel Connect Google Analytics 4" at bounding box center [391, 431] width 295 height 31
click at [470, 428] on button "Connect Google Analytics 4" at bounding box center [476, 431] width 109 height 15
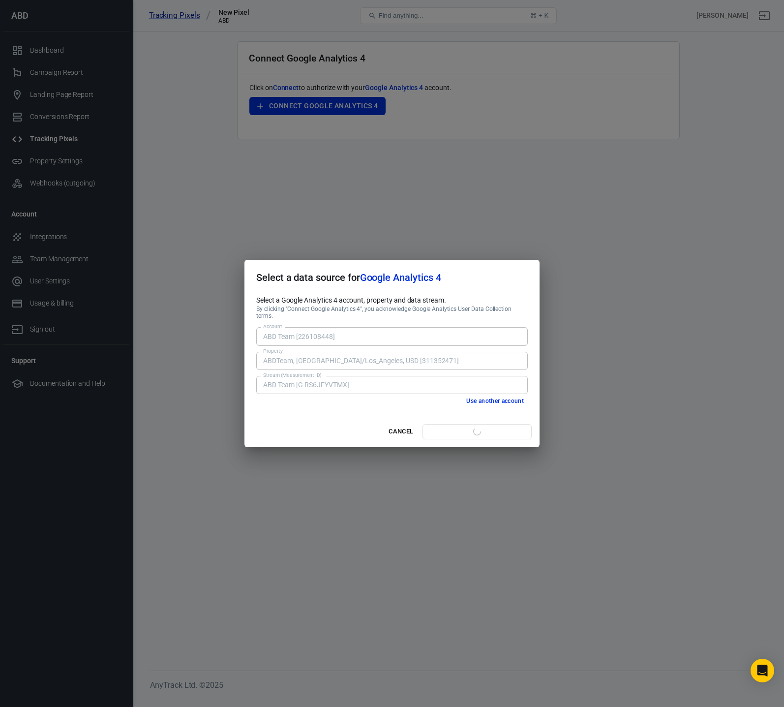
click at [470, 428] on div "Cancel Connect Google Analytics 4" at bounding box center [391, 431] width 295 height 31
click at [470, 429] on button "Connect Google Analytics 4" at bounding box center [476, 431] width 109 height 15
click at [470, 429] on div "Cancel Connect Google Analytics 4" at bounding box center [391, 431] width 295 height 31
click at [470, 429] on button "Connect Google Analytics 4" at bounding box center [476, 431] width 109 height 15
drag, startPoint x: 470, startPoint y: 429, endPoint x: 500, endPoint y: 425, distance: 29.7
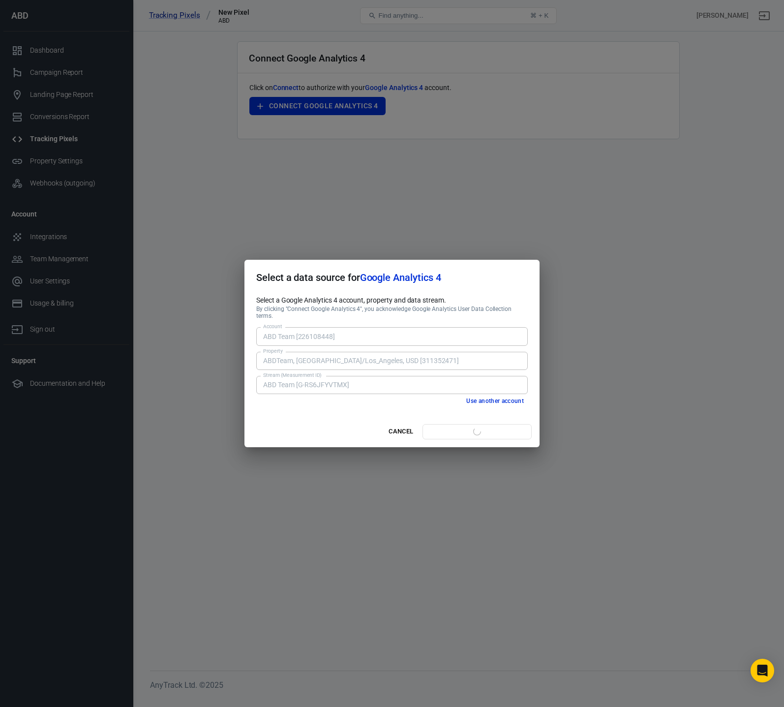
click at [470, 429] on div "Cancel Connect Google Analytics 4" at bounding box center [391, 431] width 295 height 31
click at [656, 428] on div "Select a data source for Google Analytics 4 Select a Google Analytics 4 account…" at bounding box center [392, 353] width 784 height 707
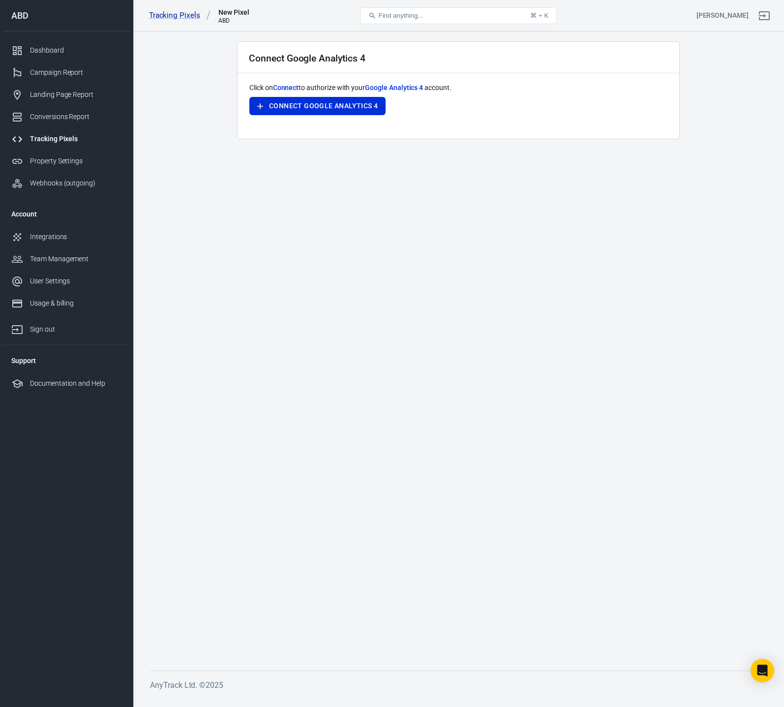
drag, startPoint x: 593, startPoint y: 316, endPoint x: 480, endPoint y: 228, distance: 143.3
click at [592, 315] on main "Connect Google Analytics 4 Click on Connect to authorize with your Google Analy…" at bounding box center [458, 347] width 617 height 613
click at [184, 16] on link "Tracking Pixels" at bounding box center [180, 15] width 62 height 10
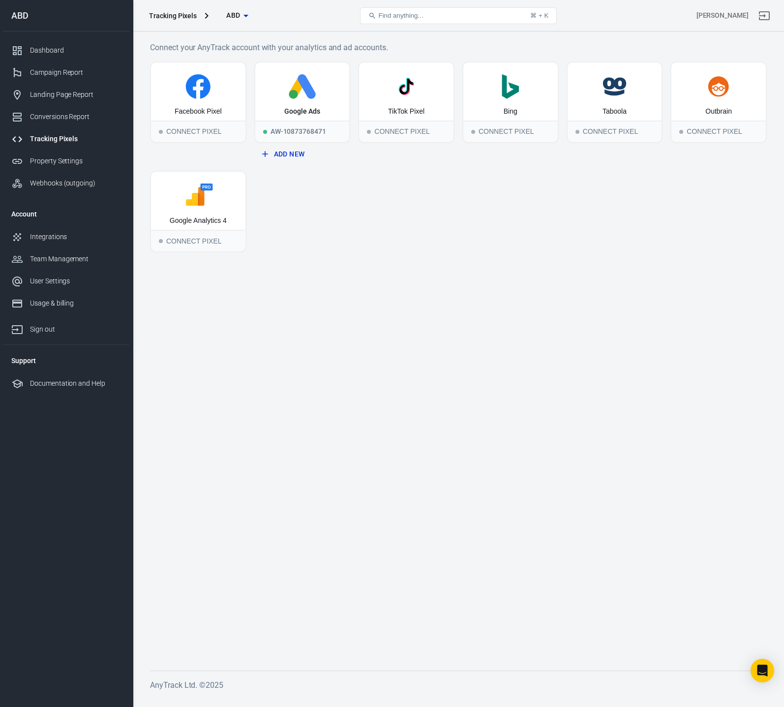
click at [408, 233] on div "Facebook Pixel Connect Pixel Google Ads AW-10873768471 Add New TikTok Pixel Con…" at bounding box center [458, 156] width 617 height 191
click at [526, 255] on main "Connect your AnyTrack account with your analytics and ad accounts. Facebook Pix…" at bounding box center [458, 347] width 617 height 613
click at [501, 293] on main "Connect your AnyTrack account with your analytics and ad accounts. Facebook Pix…" at bounding box center [458, 347] width 617 height 613
click at [487, 255] on main "Connect your AnyTrack account with your analytics and ad accounts. Facebook Pix…" at bounding box center [458, 347] width 617 height 613
click at [196, 122] on div "Connect Pixel" at bounding box center [198, 131] width 94 height 22
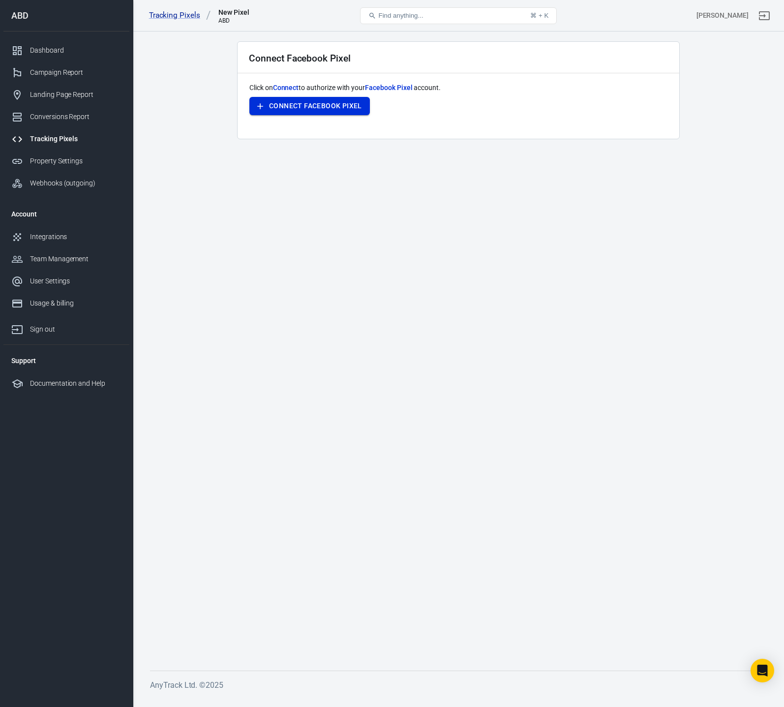
click at [292, 105] on button "Connect Facebook Pixel" at bounding box center [309, 106] width 120 height 18
click at [596, 222] on main "Connect Facebook Pixel Click on Connect to authorize with your Facebook Pixel a…" at bounding box center [458, 347] width 617 height 613
click at [162, 12] on link "Tracking Pixels" at bounding box center [180, 15] width 62 height 10
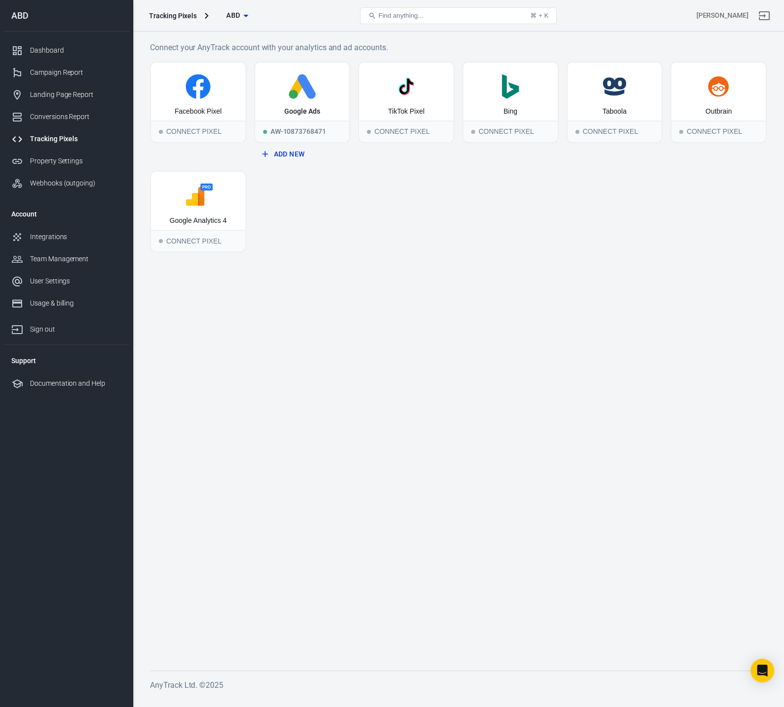
drag, startPoint x: 344, startPoint y: 224, endPoint x: 334, endPoint y: 230, distance: 11.2
click at [345, 224] on div "Facebook Pixel Connect Pixel Google Ads AW-10873768471 Add New TikTok Pixel Con…" at bounding box center [458, 156] width 617 height 191
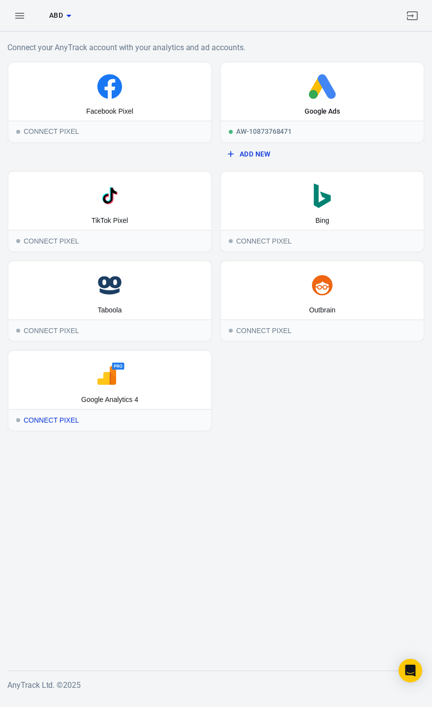
click at [119, 379] on icon at bounding box center [109, 374] width 195 height 25
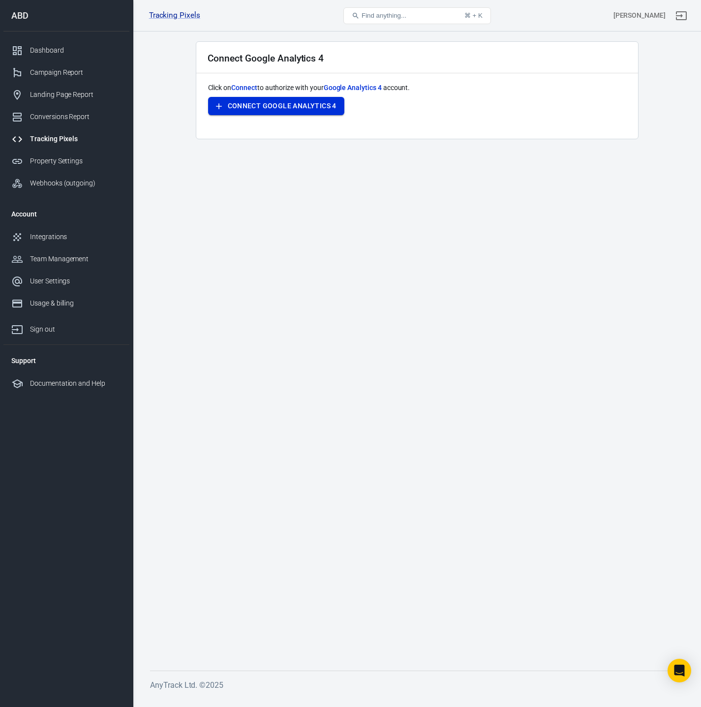
click at [269, 100] on button "Connect Google Analytics 4" at bounding box center [276, 106] width 136 height 18
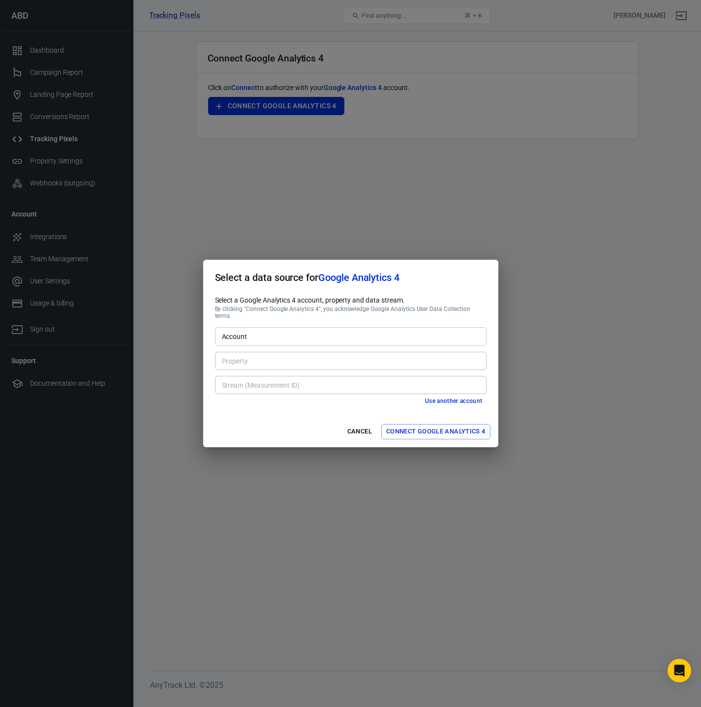
click at [338, 338] on input "Account" at bounding box center [350, 336] width 264 height 12
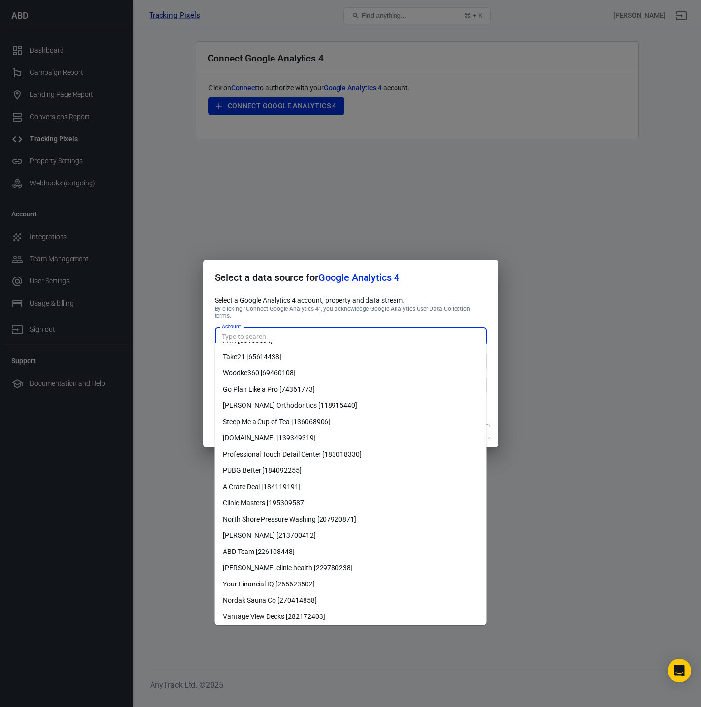
scroll to position [131, 0]
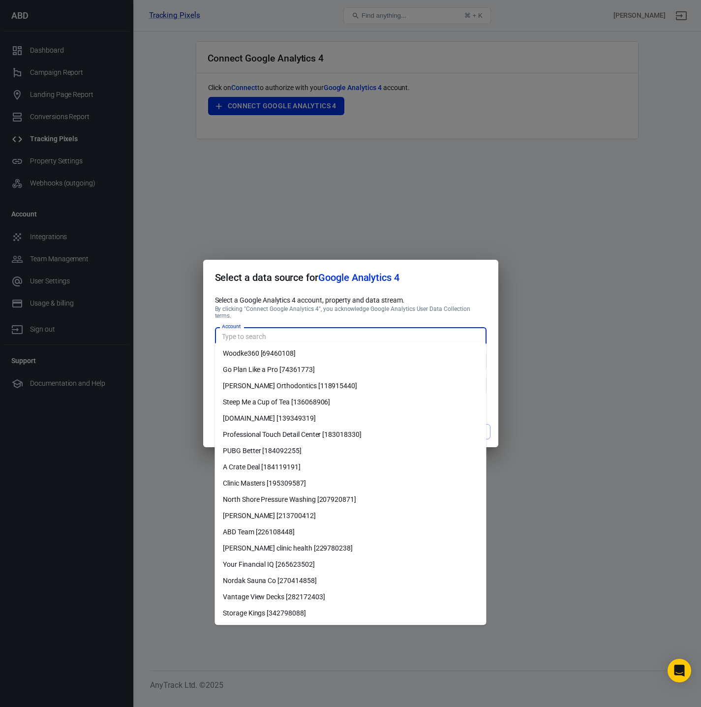
click at [263, 535] on li "ABD Team [226108448]" at bounding box center [350, 532] width 271 height 16
type input "ABD Team [226108448]"
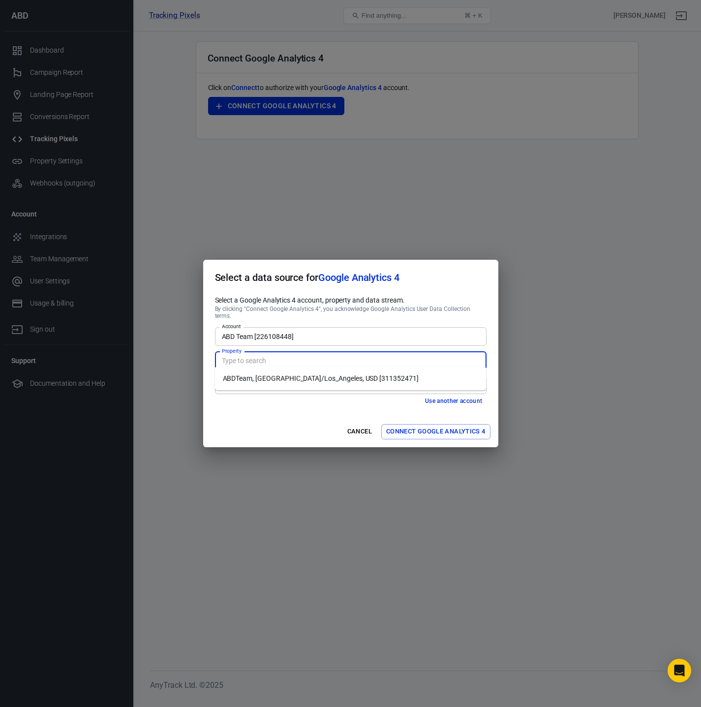
click at [299, 357] on input "Property" at bounding box center [350, 361] width 264 height 12
click at [294, 379] on li "ABDTeam, America/Los_Angeles, USD [311352471]" at bounding box center [350, 378] width 271 height 16
type input "ABDTeam, America/Los_Angeles, USD [311352471]"
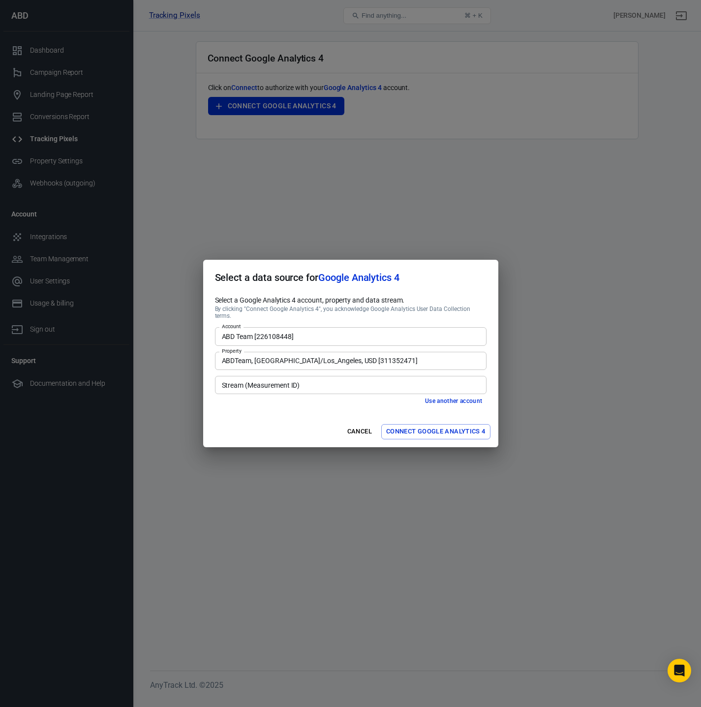
click at [289, 379] on input "Stream (Measurement ID)" at bounding box center [350, 385] width 264 height 12
click at [294, 400] on li "ABD Team [G-RS6JFYVTMX]" at bounding box center [350, 402] width 271 height 16
type input "ABD Team [G-RS6JFYVTMX]"
click at [444, 427] on button "Connect Google Analytics 4" at bounding box center [435, 431] width 109 height 15
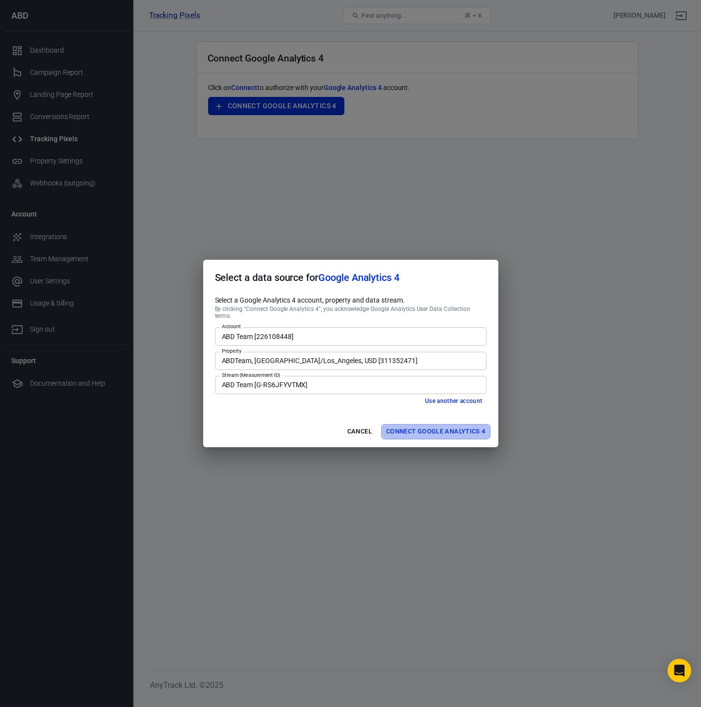
click at [444, 427] on button "Connect Google Analytics 4" at bounding box center [435, 431] width 109 height 15
click at [444, 427] on div "Cancel Connect Google Analytics 4" at bounding box center [350, 431] width 295 height 31
click at [444, 427] on button "Connect Google Analytics 4" at bounding box center [435, 431] width 109 height 15
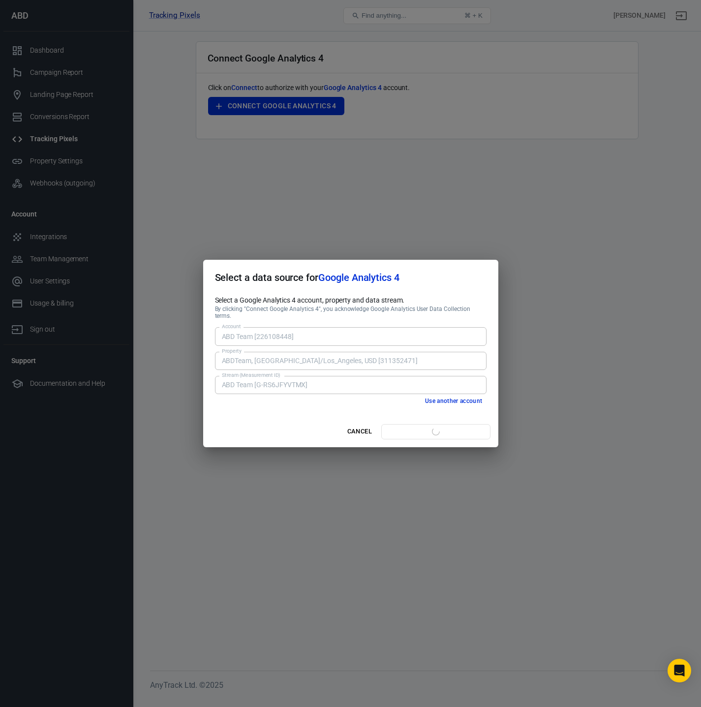
click at [444, 427] on div "Cancel Connect Google Analytics 4" at bounding box center [350, 431] width 295 height 31
click at [444, 427] on button "Connect Google Analytics 4" at bounding box center [435, 431] width 109 height 15
click at [444, 427] on div "Cancel Connect Google Analytics 4" at bounding box center [350, 431] width 295 height 31
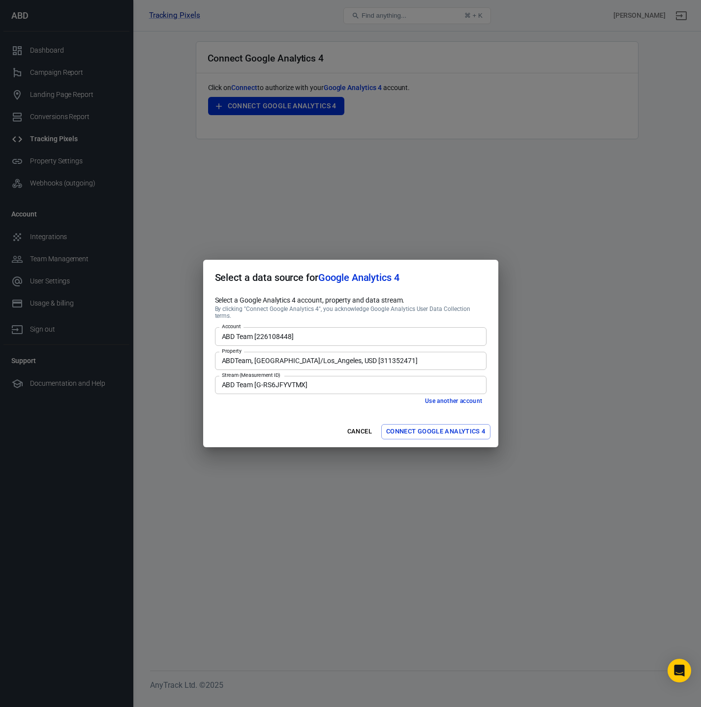
click at [444, 427] on button "Connect Google Analytics 4" at bounding box center [435, 431] width 109 height 15
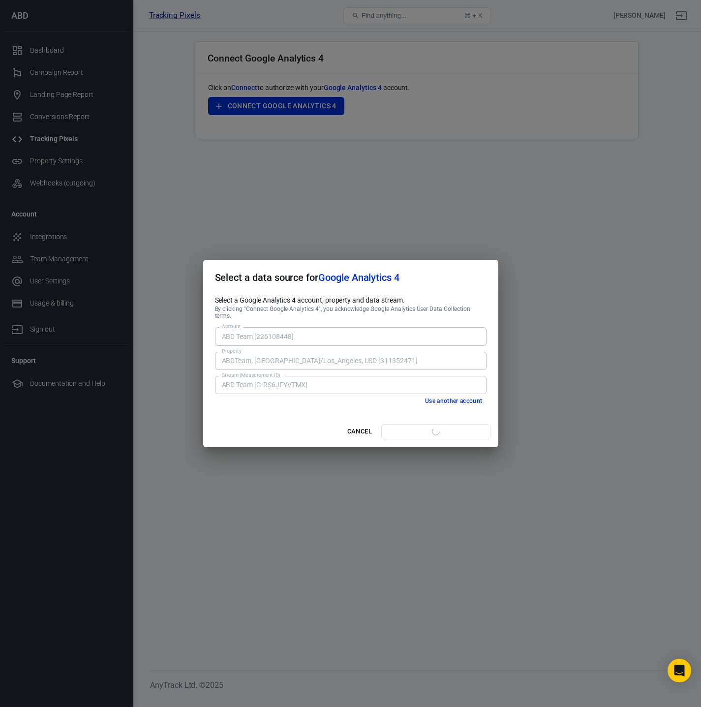
click at [444, 427] on div "Cancel Connect Google Analytics 4" at bounding box center [350, 431] width 295 height 31
click at [444, 427] on button "Connect Google Analytics 4" at bounding box center [435, 431] width 109 height 15
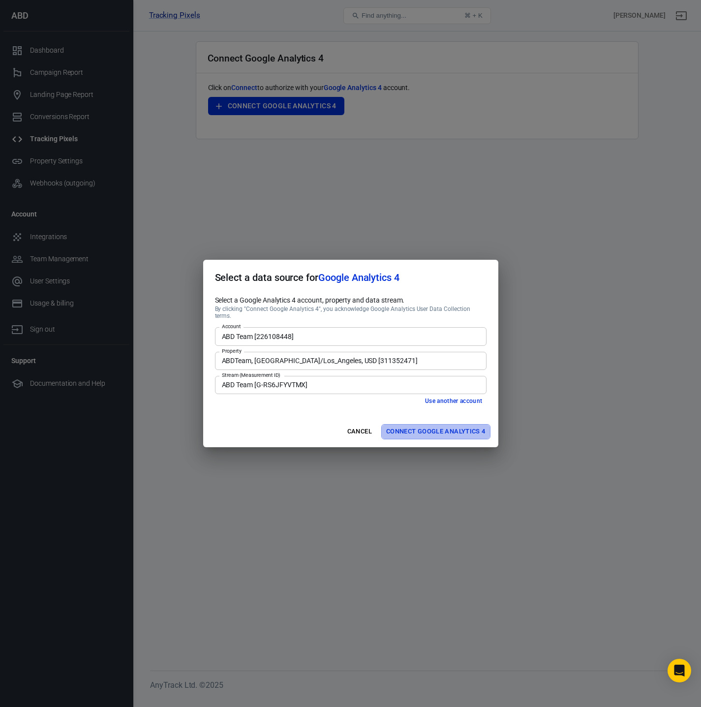
click at [444, 427] on button "Connect Google Analytics 4" at bounding box center [435, 431] width 109 height 15
click at [444, 428] on button "Connect Google Analytics 4" at bounding box center [435, 431] width 109 height 15
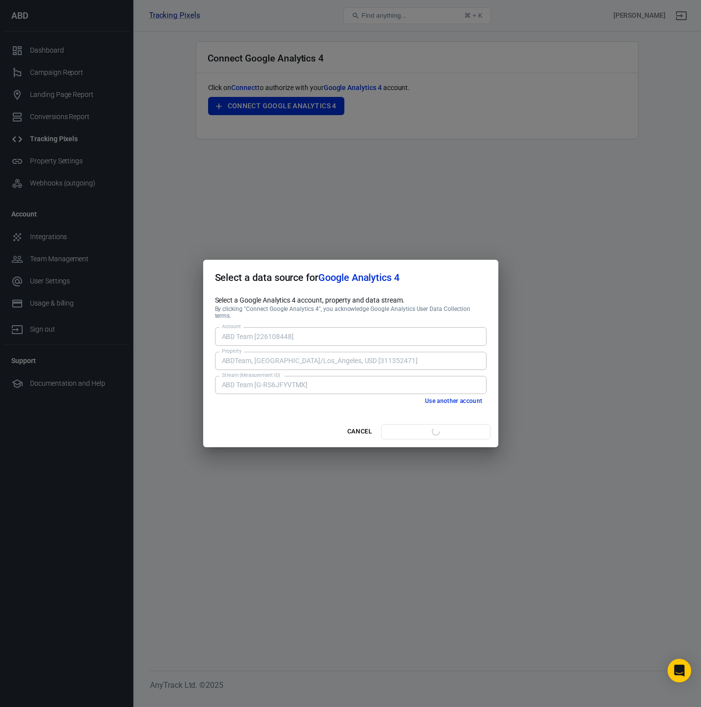
click at [444, 428] on button "Connect Google Analytics 4" at bounding box center [435, 431] width 109 height 15
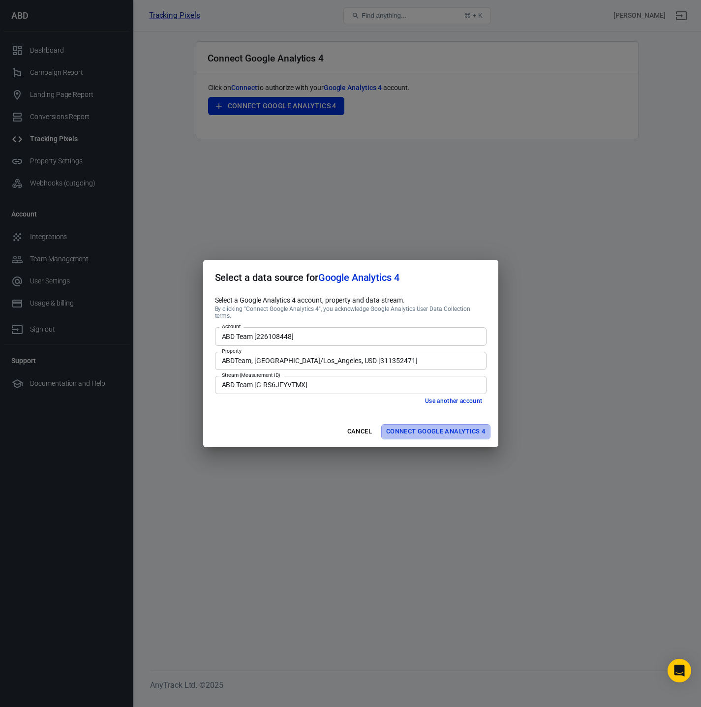
click at [444, 427] on button "Connect Google Analytics 4" at bounding box center [435, 431] width 109 height 15
click at [444, 428] on button "Connect Google Analytics 4" at bounding box center [435, 431] width 109 height 15
click at [445, 428] on button "Connect Google Analytics 4" at bounding box center [435, 431] width 109 height 15
click at [445, 427] on button "Connect Google Analytics 4" at bounding box center [435, 431] width 109 height 15
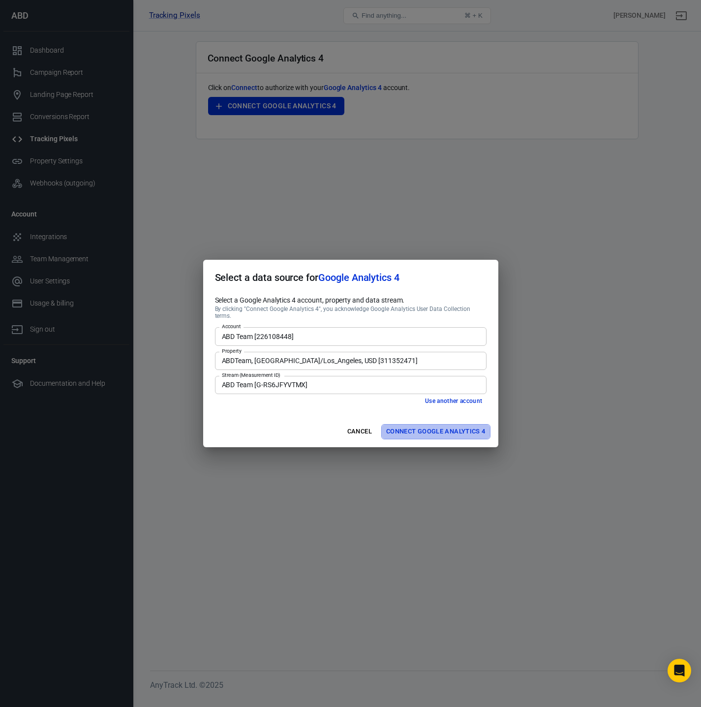
click at [445, 427] on button "Connect Google Analytics 4" at bounding box center [435, 431] width 109 height 15
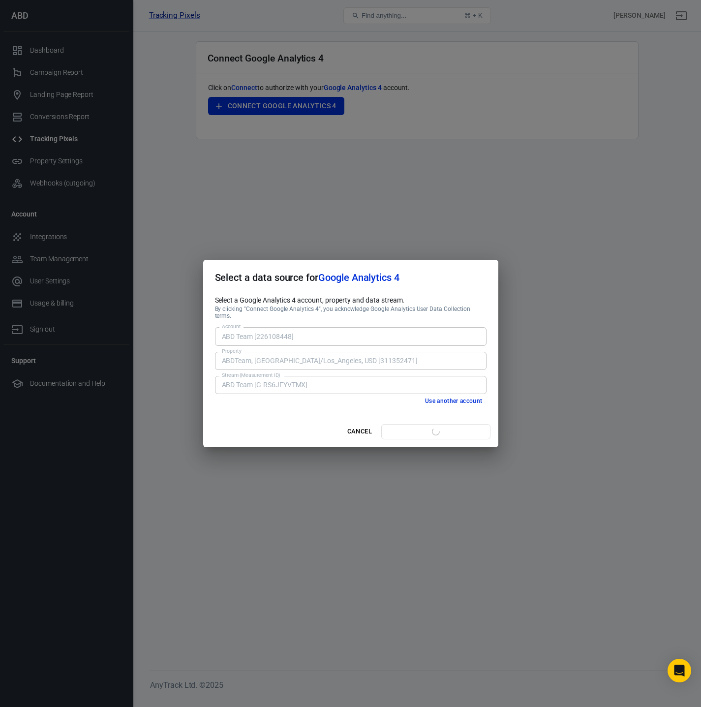
click at [445, 427] on div "Cancel Connect Google Analytics 4" at bounding box center [350, 431] width 295 height 31
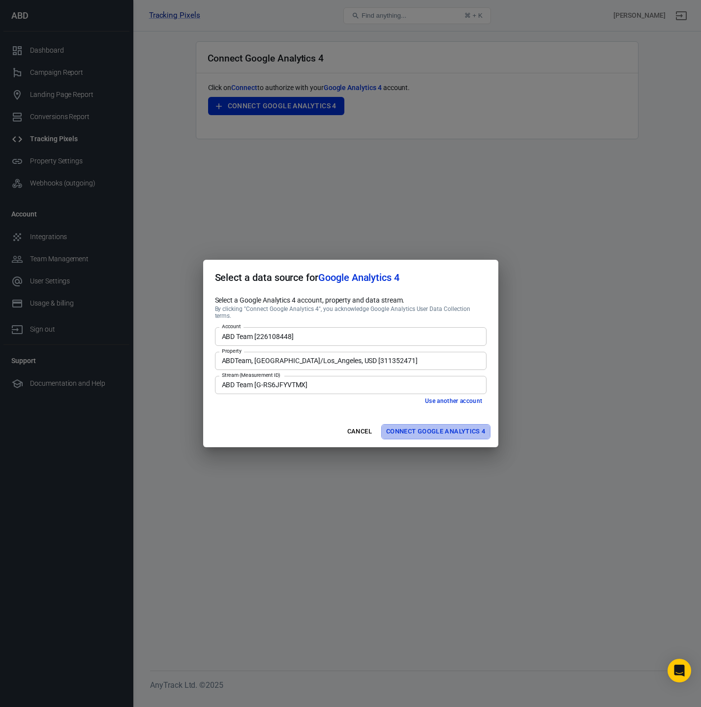
click at [446, 427] on button "Connect Google Analytics 4" at bounding box center [435, 431] width 109 height 15
click at [446, 427] on div "Cancel Connect Google Analytics 4" at bounding box center [350, 431] width 295 height 31
click at [446, 427] on button "Connect Google Analytics 4" at bounding box center [435, 431] width 109 height 15
click at [446, 427] on div "Cancel Connect Google Analytics 4" at bounding box center [350, 431] width 295 height 31
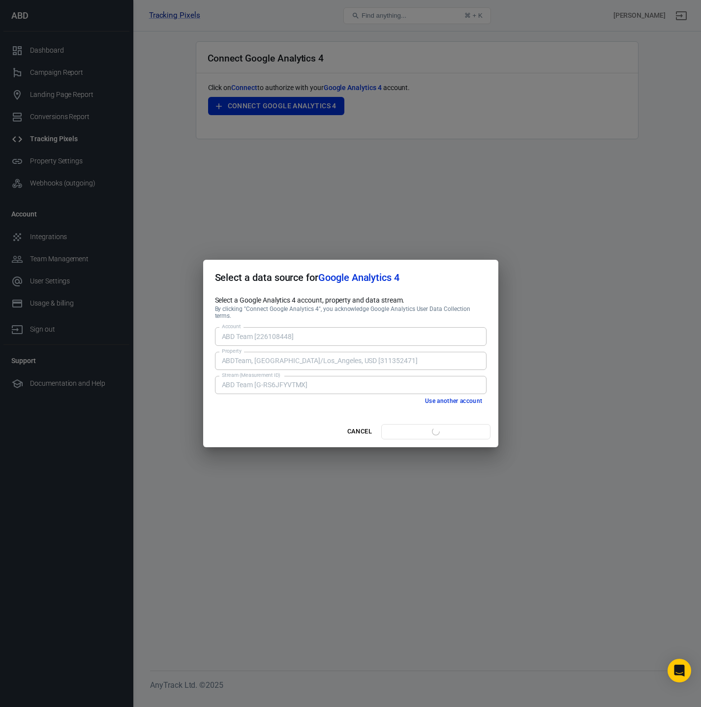
click at [445, 429] on button "Connect Google Analytics 4" at bounding box center [435, 431] width 109 height 15
click at [446, 428] on div "Cancel Connect Google Analytics 4" at bounding box center [350, 431] width 295 height 31
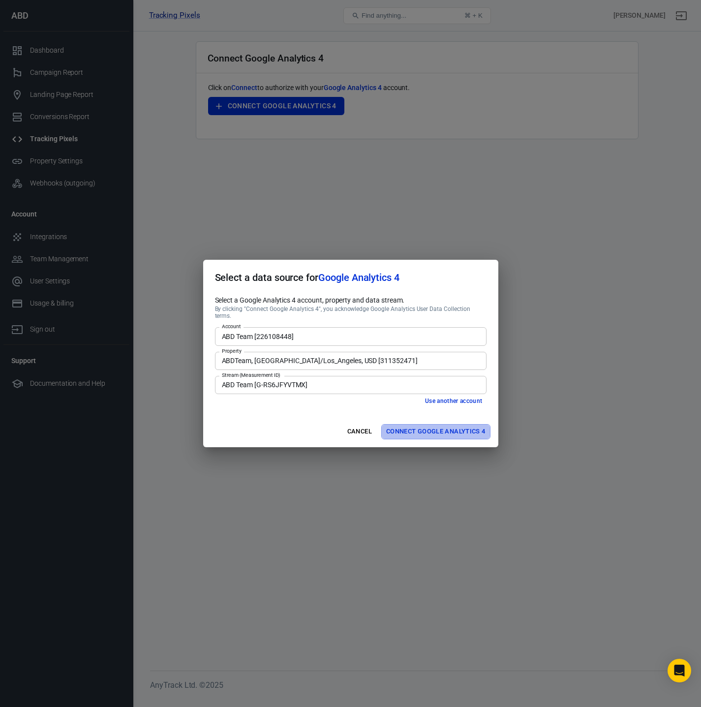
click at [446, 427] on button "Connect Google Analytics 4" at bounding box center [435, 431] width 109 height 15
click at [447, 430] on button "Connect Google Analytics 4" at bounding box center [435, 431] width 109 height 15
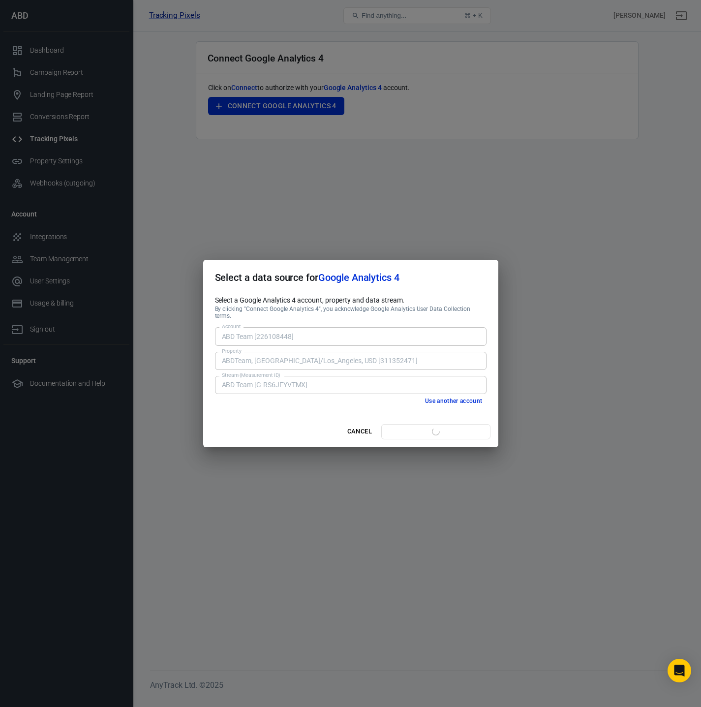
click at [447, 430] on button "Connect Google Analytics 4" at bounding box center [435, 431] width 109 height 15
click at [447, 430] on div "Cancel Connect Google Analytics 4" at bounding box center [350, 431] width 295 height 31
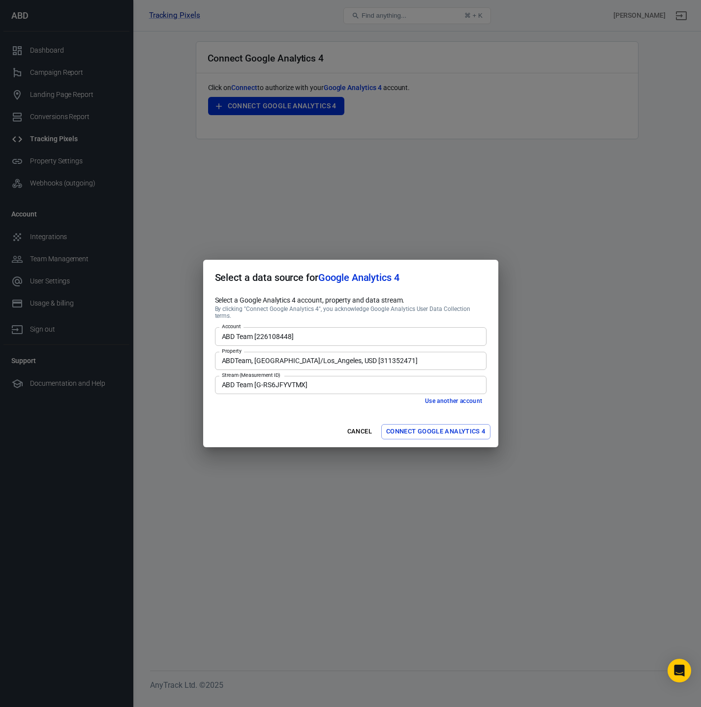
click at [495, 182] on div "Select a data source for Google Analytics 4 Select a Google Analytics 4 account…" at bounding box center [350, 353] width 701 height 707
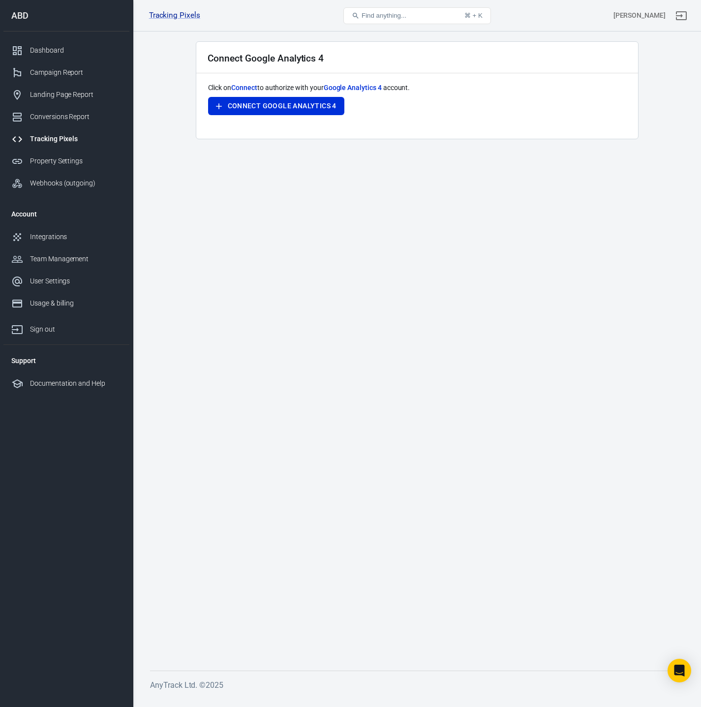
click at [389, 206] on main "Connect Google Analytics 4 Click on Connect to authorize with your Google Analy…" at bounding box center [417, 347] width 534 height 613
click at [356, 90] on span "Google Analytics 4" at bounding box center [353, 88] width 58 height 8
click at [682, 673] on icon "Open Intercom Messenger" at bounding box center [678, 670] width 11 height 13
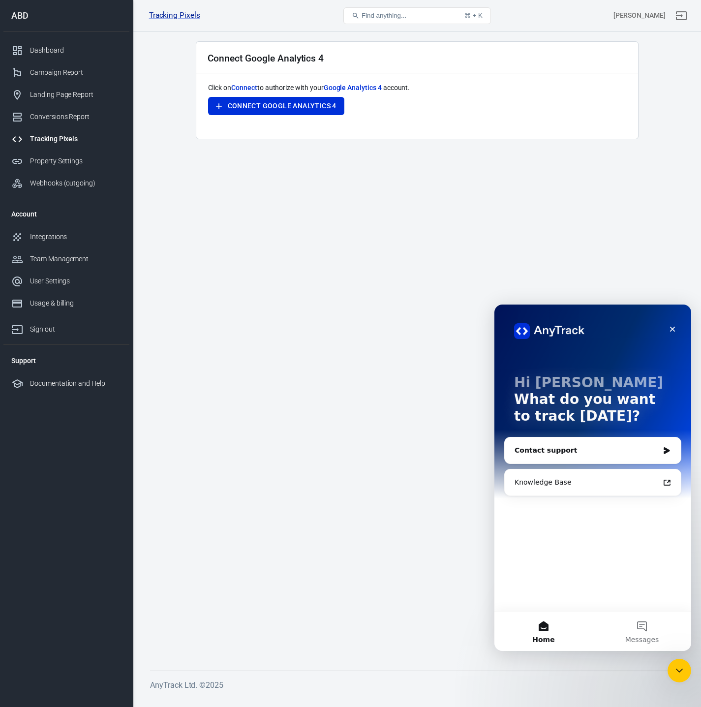
scroll to position [0, 0]
click at [600, 587] on div "Hi Ivan 👋 What do you want to track today? Contact support Knowledge Base" at bounding box center [592, 457] width 197 height 306
click at [599, 452] on div "Contact support" at bounding box center [586, 450] width 144 height 10
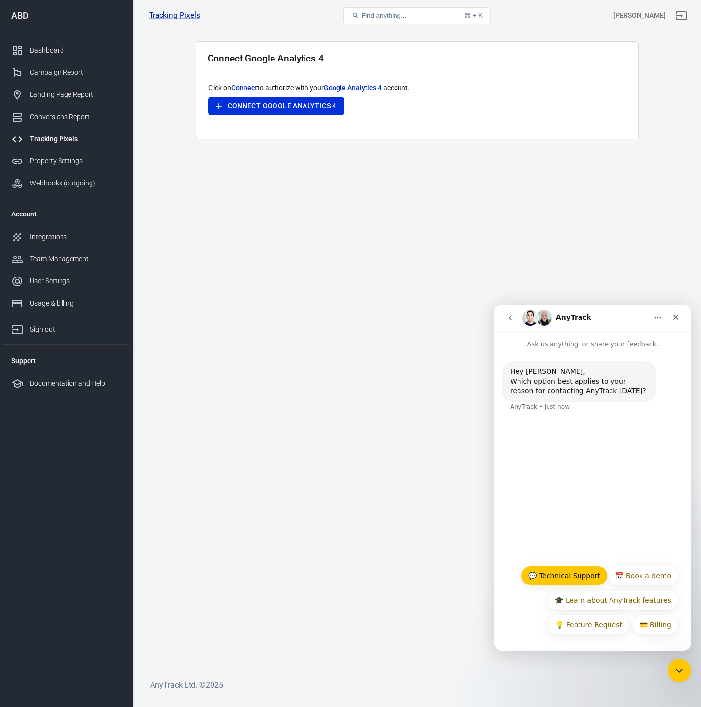
click at [579, 575] on button "💬 Technical Support" at bounding box center [564, 575] width 87 height 20
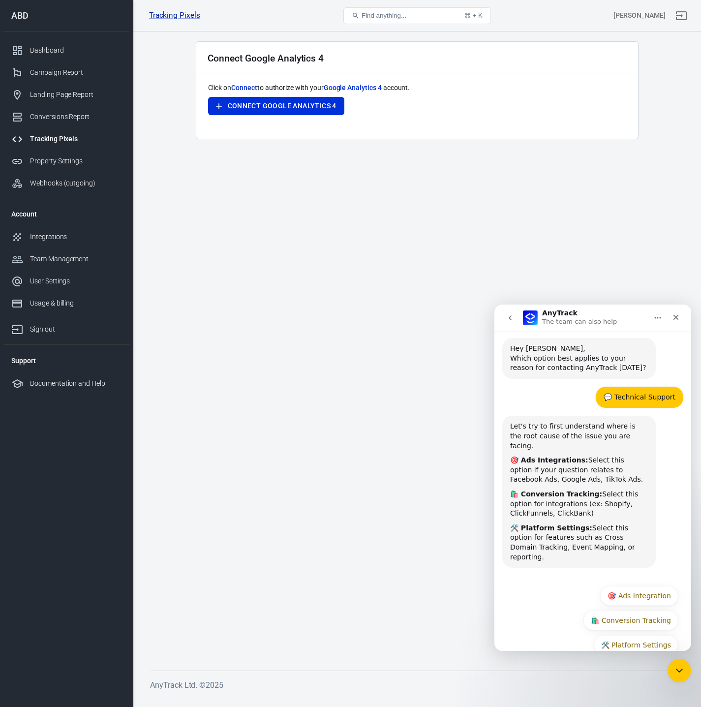
scroll to position [24, 0]
click at [365, 258] on main "Connect Google Analytics 4 Click on Connect to authorize with your Google Analy…" at bounding box center [417, 347] width 534 height 613
click at [172, 13] on link "Tracking Pixels" at bounding box center [174, 15] width 51 height 10
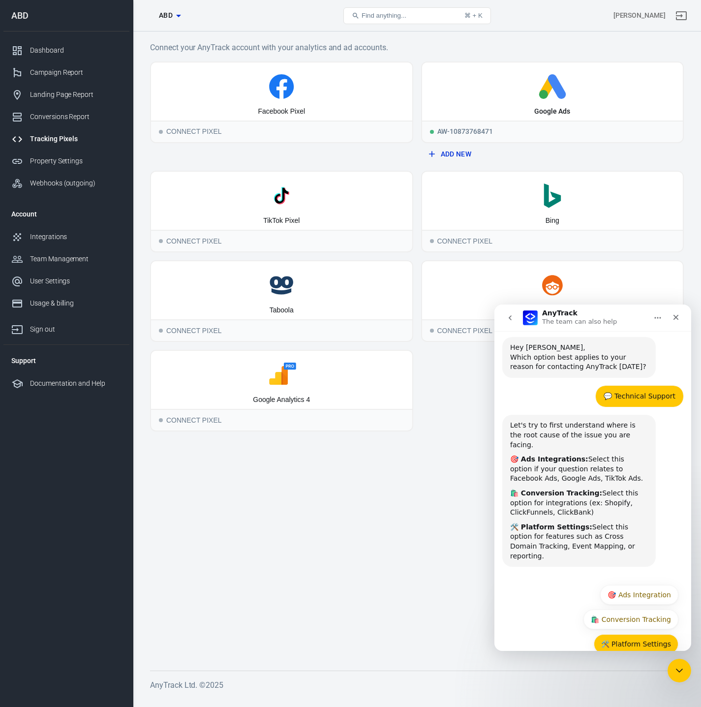
click at [654, 634] on button "🛠️ Platform Settings" at bounding box center [636, 644] width 85 height 20
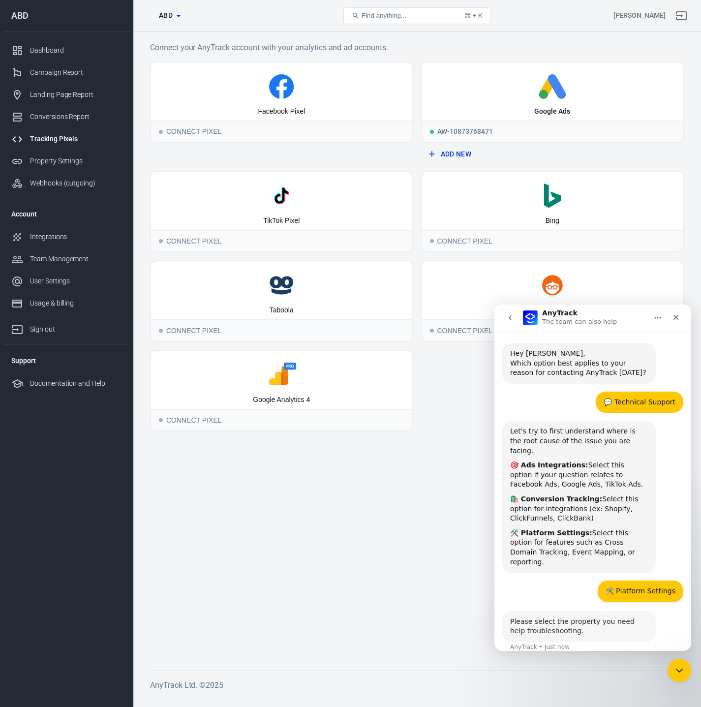
scroll to position [19, 0]
click at [591, 615] on div "Please select the property you need help troubleshooting." at bounding box center [579, 624] width 138 height 19
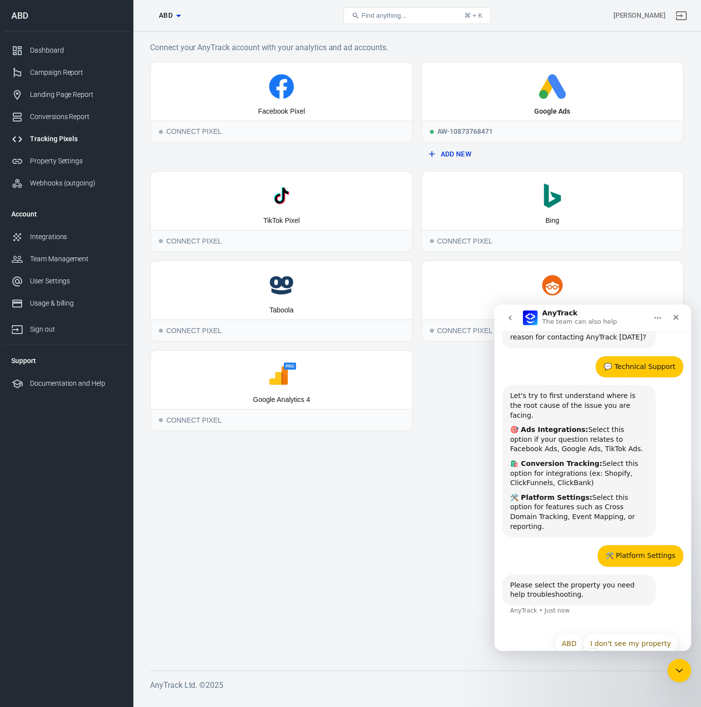
scroll to position [54, 0]
click at [573, 633] on button "ABD" at bounding box center [569, 643] width 30 height 20
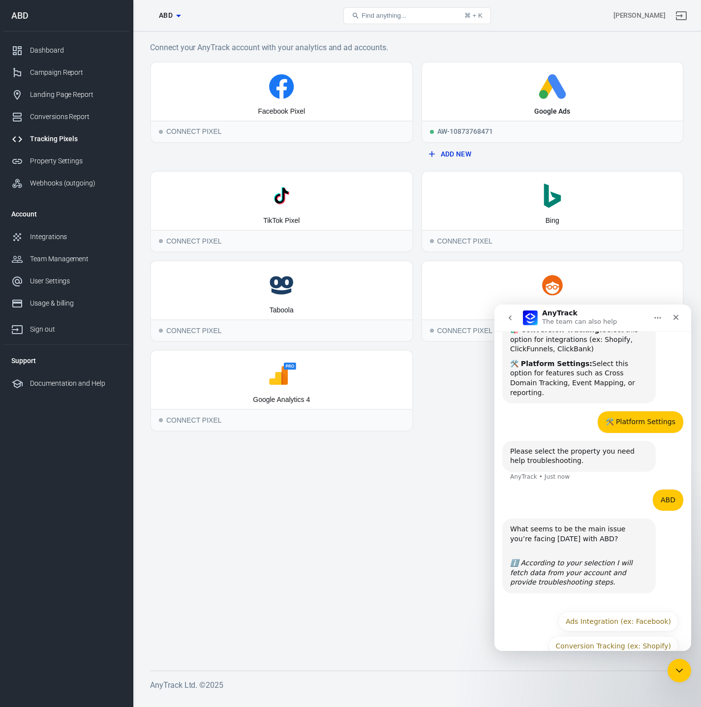
scroll to position [189, 0]
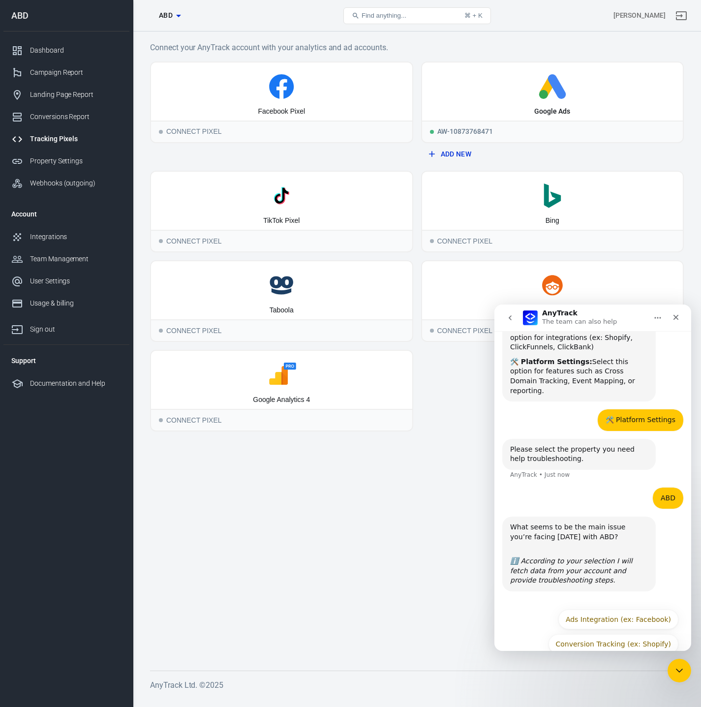
click at [536, 610] on div "Conversion Tracking (ex: Shopify) Ads Integration (ex: Facebook) Conversion Tra…" at bounding box center [592, 633] width 171 height 49
click at [580, 533] on div "What seems to be the main issue you’re facing today with ABD? ​ ℹ️ According to…" at bounding box center [579, 553] width 138 height 63
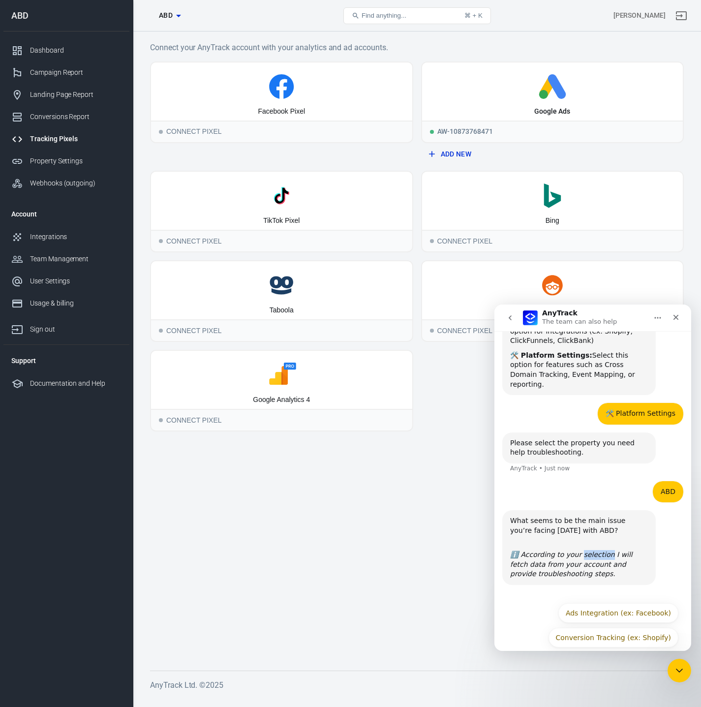
click at [580, 550] on icon "ℹ️ According to your selection I will fetch data from your account and provide …" at bounding box center [571, 563] width 122 height 27
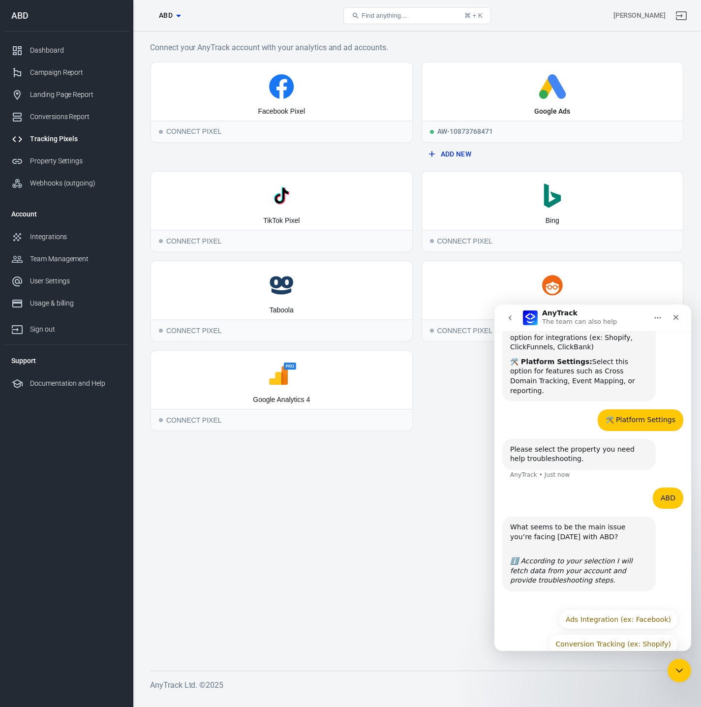
click at [625, 522] on div "What seems to be the main issue you’re facing today with ABD? ​" at bounding box center [579, 536] width 138 height 29
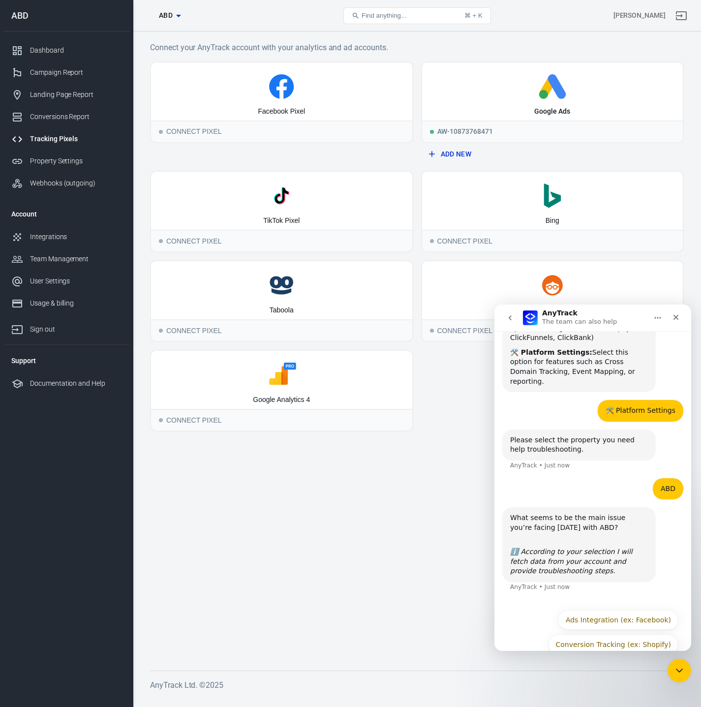
scroll to position [199, 0]
click at [602, 547] on icon "ℹ️ According to your selection I will fetch data from your account and provide …" at bounding box center [571, 560] width 122 height 27
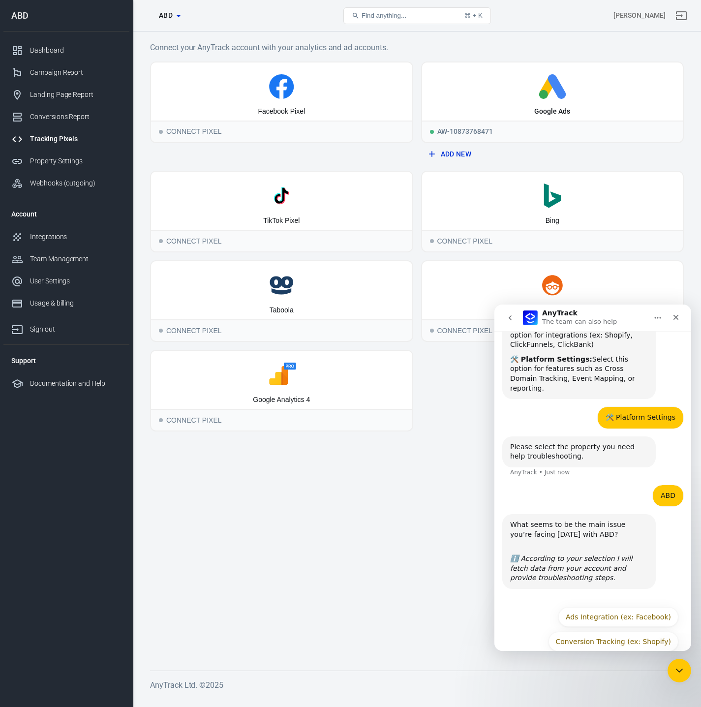
scroll to position [189, 0]
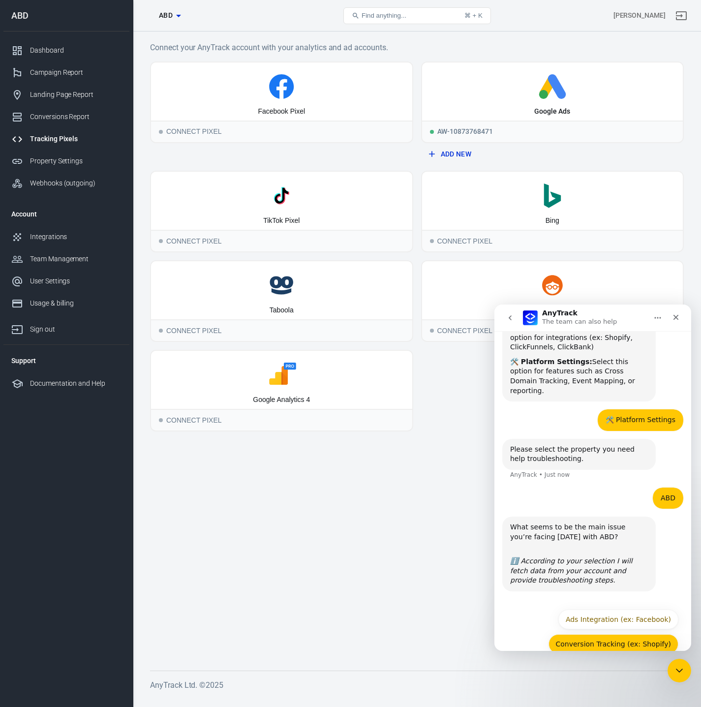
click at [600, 634] on button "Conversion Tracking (ex: Shopify)" at bounding box center [613, 644] width 130 height 20
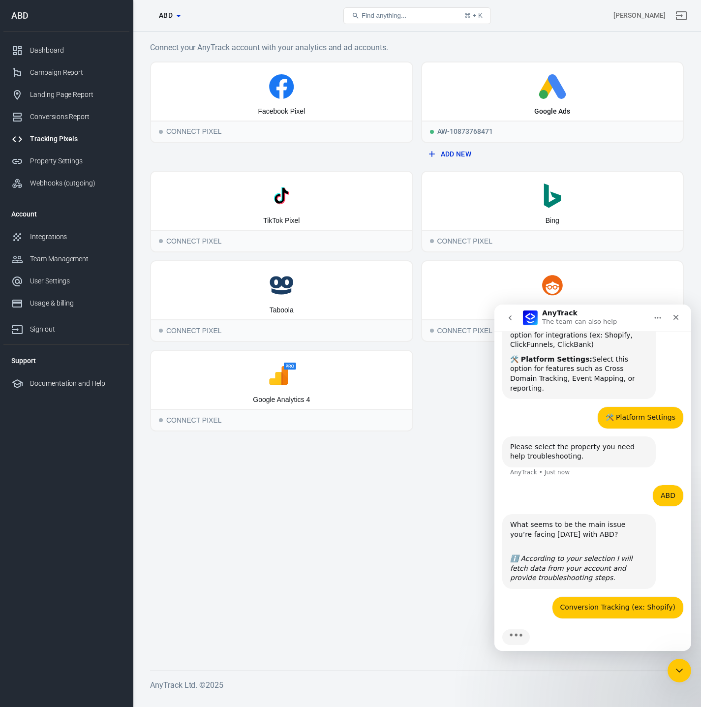
scroll to position [208, 0]
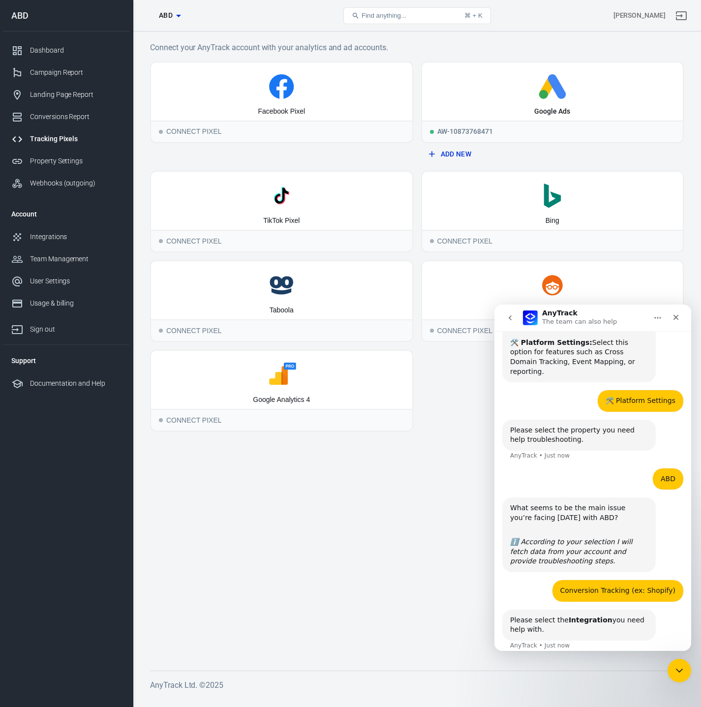
click at [547, 630] on div "Please select the Integration you need help with. AnyTrack • Just now" at bounding box center [592, 635] width 181 height 53
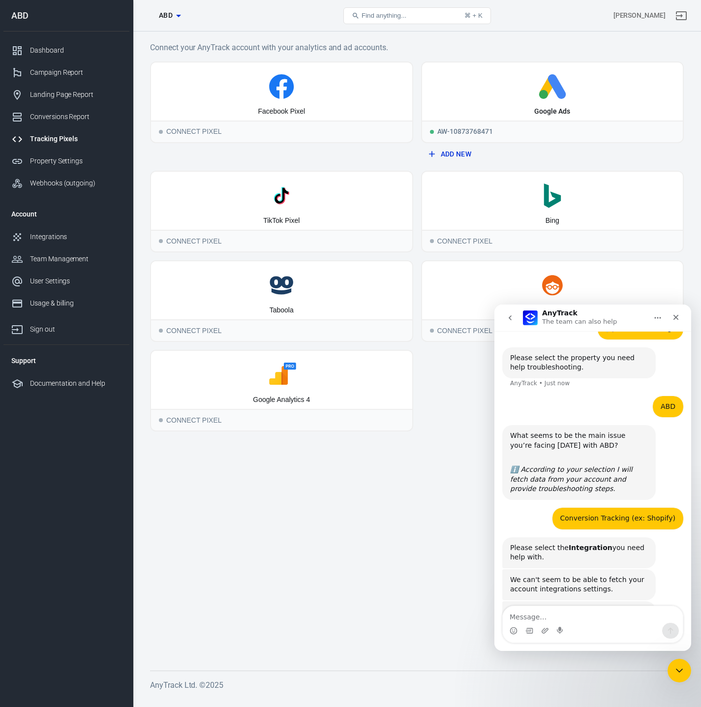
scroll to position [308, 0]
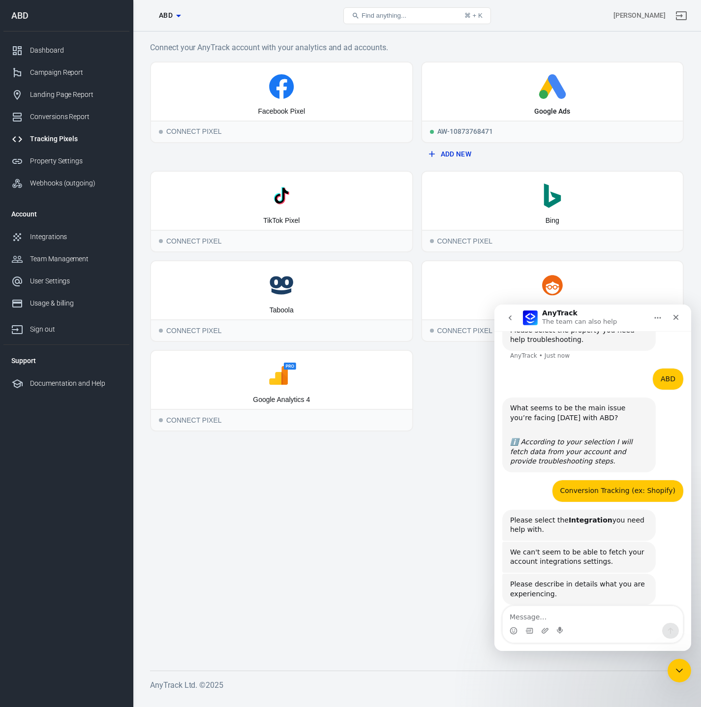
click at [584, 620] on textarea "Message…" at bounding box center [593, 614] width 180 height 17
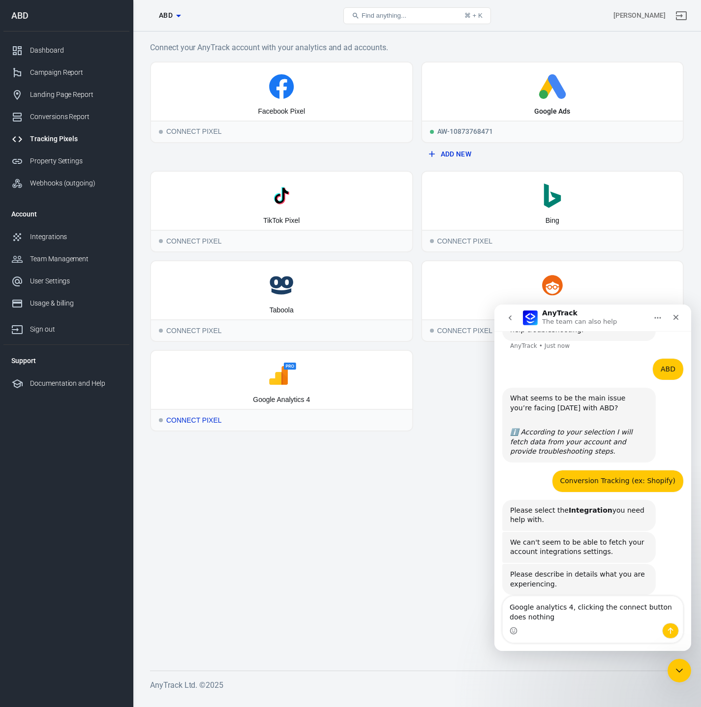
type textarea "Google analytics 4, clicking the connect button does nothing"
click at [268, 418] on div "Connect Pixel" at bounding box center [281, 420] width 261 height 22
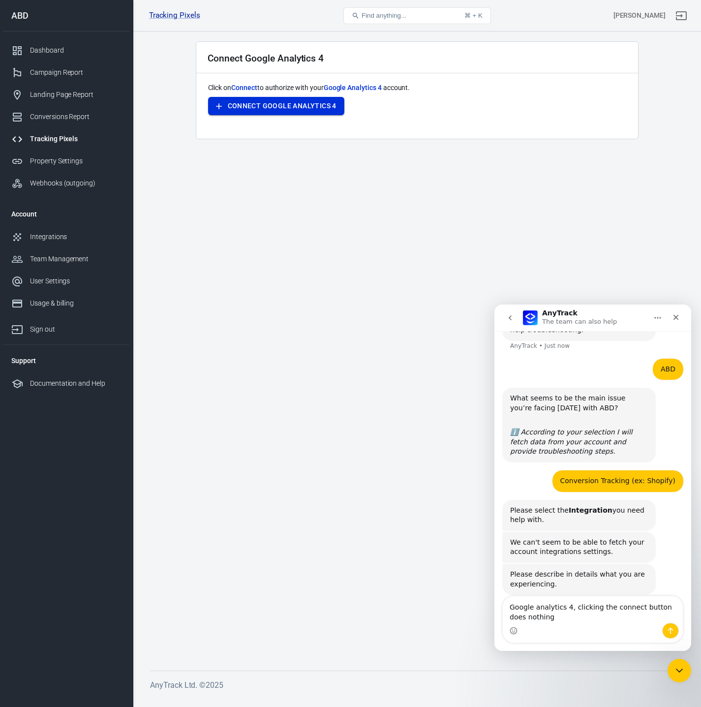
click at [306, 107] on button "Connect Google Analytics 4" at bounding box center [276, 106] width 136 height 18
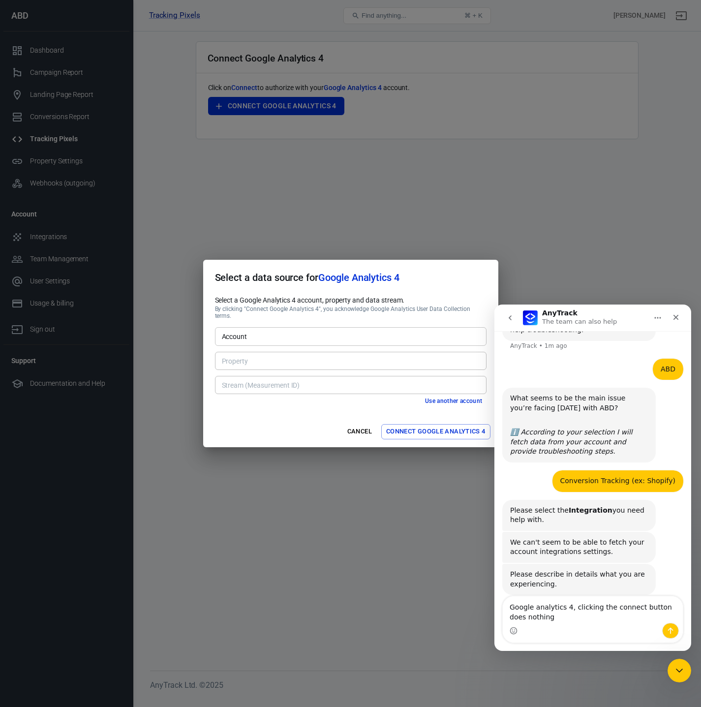
click at [268, 337] on input "Account" at bounding box center [350, 336] width 264 height 12
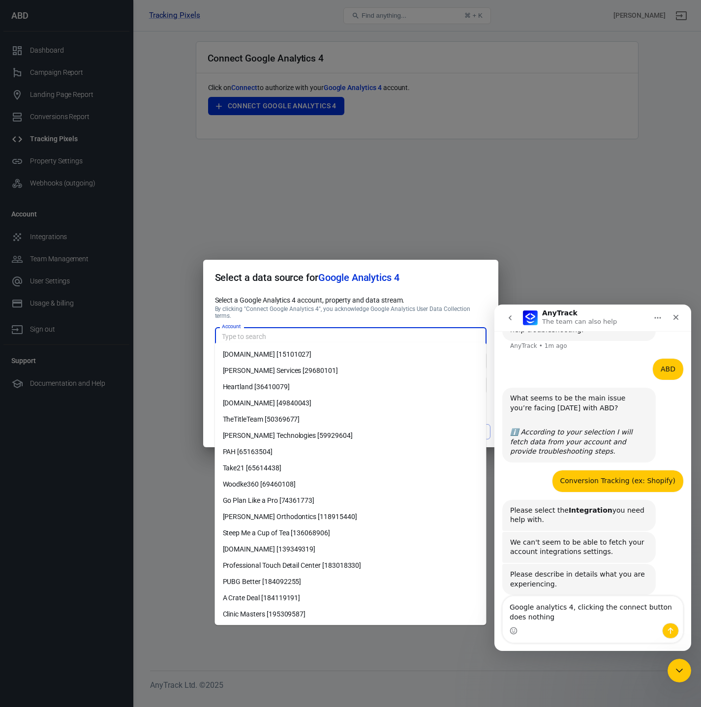
scroll to position [131, 0]
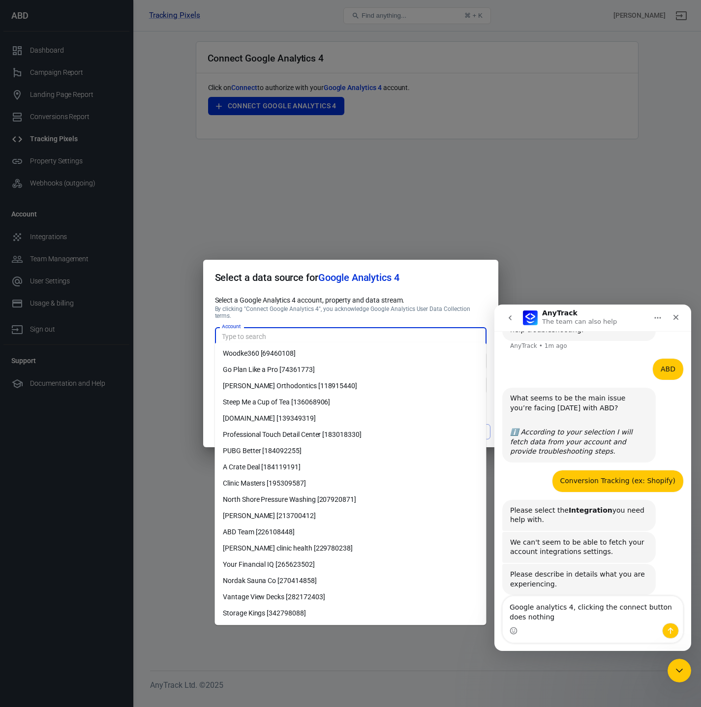
click at [243, 538] on li "ABD Team [226108448]" at bounding box center [350, 532] width 271 height 16
type input "ABD Team [226108448]"
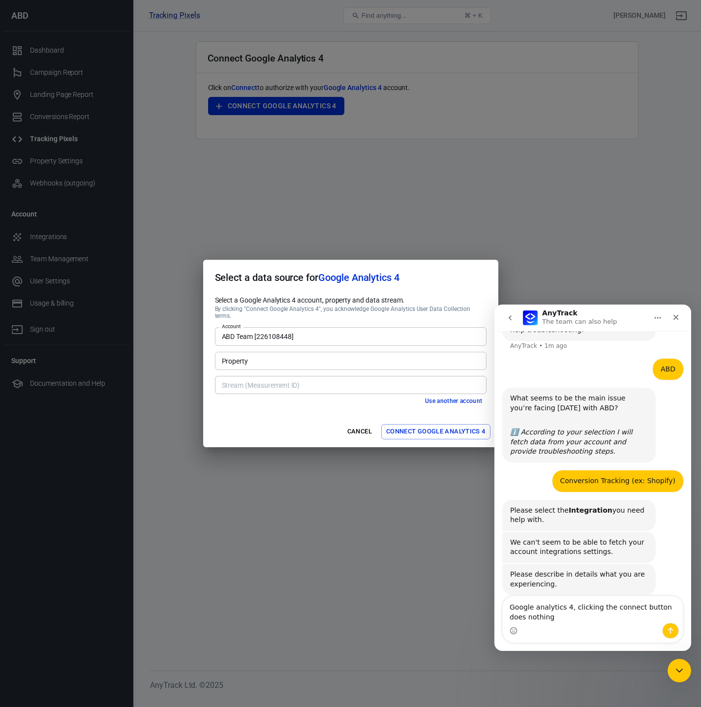
click at [260, 356] on input "Property" at bounding box center [350, 361] width 264 height 12
click at [261, 376] on li "ABDTeam, America/Los_Angeles, USD [311352471]" at bounding box center [350, 378] width 271 height 16
type input "ABDTeam, America/Los_Angeles, USD [311352471]"
click at [251, 376] on div "Stream (Measurement ID) Stream (Measurement ID)" at bounding box center [350, 385] width 271 height 18
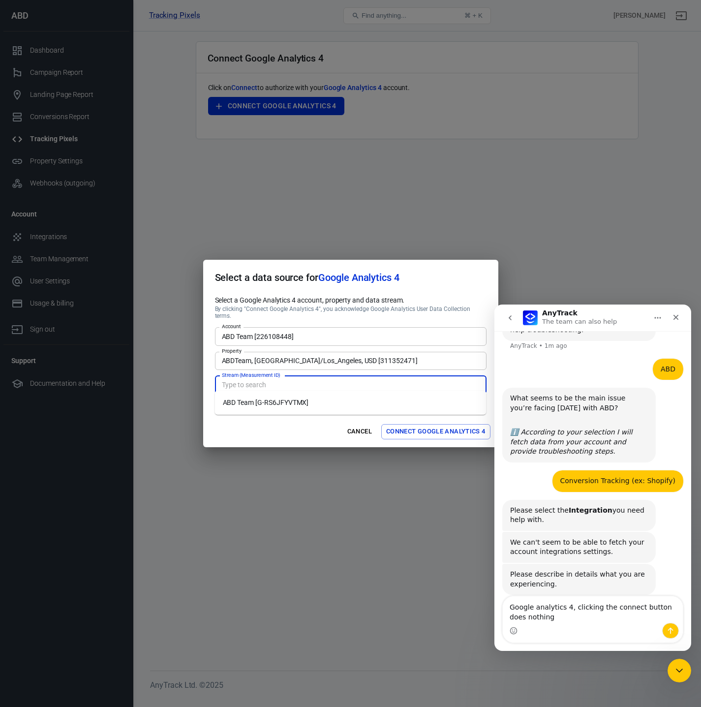
click at [252, 403] on li "ABD Team [G-RS6JFYVTMX]" at bounding box center [350, 402] width 271 height 16
type input "ABD Team [G-RS6JFYVTMX]"
click at [417, 424] on button "Connect Google Analytics 4" at bounding box center [435, 431] width 109 height 15
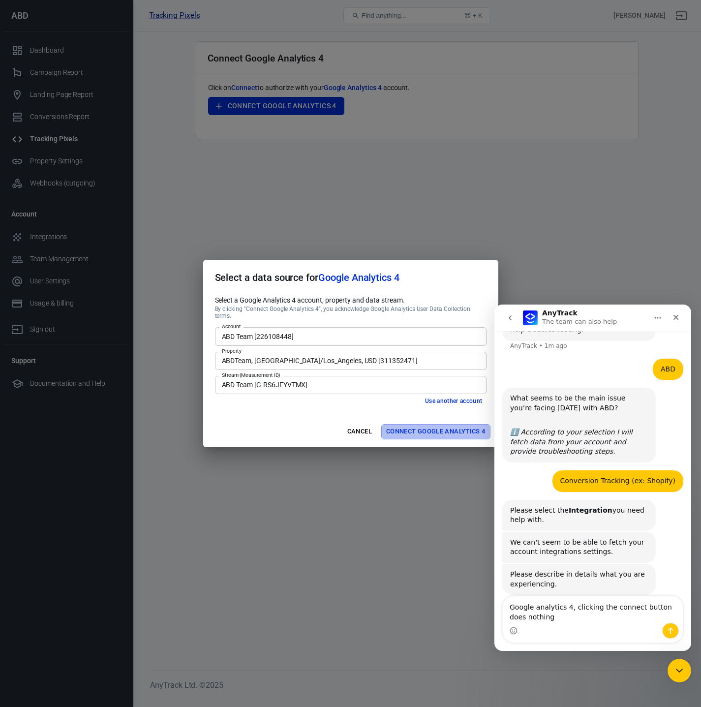
click at [428, 424] on button "Connect Google Analytics 4" at bounding box center [435, 431] width 109 height 15
click at [426, 426] on button "Connect Google Analytics 4" at bounding box center [435, 431] width 109 height 15
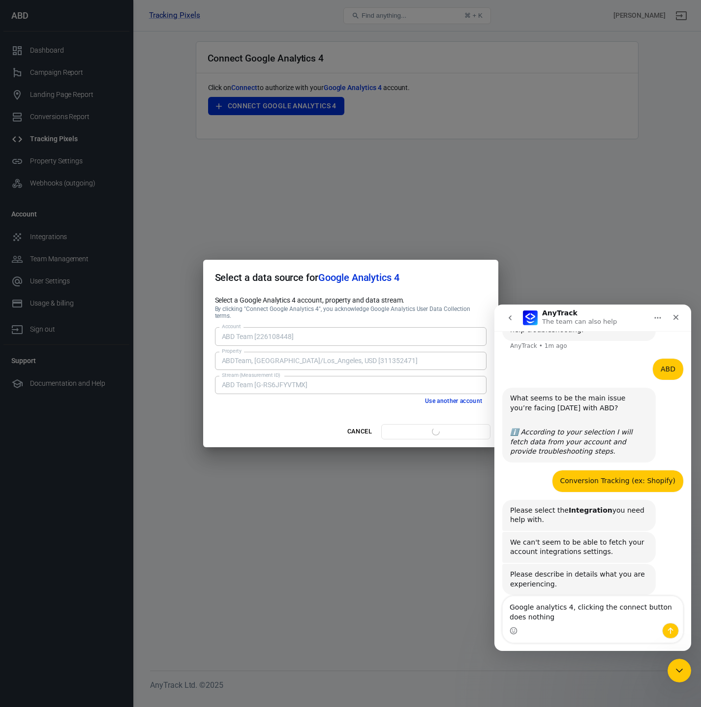
click at [426, 426] on button "Connect Google Analytics 4" at bounding box center [435, 431] width 109 height 15
click at [426, 426] on div "Cancel Connect Google Analytics 4" at bounding box center [350, 431] width 295 height 31
click at [426, 426] on button "Connect Google Analytics 4" at bounding box center [435, 431] width 109 height 15
click at [426, 426] on div "Cancel Connect Google Analytics 4" at bounding box center [350, 431] width 295 height 31
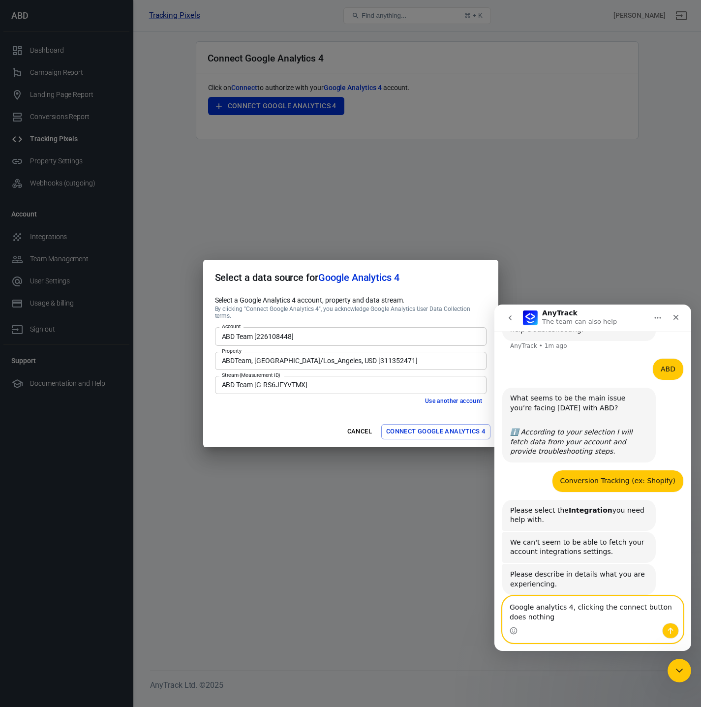
click at [575, 622] on textarea "Google analytics 4, clicking the connect button does nothing" at bounding box center [593, 609] width 180 height 27
type textarea "Google analytics 4, clicking the connect button does nothing, button flashes an…"
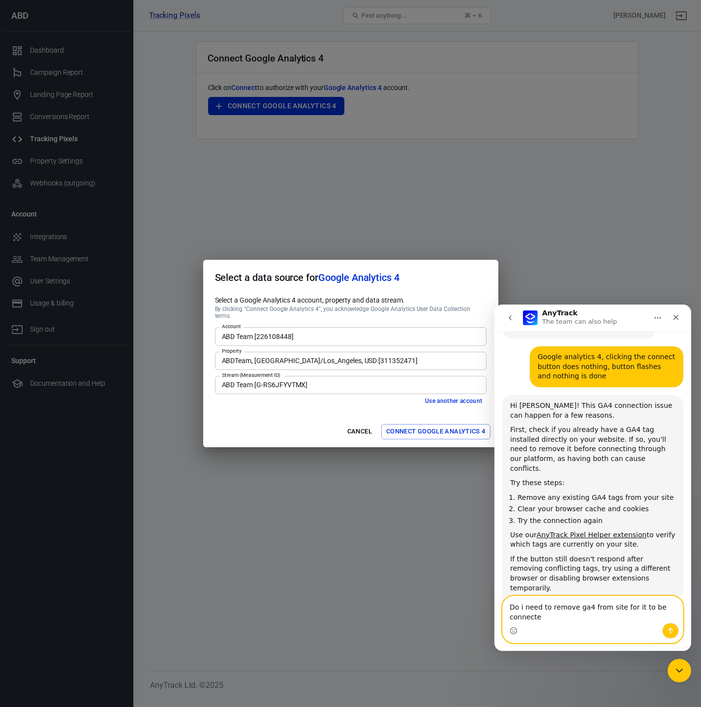
scroll to position [581, 0]
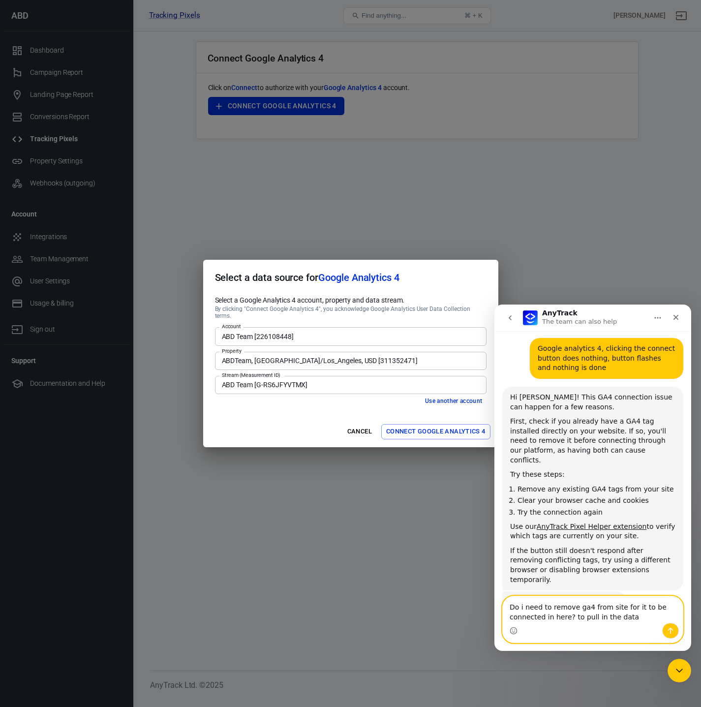
type textarea "Do i need to remove ga4 from site for it to be connected in here? to pull in th…"
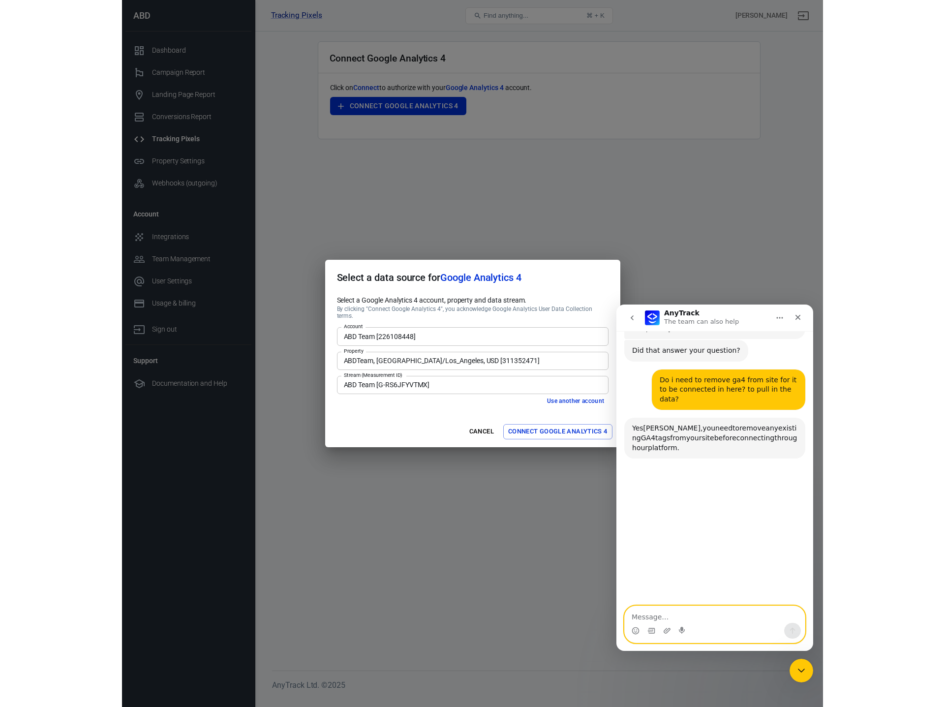
scroll to position [836, 0]
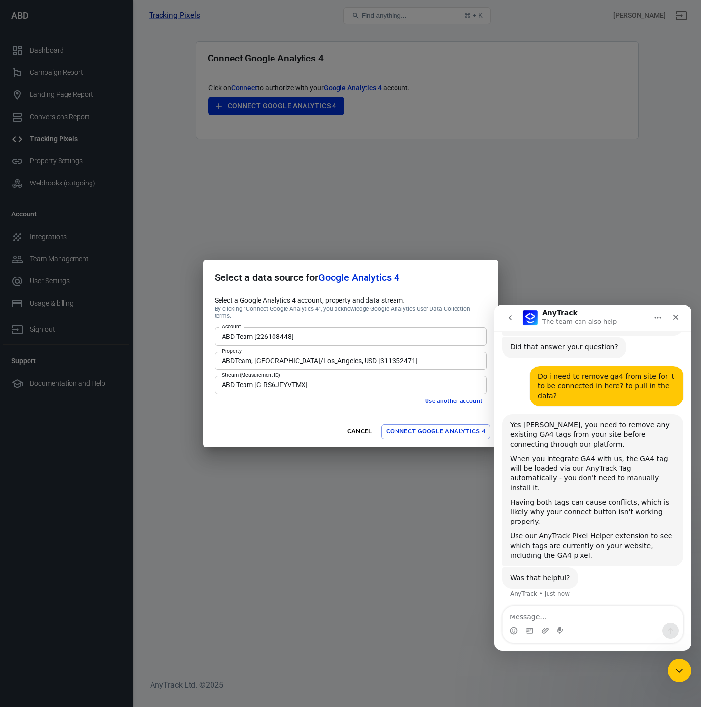
click at [339, 227] on div "Select a data source for Google Analytics 4 Select a Google Analytics 4 account…" at bounding box center [350, 353] width 701 height 707
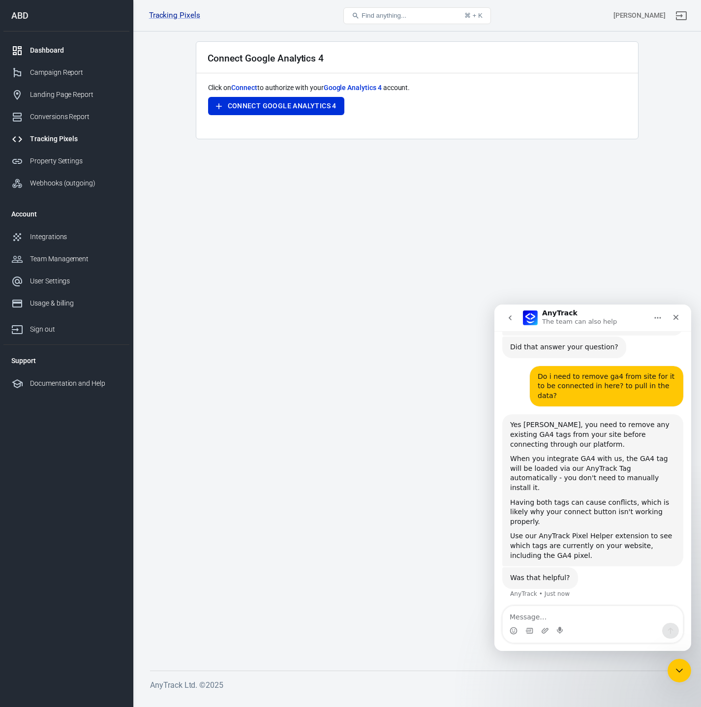
click at [56, 57] on link "Dashboard" at bounding box center [66, 50] width 126 height 22
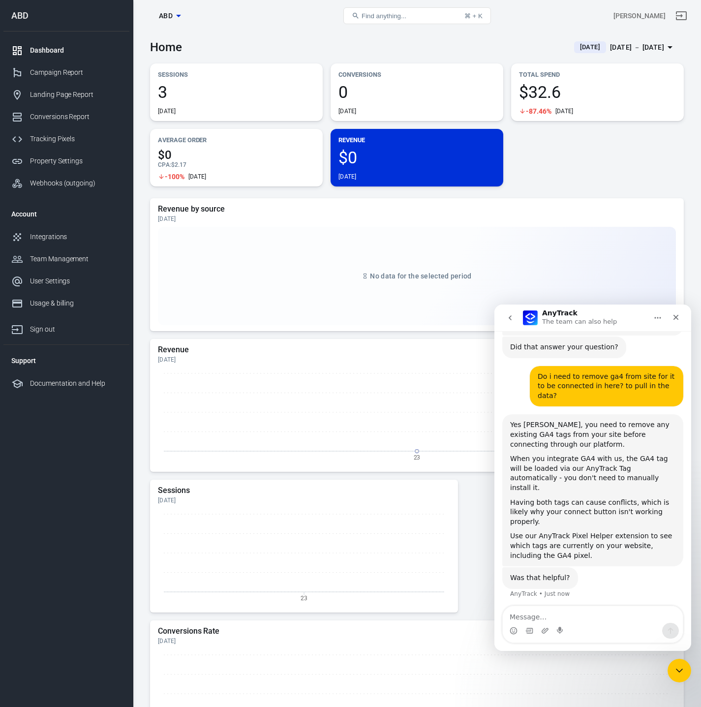
click at [535, 157] on div "Sessions 3 Today Conversions 0 Today Total Spend $32.6 -87.46% Today Average Or…" at bounding box center [417, 124] width 534 height 123
click at [336, 282] on div "No data for the selected period" at bounding box center [417, 276] width 518 height 98
click at [159, 93] on span "3" at bounding box center [236, 92] width 157 height 17
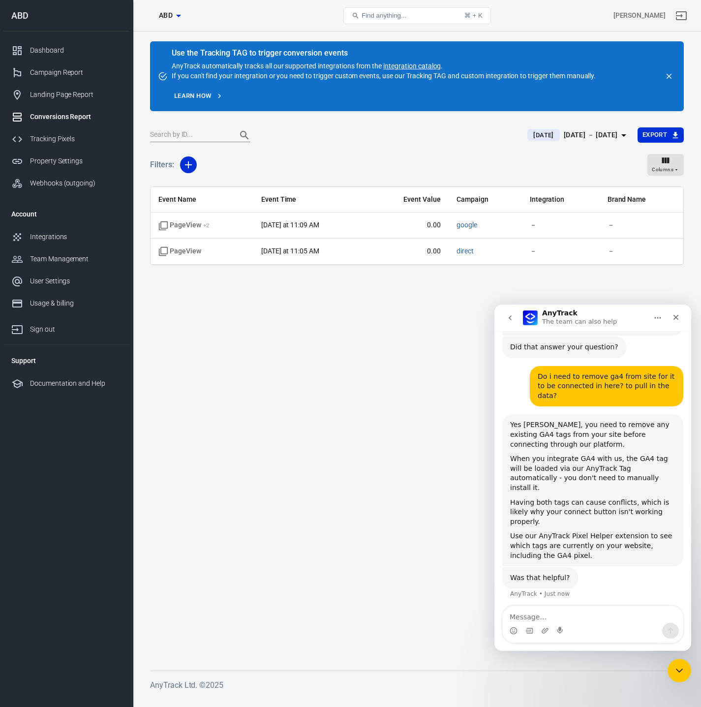
drag, startPoint x: 308, startPoint y: 341, endPoint x: 301, endPoint y: 335, distance: 9.8
click at [308, 341] on main "Use the Tracking TAG to trigger conversion events AnyTrack automatically tracks…" at bounding box center [417, 347] width 534 height 613
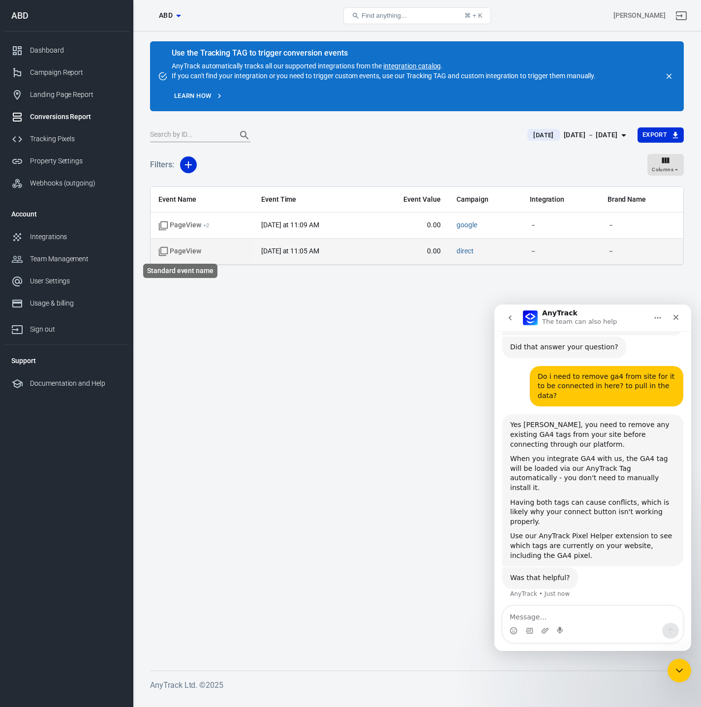
click at [182, 251] on span "PageView" at bounding box center [179, 251] width 43 height 10
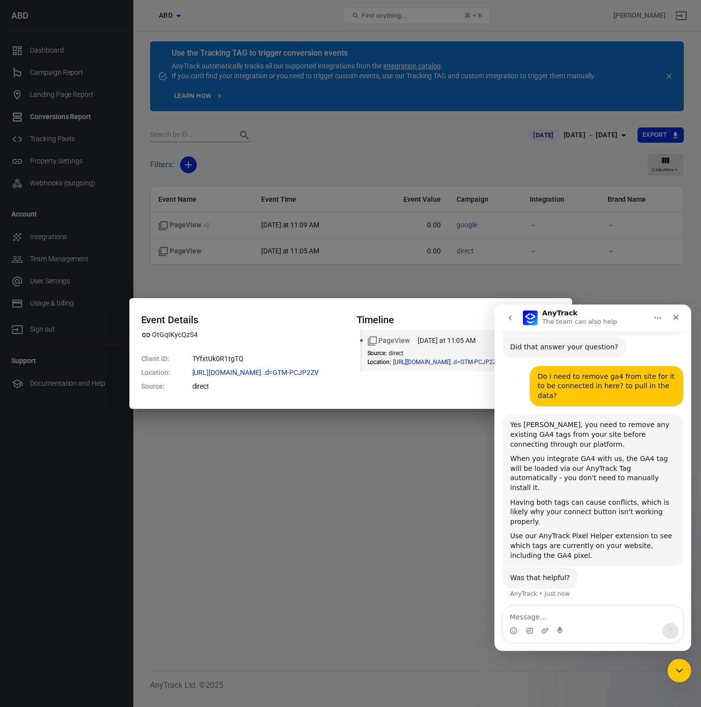
click at [411, 381] on div "Timeline PageView today at 11:05 AM Source : direct Location : https://gtm-msr.…" at bounding box center [459, 353] width 204 height 79
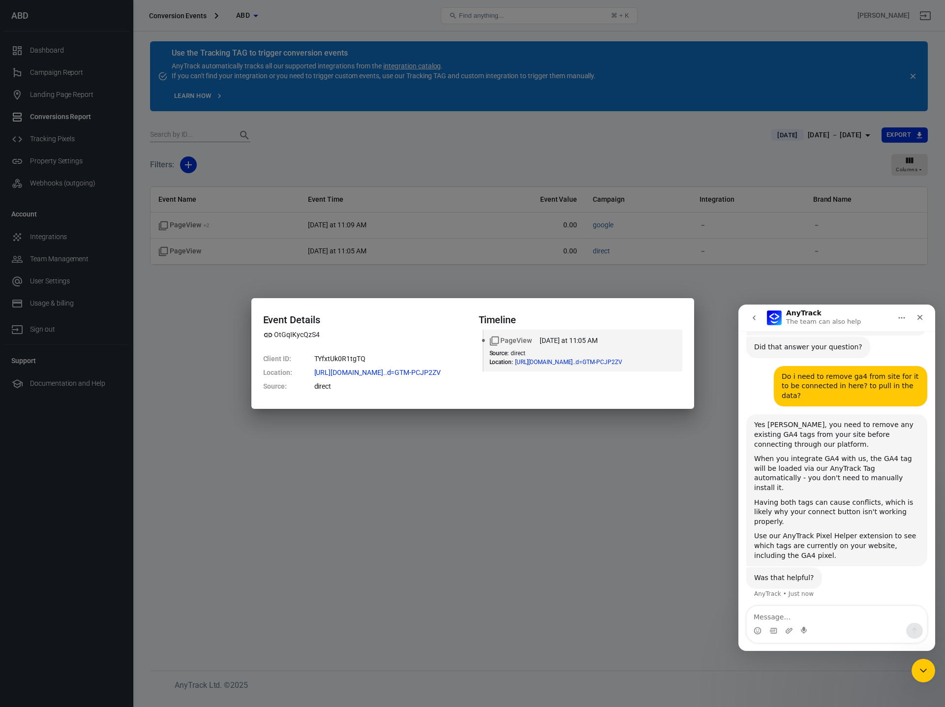
click at [473, 396] on div "Event Details OtGqIKycQzS4 Client ID : TYfxtUk0R1tgTQ Location : [URL][DOMAIN_N…" at bounding box center [472, 353] width 443 height 111
click at [319, 291] on div "Event Details OtGqIKycQzS4 Client ID : TYfxtUk0R1tgTQ Location : [URL][DOMAIN_N…" at bounding box center [472, 353] width 945 height 707
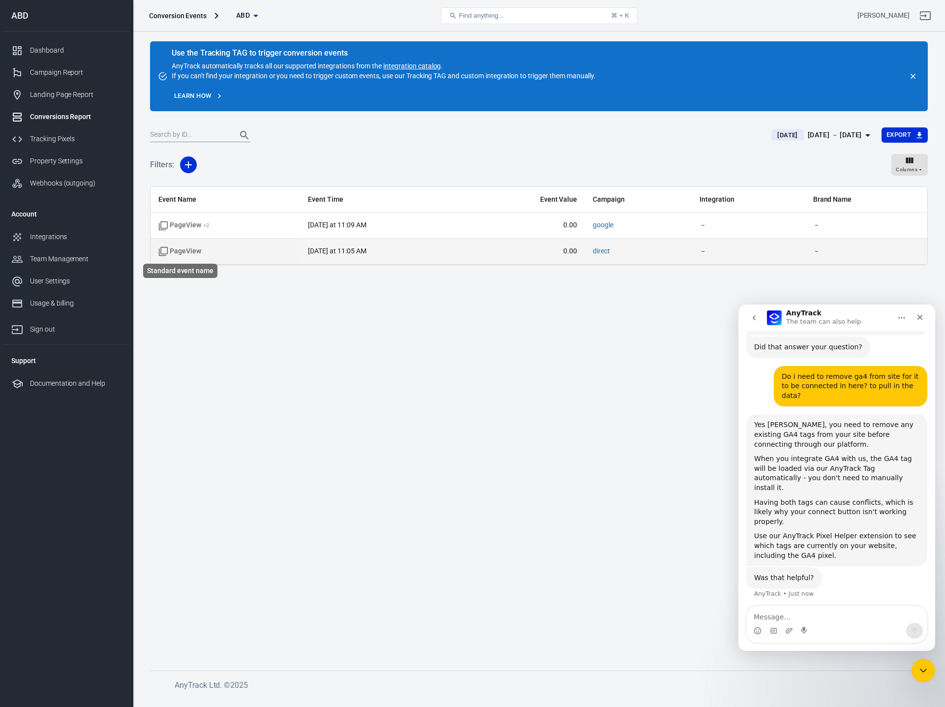
click at [199, 251] on span "PageView" at bounding box center [179, 251] width 43 height 10
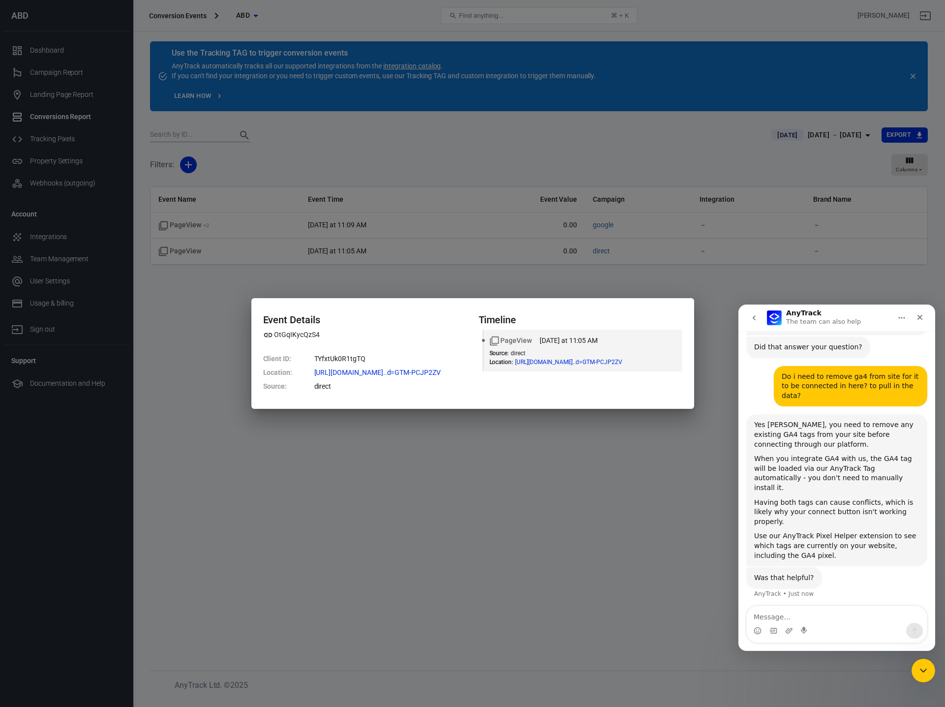
click at [510, 275] on div "Event Details OtGqIKycQzS4 Client ID : TYfxtUk0R1tgTQ Location : [URL][DOMAIN_N…" at bounding box center [472, 353] width 945 height 707
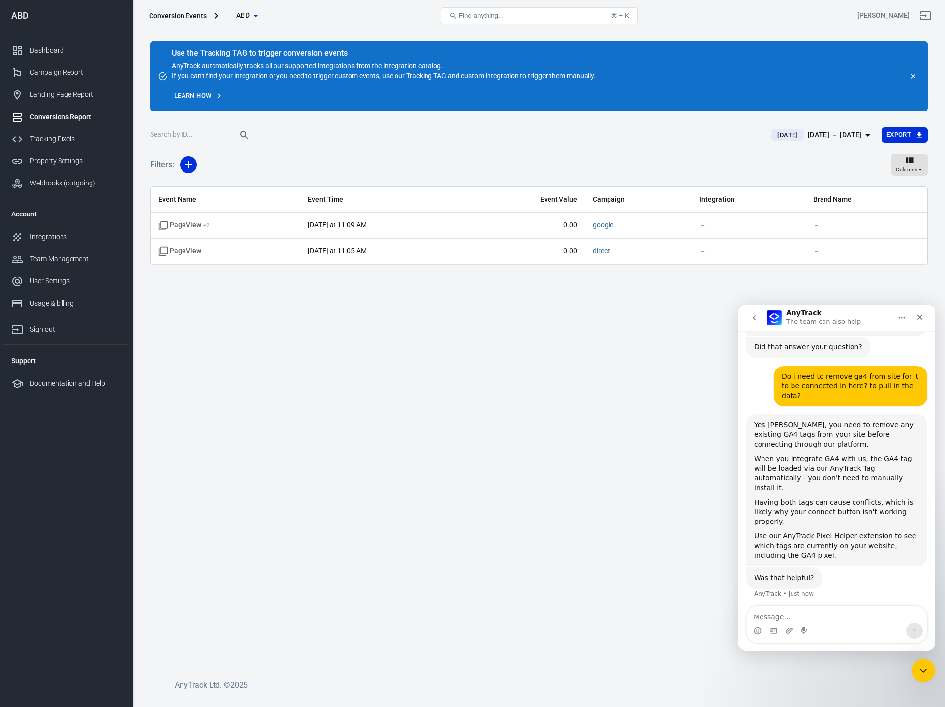
click at [452, 149] on div "[DATE] [DATE] － [DATE] Export" at bounding box center [538, 139] width 777 height 24
click at [324, 153] on div "Filters: Columns" at bounding box center [538, 168] width 777 height 35
click at [45, 135] on div "Tracking Pixels" at bounding box center [75, 139] width 91 height 10
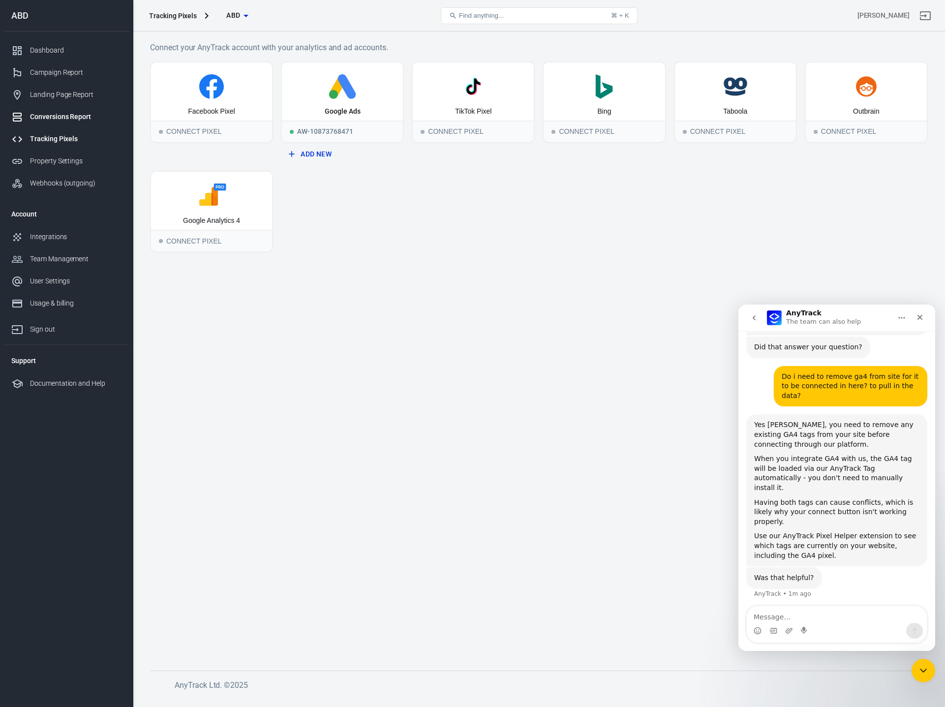
click at [45, 113] on div "Conversions Report" at bounding box center [75, 117] width 91 height 10
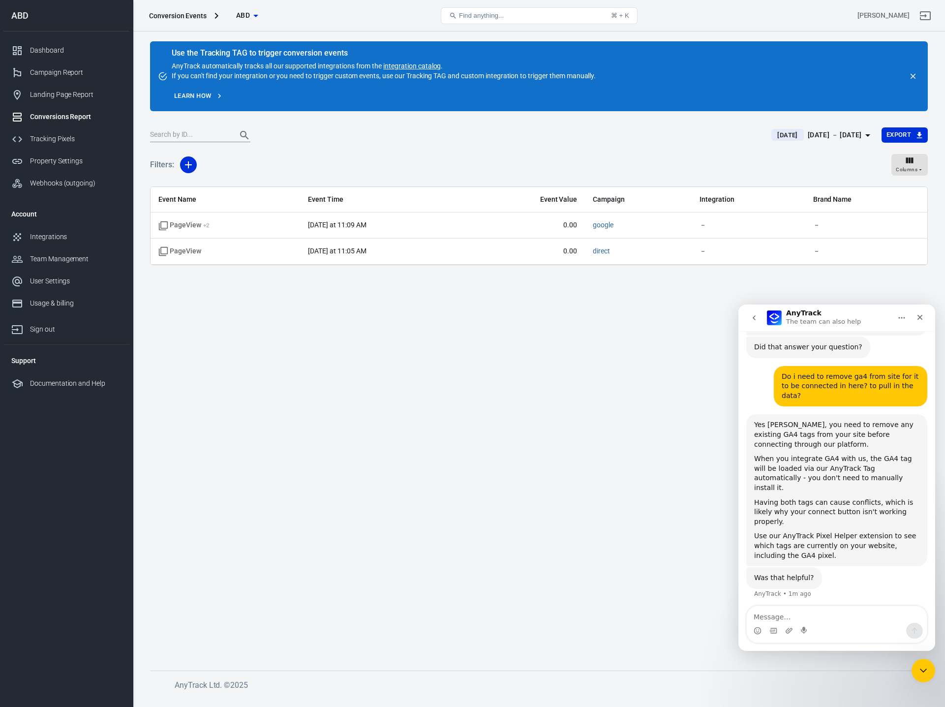
click at [336, 392] on main "Use the Tracking TAG to trigger conversion events AnyTrack automatically tracks…" at bounding box center [538, 347] width 777 height 613
click at [439, 172] on div "Filters: Columns" at bounding box center [538, 168] width 777 height 35
click at [741, 165] on div "Filters: Columns" at bounding box center [538, 168] width 777 height 35
click at [783, 131] on div "[DATE] － [DATE]" at bounding box center [834, 135] width 54 height 12
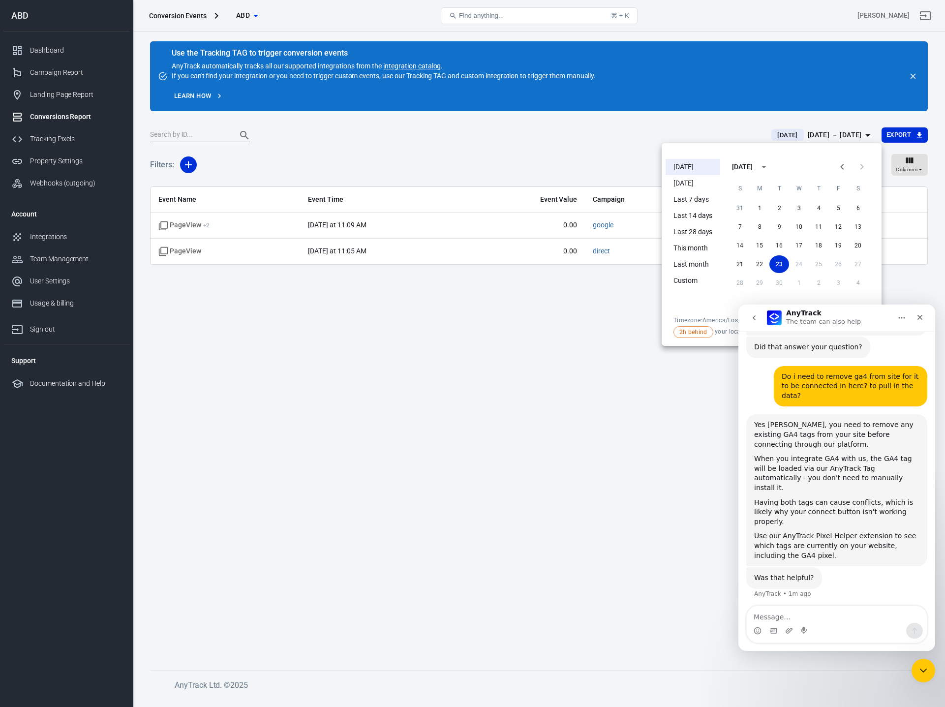
click at [570, 151] on div at bounding box center [472, 353] width 945 height 707
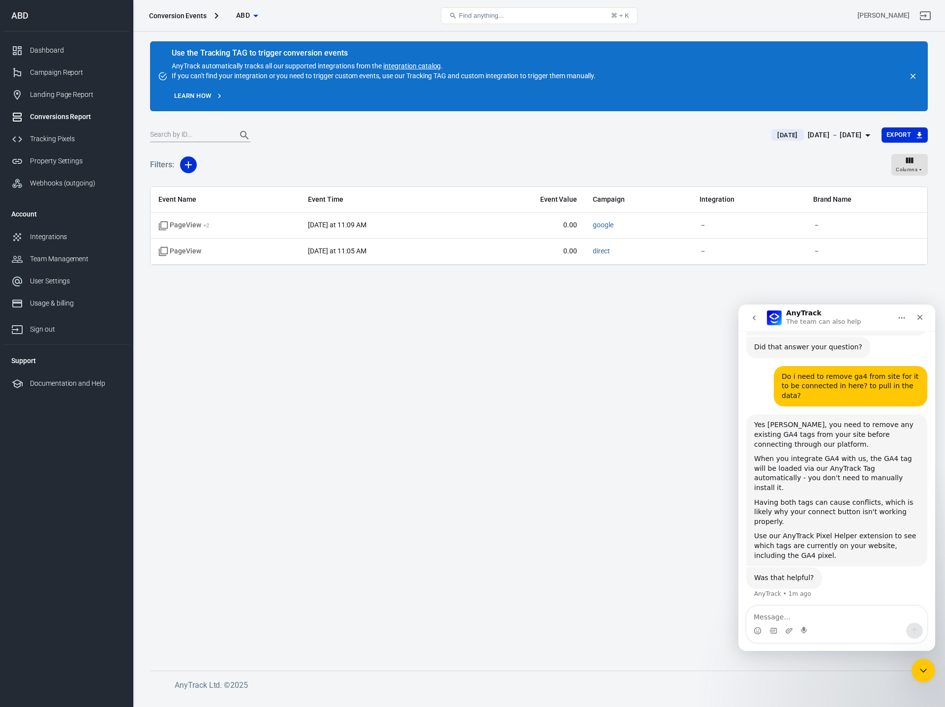
drag, startPoint x: 515, startPoint y: 417, endPoint x: 630, endPoint y: 282, distance: 178.2
click at [516, 417] on main "Use the Tracking TAG to trigger conversion events AnyTrack automatically tracks…" at bounding box center [538, 347] width 777 height 613
click at [783, 135] on div "[DATE] － [DATE]" at bounding box center [834, 135] width 54 height 12
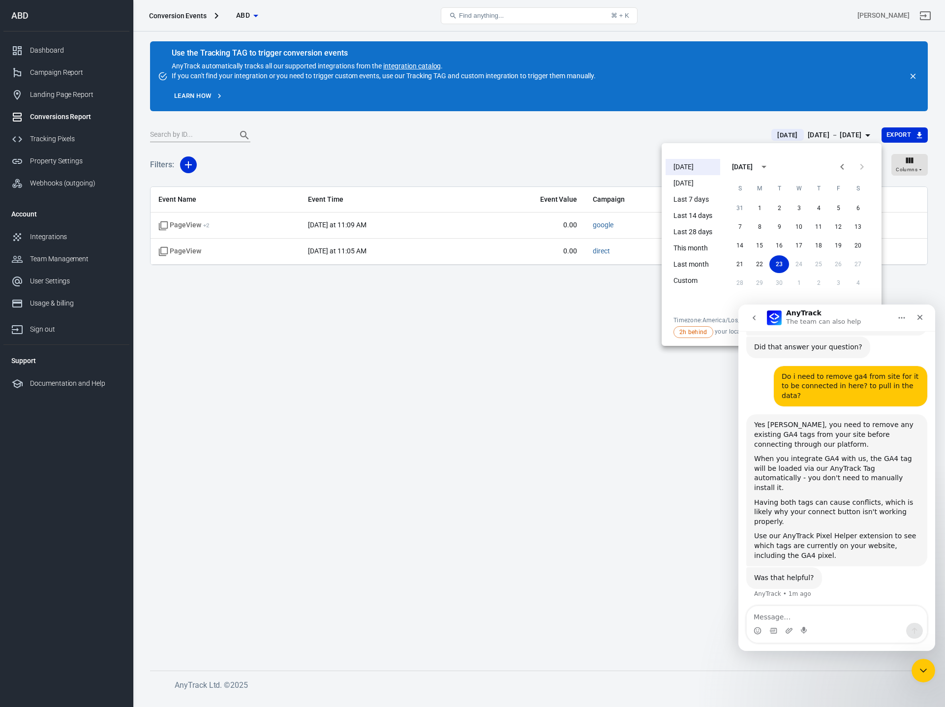
click at [783, 267] on div at bounding box center [472, 353] width 945 height 707
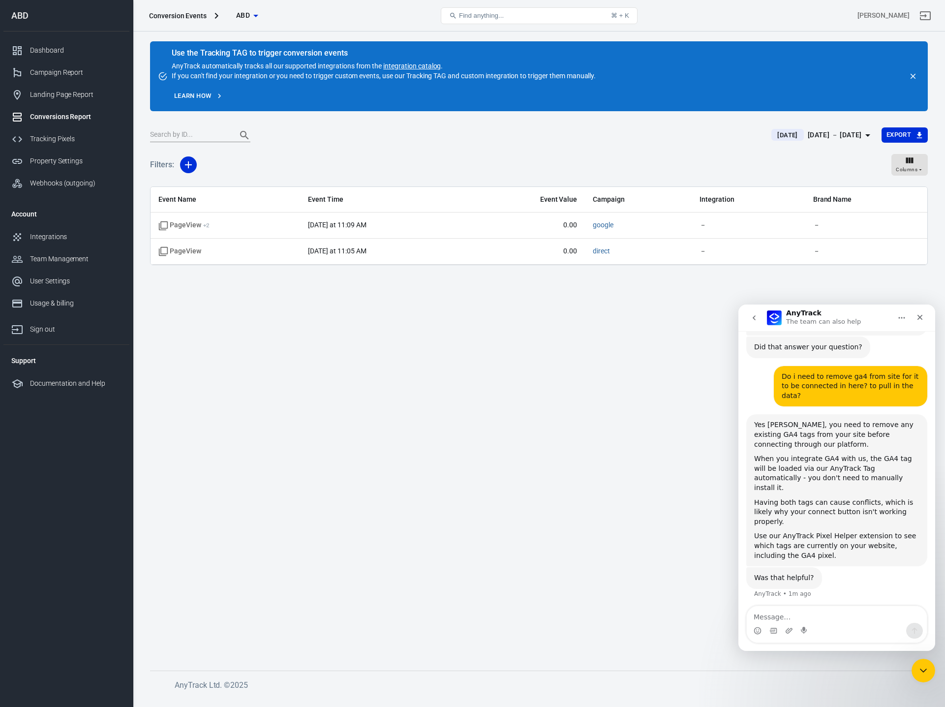
click at [783, 128] on button "Today Sep 23 － Sep 23, 2025" at bounding box center [822, 135] width 118 height 16
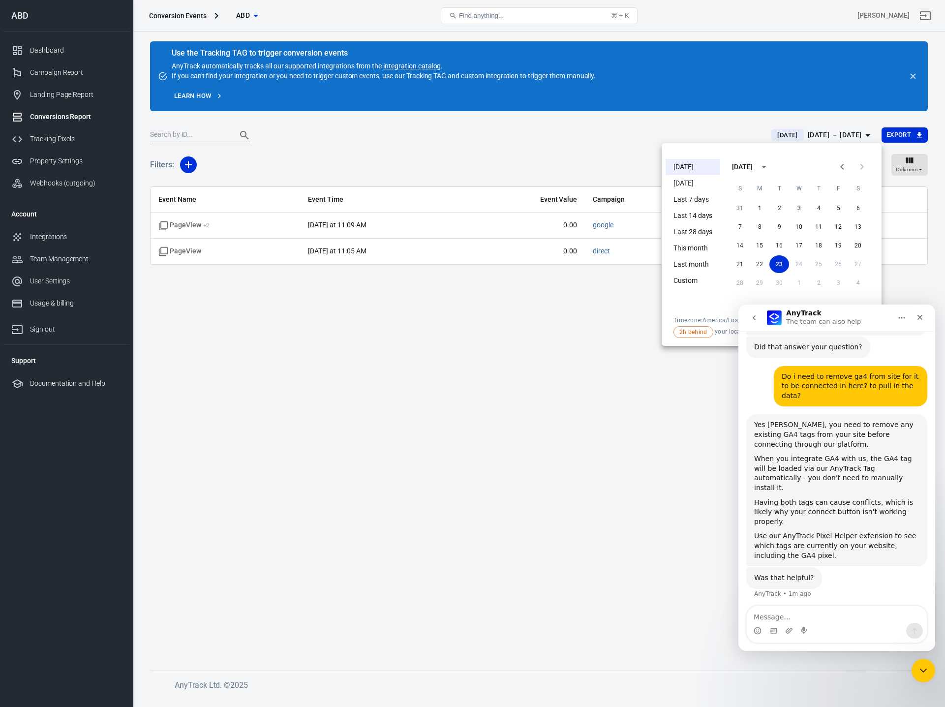
click at [725, 331] on span "2h behind your local time" at bounding box center [717, 332] width 89 height 12
drag, startPoint x: 556, startPoint y: 282, endPoint x: 527, endPoint y: 287, distance: 28.9
click at [556, 282] on div at bounding box center [472, 353] width 945 height 707
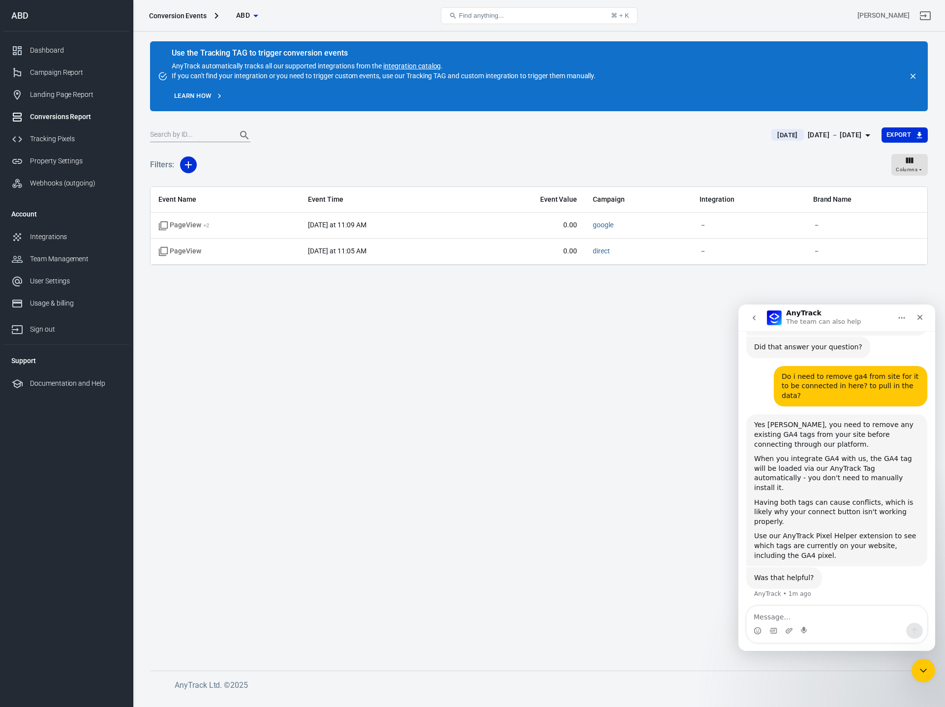
click at [420, 135] on div at bounding box center [454, 135] width 609 height 14
click at [231, 65] on div "Use the Tracking TAG to trigger conversion events AnyTrack automatically tracks…" at bounding box center [384, 64] width 424 height 31
click at [272, 68] on div "Use the Tracking TAG to trigger conversion events AnyTrack automatically tracks…" at bounding box center [384, 64] width 424 height 31
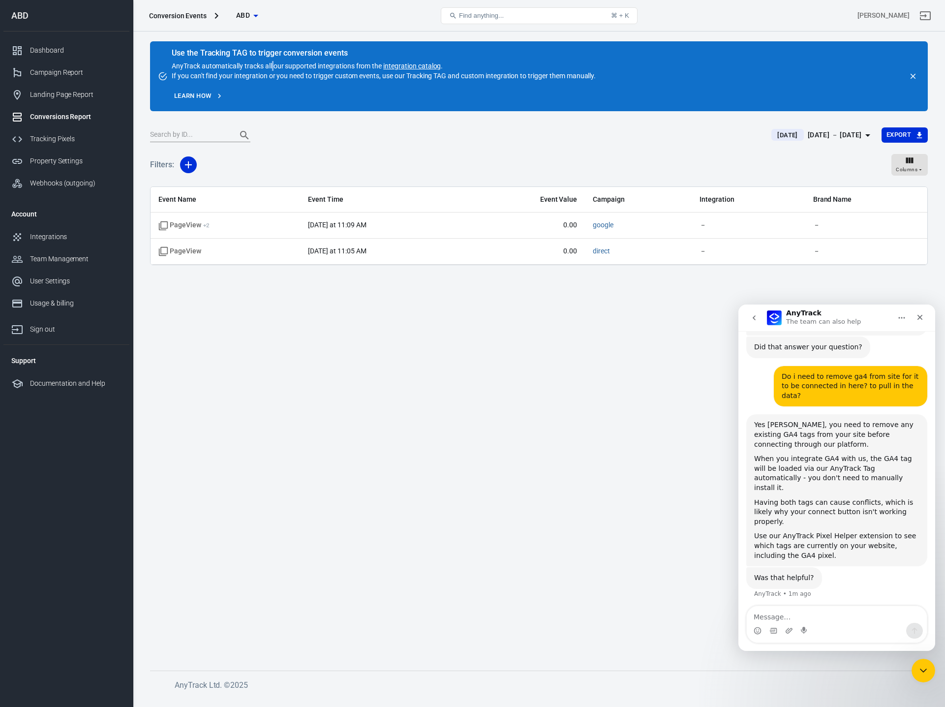
click at [272, 68] on div "Use the Tracking TAG to trigger conversion events AnyTrack automatically tracks…" at bounding box center [384, 64] width 424 height 31
click at [285, 85] on div "Use the Tracking TAG to trigger conversion events AnyTrack automatically tracks…" at bounding box center [384, 76] width 424 height 54
click at [401, 65] on link "integration catalog" at bounding box center [412, 66] width 58 height 8
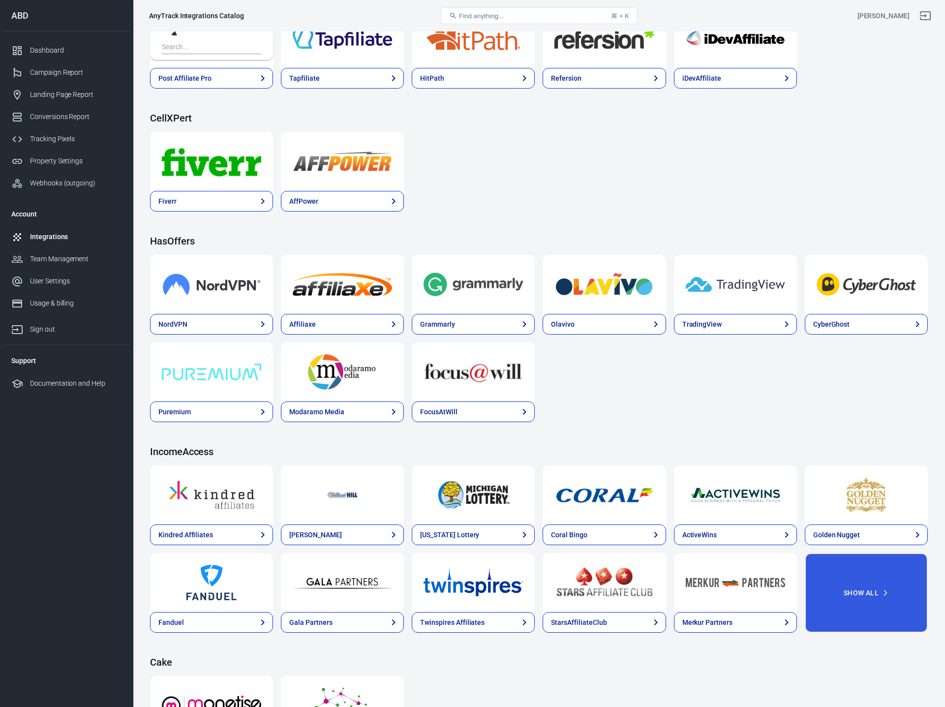
scroll to position [1174, 0]
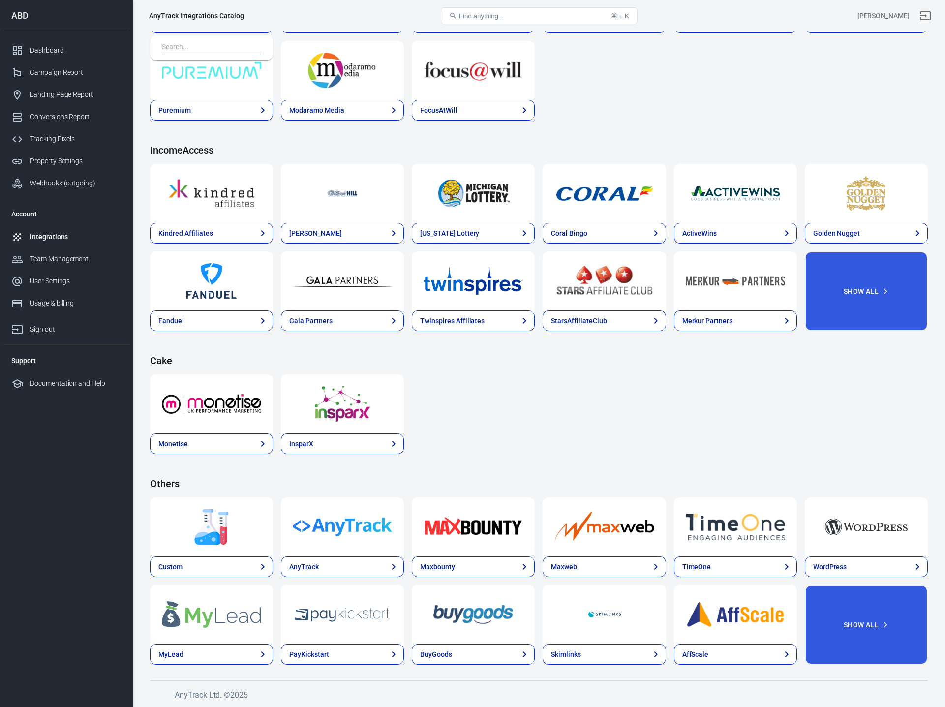
click at [588, 414] on div "Monetise InsparX" at bounding box center [538, 414] width 777 height 80
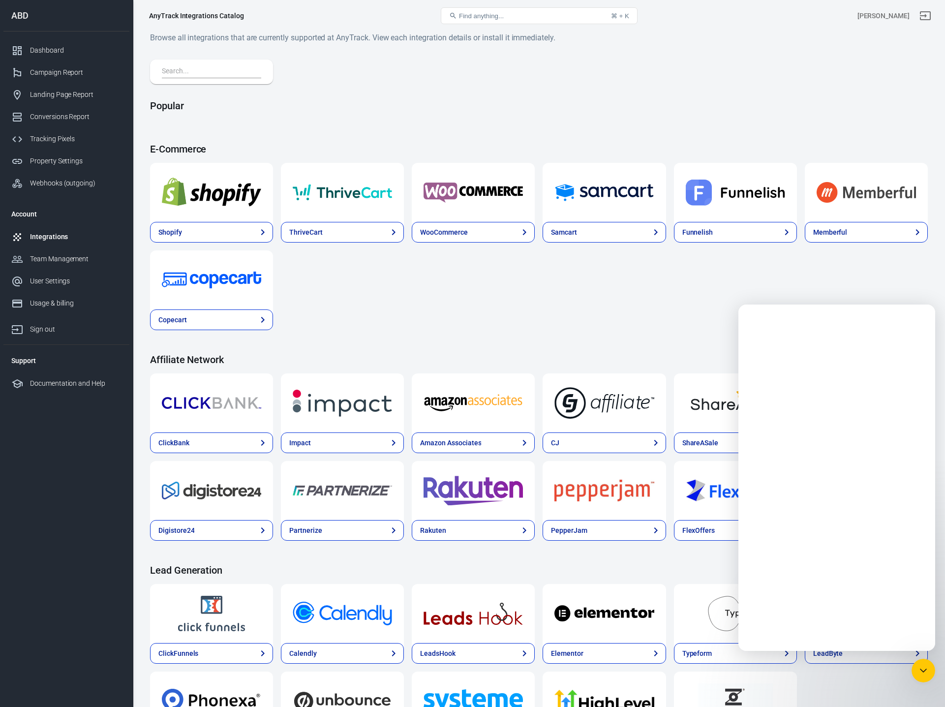
scroll to position [0, 0]
click at [566, 288] on div "Shopify ThriveCart WooCommerce Samcart Funnelish Memberful Copecart" at bounding box center [538, 246] width 777 height 167
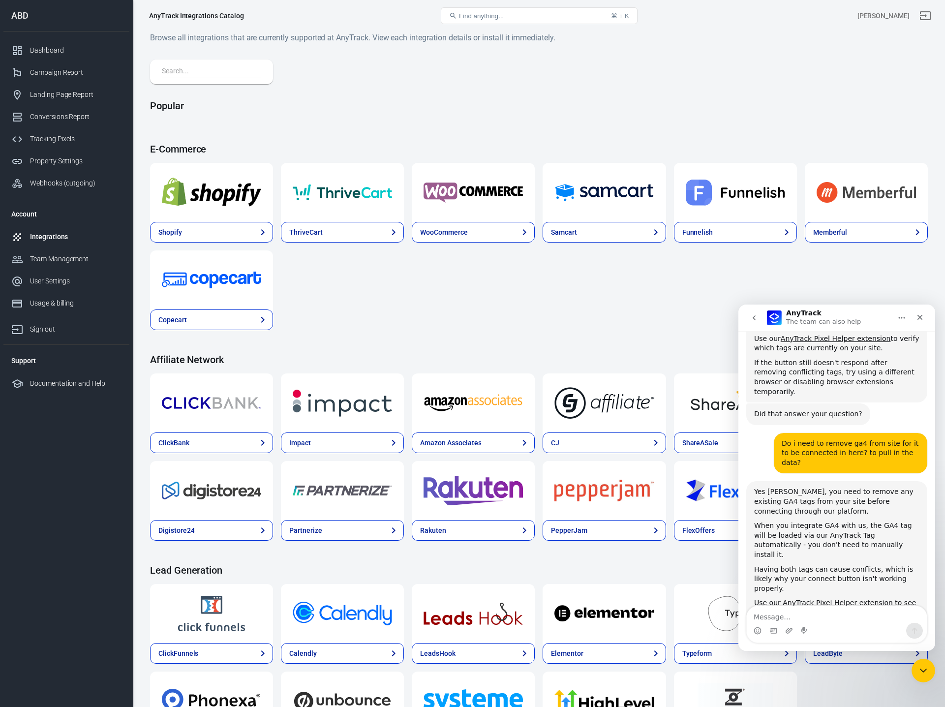
click at [29, 47] on div at bounding box center [20, 51] width 19 height 12
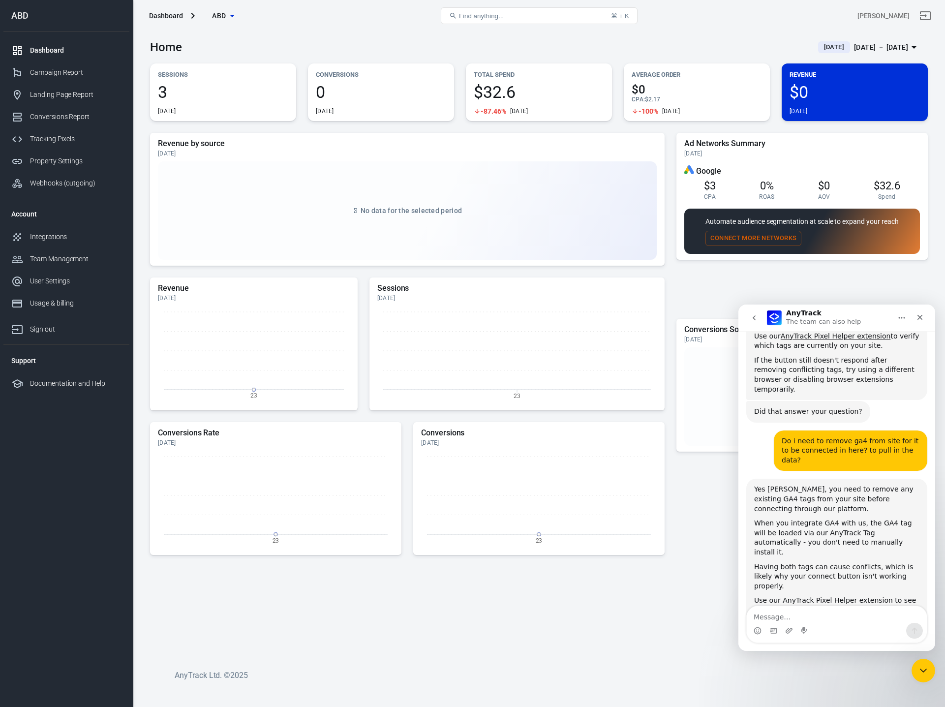
click at [700, 275] on div "Ad Networks Summary [DATE] Google $3 CPA 0% ROAS $0 AOV $32.6 Spend Automate au…" at bounding box center [801, 224] width 251 height 182
click at [786, 163] on div "Google $3 CPA 0% ROAS $0 AOV $32.6 Spend" at bounding box center [802, 182] width 236 height 43
click at [704, 182] on span "$3" at bounding box center [710, 185] width 12 height 12
click at [702, 166] on div "Google" at bounding box center [802, 170] width 236 height 11
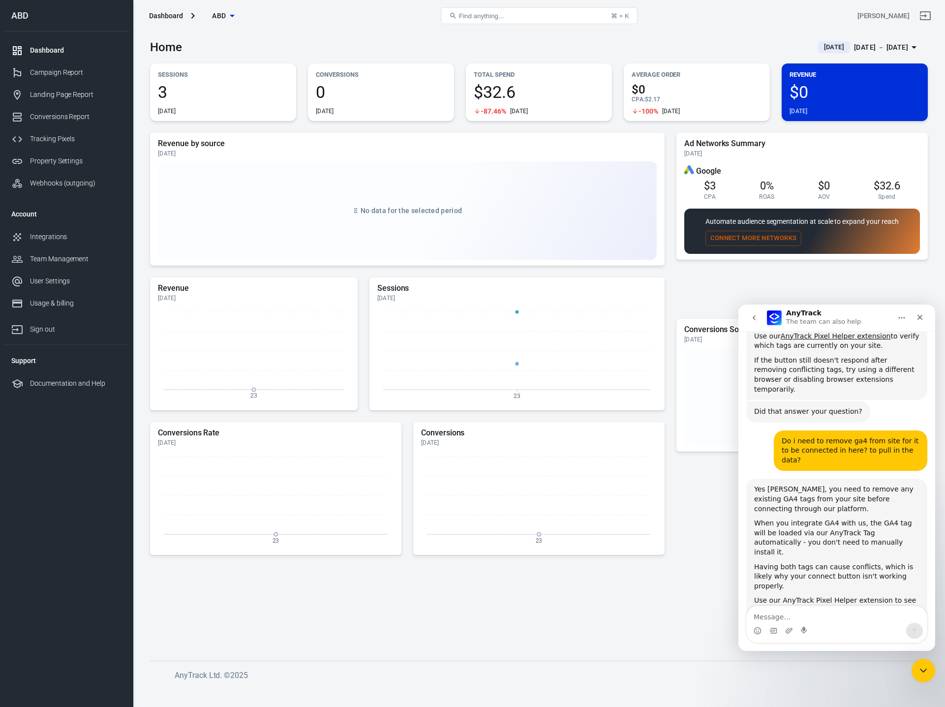
click at [788, 148] on h5 "Ad Networks Summary" at bounding box center [802, 144] width 236 height 10
click at [715, 144] on h5 "Ad Networks Summary" at bounding box center [802, 144] width 236 height 10
click at [782, 167] on div "Google" at bounding box center [802, 170] width 236 height 11
click at [882, 188] on span "$32.6" at bounding box center [886, 185] width 27 height 12
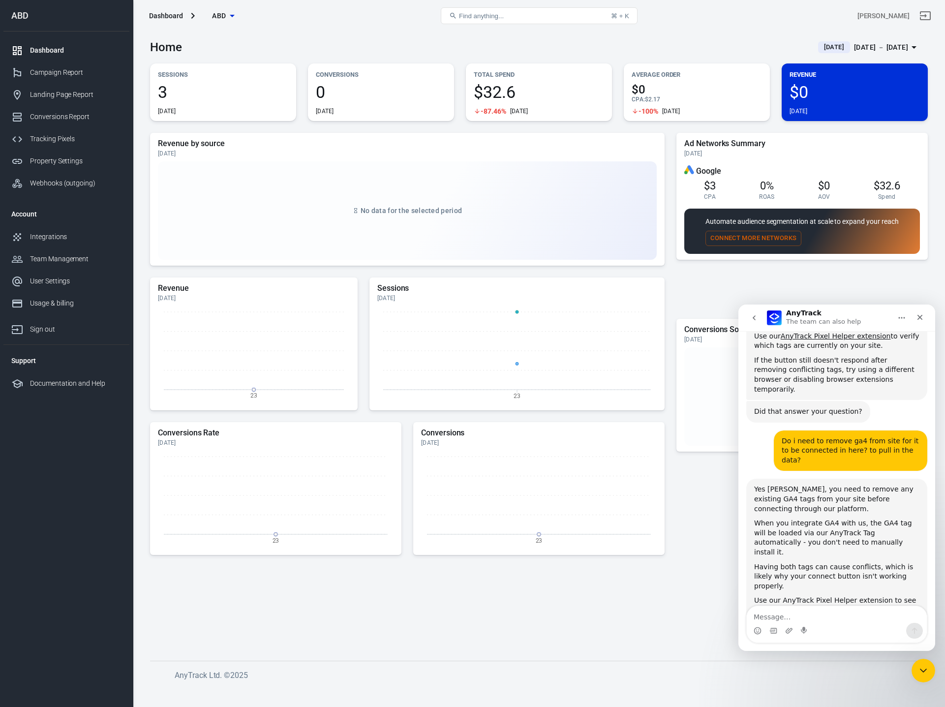
click at [481, 214] on div "No data for the selected period" at bounding box center [407, 210] width 499 height 98
click at [918, 320] on icon "Close" at bounding box center [920, 317] width 8 height 8
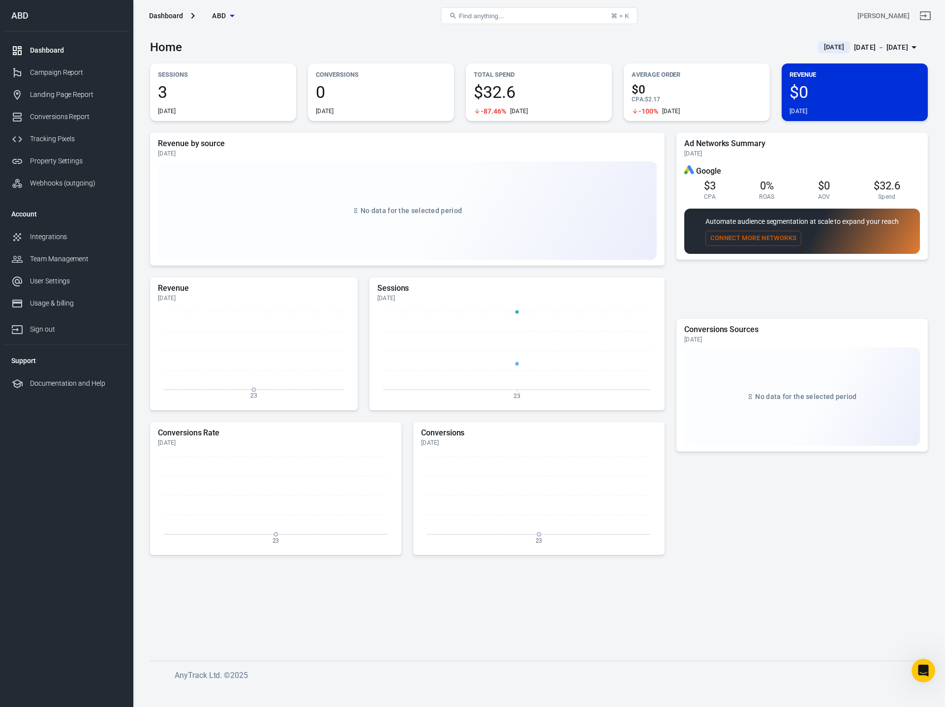
scroll to position [763, 0]
click at [923, 665] on icon "Open Intercom Messenger" at bounding box center [922, 669] width 16 height 16
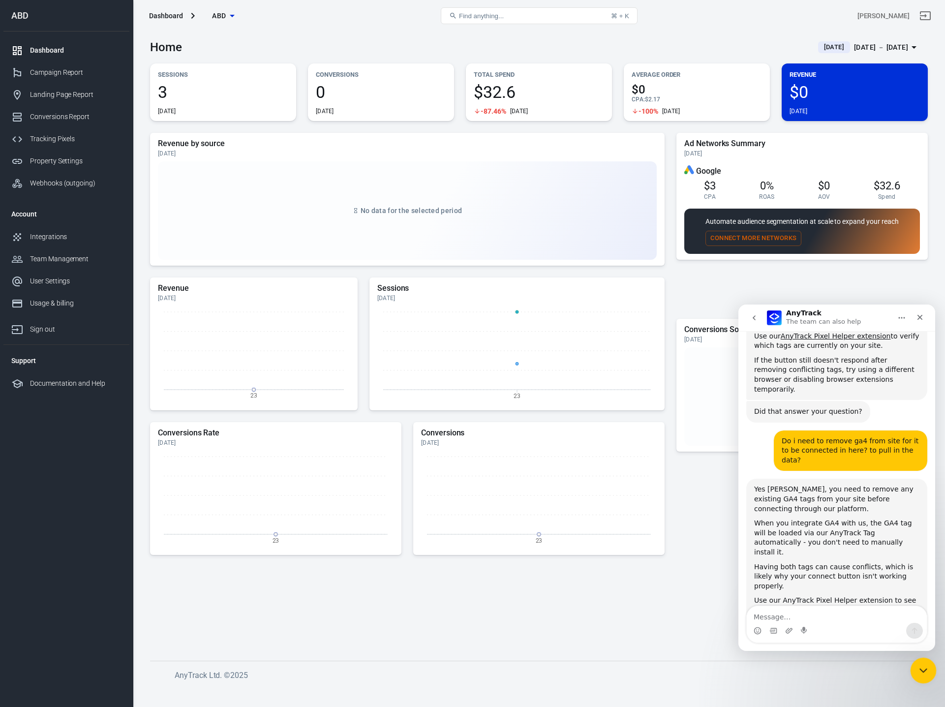
click at [929, 675] on div "Close Intercom Messenger" at bounding box center [922, 669] width 24 height 24
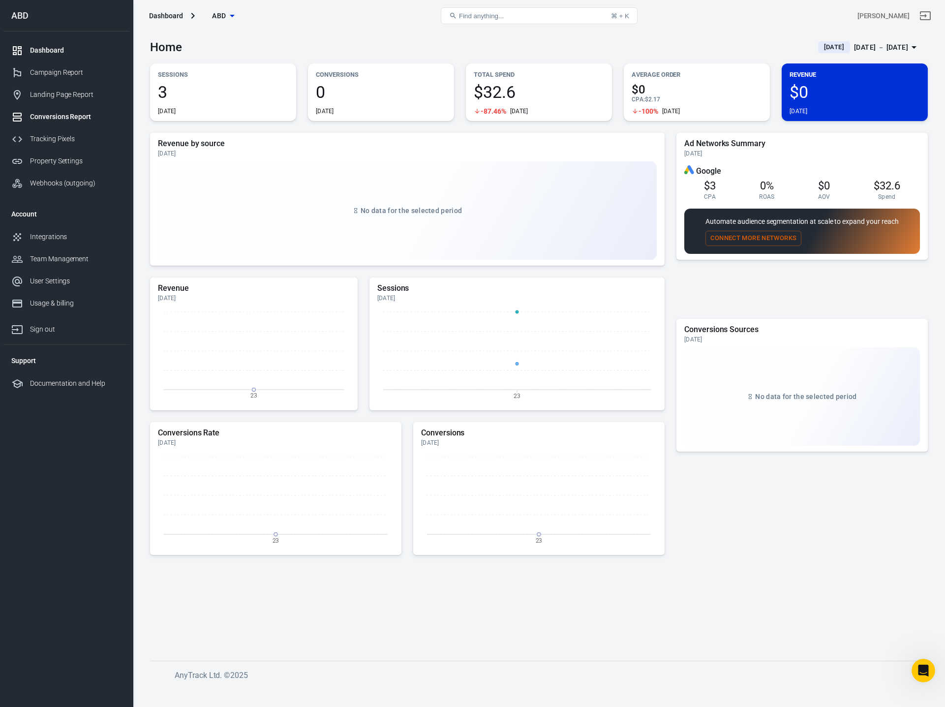
click at [65, 116] on div "Conversions Report" at bounding box center [75, 117] width 91 height 10
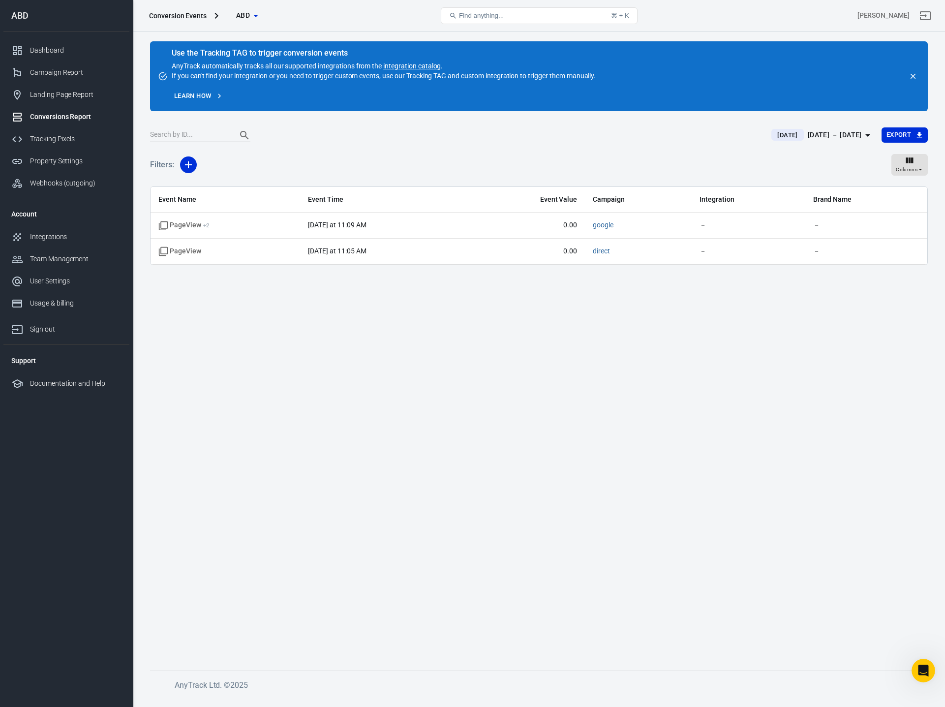
click at [339, 343] on main "Use the Tracking TAG to trigger conversion events AnyTrack automatically tracks…" at bounding box center [538, 347] width 777 height 613
click at [330, 143] on div "[DATE] [DATE] － [DATE] Export" at bounding box center [538, 139] width 777 height 24
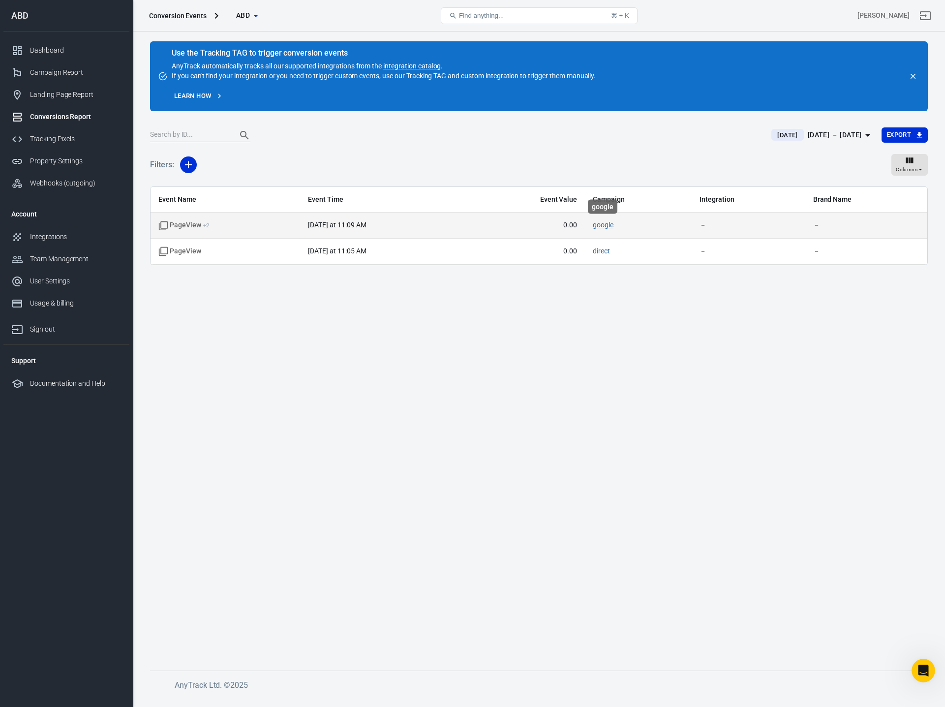
click at [602, 227] on link "google" at bounding box center [603, 225] width 21 height 8
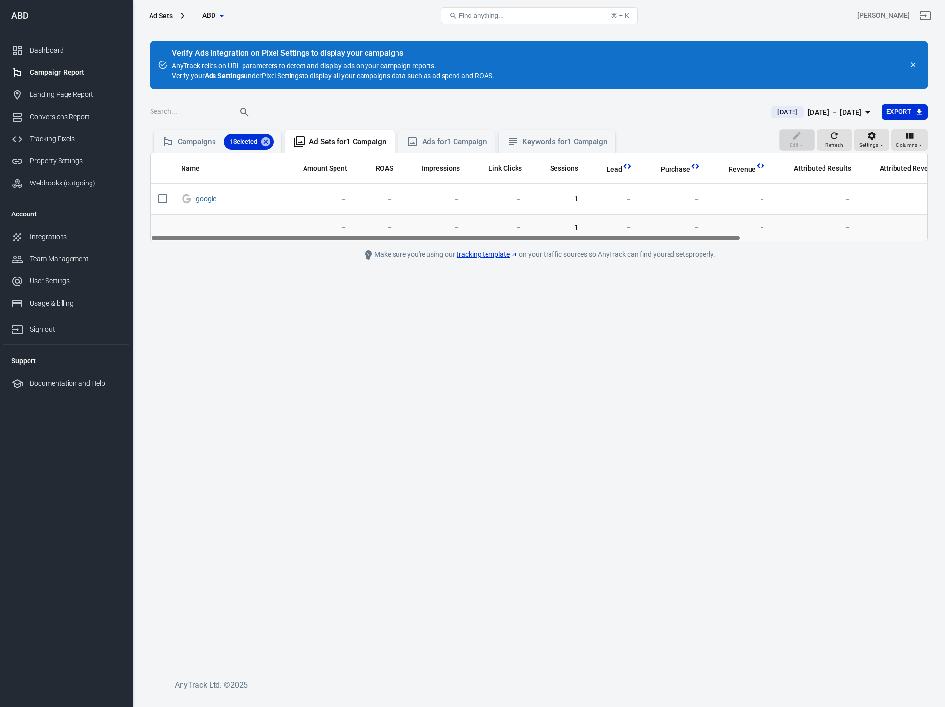
click at [496, 376] on main "Verify Ads Integration on Pixel Settings to display your campaigns AnyTrack rel…" at bounding box center [538, 347] width 777 height 613
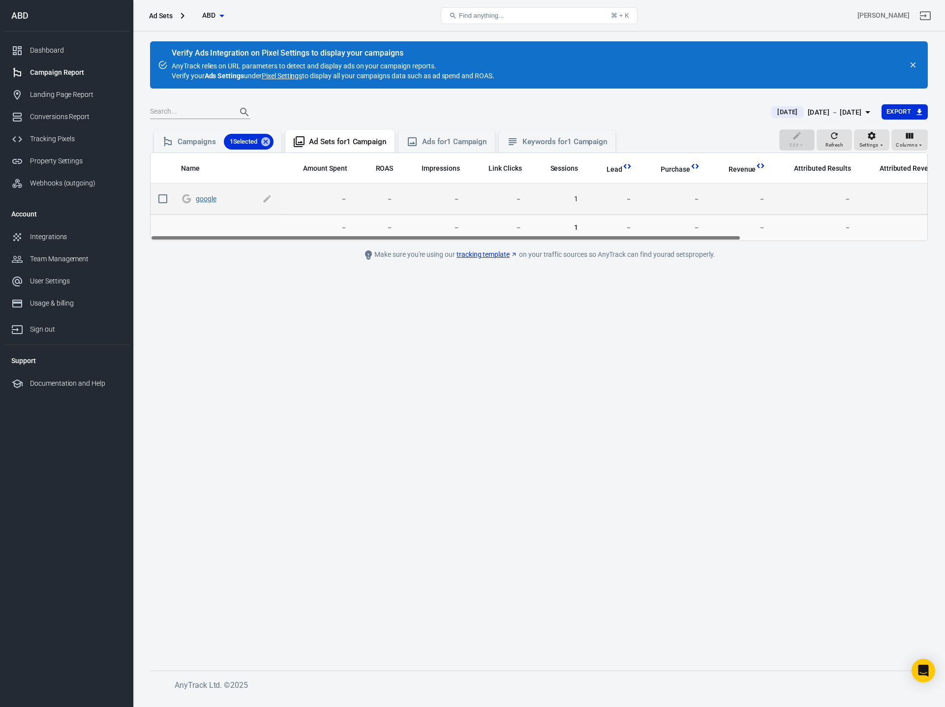
click at [205, 201] on link "google" at bounding box center [206, 199] width 21 height 8
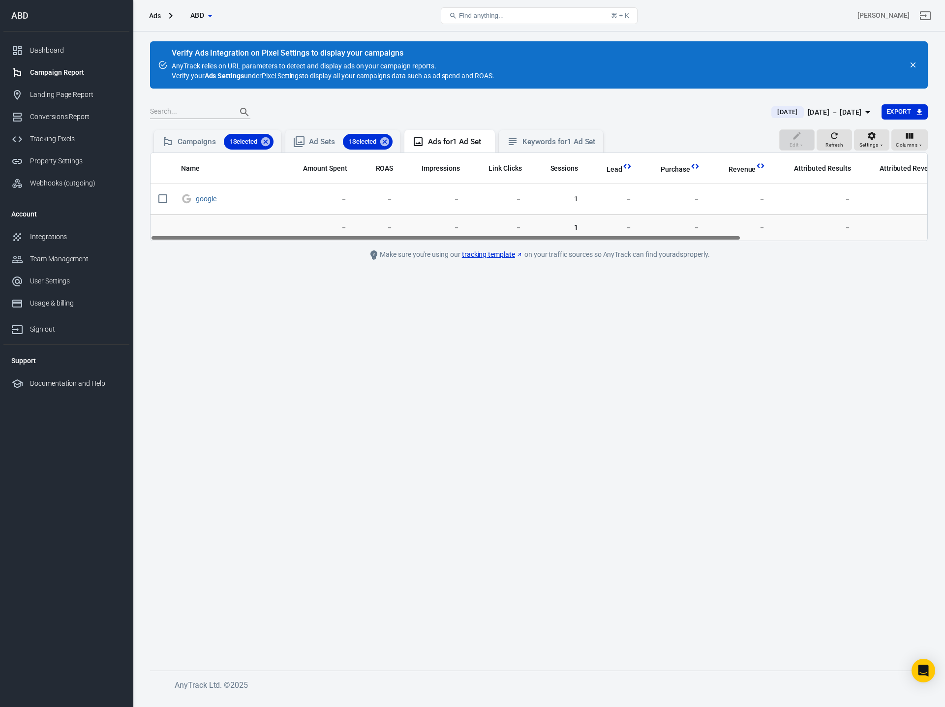
click at [415, 366] on main "Verify Ads Integration on Pixel Settings to display your campaigns AnyTrack rel…" at bounding box center [538, 347] width 777 height 613
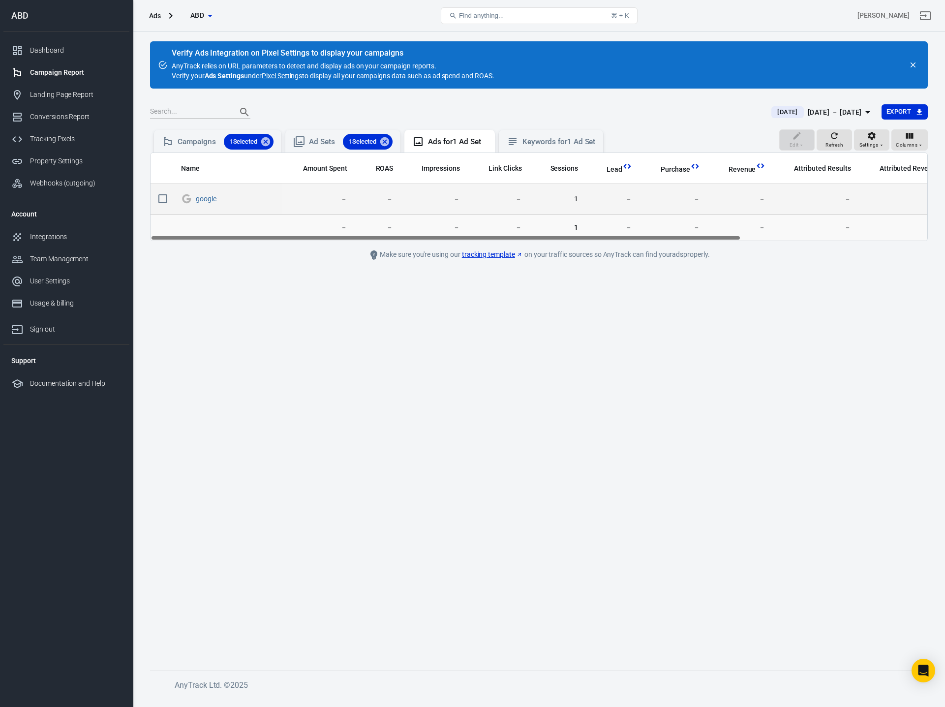
click at [574, 201] on span "1" at bounding box center [557, 199] width 41 height 10
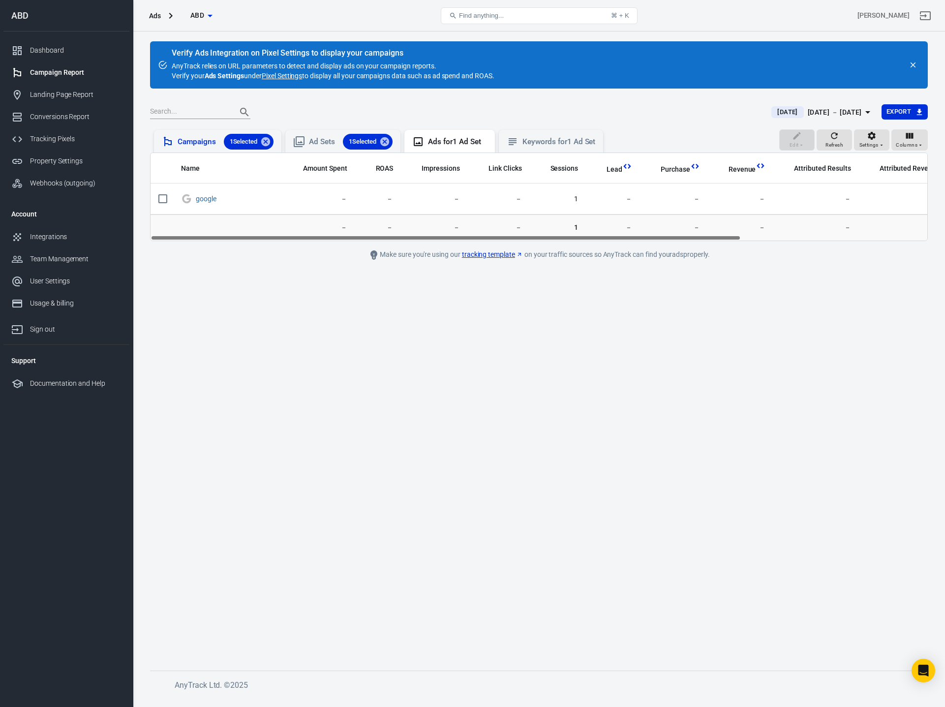
click at [201, 145] on div "Campaigns 1 Selected" at bounding box center [226, 142] width 96 height 16
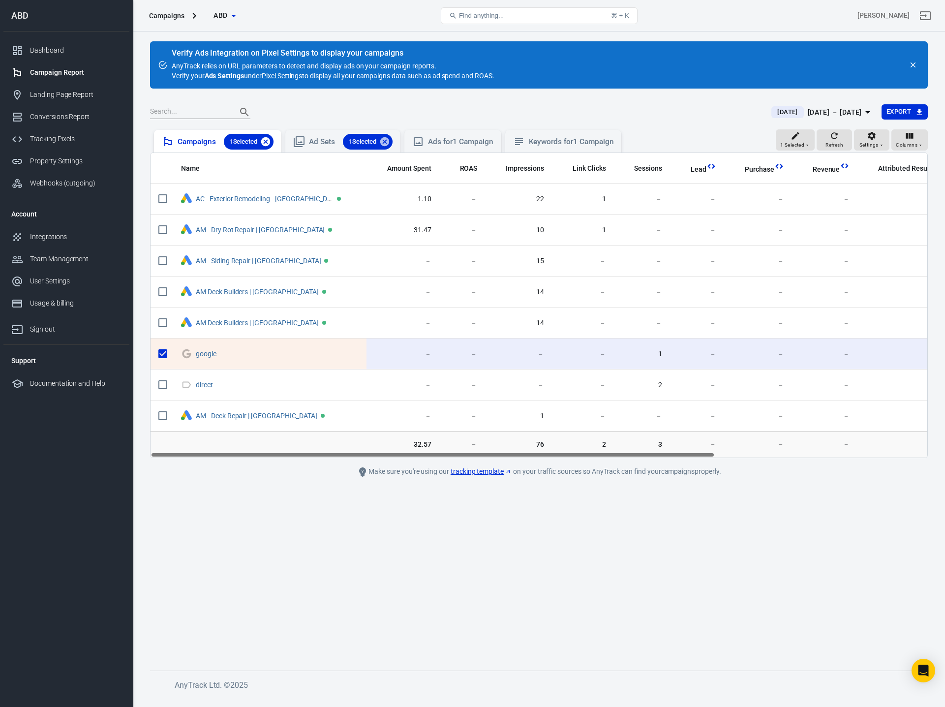
click at [266, 140] on icon at bounding box center [265, 141] width 11 height 11
checkbox input "false"
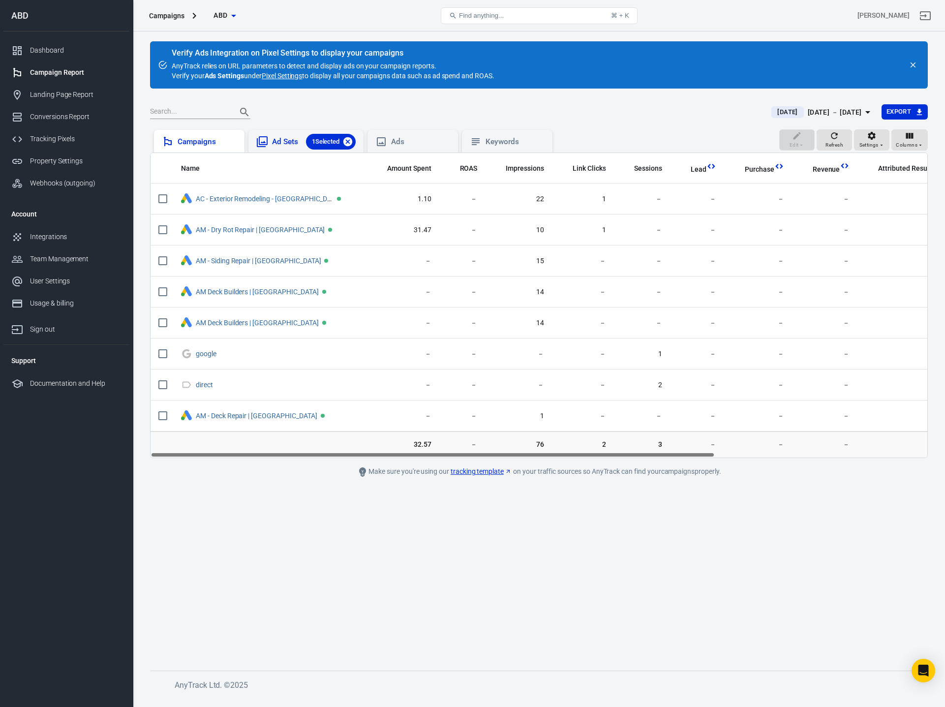
click at [347, 142] on icon at bounding box center [347, 141] width 9 height 9
click at [393, 537] on main "Verify Ads Integration on Pixel Settings to display your campaigns AnyTrack rel…" at bounding box center [538, 347] width 777 height 613
click at [282, 541] on main "Verify Ads Integration on Pixel Settings to display your campaigns AnyTrack rel…" at bounding box center [538, 347] width 777 height 613
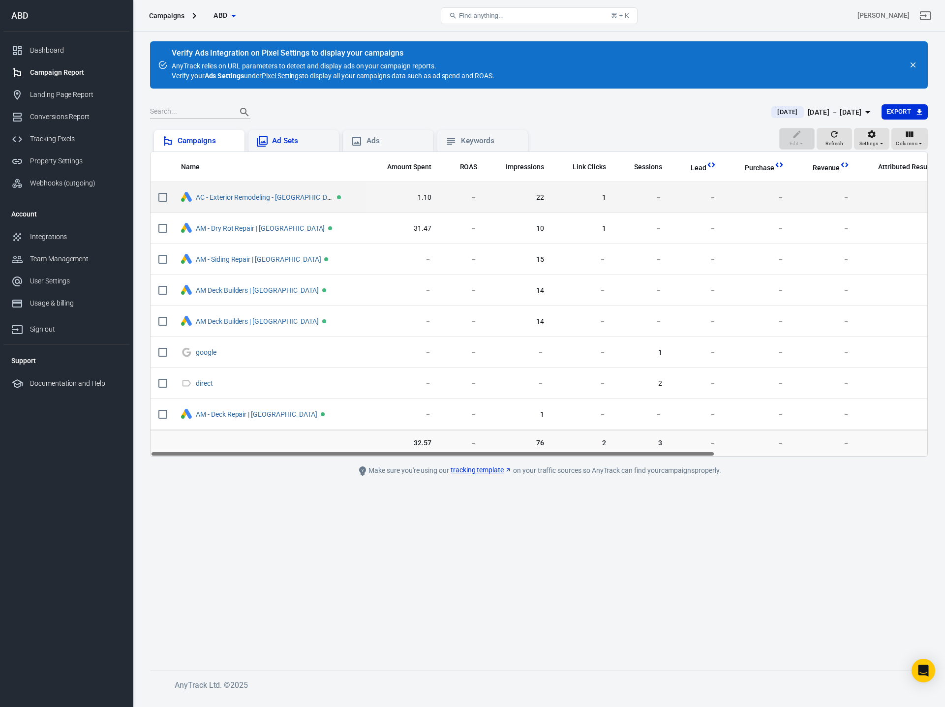
click at [566, 197] on span "1" at bounding box center [583, 198] width 46 height 10
click at [502, 196] on span "22" at bounding box center [518, 198] width 51 height 10
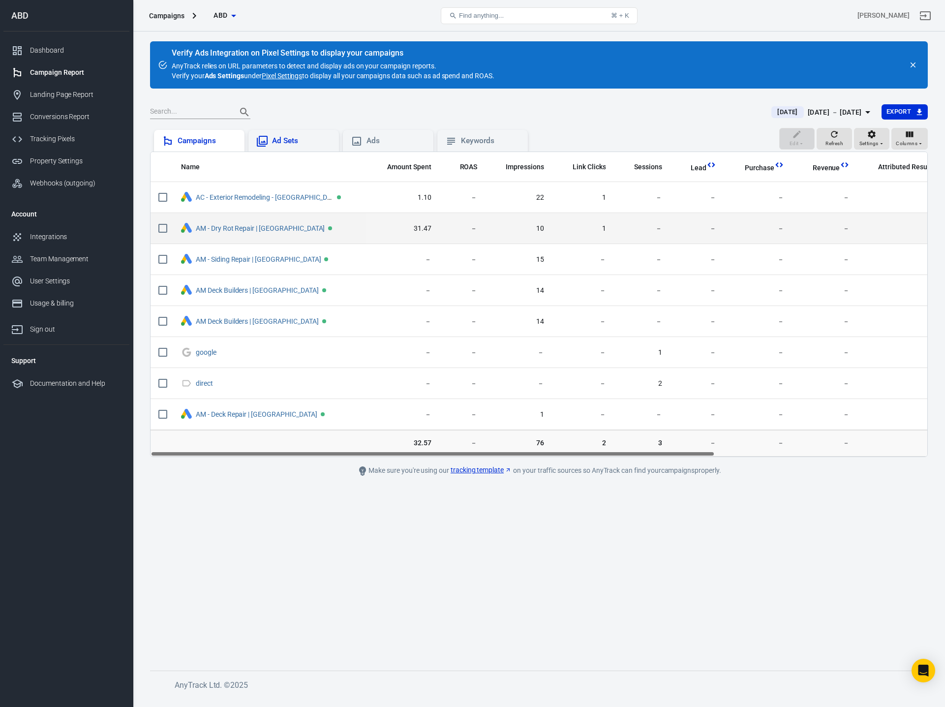
click at [493, 224] on span "10" at bounding box center [518, 229] width 51 height 10
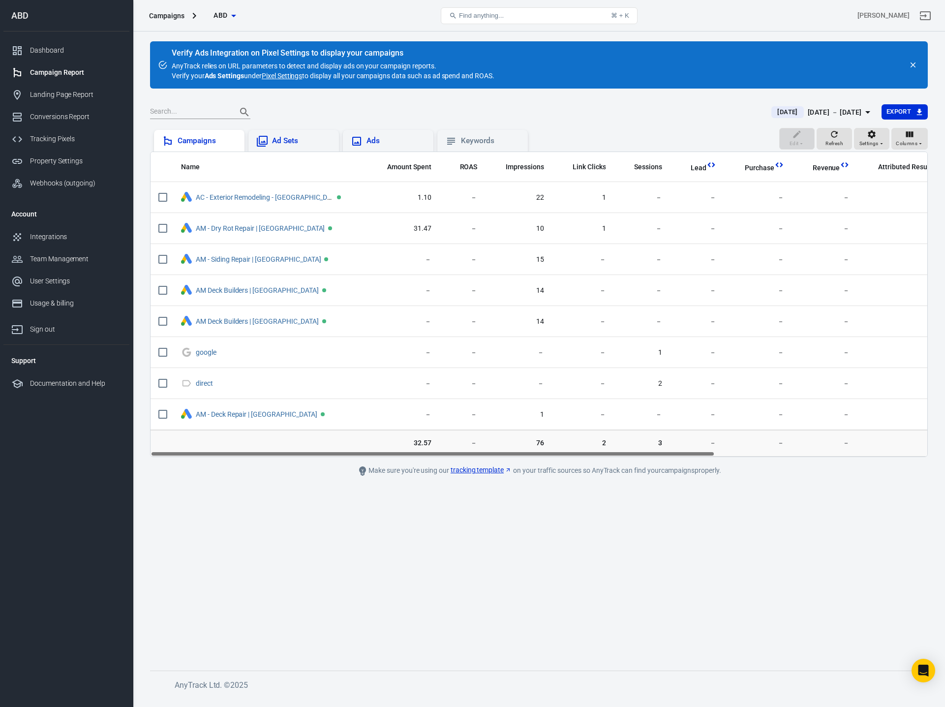
click at [362, 144] on div "Ads" at bounding box center [388, 141] width 75 height 12
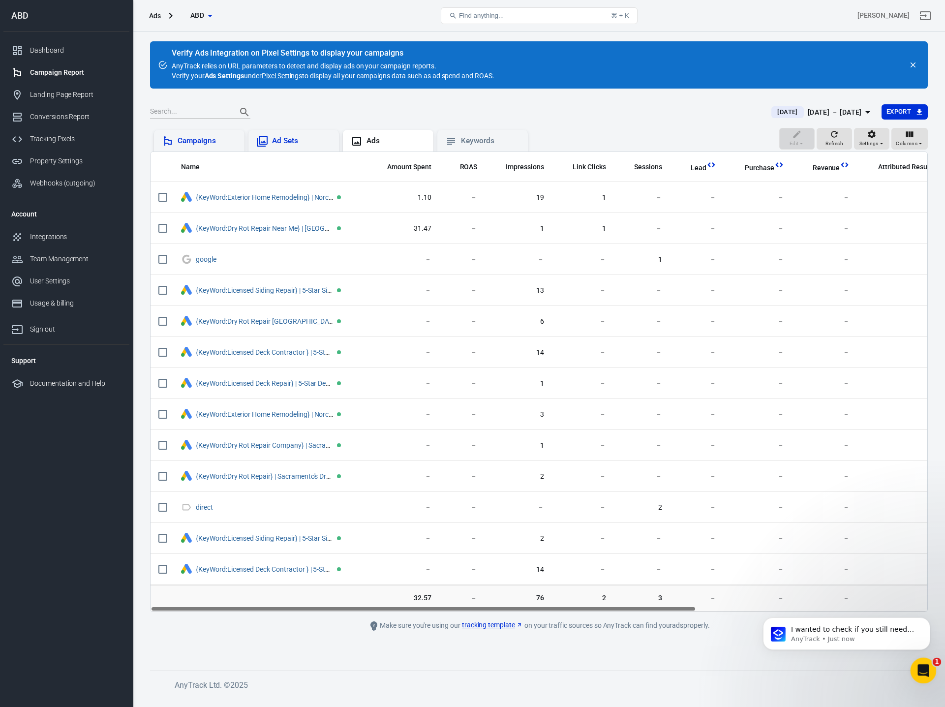
click at [920, 663] on icon "Open Intercom Messenger" at bounding box center [922, 669] width 16 height 16
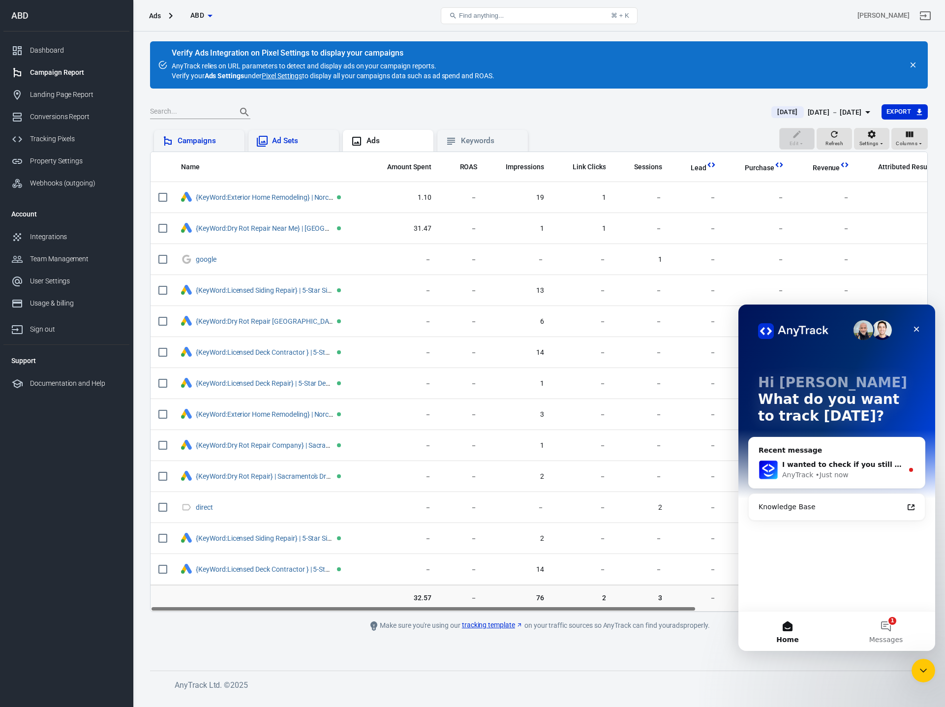
click at [844, 470] on div "• Just now" at bounding box center [831, 475] width 33 height 10
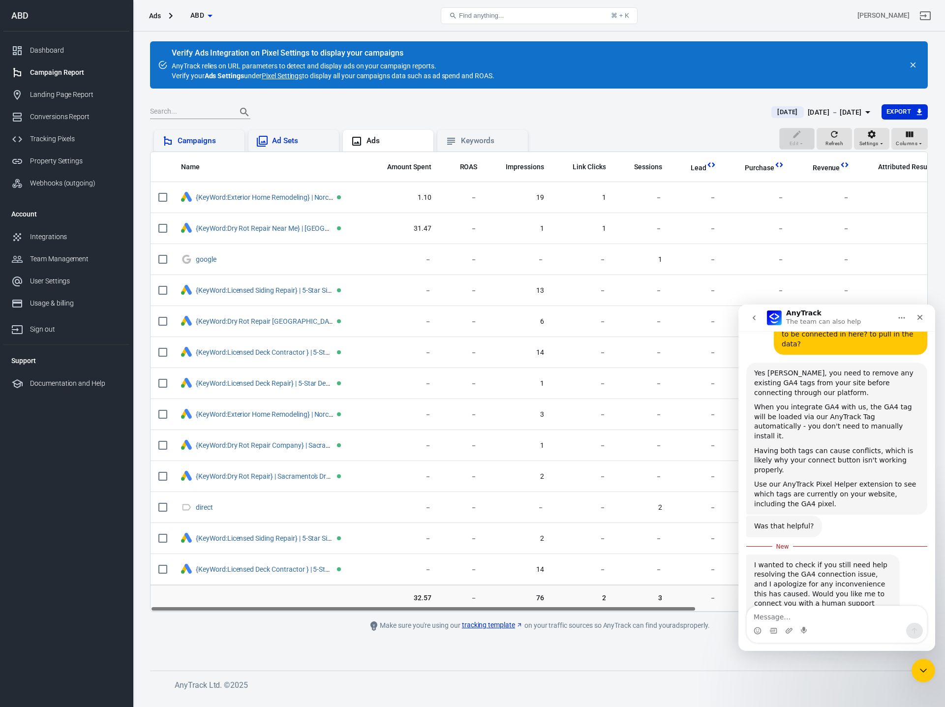
scroll to position [879, 0]
click at [830, 618] on textarea "Message…" at bounding box center [836, 614] width 180 height 17
type textarea "points me in the right direction thanks"
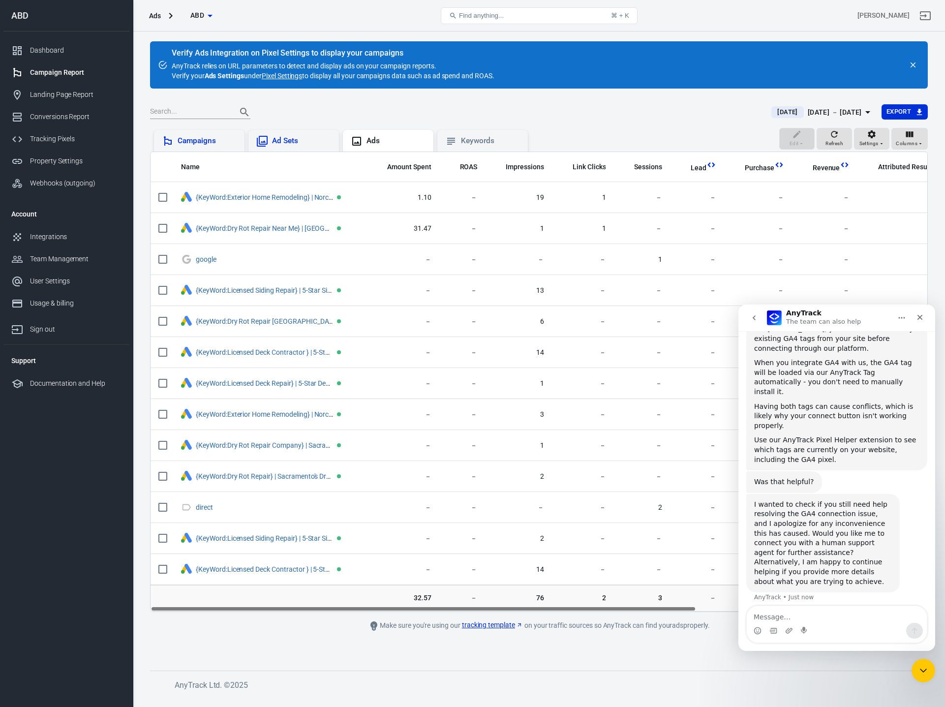
scroll to position [924, 0]
click at [922, 669] on icon "Close Intercom Messenger" at bounding box center [921, 669] width 7 height 4
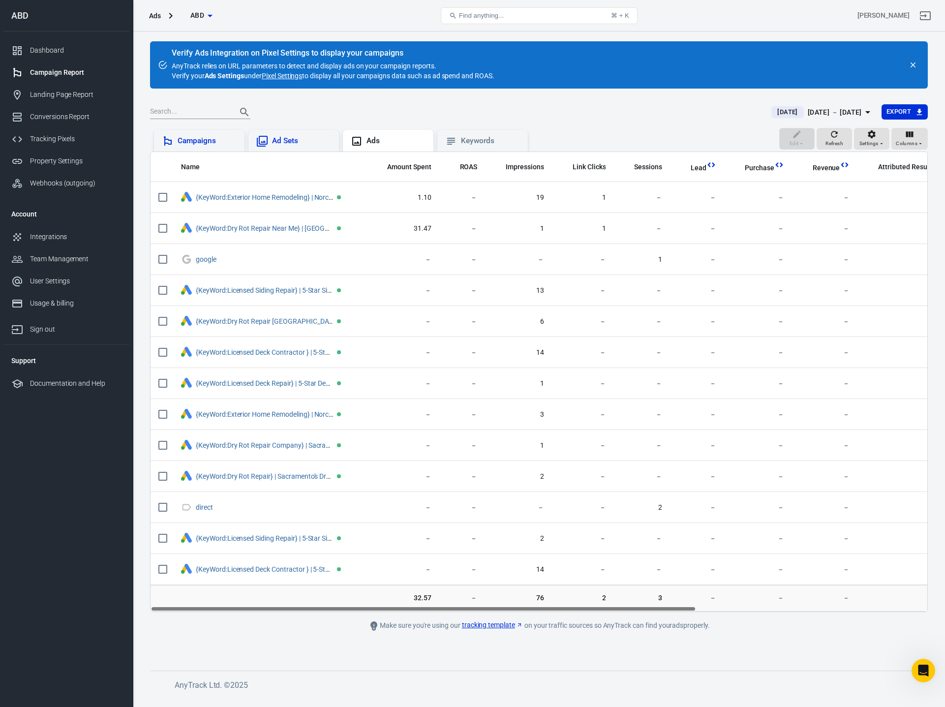
click at [566, 660] on div "Verify Ads Integration on Pixel Settings to display your campaigns AnyTrack rel…" at bounding box center [539, 363] width 812 height 665
click at [428, 628] on div "Make sure you're using our tracking template on your traffic sources so AnyTrac…" at bounding box center [539, 626] width 443 height 12
click at [629, 627] on div "Make sure you're using our tracking template on your traffic sources so AnyTrac…" at bounding box center [539, 626] width 443 height 12
click at [695, 627] on div "Make sure you're using our tracking template on your traffic sources so AnyTrac…" at bounding box center [539, 626] width 443 height 12
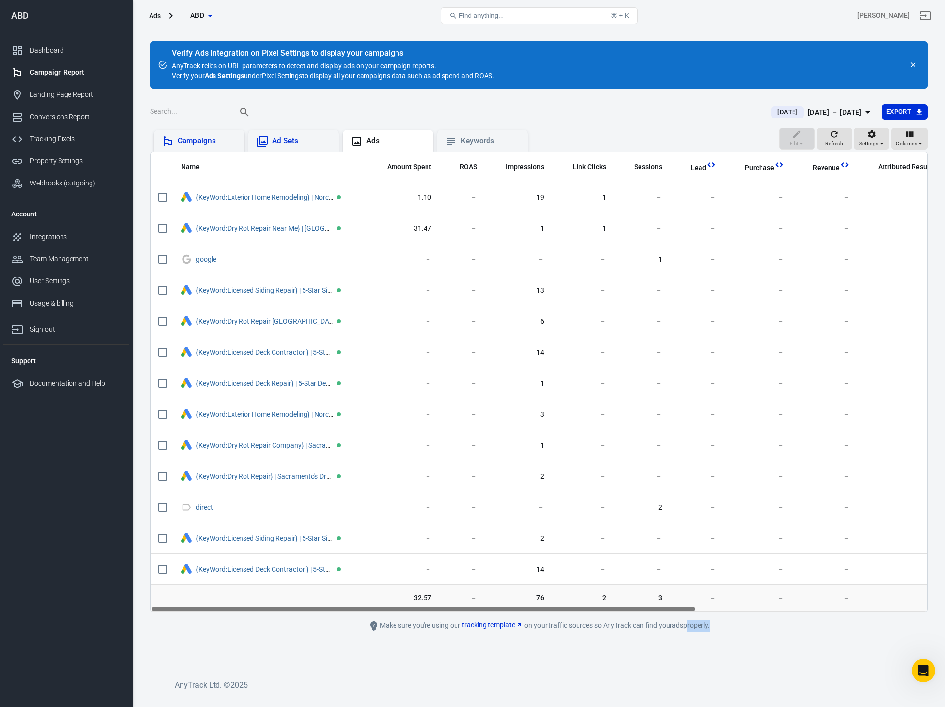
click at [695, 627] on div "Make sure you're using our tracking template on your traffic sources so AnyTrac…" at bounding box center [539, 626] width 443 height 12
click at [716, 626] on div "Make sure you're using our tracking template on your traffic sources so AnyTrac…" at bounding box center [539, 626] width 443 height 12
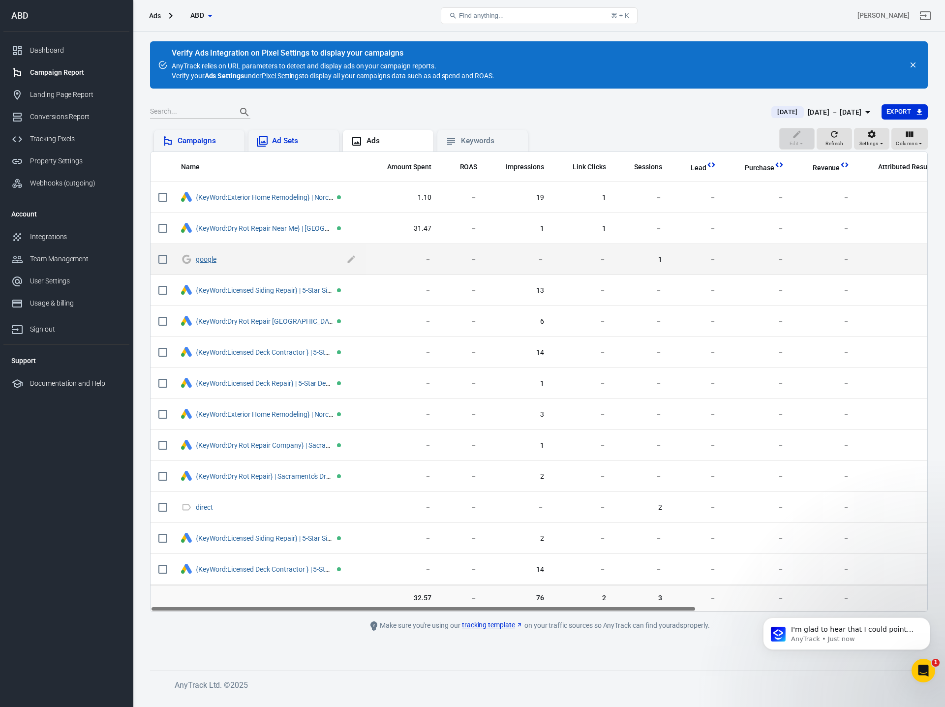
scroll to position [951, 0]
click at [208, 262] on link "google" at bounding box center [206, 259] width 21 height 8
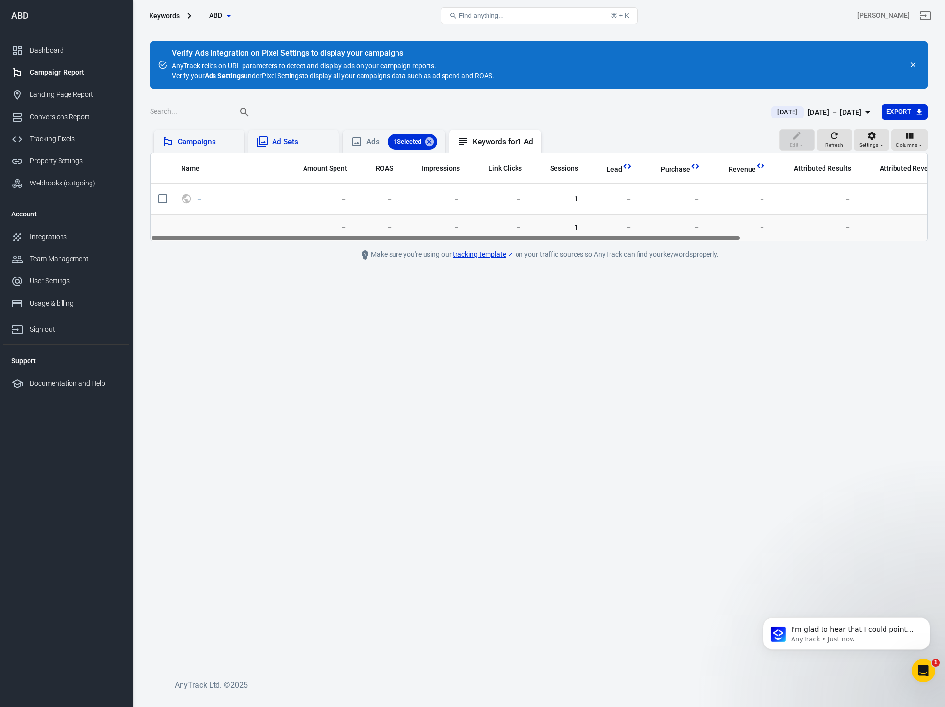
drag, startPoint x: 495, startPoint y: 345, endPoint x: 444, endPoint y: 299, distance: 68.6
click at [495, 344] on main "Verify Ads Integration on Pixel Settings to display your campaigns AnyTrack rel…" at bounding box center [538, 347] width 777 height 613
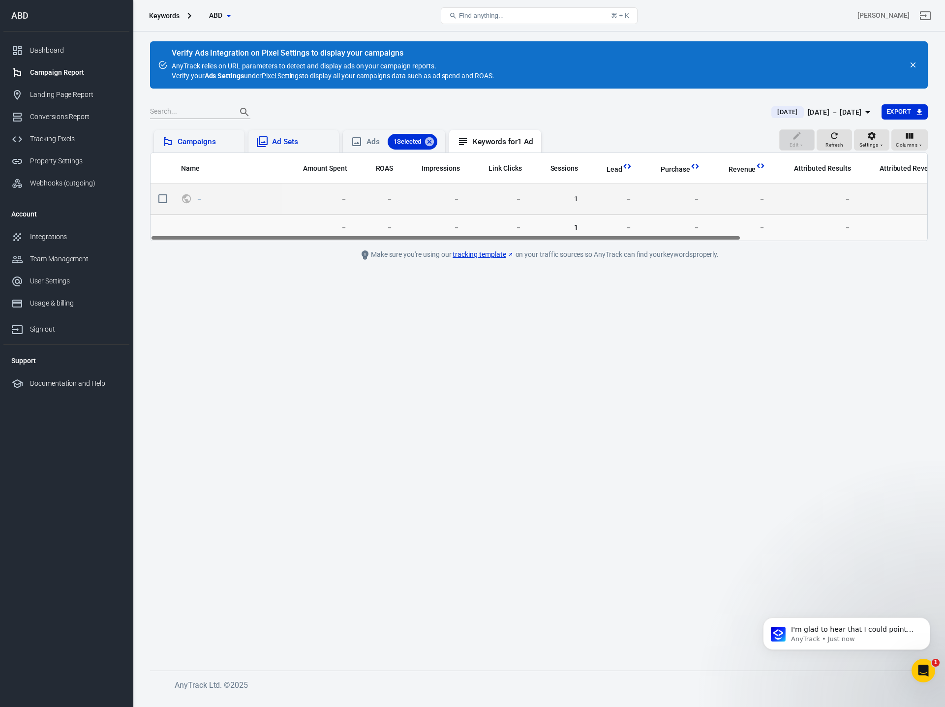
drag, startPoint x: 240, startPoint y: 205, endPoint x: 427, endPoint y: 197, distance: 186.5
click at [240, 205] on span "－" at bounding box center [235, 198] width 79 height 15
click at [389, 199] on td "－" at bounding box center [378, 198] width 46 height 31
click at [220, 195] on span "－" at bounding box center [228, 199] width 64 height 10
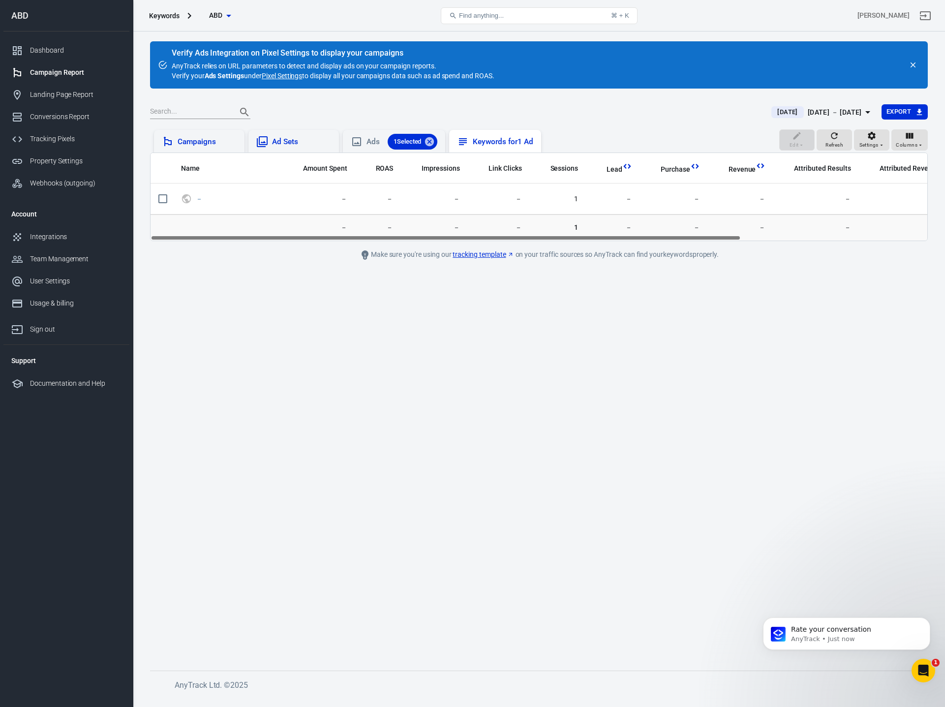
scroll to position [1032, 0]
click at [510, 148] on div "Keywords for 1 Ad" at bounding box center [494, 141] width 91 height 23
click at [360, 142] on icon at bounding box center [356, 141] width 9 height 9
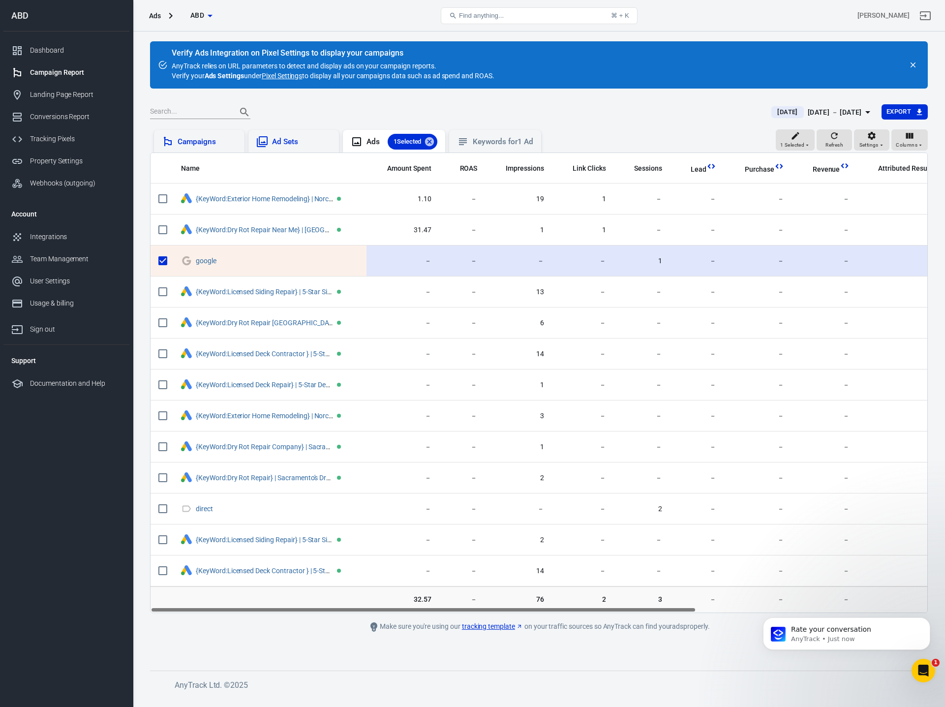
click at [157, 259] on input "scrollable content" at bounding box center [162, 260] width 21 height 21
checkbox input "false"
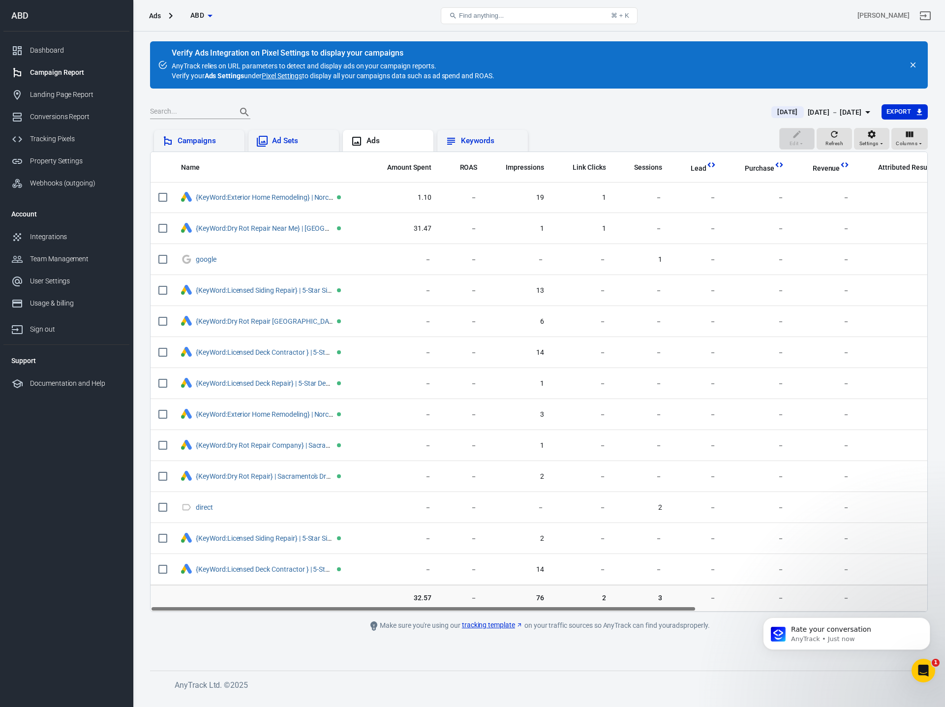
click at [479, 142] on div "Keywords" at bounding box center [490, 141] width 59 height 10
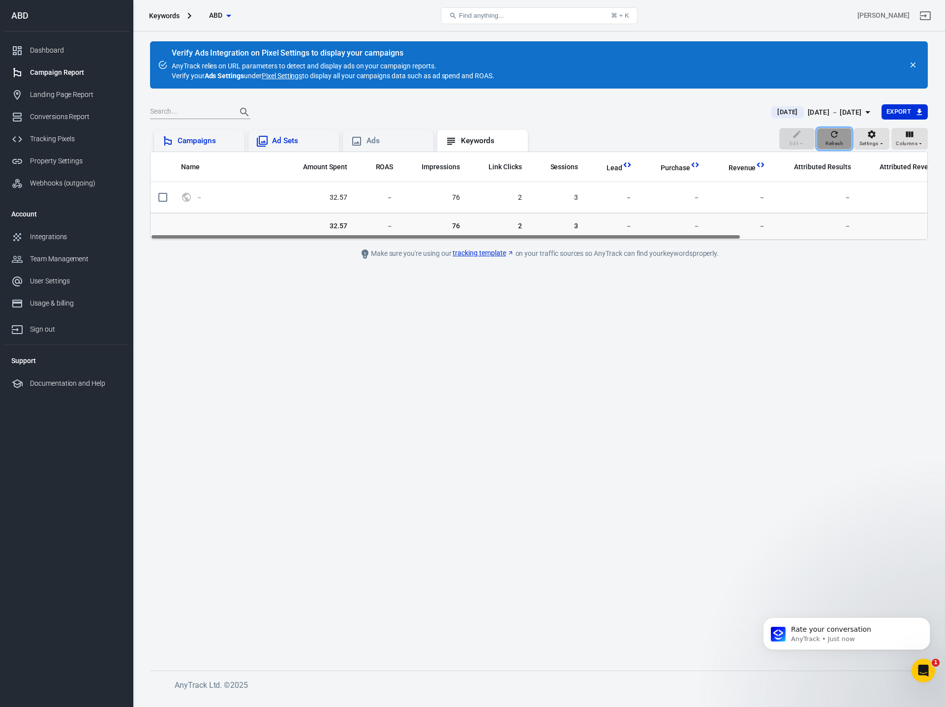
click at [830, 139] on span "Refresh" at bounding box center [834, 143] width 18 height 9
click at [368, 140] on div "Ads" at bounding box center [395, 141] width 59 height 10
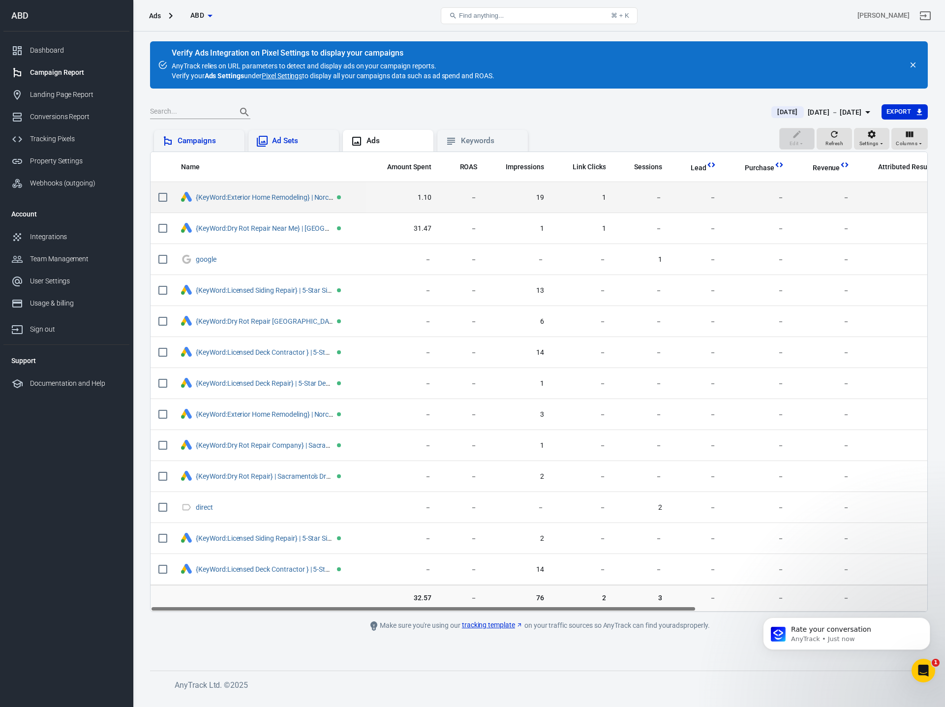
click at [425, 201] on span "1.10" at bounding box center [402, 198] width 57 height 10
click at [553, 201] on td "1" at bounding box center [583, 197] width 62 height 31
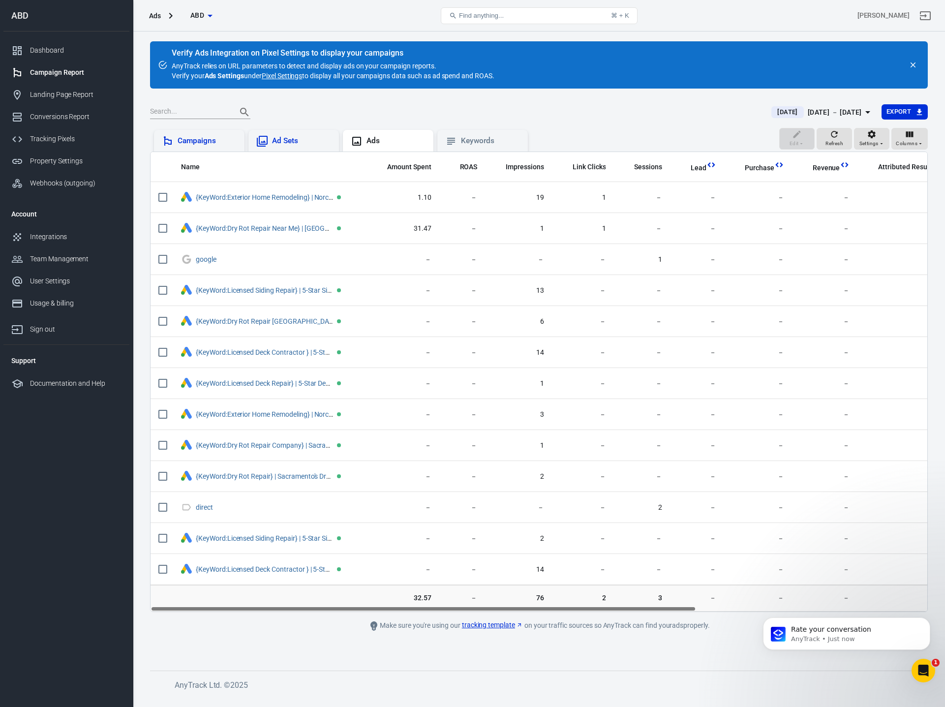
click at [292, 137] on div "Ad Sets" at bounding box center [301, 141] width 59 height 10
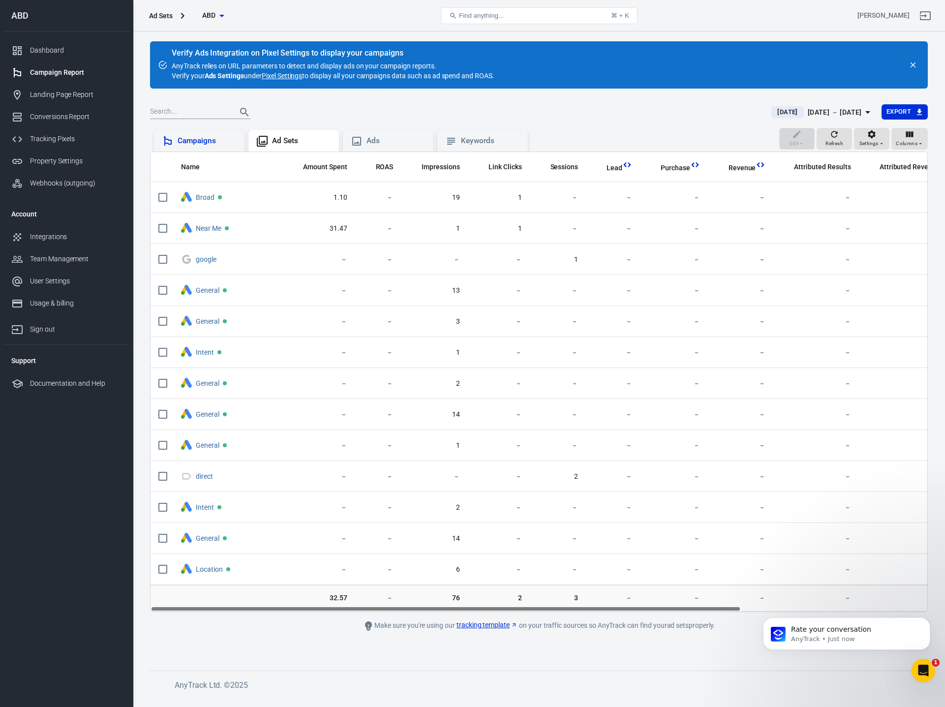
click at [182, 145] on div "Campaigns" at bounding box center [207, 141] width 59 height 10
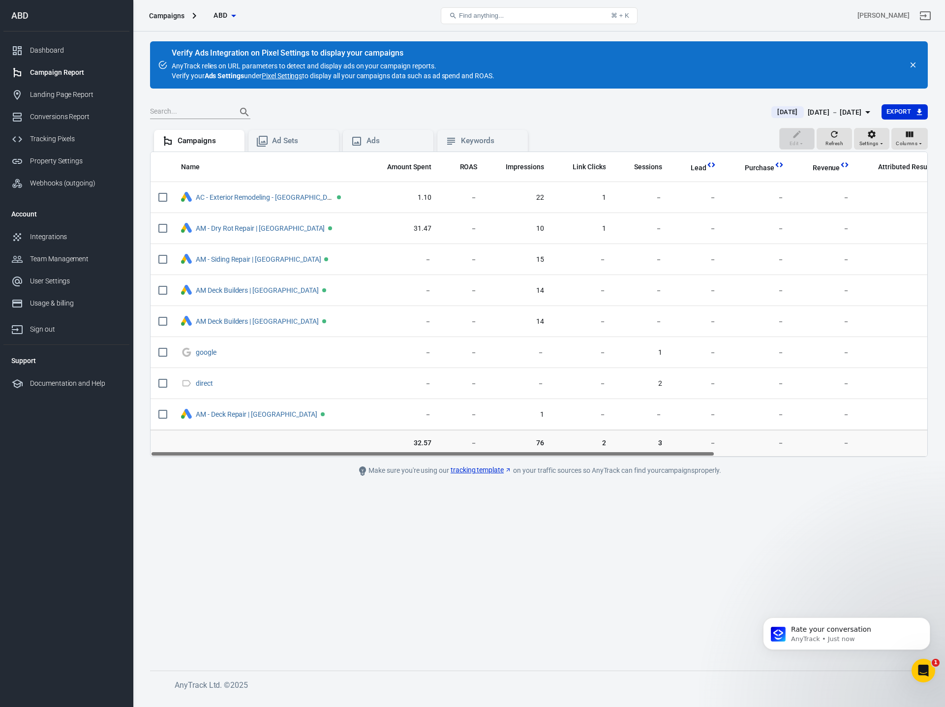
click at [493, 101] on main "Verify Ads Integration on Pixel Settings to display your campaigns AnyTrack rel…" at bounding box center [538, 347] width 777 height 613
click at [369, 529] on main "Verify Ads Integration on Pixel Settings to display your campaigns AnyTrack rel…" at bounding box center [538, 347] width 777 height 613
click at [47, 49] on div "Dashboard" at bounding box center [75, 50] width 91 height 10
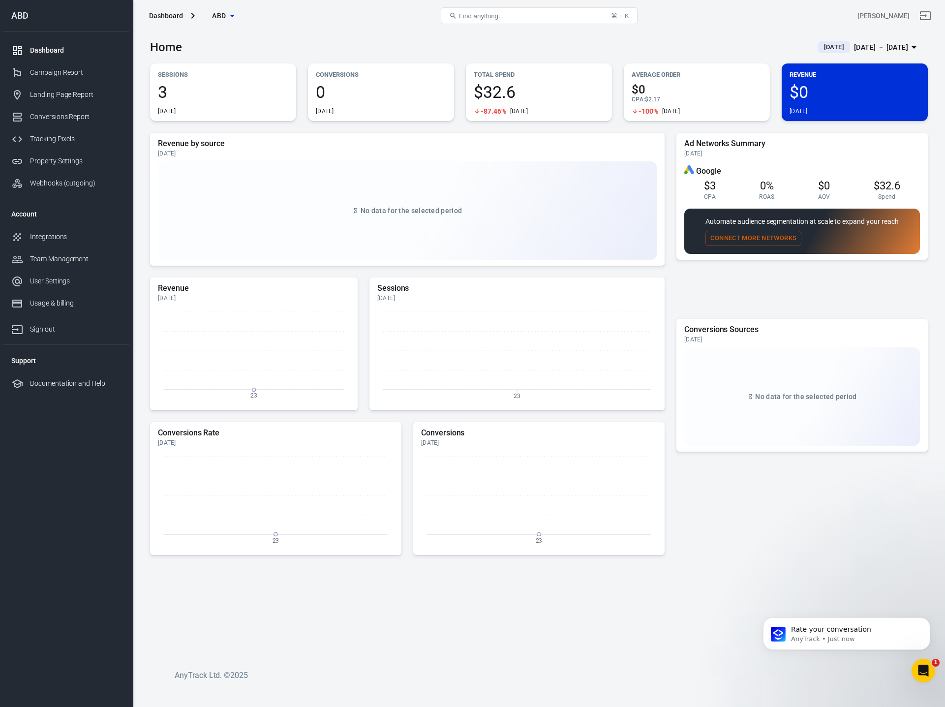
click at [375, 43] on div "Home [DATE] [DATE] － [DATE]" at bounding box center [538, 43] width 777 height 24
click at [161, 90] on span "3" at bounding box center [223, 92] width 130 height 17
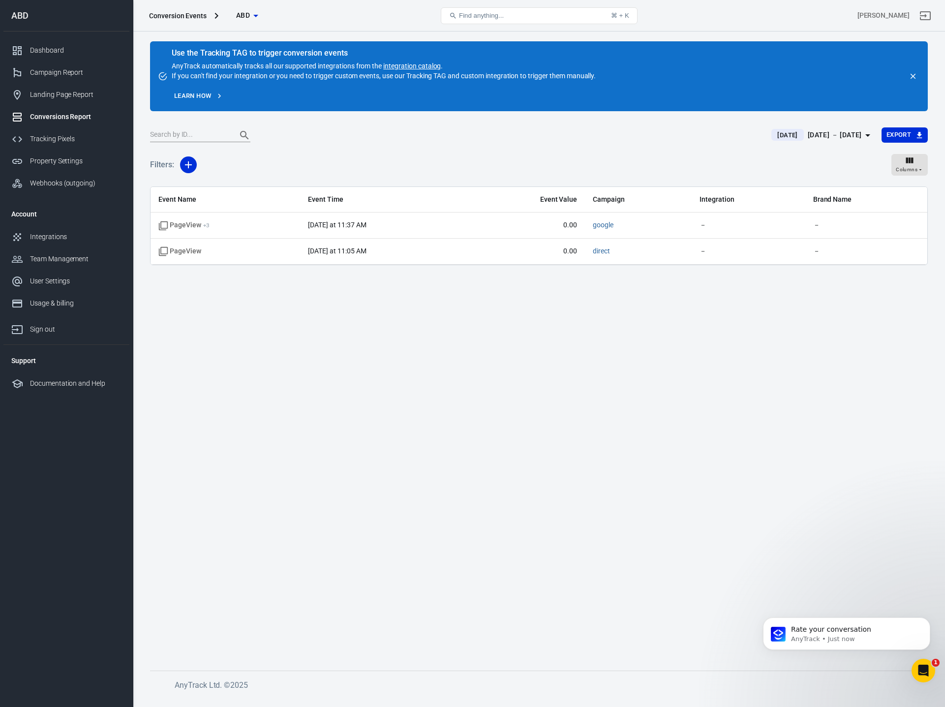
click at [349, 121] on main "Use the Tracking TAG to trigger conversion events AnyTrack automatically tracks…" at bounding box center [538, 347] width 777 height 613
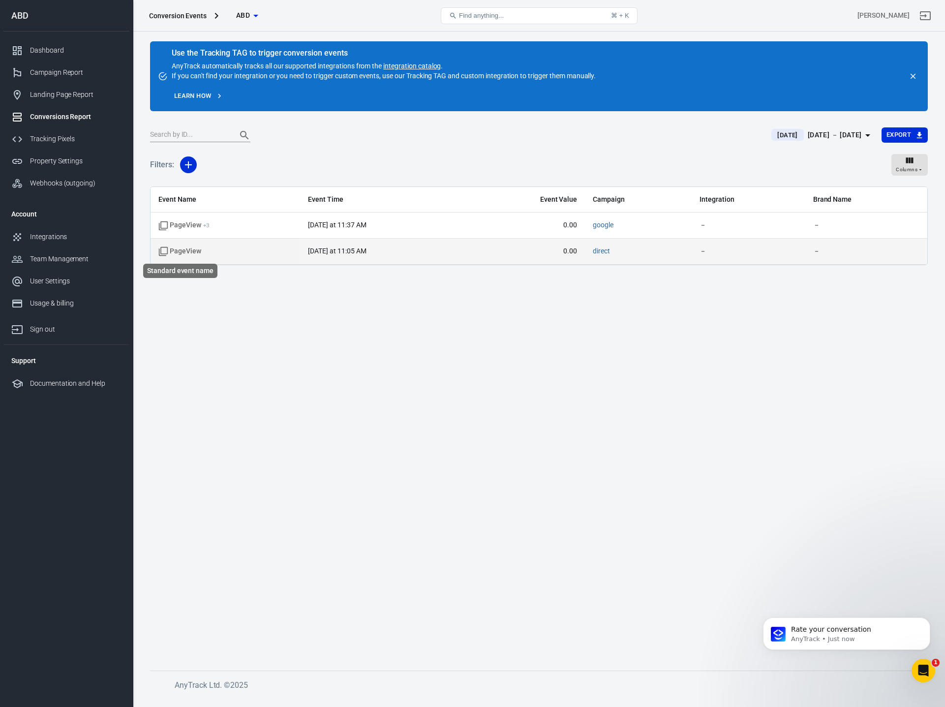
click at [183, 253] on span "PageView" at bounding box center [179, 251] width 43 height 10
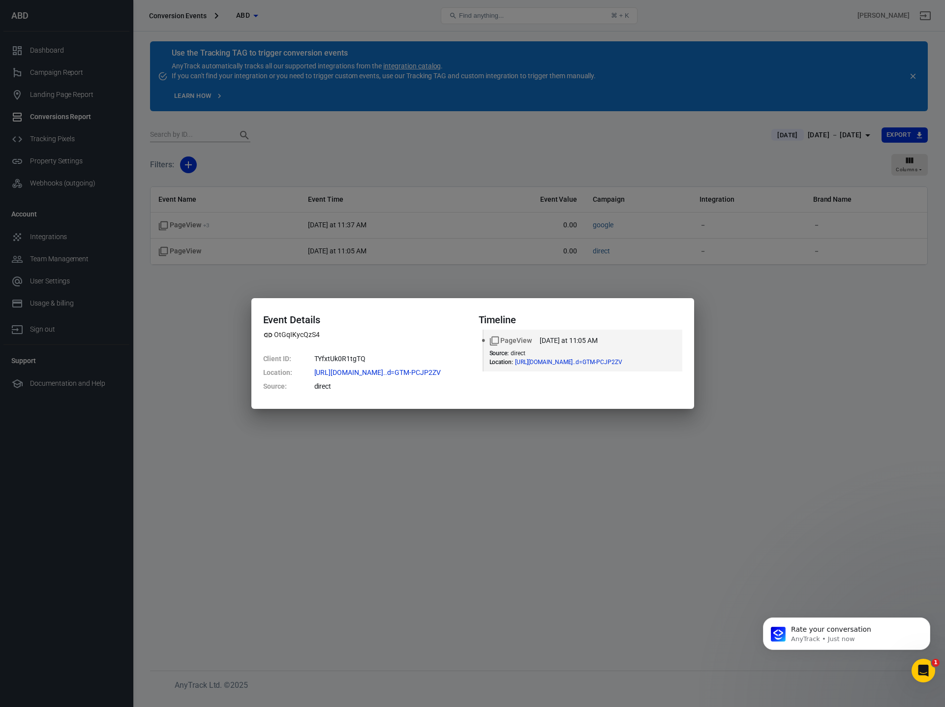
click at [189, 316] on div "Event Details OtGqIKycQzS4 Client ID : TYfxtUk0R1tgTQ Location : [URL][DOMAIN_N…" at bounding box center [472, 353] width 945 height 707
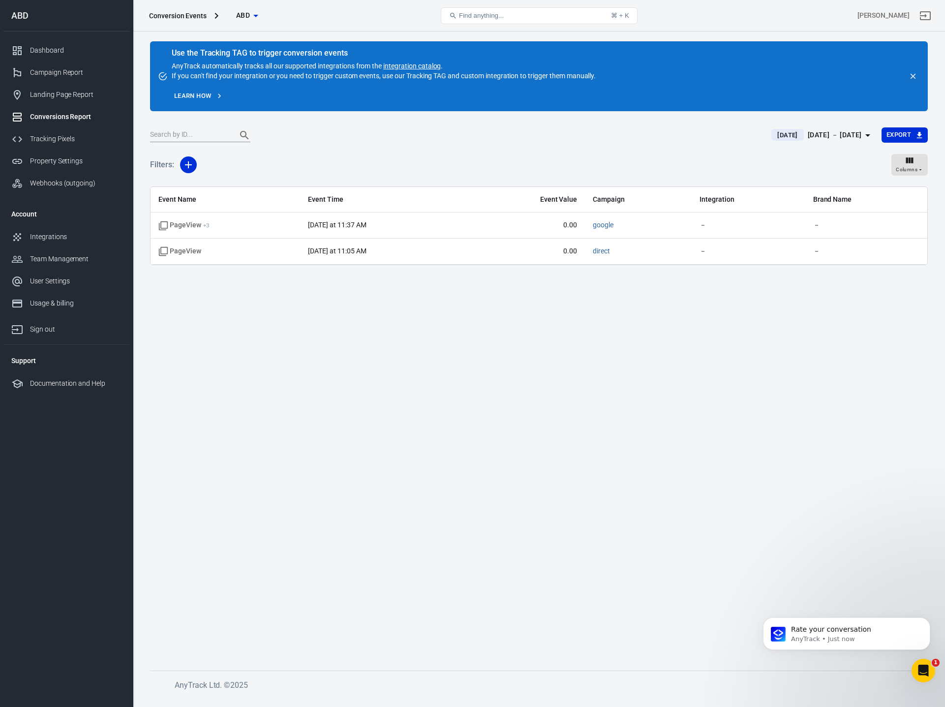
click at [186, 198] on span "Event Name" at bounding box center [225, 200] width 134 height 10
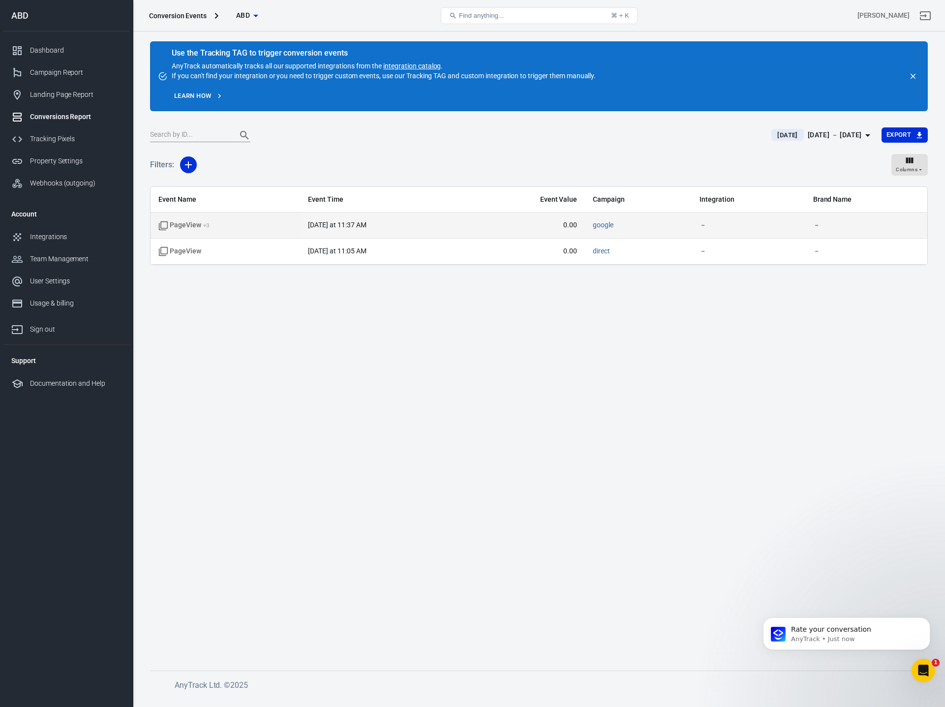
click at [184, 224] on span "PageView + 3" at bounding box center [183, 225] width 51 height 10
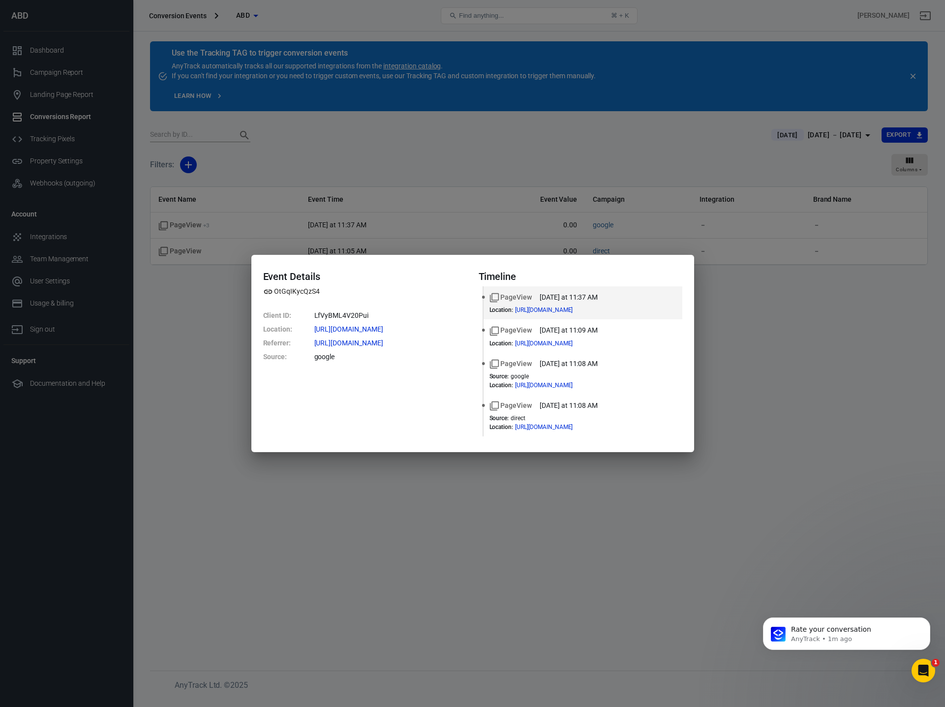
click at [190, 334] on div "Event Details OtGqIKycQzS4 Client ID : LfVyBML4V20Pui Location : [URL][DOMAIN_N…" at bounding box center [472, 353] width 945 height 707
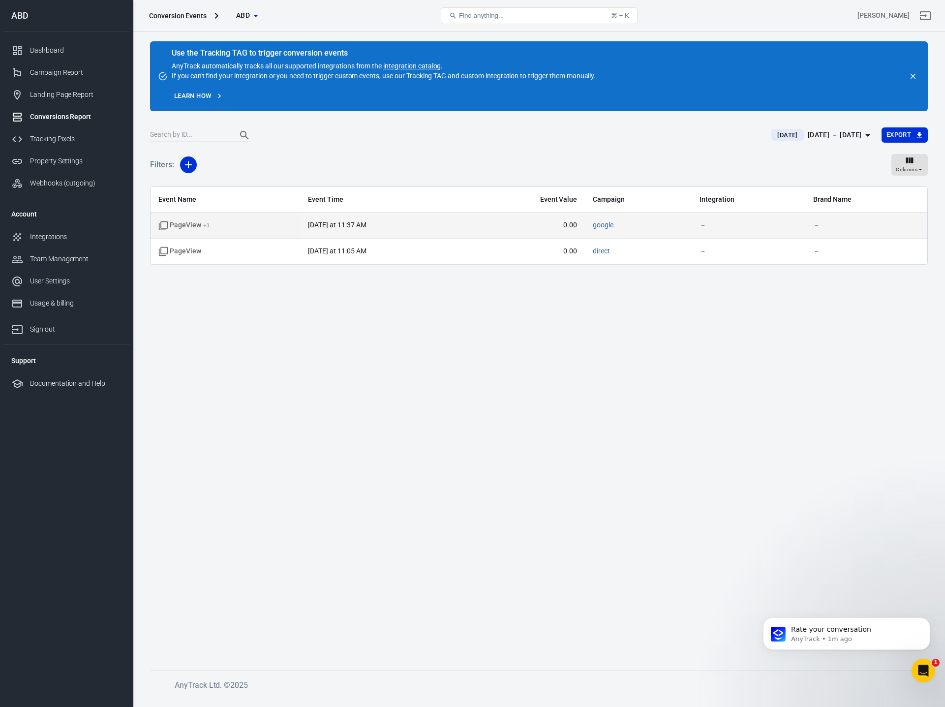
click at [192, 222] on span "PageView + 3" at bounding box center [183, 225] width 51 height 10
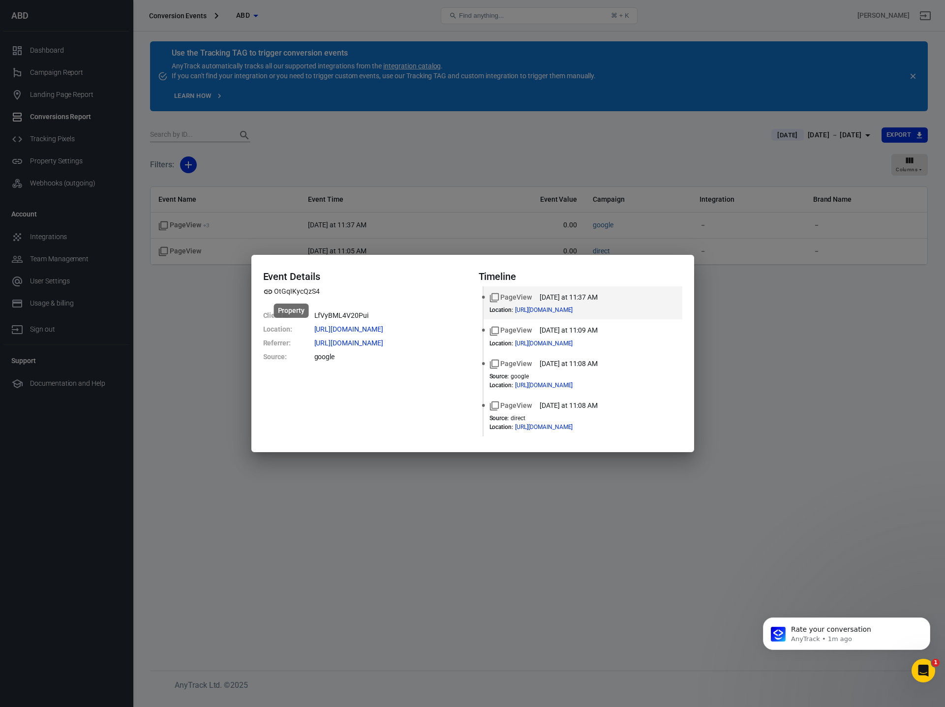
click at [288, 291] on span "OtGqIKycQzS4" at bounding box center [291, 291] width 57 height 10
click at [775, 345] on div "Event Details OtGqIKycQzS4 Client ID : LfVyBML4V20Pui Location : [URL][DOMAIN_N…" at bounding box center [472, 353] width 945 height 707
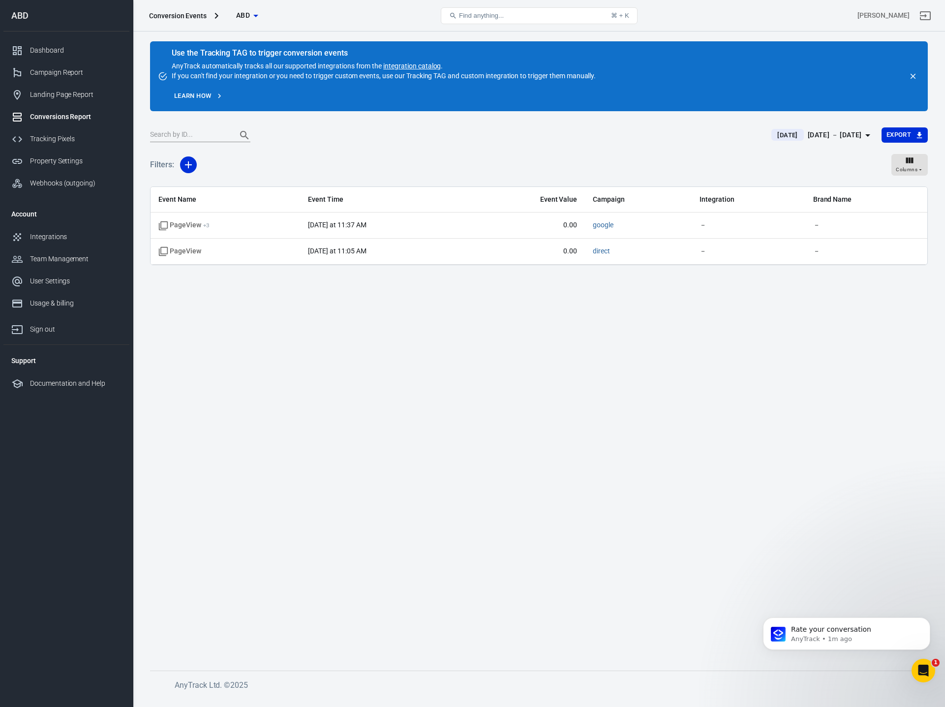
drag, startPoint x: 746, startPoint y: 352, endPoint x: 737, endPoint y: 346, distance: 11.1
click at [745, 352] on main "Use the Tracking TAG to trigger conversion events AnyTrack automatically tracks…" at bounding box center [538, 347] width 777 height 613
click at [486, 157] on div "Filters: Columns" at bounding box center [538, 168] width 777 height 35
click at [912, 75] on icon "close" at bounding box center [912, 76] width 9 height 9
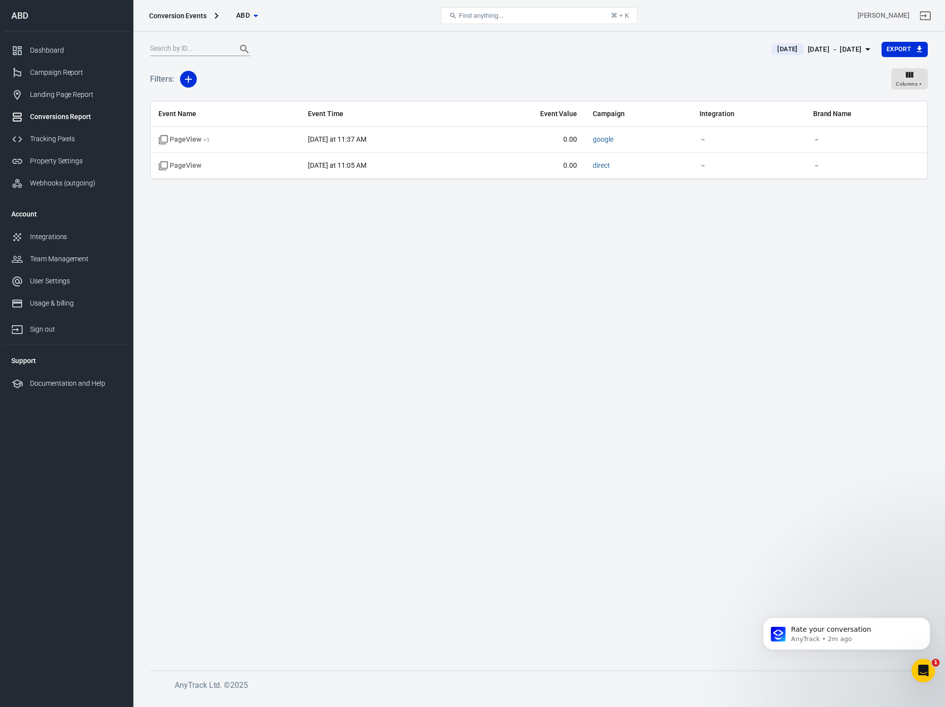
drag, startPoint x: 544, startPoint y: 424, endPoint x: 548, endPoint y: 410, distance: 14.9
click at [544, 425] on main "[DATE] [DATE] － [DATE] Export Filters: Columns Event Name Event Time Event Valu…" at bounding box center [538, 347] width 777 height 613
click at [822, 71] on div "Filters: Columns" at bounding box center [538, 82] width 777 height 35
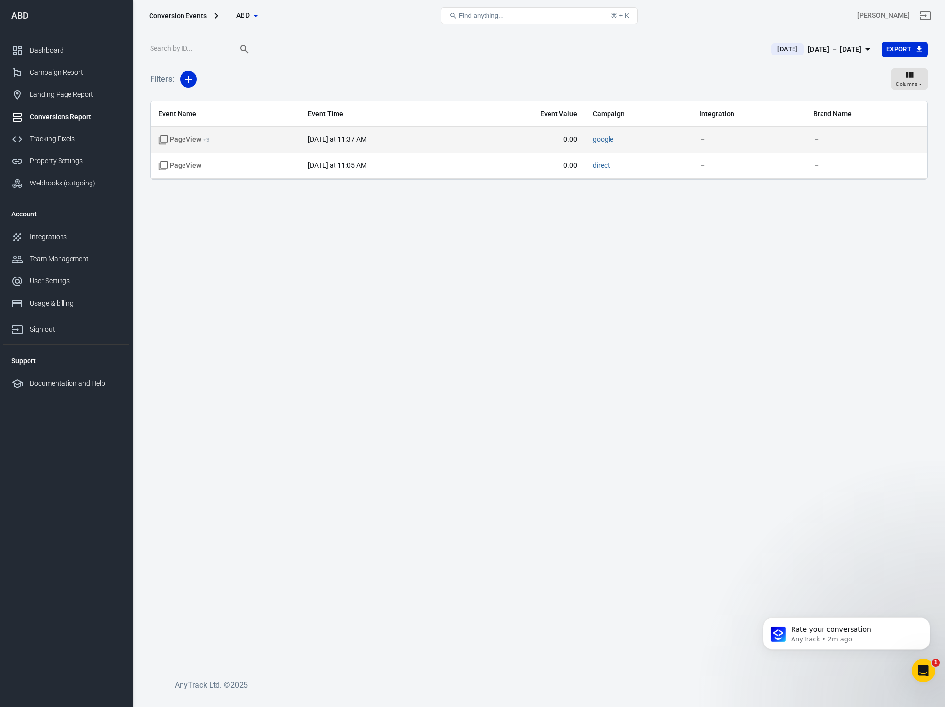
click at [210, 134] on td "PageView + 3" at bounding box center [224, 140] width 149 height 26
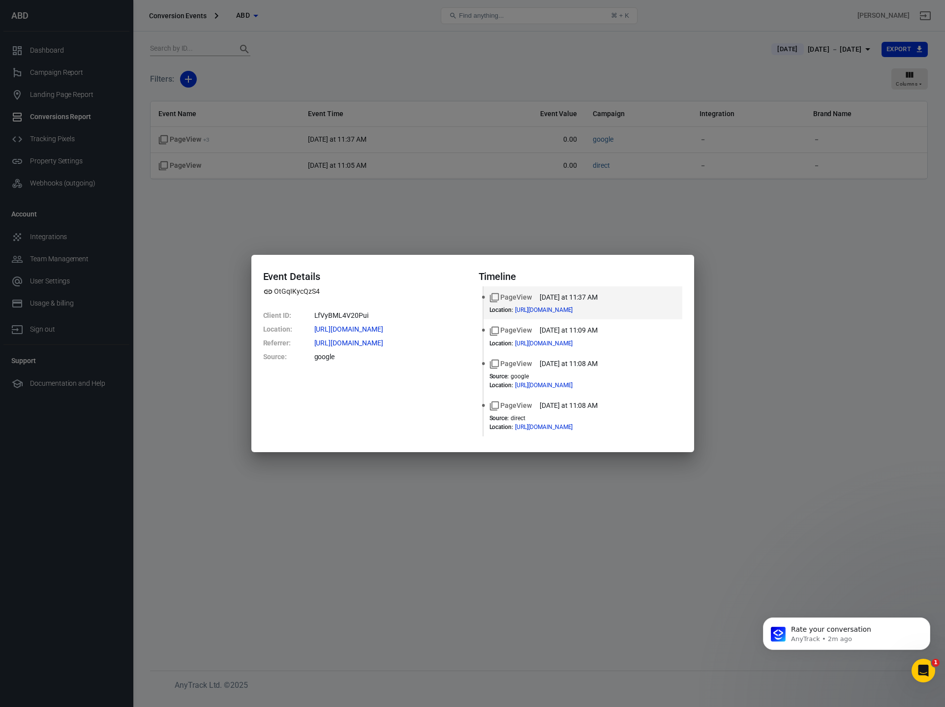
click at [358, 217] on div "Event Details OtGqIKycQzS4 Client ID : LfVyBML4V20Pui Location : [URL][DOMAIN_N…" at bounding box center [472, 353] width 945 height 707
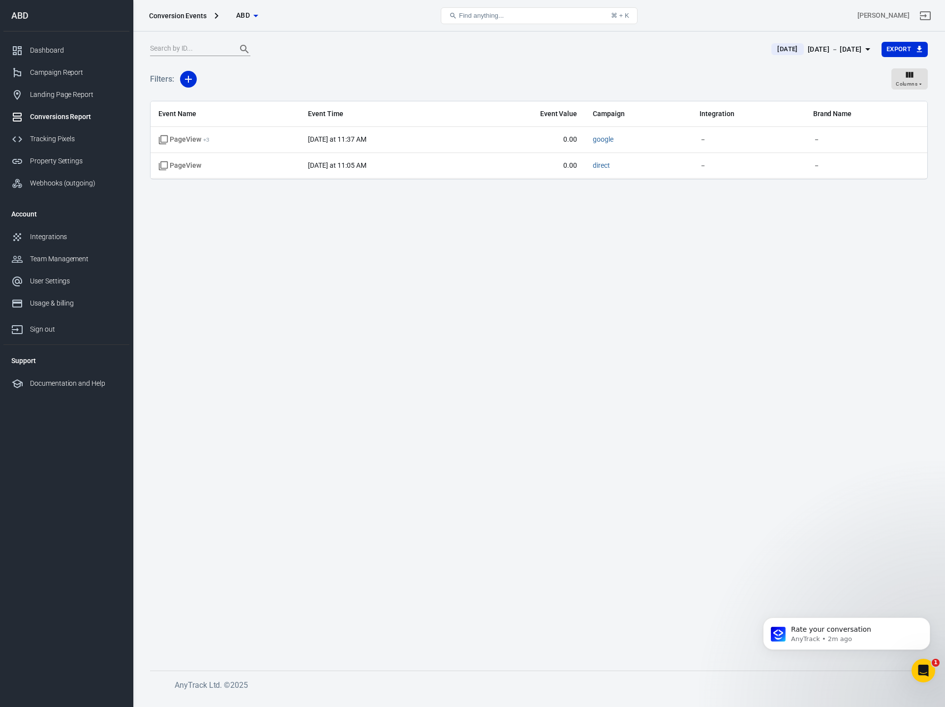
click at [242, 15] on span "ABD" at bounding box center [243, 15] width 14 height 12
click at [186, 17] on div at bounding box center [472, 353] width 945 height 707
click at [177, 17] on div "Conversion Events" at bounding box center [178, 16] width 58 height 10
click at [264, 12] on button "ABD" at bounding box center [246, 15] width 49 height 18
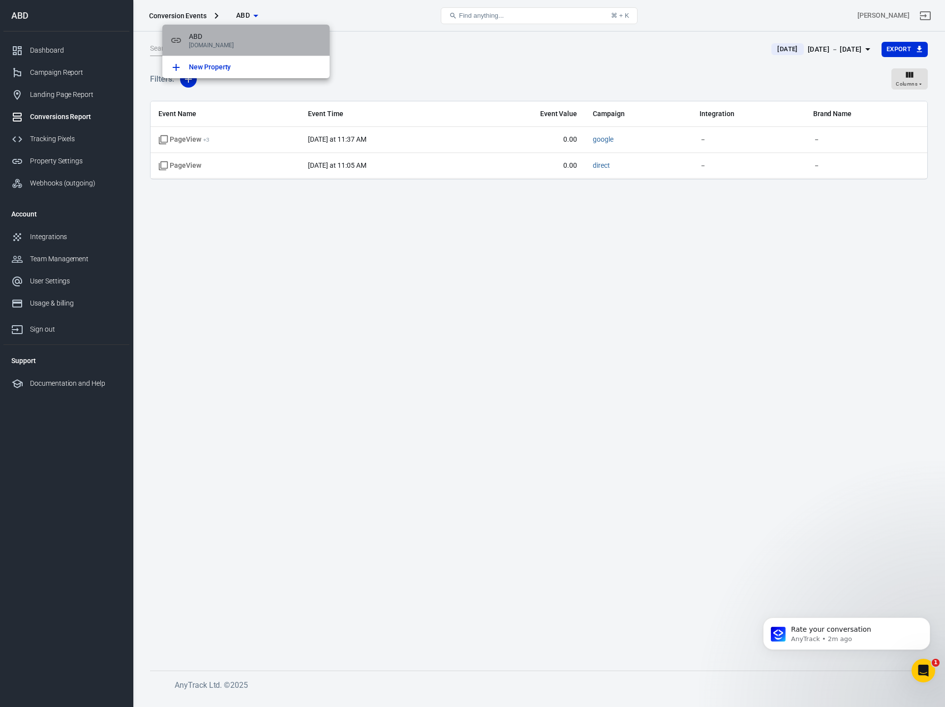
click at [209, 39] on span "ABD" at bounding box center [255, 36] width 133 height 10
click at [389, 298] on div at bounding box center [472, 353] width 945 height 707
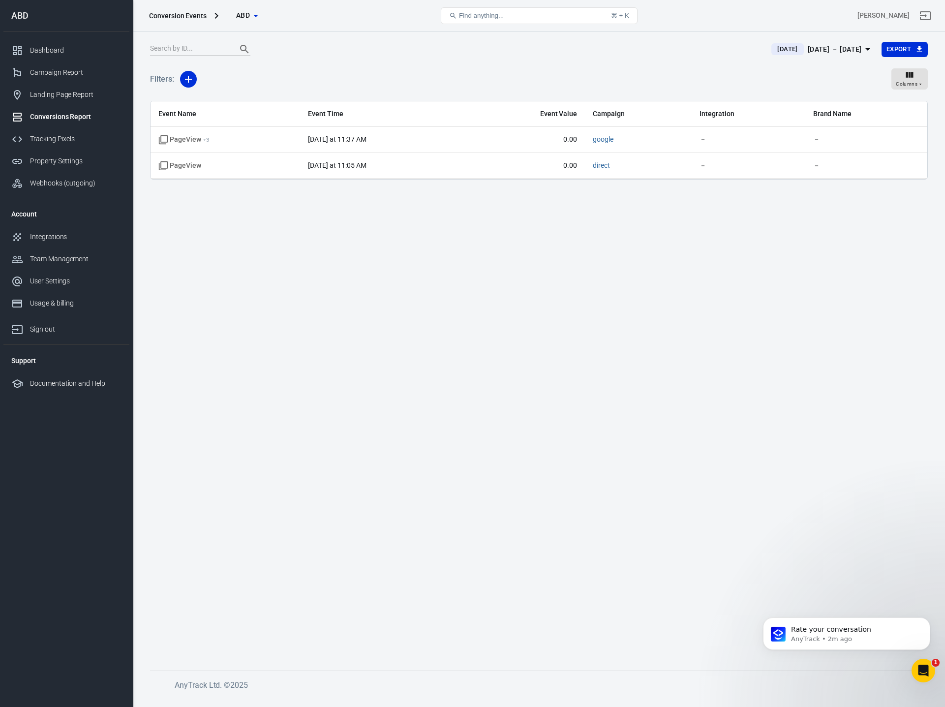
drag, startPoint x: 451, startPoint y: 57, endPoint x: 379, endPoint y: 54, distance: 72.9
click at [451, 57] on div "[DATE] [DATE] － [DATE] Export" at bounding box center [538, 53] width 777 height 24
click at [59, 98] on div "Landing Page Report" at bounding box center [75, 94] width 91 height 10
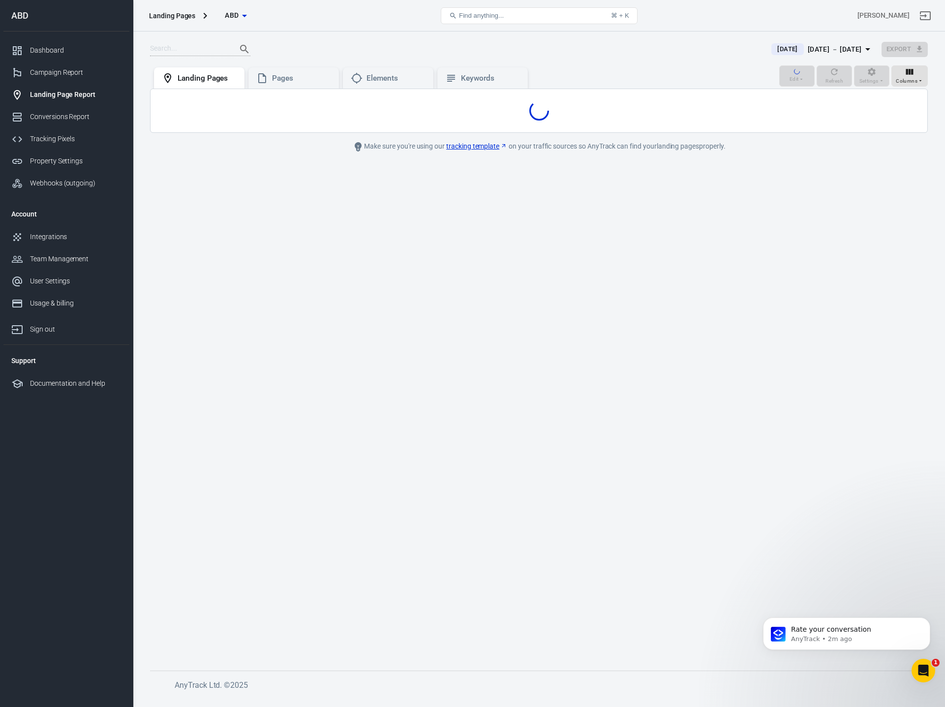
click at [504, 341] on main "[DATE] [DATE] － [DATE] Export Edit Refresh Settings Columns Landing Pages Pages…" at bounding box center [538, 347] width 777 height 613
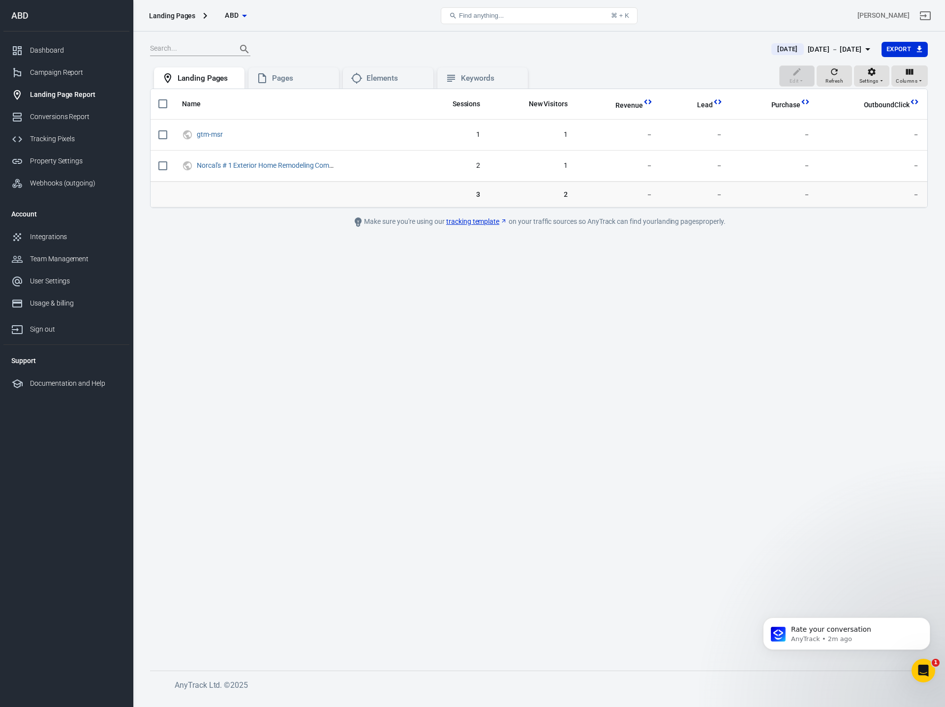
drag, startPoint x: 300, startPoint y: 319, endPoint x: 297, endPoint y: 260, distance: 58.6
click at [300, 319] on main "[DATE] [DATE] － [DATE] Export Edit Refresh Settings Columns Landing Pages Pages…" at bounding box center [538, 347] width 777 height 613
click at [238, 93] on th "Name" at bounding box center [294, 104] width 241 height 30
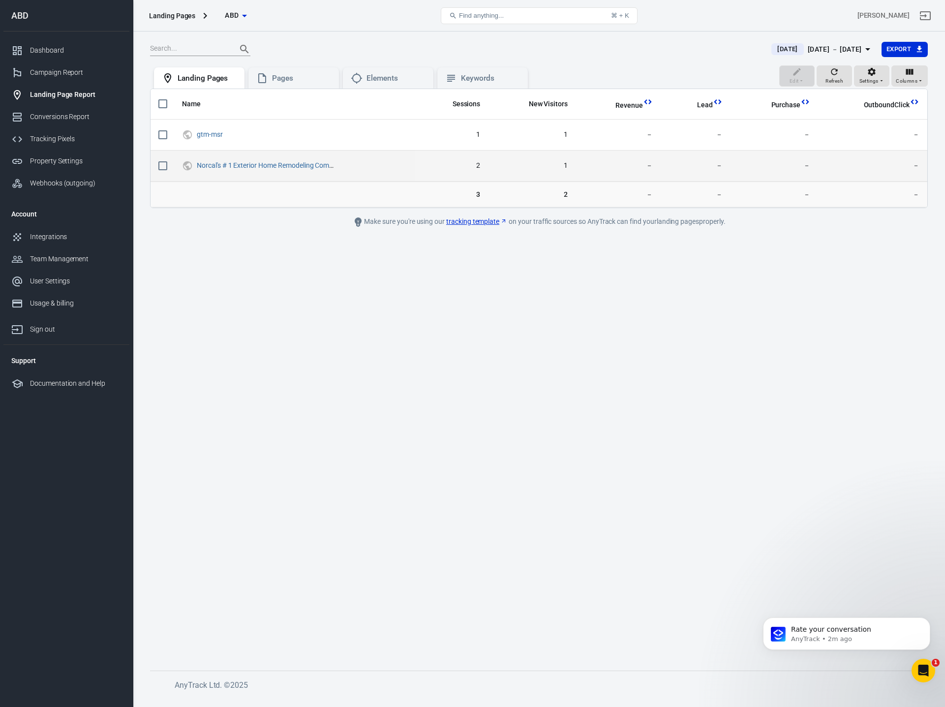
drag, startPoint x: 229, startPoint y: 243, endPoint x: 398, endPoint y: 177, distance: 181.7
click at [229, 243] on main "[DATE] [DATE] － [DATE] Export Edit Refresh Settings Columns Landing Pages Pages…" at bounding box center [538, 347] width 777 height 613
drag, startPoint x: 468, startPoint y: 165, endPoint x: 526, endPoint y: 164, distance: 58.5
click at [468, 165] on span "2" at bounding box center [451, 166] width 57 height 10
click at [554, 164] on span "1" at bounding box center [532, 166] width 72 height 10
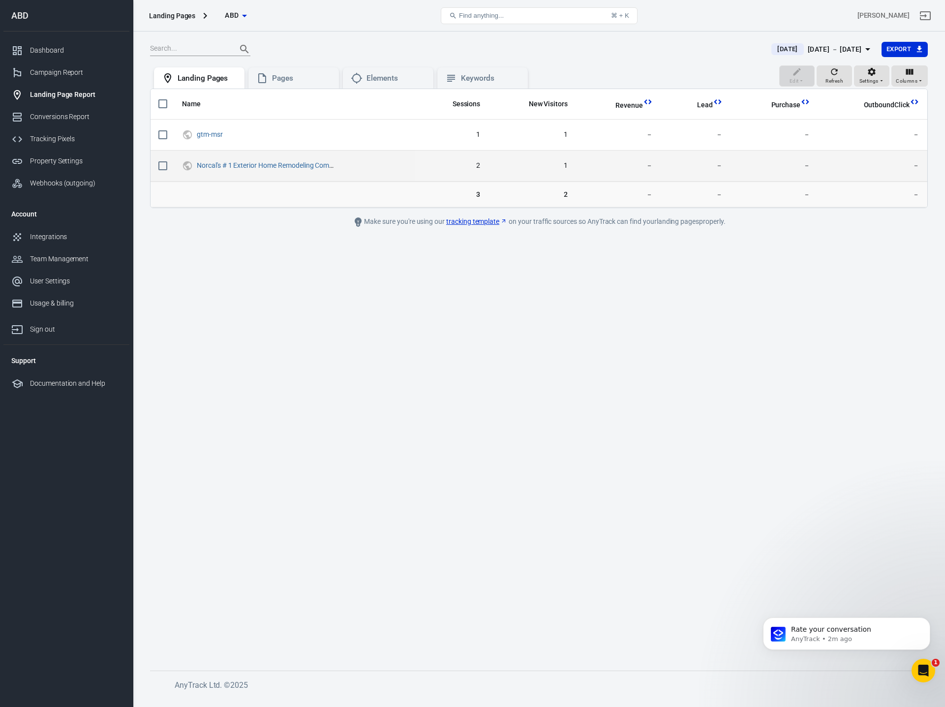
click at [567, 164] on span "1" at bounding box center [532, 166] width 72 height 10
click at [287, 163] on link "Norcal's # 1 Exterior Home Remodeling Company | [GEOGRAPHIC_DATA]" at bounding box center [306, 165] width 218 height 8
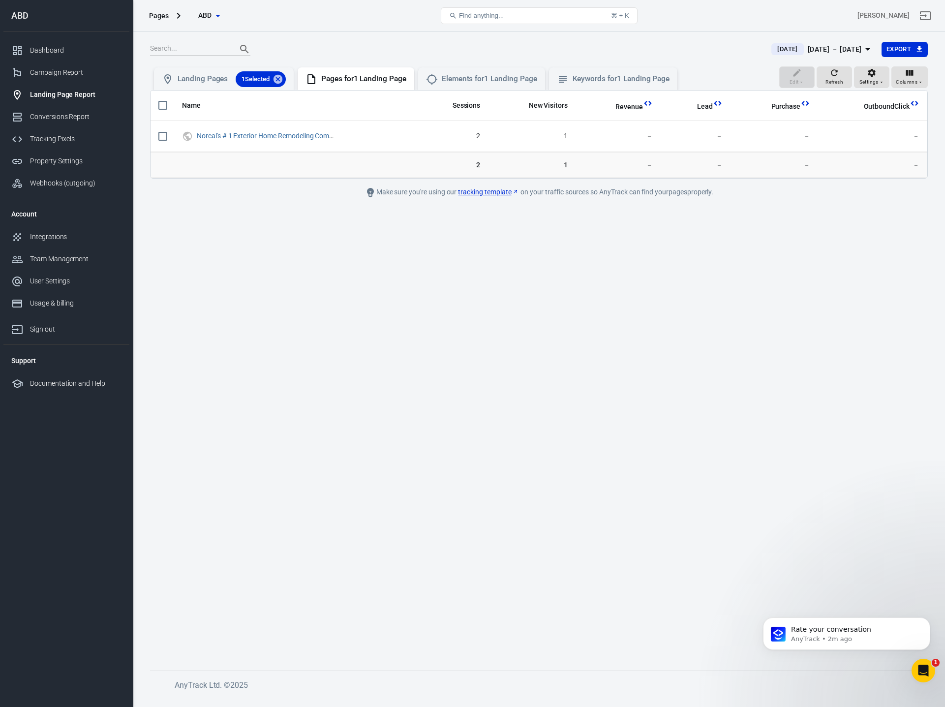
drag, startPoint x: 653, startPoint y: 298, endPoint x: 571, endPoint y: 240, distance: 100.1
click at [653, 298] on main "[DATE] [DATE] － [DATE] Export Edit Refresh Settings Columns Landing Pages 1 Sel…" at bounding box center [538, 347] width 777 height 613
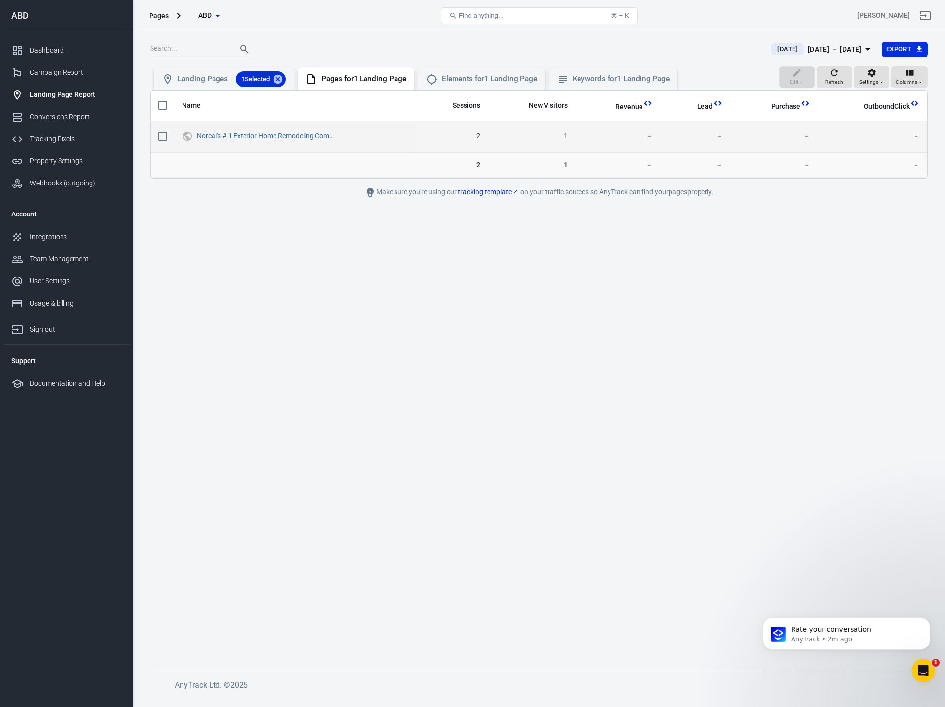
click at [567, 137] on span "1" at bounding box center [532, 136] width 72 height 10
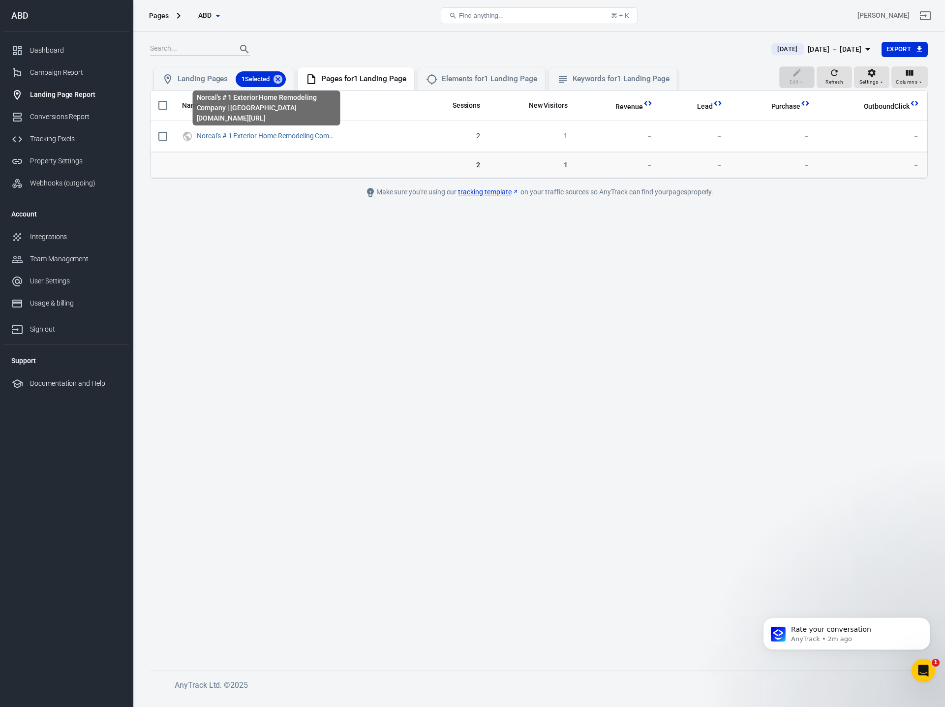
click at [273, 132] on div "Norcal's # 1 Exterior Home Remodeling Company | ABD [DOMAIN_NAME][URL]" at bounding box center [266, 110] width 149 height 43
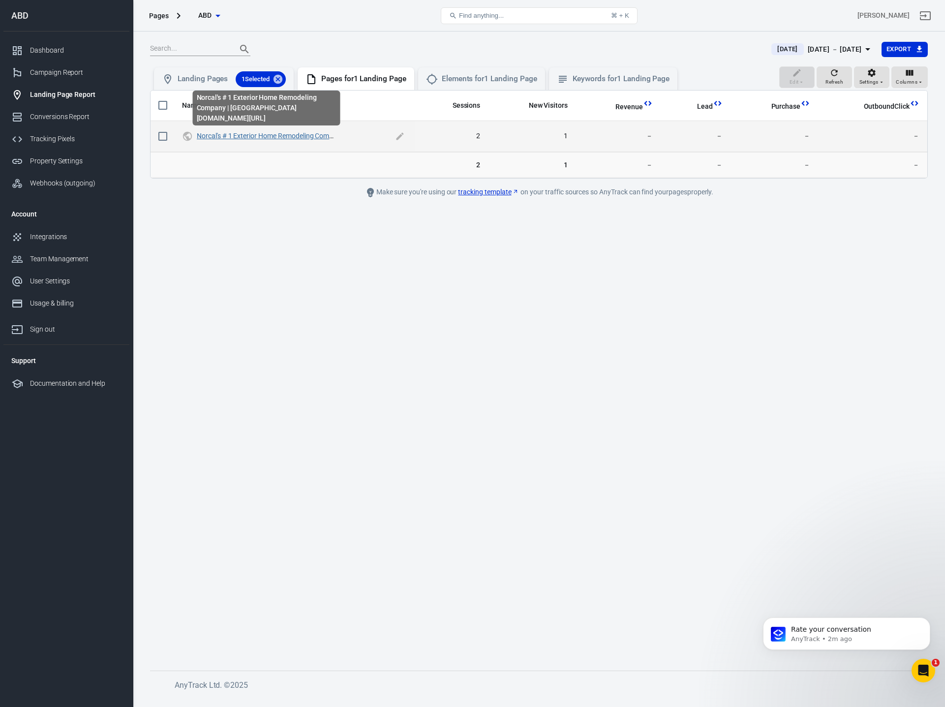
click at [274, 134] on link "Norcal's # 1 Exterior Home Remodeling Company | [GEOGRAPHIC_DATA]" at bounding box center [306, 136] width 218 height 8
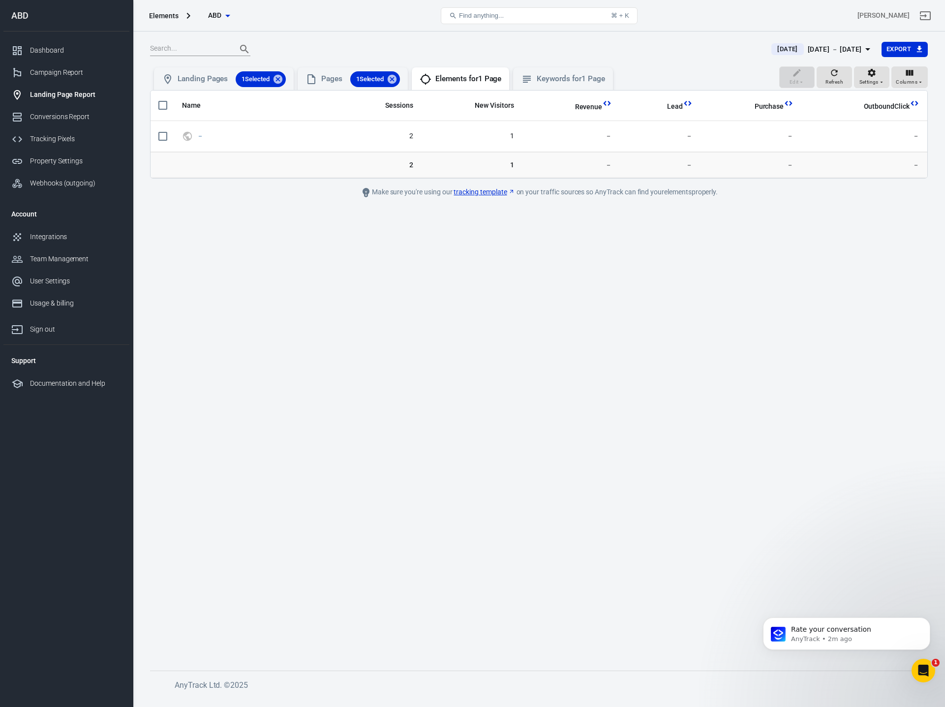
click at [541, 354] on main "[DATE] [DATE] － [DATE] Export Edit Refresh Settings Columns Landing Pages 1 Sel…" at bounding box center [538, 347] width 777 height 613
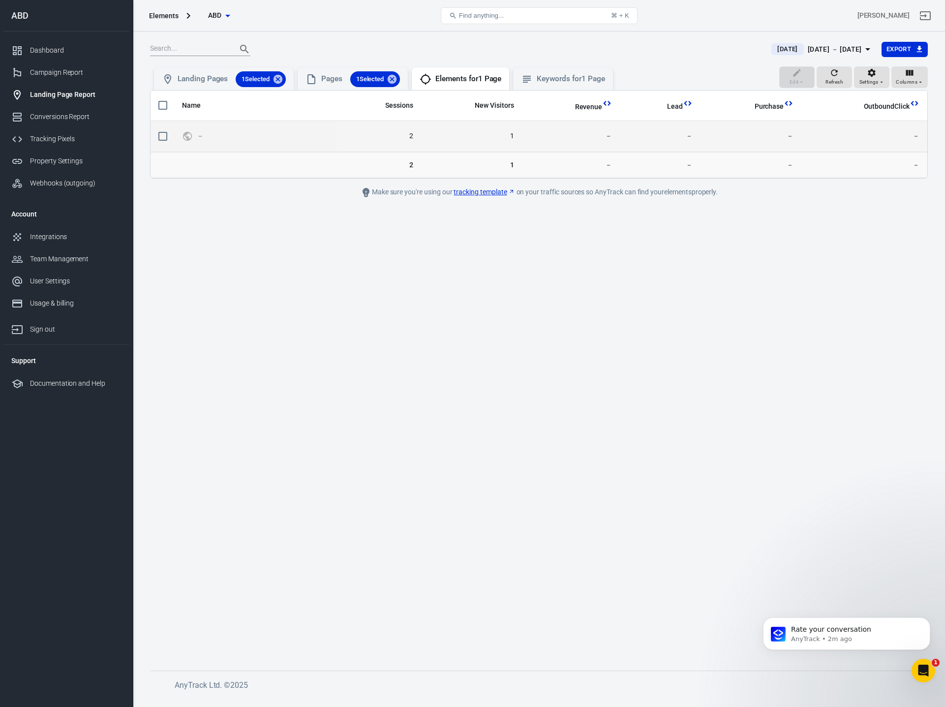
click at [195, 135] on span "－" at bounding box center [255, 136] width 147 height 15
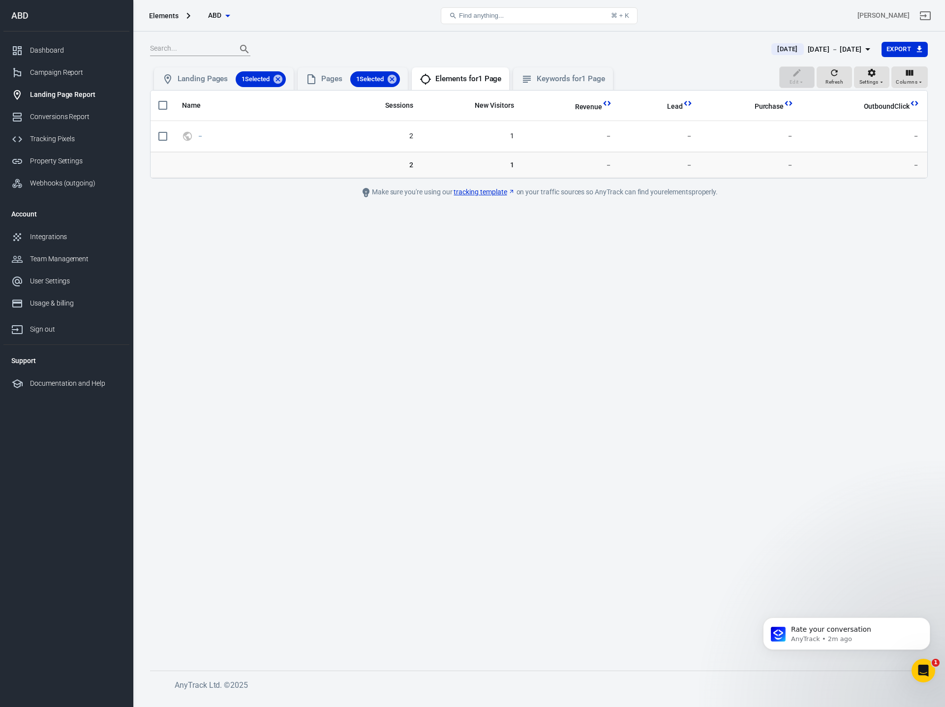
drag, startPoint x: 427, startPoint y: 251, endPoint x: 464, endPoint y: 204, distance: 59.6
click at [427, 251] on main "[DATE] [DATE] － [DATE] Export Edit Refresh Settings Columns Landing Pages 1 Sel…" at bounding box center [538, 347] width 777 height 613
click at [570, 78] on div "Keywords for 1 Page" at bounding box center [570, 79] width 68 height 10
click at [197, 72] on div "Landing Pages 1 Selected" at bounding box center [232, 79] width 108 height 16
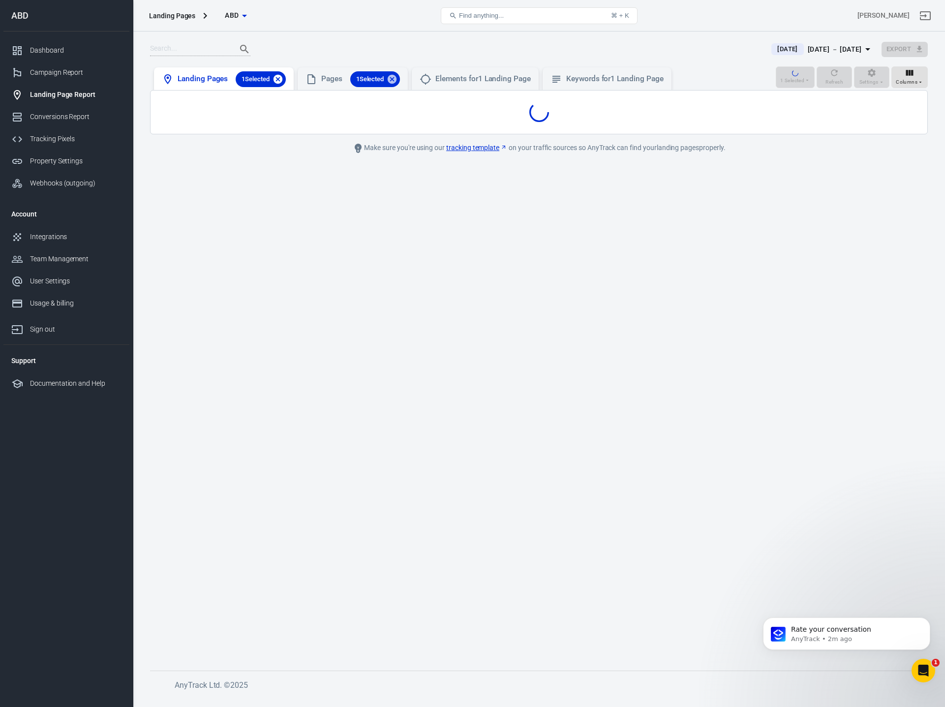
click at [276, 80] on icon at bounding box center [277, 78] width 9 height 9
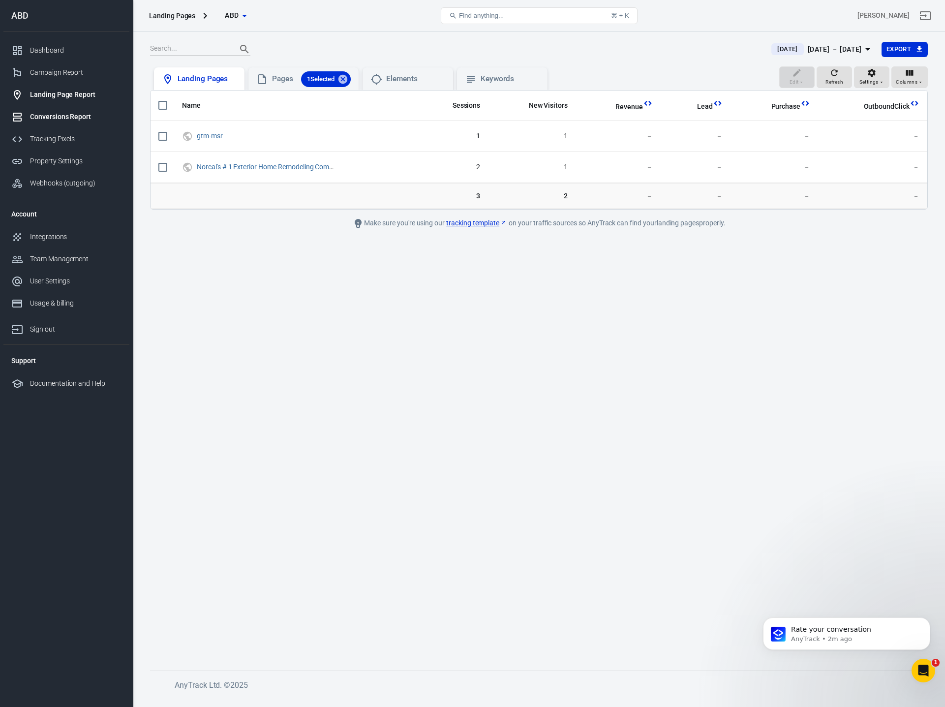
click at [58, 120] on div "Conversions Report" at bounding box center [75, 117] width 91 height 10
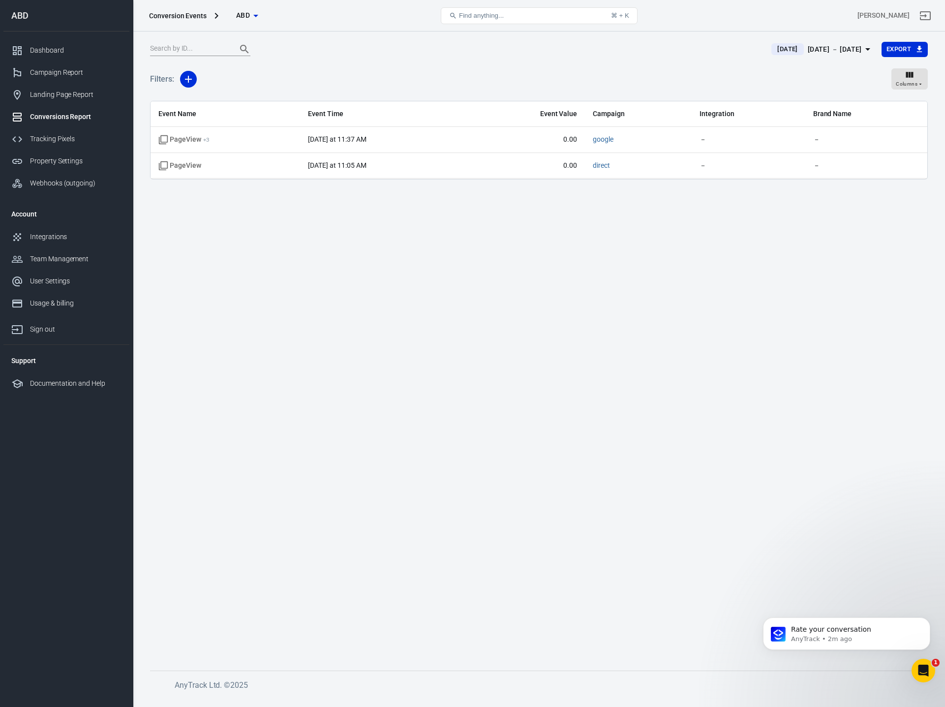
click at [495, 317] on main "[DATE] [DATE] － [DATE] Export Filters: Columns Event Name Event Time Event Valu…" at bounding box center [538, 347] width 777 height 613
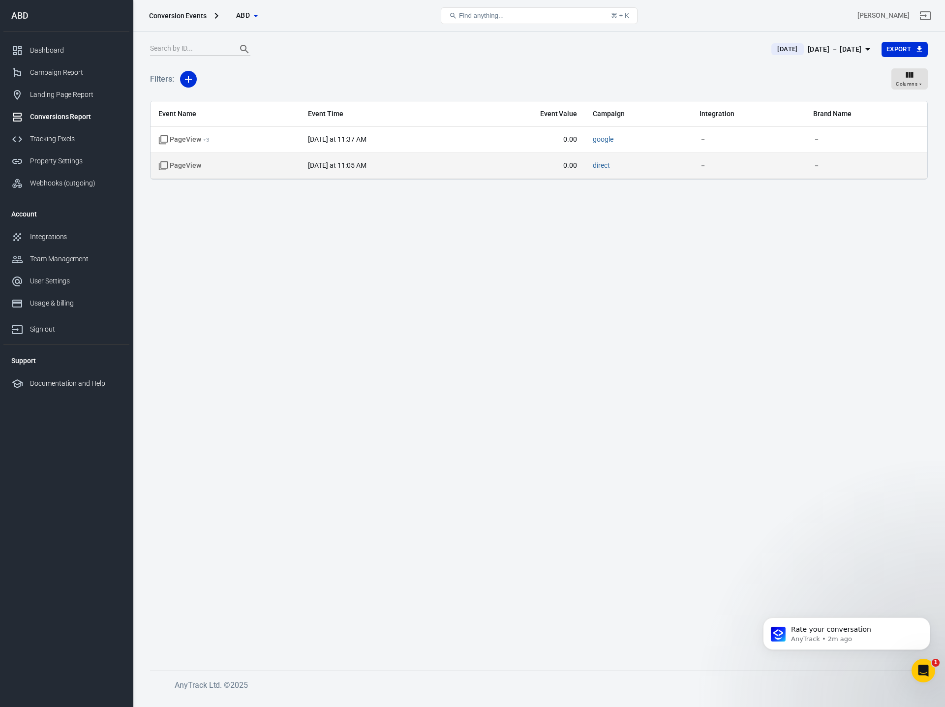
click at [357, 169] on time "[DATE] at 11:05 AM" at bounding box center [337, 165] width 58 height 8
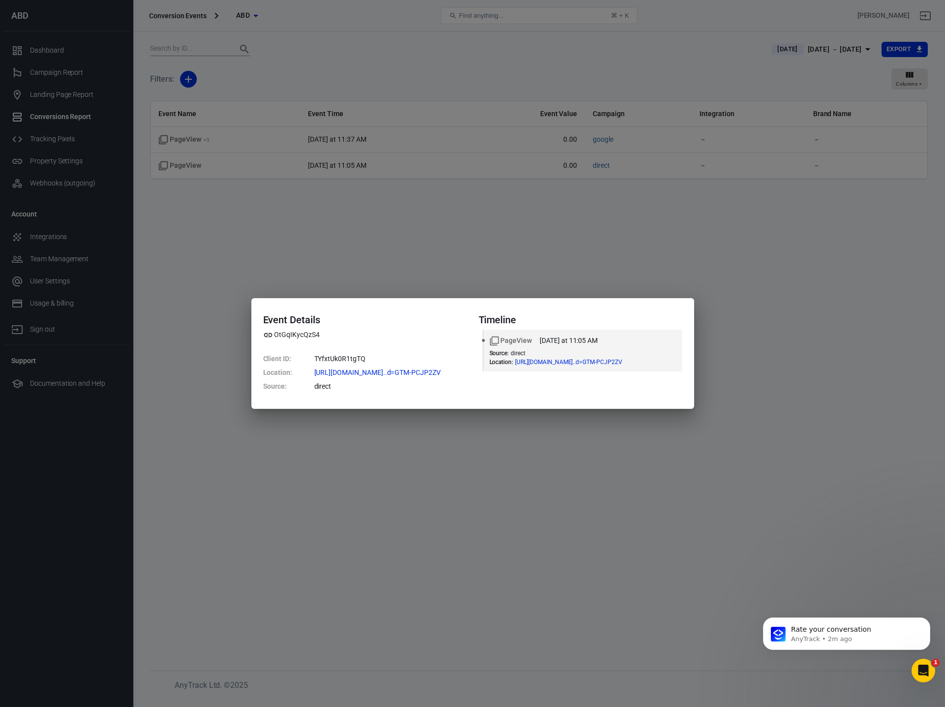
click at [431, 250] on div "Event Details OtGqIKycQzS4 Client ID : TYfxtUk0R1tgTQ Location : [URL][DOMAIN_N…" at bounding box center [472, 353] width 945 height 707
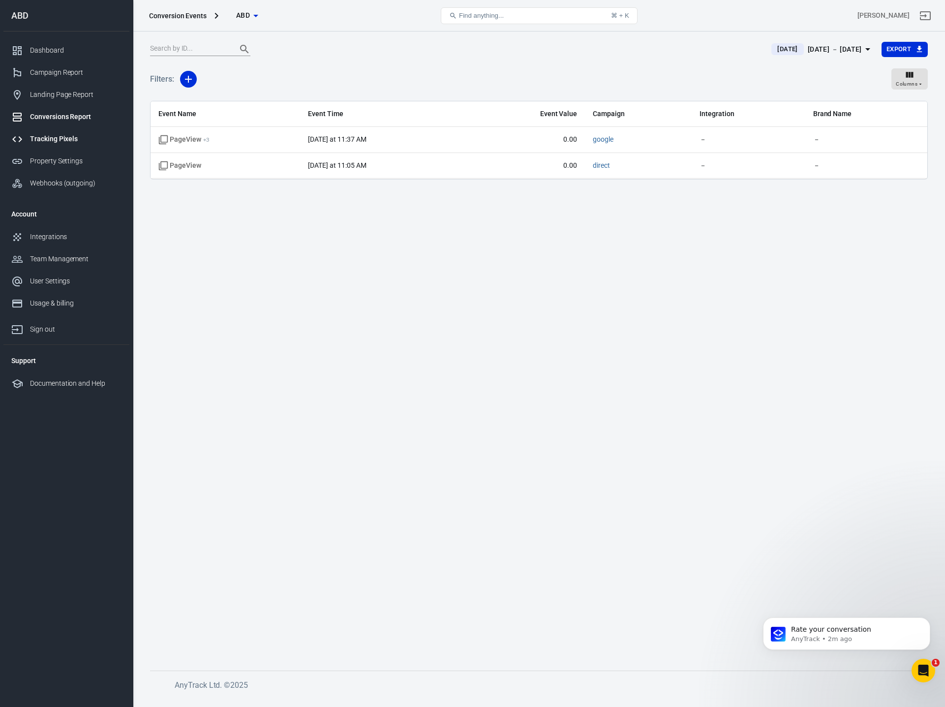
click at [54, 141] on div "Tracking Pixels" at bounding box center [75, 139] width 91 height 10
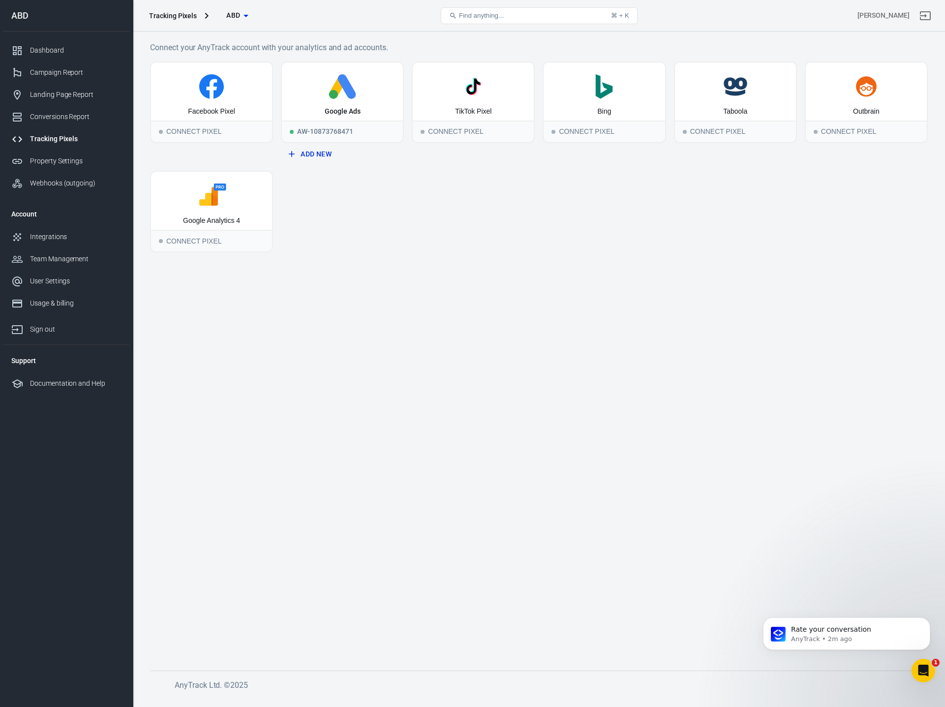
click at [370, 303] on main "Connect your AnyTrack account with your analytics and ad accounts. Facebook Pix…" at bounding box center [538, 347] width 777 height 613
click at [61, 55] on div "Dashboard" at bounding box center [75, 50] width 91 height 10
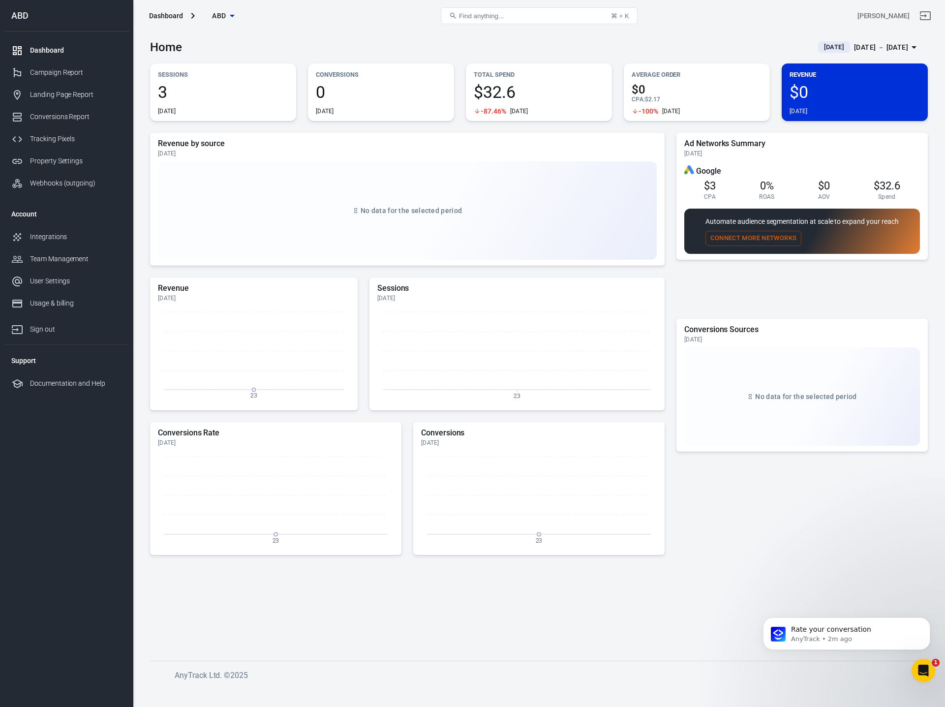
click at [496, 49] on div "Home [DATE] [DATE] － [DATE]" at bounding box center [538, 43] width 777 height 24
click at [188, 93] on span "3" at bounding box center [223, 92] width 130 height 17
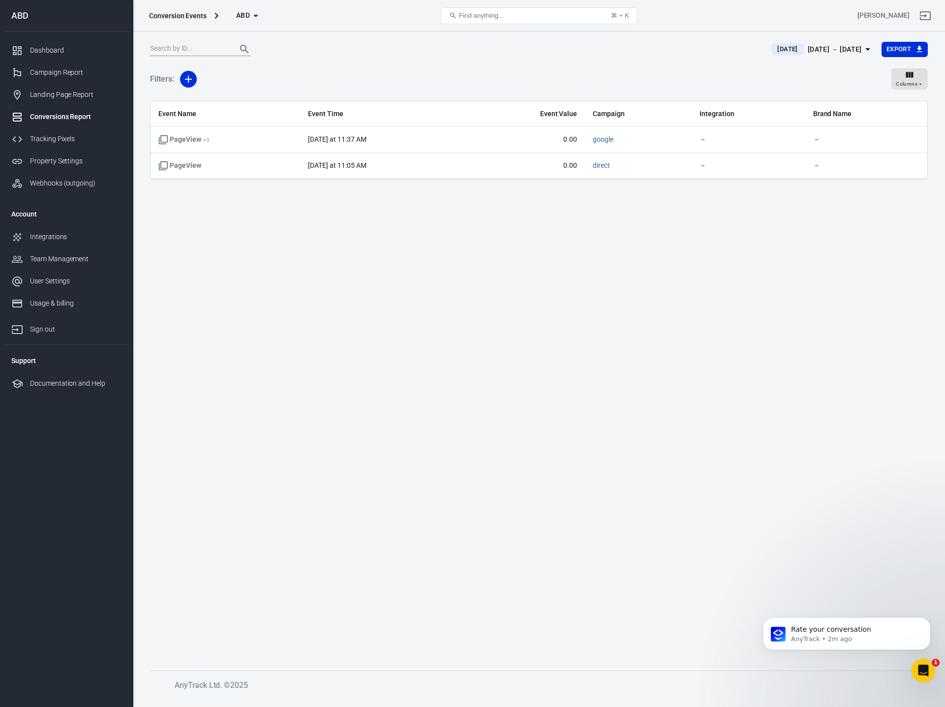
click at [444, 72] on div "Filters: Columns" at bounding box center [538, 82] width 777 height 35
click at [51, 51] on div "Dashboard" at bounding box center [75, 50] width 91 height 10
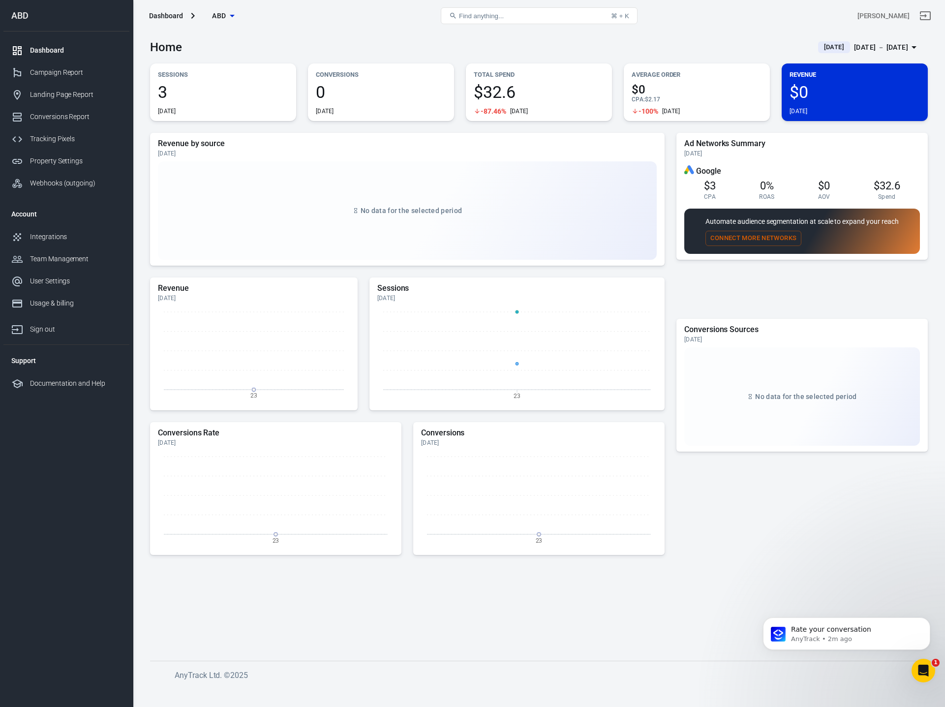
click at [669, 139] on div "Revenue by source [DATE] No data for the selected period Revenue [DATE] 23 Sess…" at bounding box center [538, 381] width 777 height 497
click at [682, 294] on div "Ad Networks Summary [DATE] Google $3 CPA 0% ROAS $0 AOV $32.6 Spend Automate au…" at bounding box center [801, 224] width 251 height 182
drag, startPoint x: 446, startPoint y: 312, endPoint x: 393, endPoint y: 324, distance: 53.3
click at [445, 312] on icon "23" at bounding box center [516, 355] width 279 height 98
click at [320, 324] on icon "23" at bounding box center [254, 355] width 192 height 98
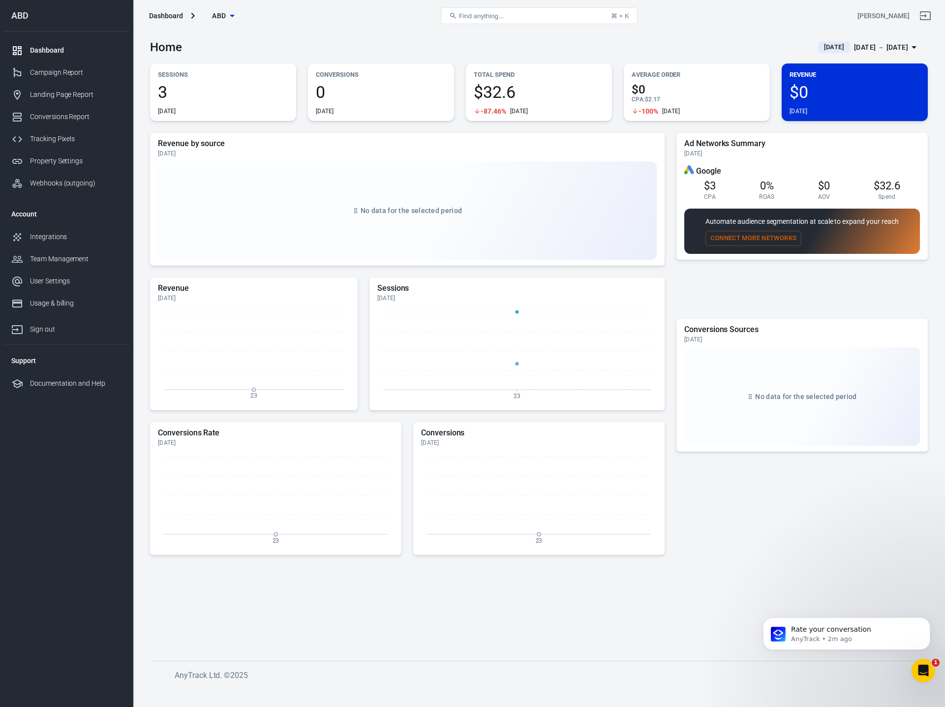
click at [400, 217] on div "No data for the selected period" at bounding box center [407, 210] width 499 height 98
click at [501, 197] on div "No data for the selected period" at bounding box center [407, 210] width 499 height 98
click at [366, 434] on h5 "Conversions Rate" at bounding box center [276, 433] width 236 height 10
click at [509, 451] on icon "23" at bounding box center [539, 499] width 236 height 98
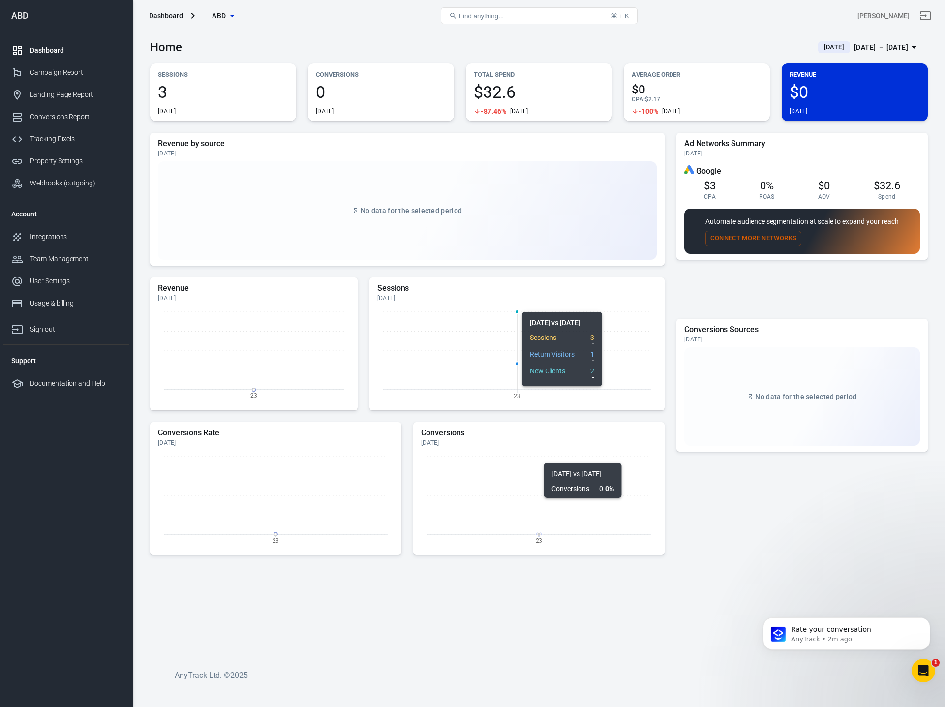
drag, startPoint x: 463, startPoint y: 332, endPoint x: 398, endPoint y: 337, distance: 65.6
click at [463, 332] on icon "23" at bounding box center [516, 355] width 279 height 98
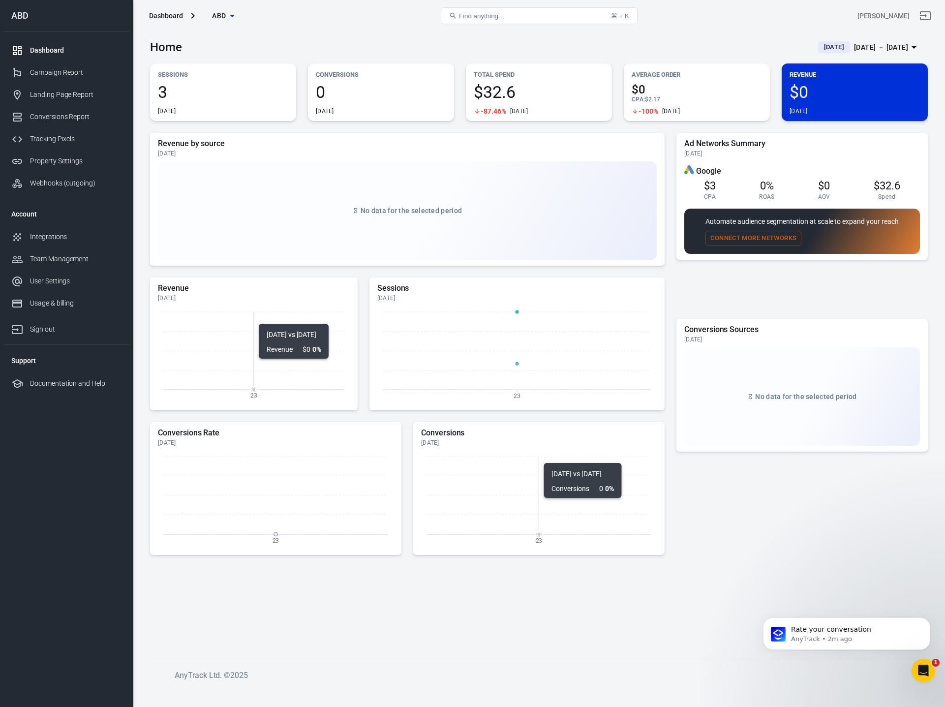
click at [208, 318] on icon "23" at bounding box center [254, 355] width 192 height 98
click at [297, 239] on div "No data for the selected period" at bounding box center [407, 210] width 499 height 98
click at [39, 183] on div "Webhooks (outgoing)" at bounding box center [75, 183] width 91 height 10
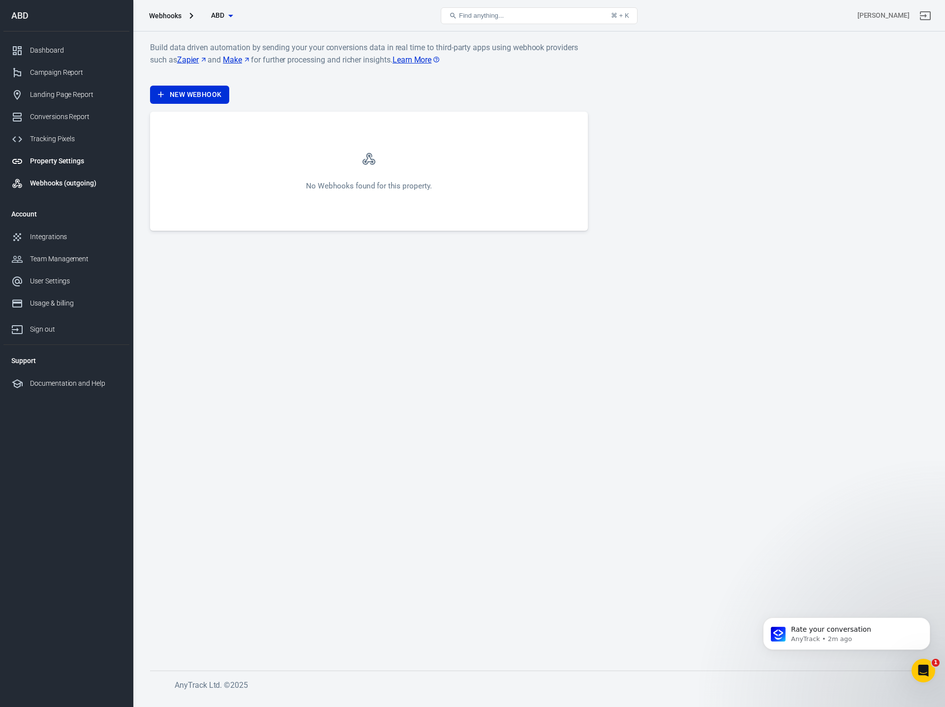
click at [47, 164] on div "Property Settings" at bounding box center [75, 161] width 91 height 10
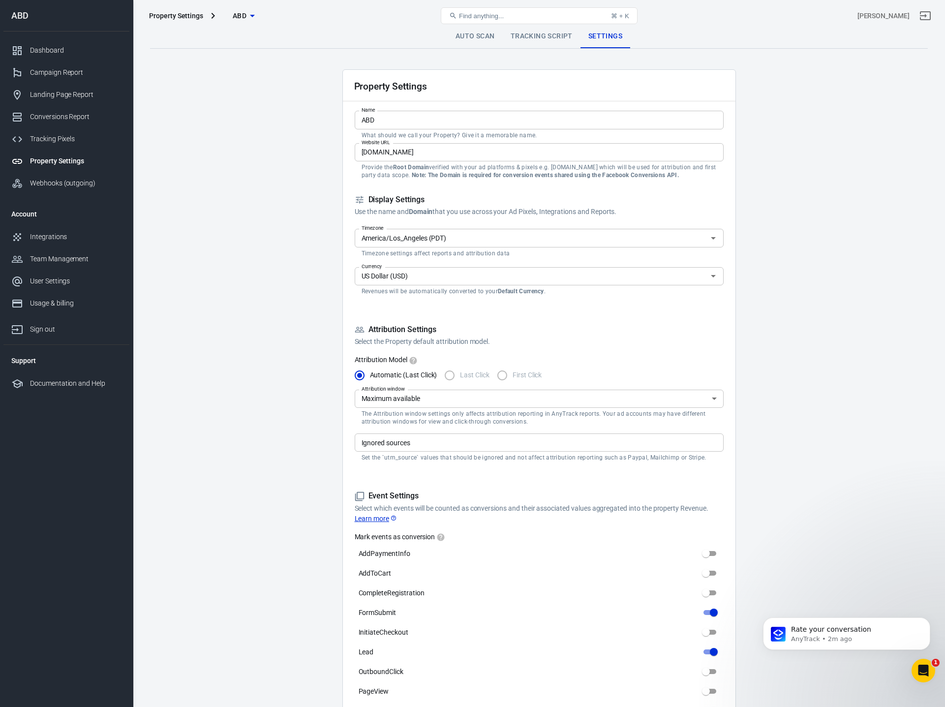
click at [910, 235] on main "Auto Scan Tracking Script Settings Property Settings Name ABD Name What should …" at bounding box center [538, 651] width 777 height 1252
click at [818, 245] on main "Auto Scan Tracking Script Settings Property Settings Name ABD Name What should …" at bounding box center [538, 651] width 777 height 1252
click at [801, 150] on main "Auto Scan Tracking Script Settings Property Settings Name ABD Name What should …" at bounding box center [538, 651] width 777 height 1252
click at [842, 190] on main "Auto Scan Tracking Script Settings Property Settings Name ABD Name What should …" at bounding box center [538, 651] width 777 height 1252
click at [192, 179] on main "Auto Scan Tracking Script Settings Property Settings Name ABD Name What should …" at bounding box center [538, 651] width 777 height 1252
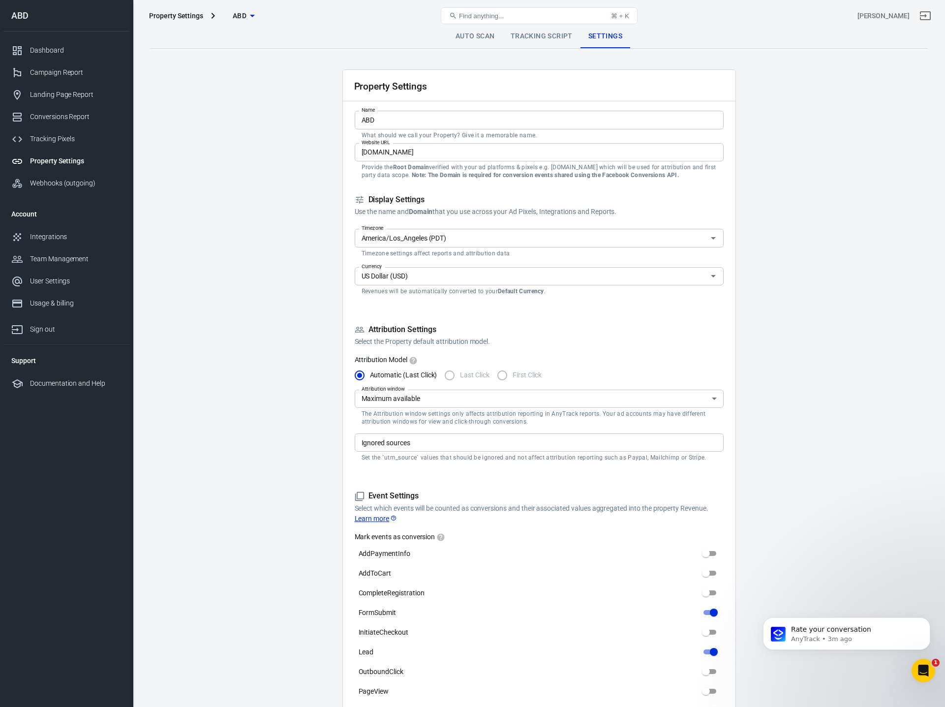
click at [272, 95] on main "Auto Scan Tracking Script Settings Property Settings Name ABD Name What should …" at bounding box center [538, 651] width 777 height 1252
click at [184, 14] on div "Property Settings" at bounding box center [176, 16] width 54 height 10
click at [49, 136] on div "Tracking Pixels" at bounding box center [75, 139] width 91 height 10
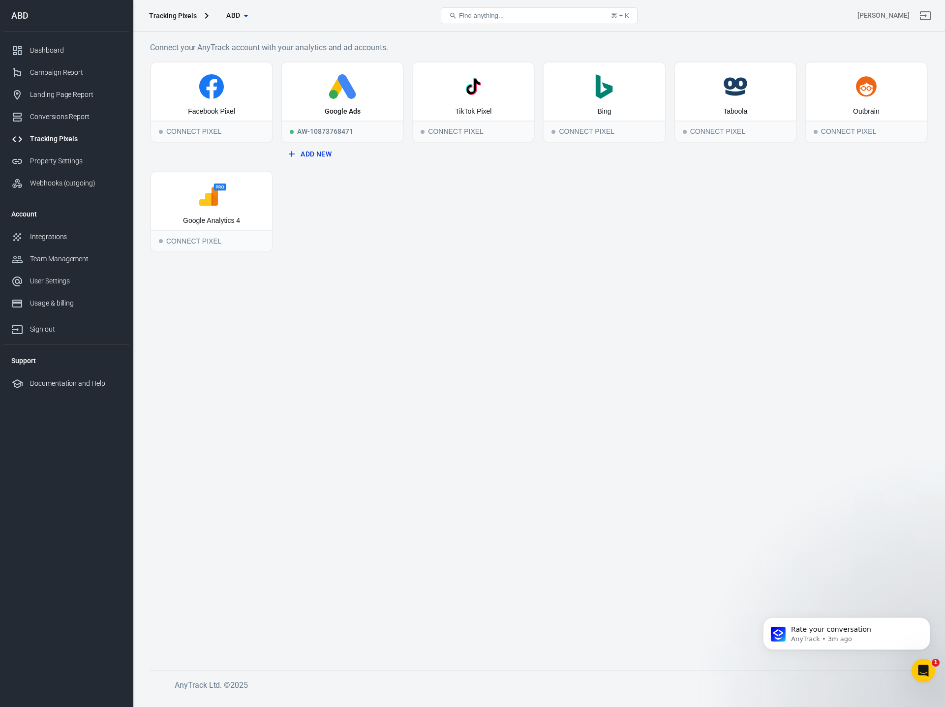
click at [469, 275] on main "Connect your AnyTrack account with your analytics and ad accounts. Facebook Pix…" at bounding box center [538, 347] width 777 height 613
click at [624, 108] on div ".st0{fill:#008272;} Bing" at bounding box center [603, 91] width 121 height 58
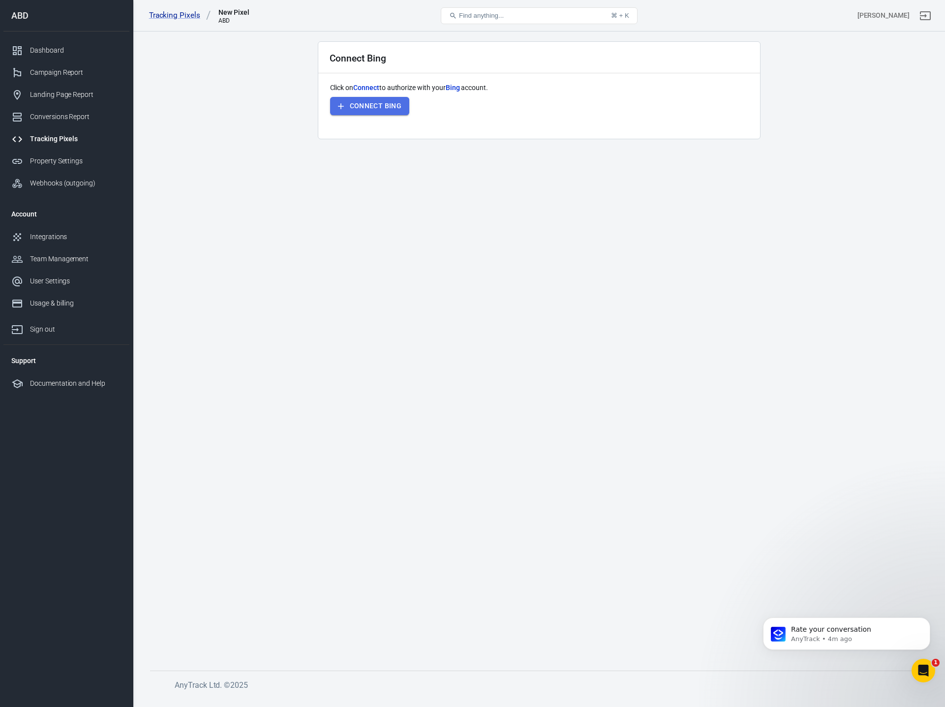
click at [335, 101] on button "Connect Bing" at bounding box center [370, 106] width 80 height 18
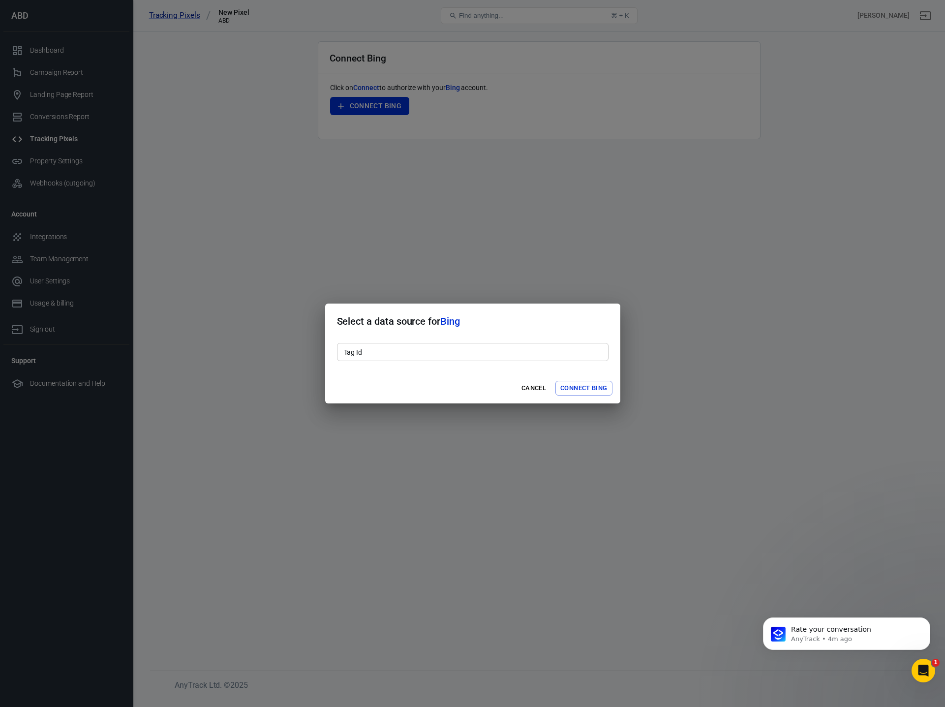
click at [445, 355] on input "Tag Id" at bounding box center [472, 352] width 271 height 18
